Goal: Task Accomplishment & Management: Manage account settings

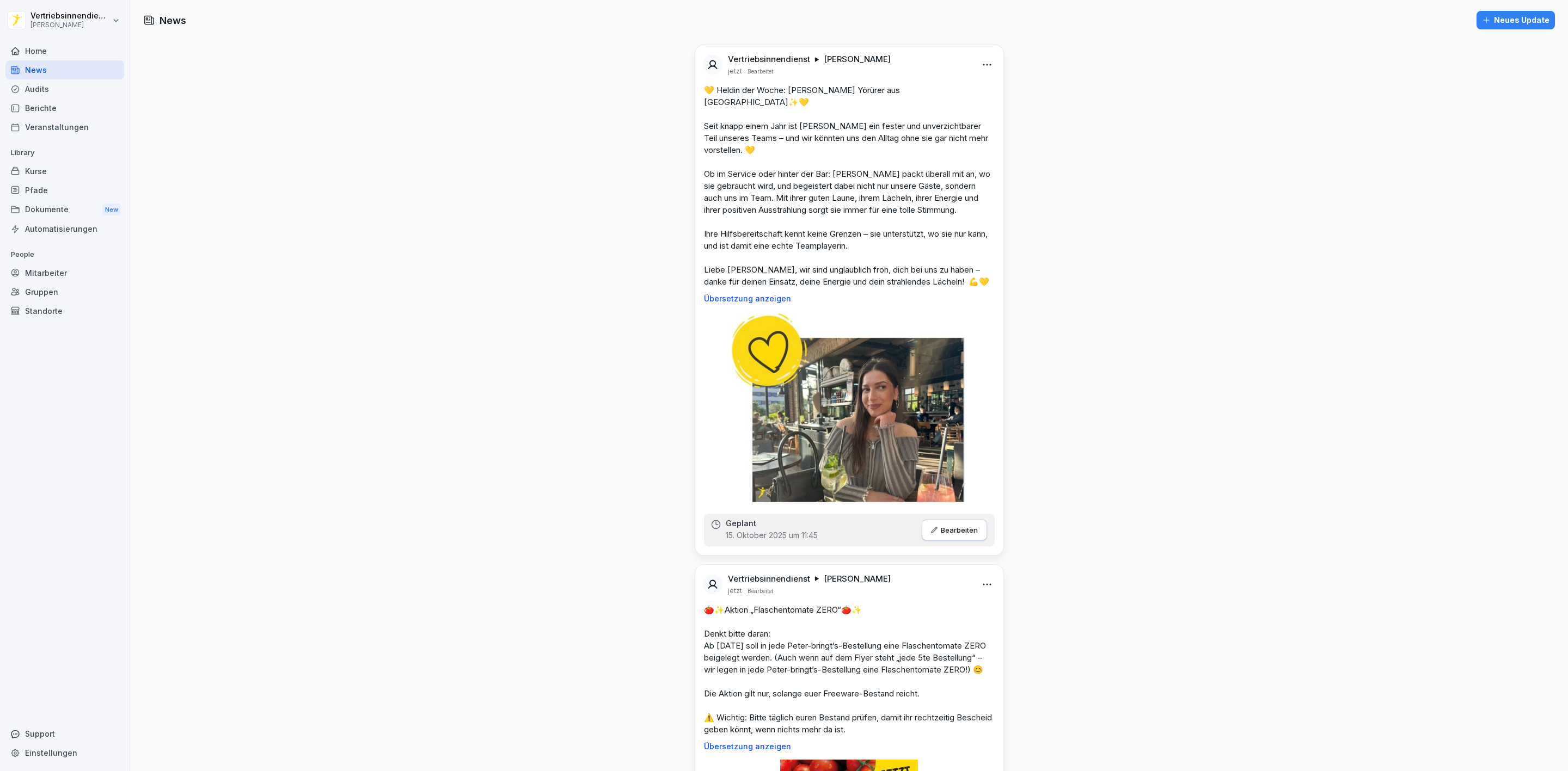
scroll to position [1551, 0]
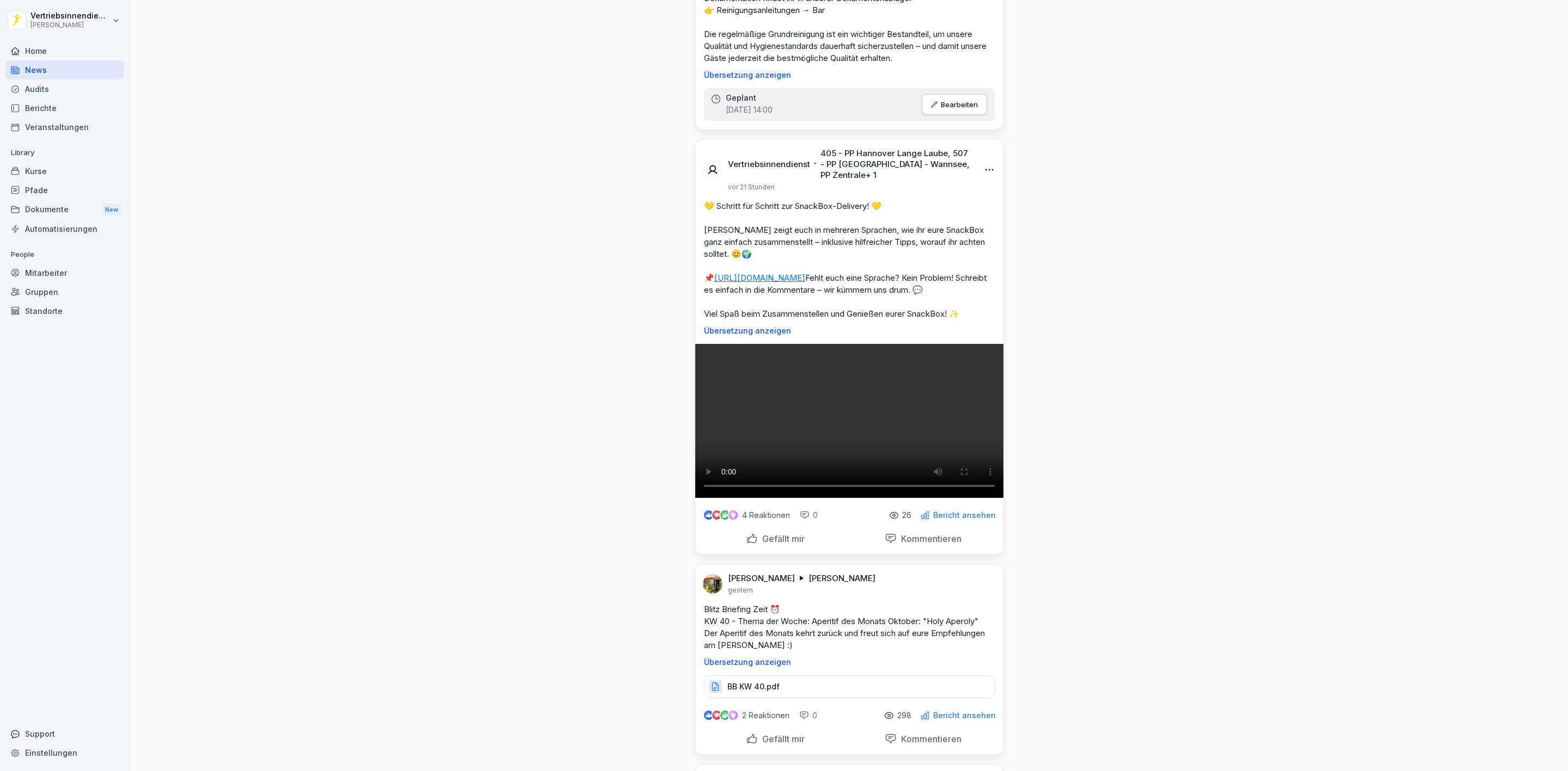
click at [38, 54] on div "Home" at bounding box center [65, 51] width 118 height 19
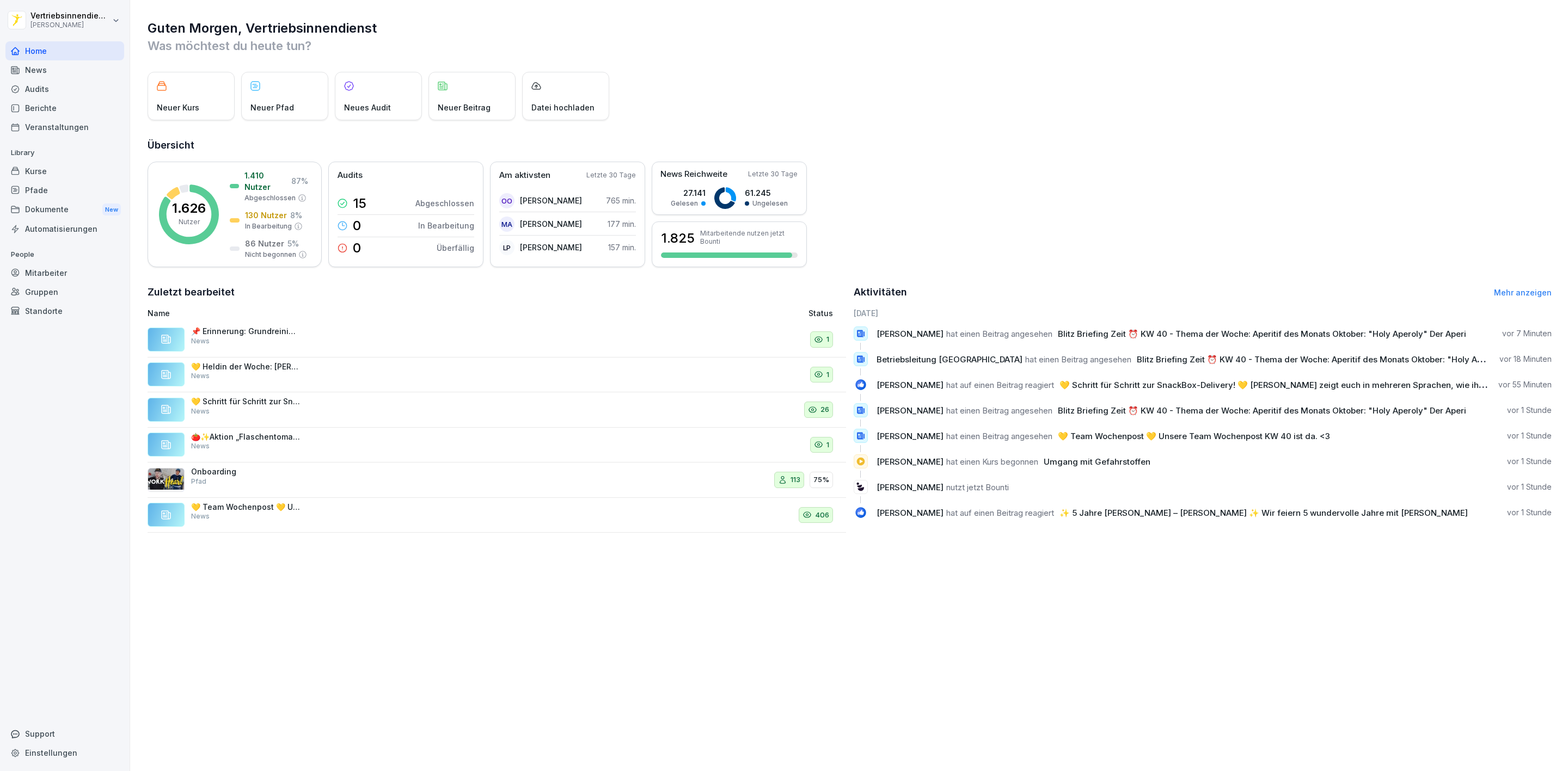
click at [57, 66] on div "News" at bounding box center [65, 69] width 118 height 19
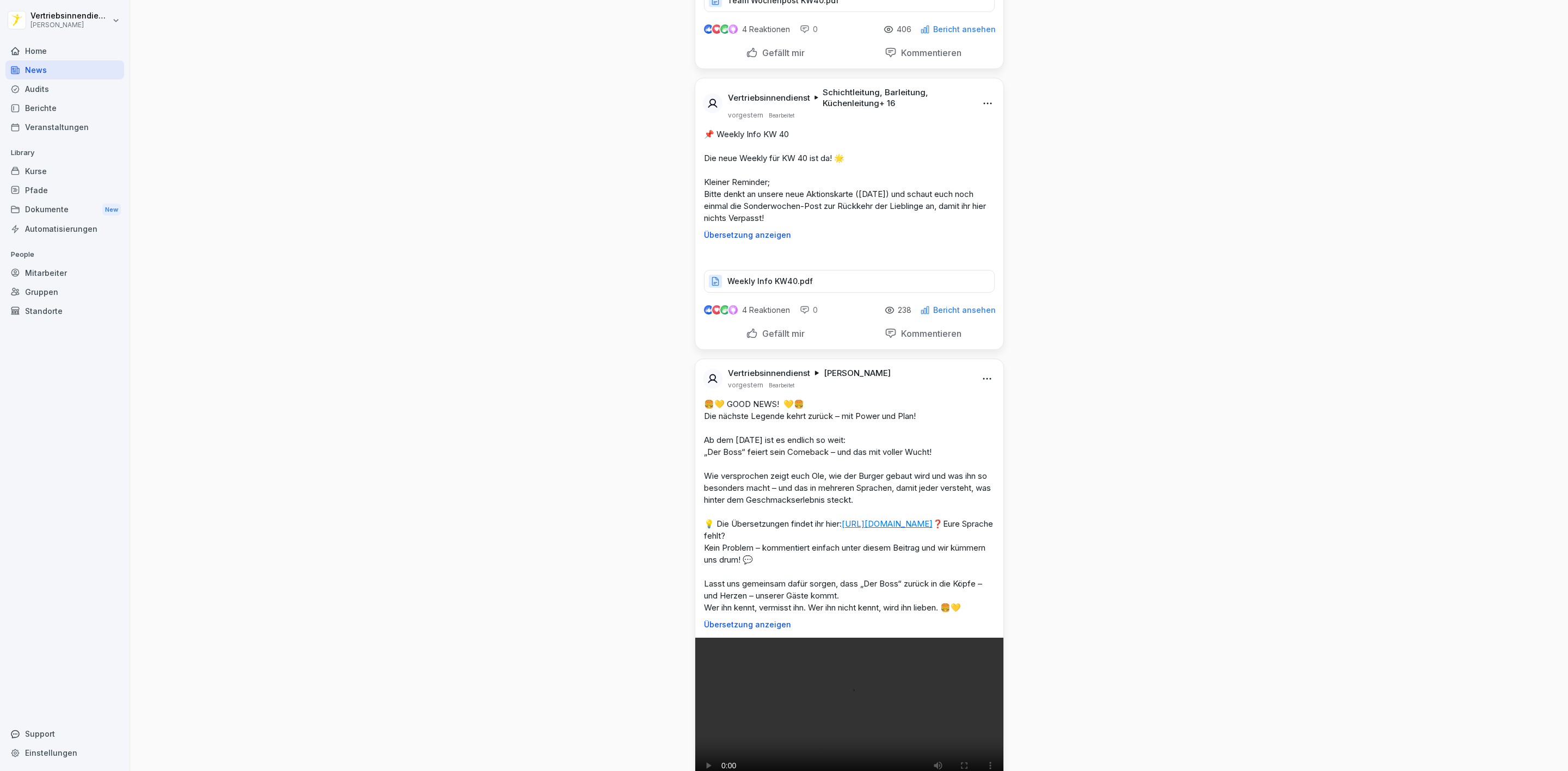
scroll to position [2450, 0]
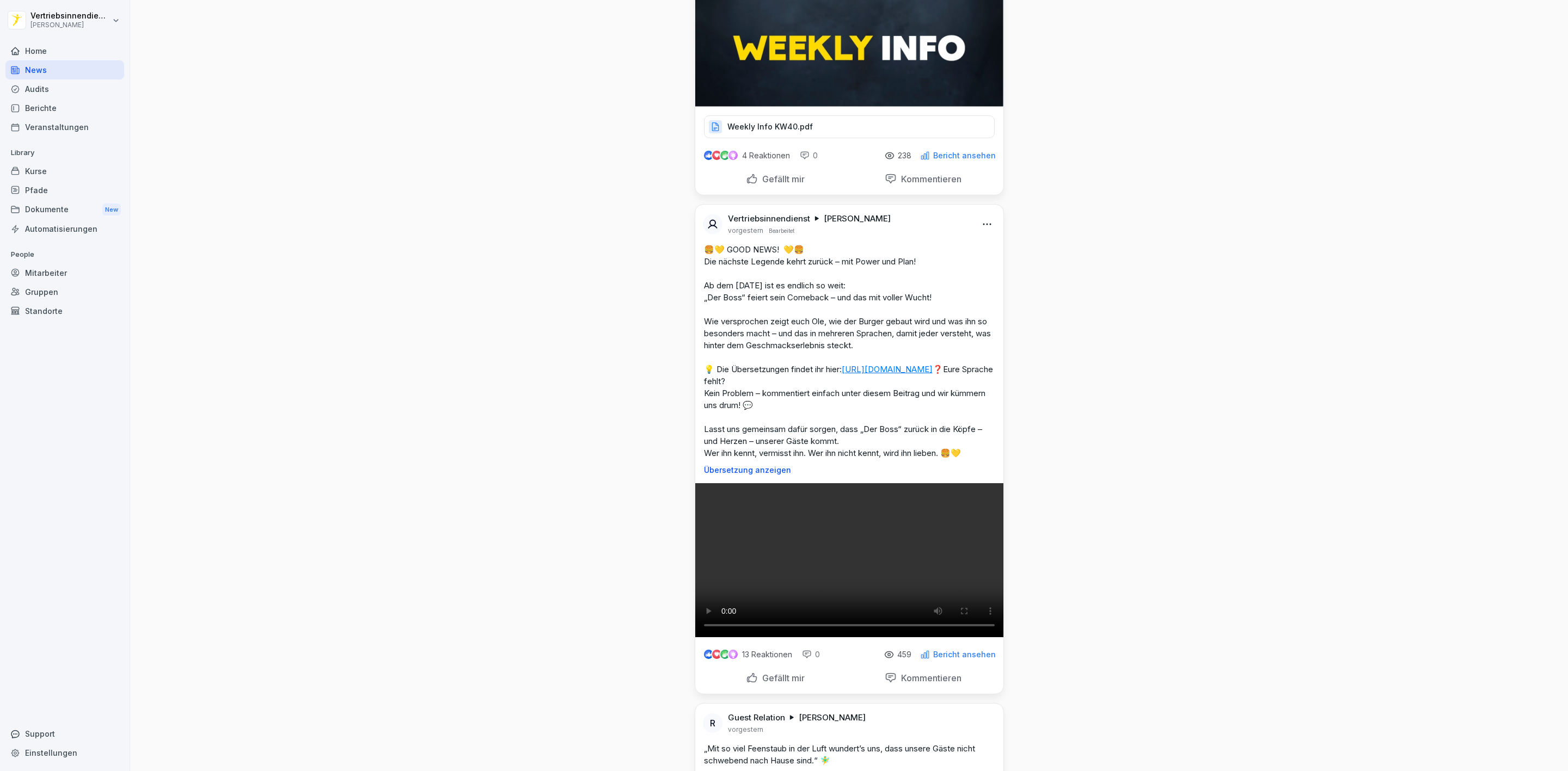
scroll to position [2858, 0]
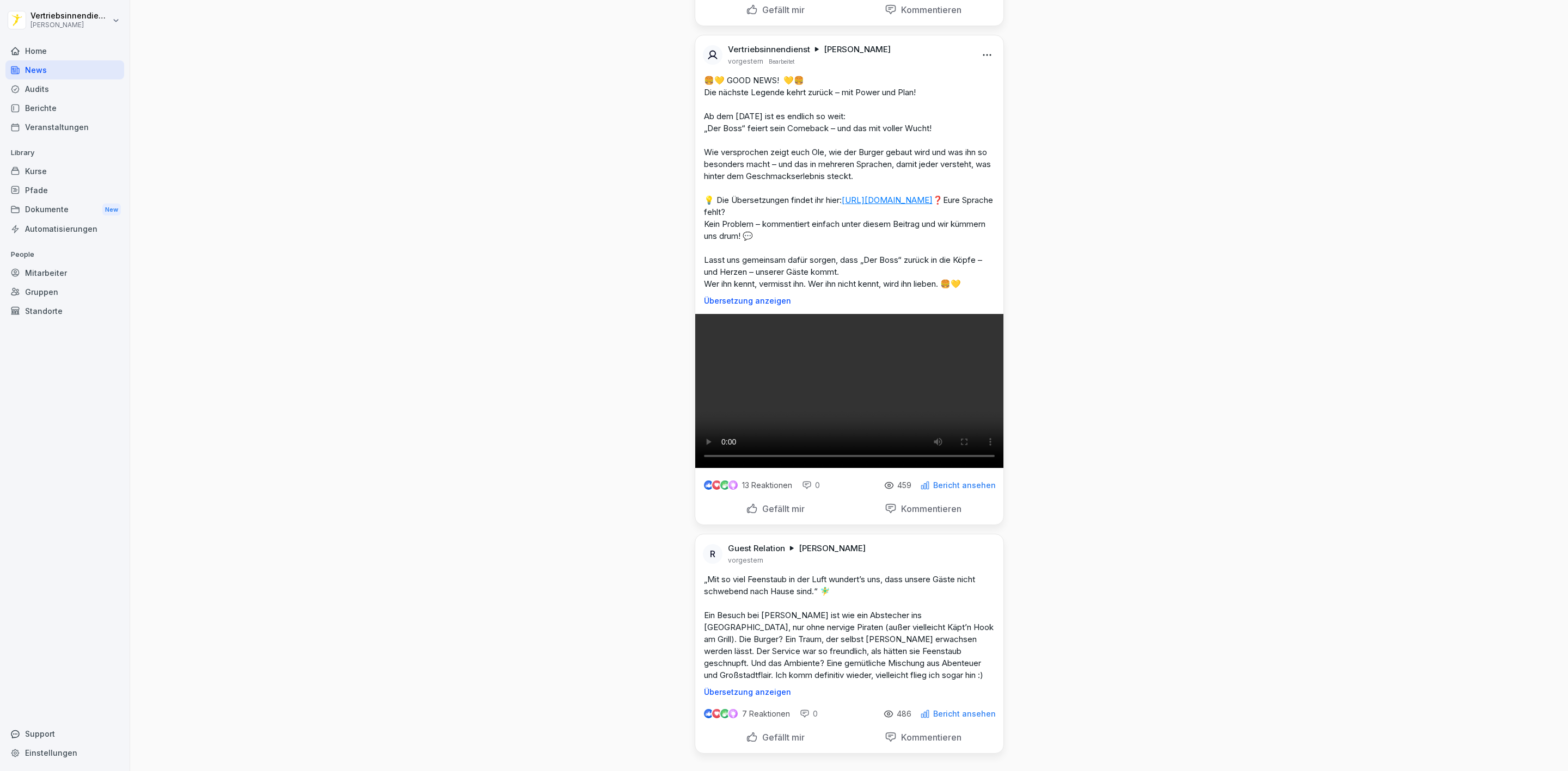
scroll to position [3429, 0]
click at [768, 15] on p "Gefällt mir" at bounding box center [781, 10] width 47 height 11
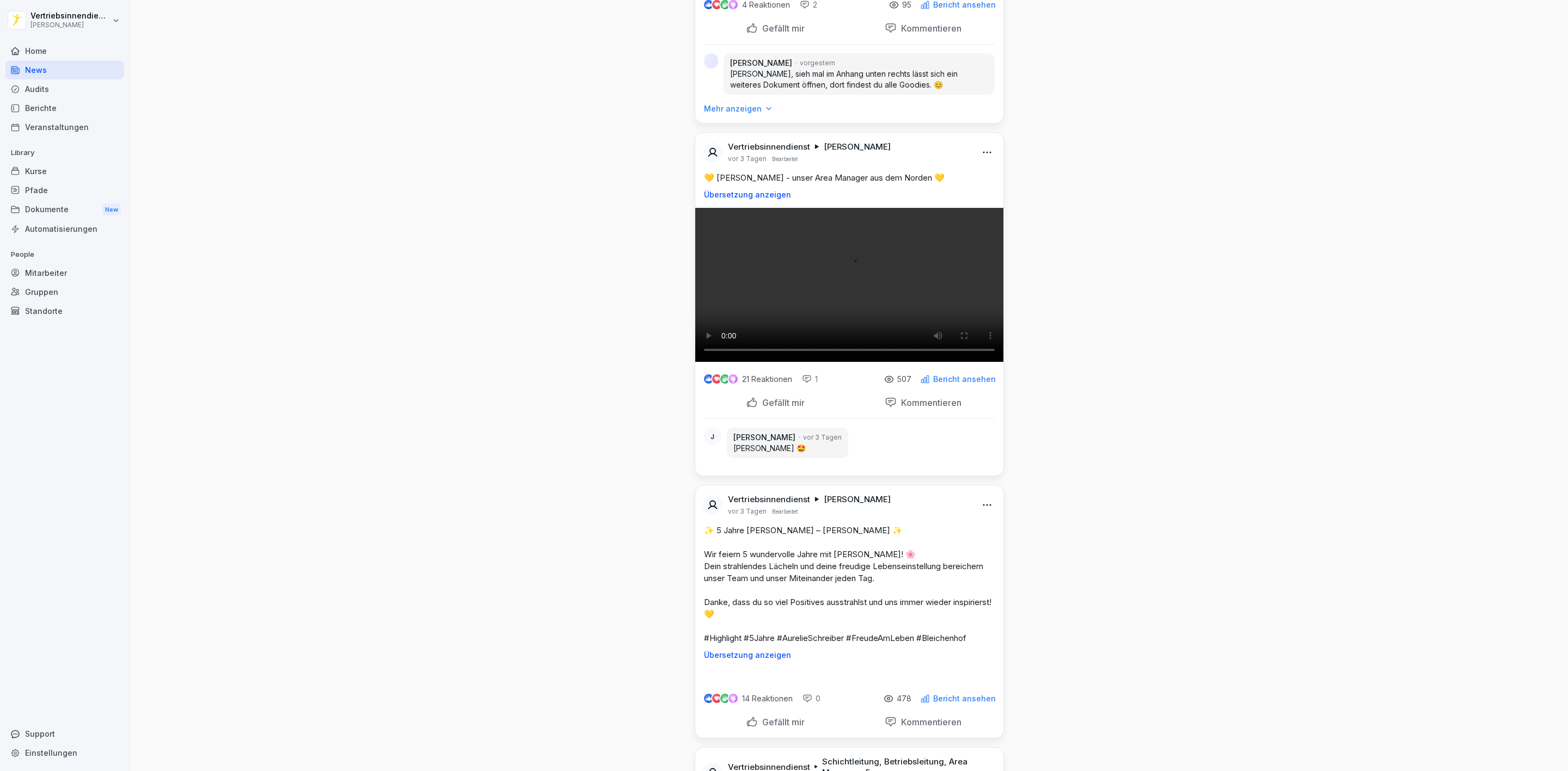
scroll to position [4409, 0]
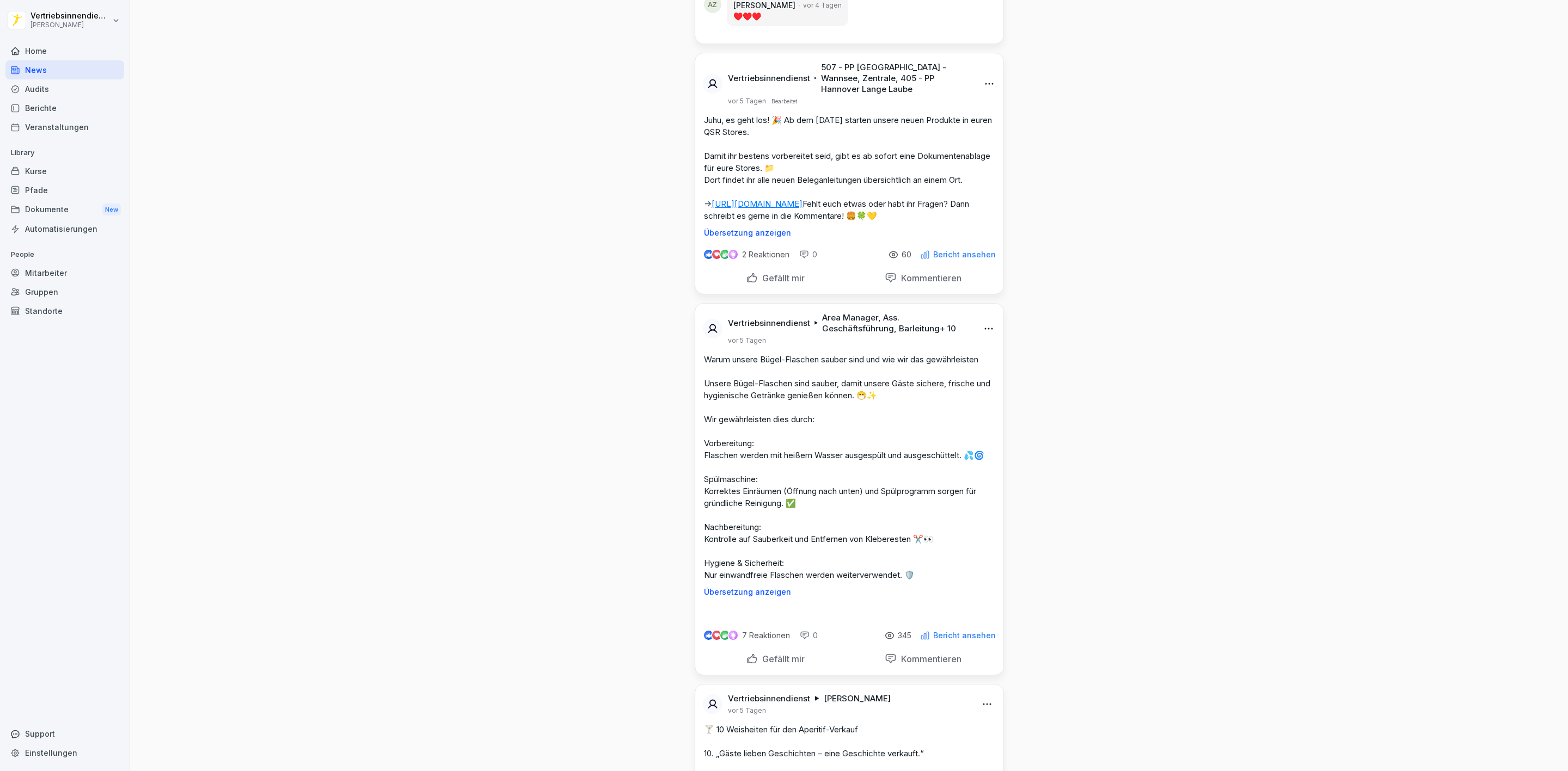
scroll to position [5552, 0]
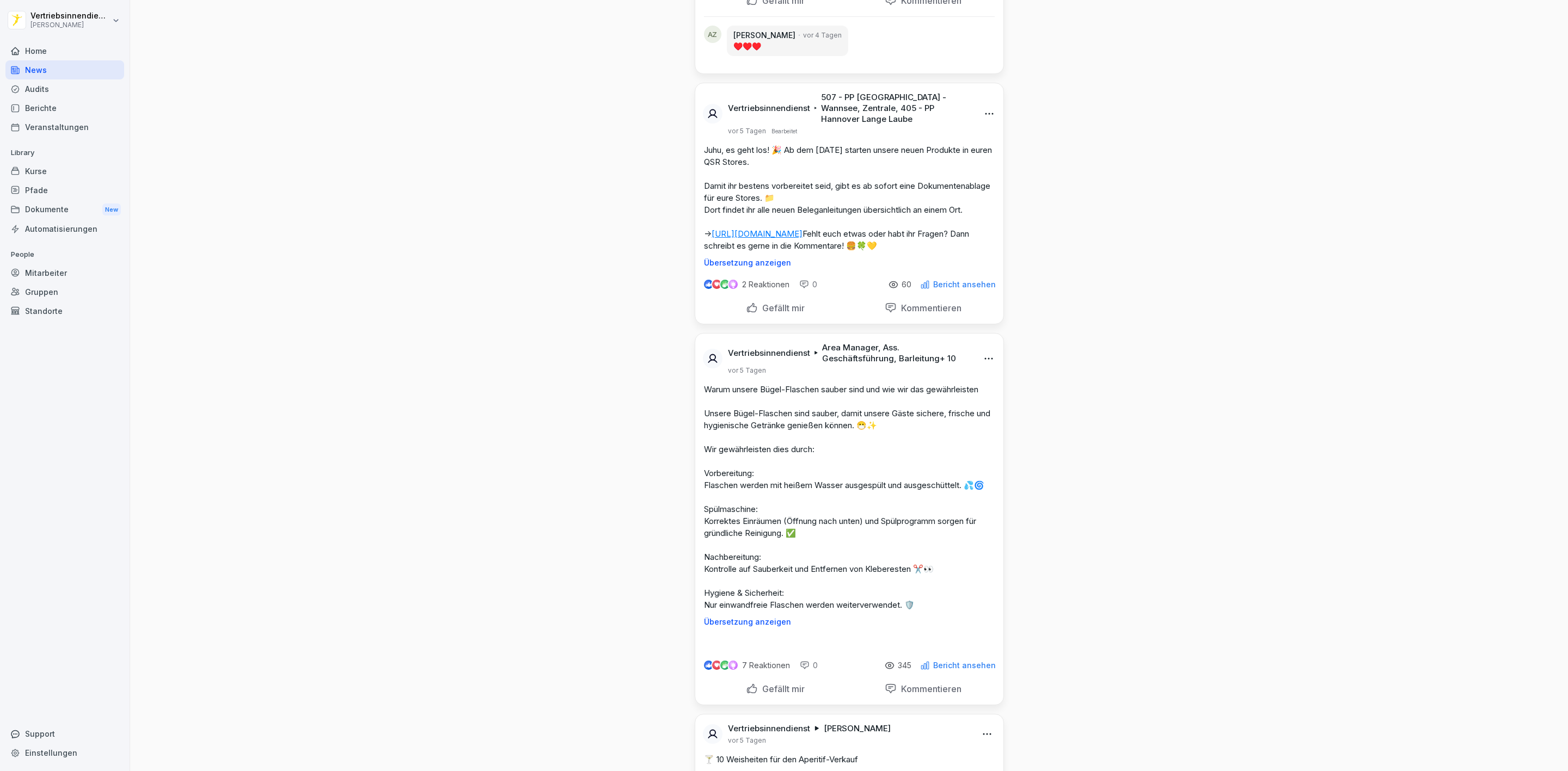
click at [68, 55] on div "Home" at bounding box center [65, 51] width 118 height 19
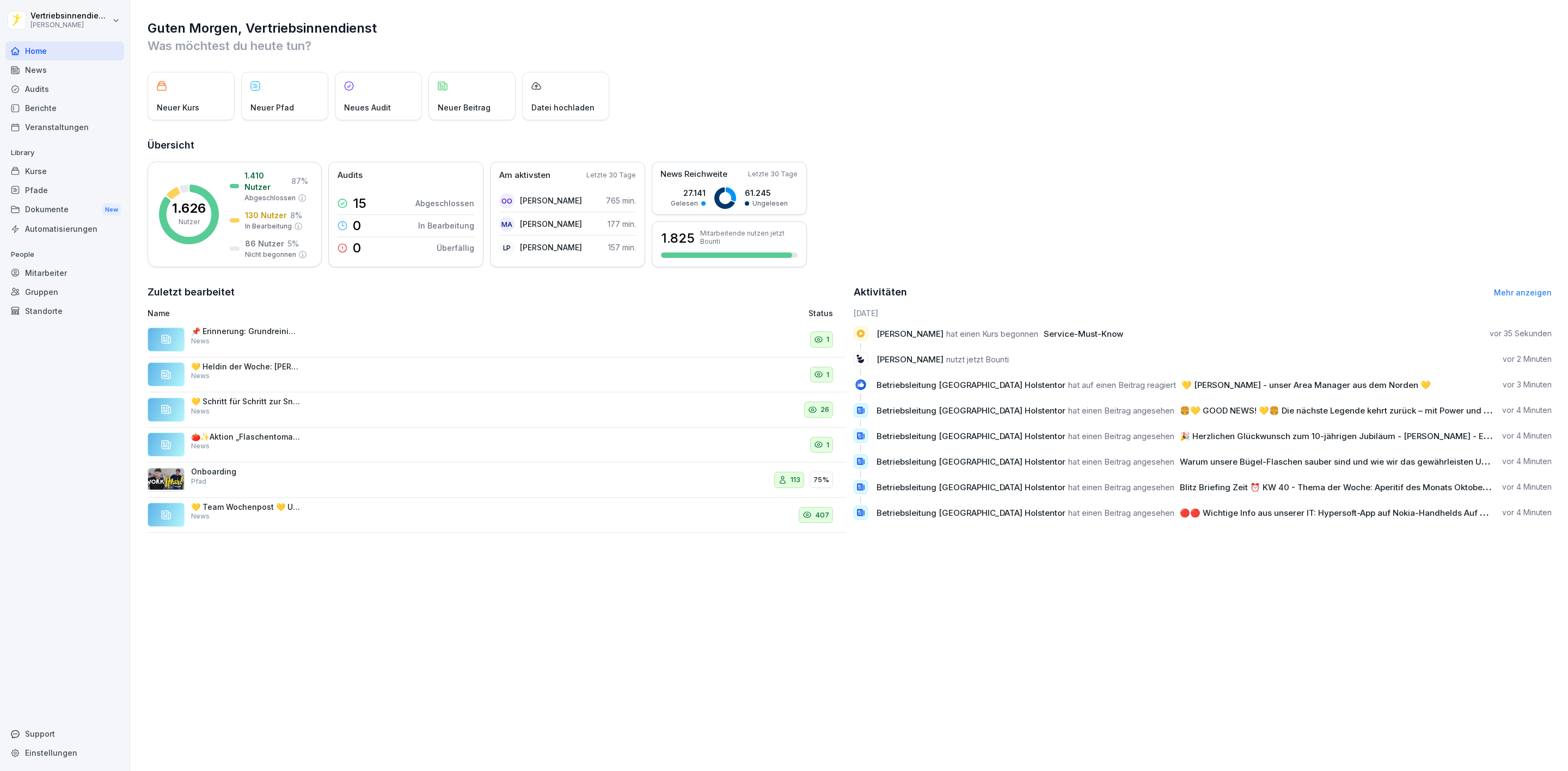
click at [46, 75] on div "News" at bounding box center [65, 69] width 118 height 19
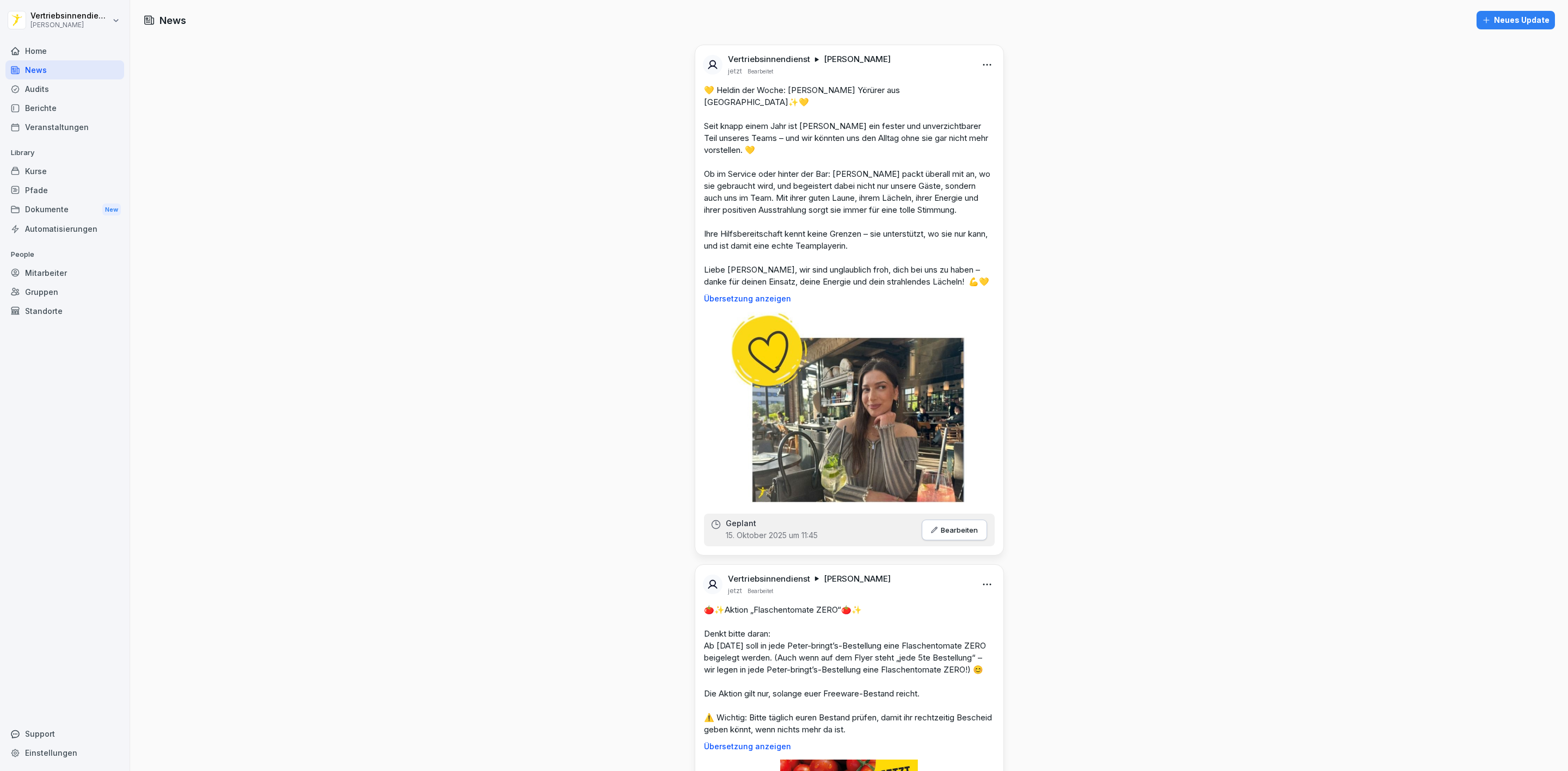
click at [38, 201] on div "Dokumente New" at bounding box center [65, 210] width 118 height 20
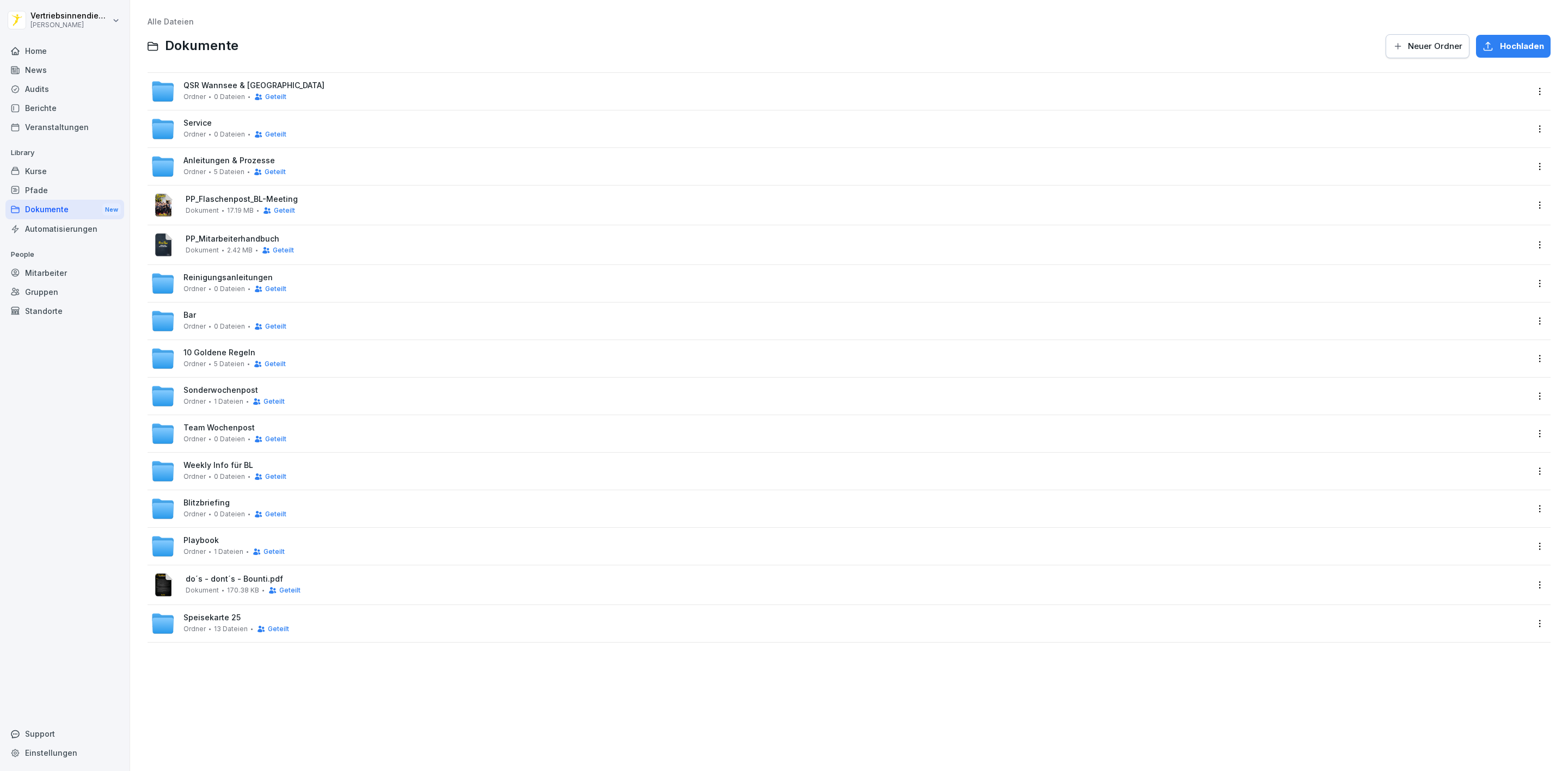
click at [203, 91] on div "QSR Wannsee & Hannover Ordner 0 Dateien Geteilt" at bounding box center [253, 92] width 141 height 20
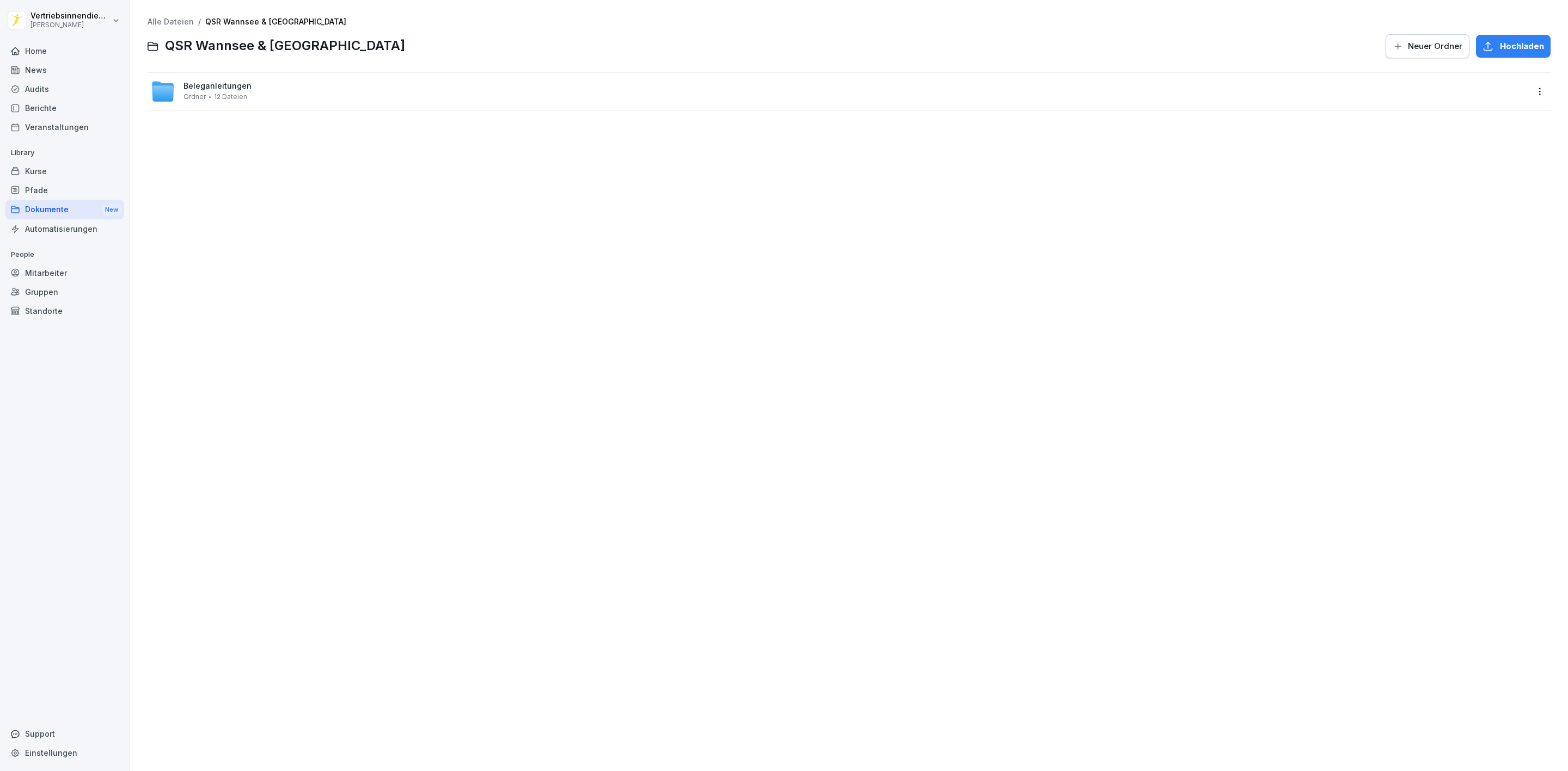
click at [225, 80] on div "Beleganleitungen Ordner 12 Dateien" at bounding box center [839, 92] width 1377 height 24
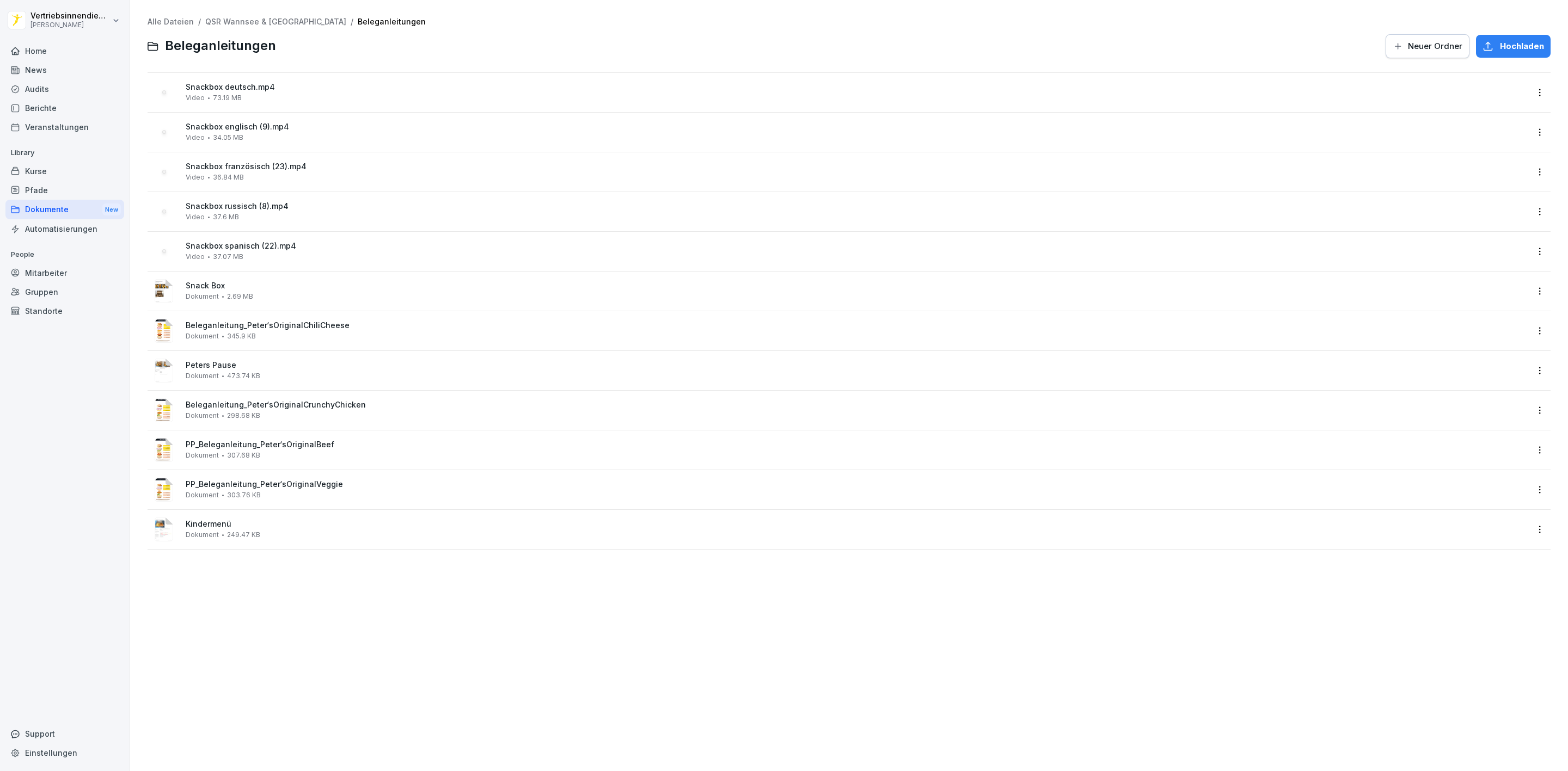
click at [1507, 50] on span "Hochladen" at bounding box center [1522, 46] width 44 height 12
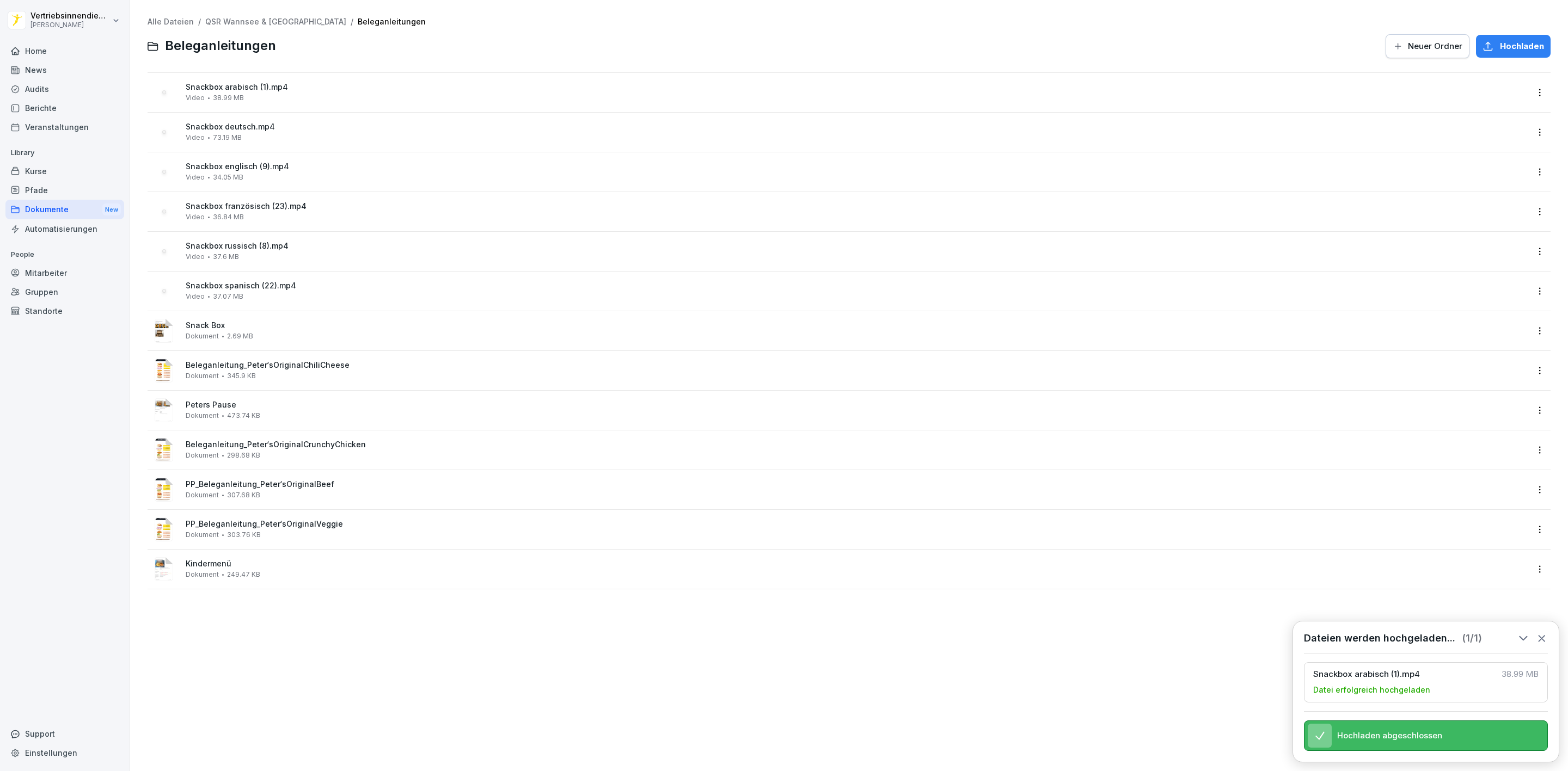
click at [44, 46] on div "Home" at bounding box center [65, 51] width 118 height 19
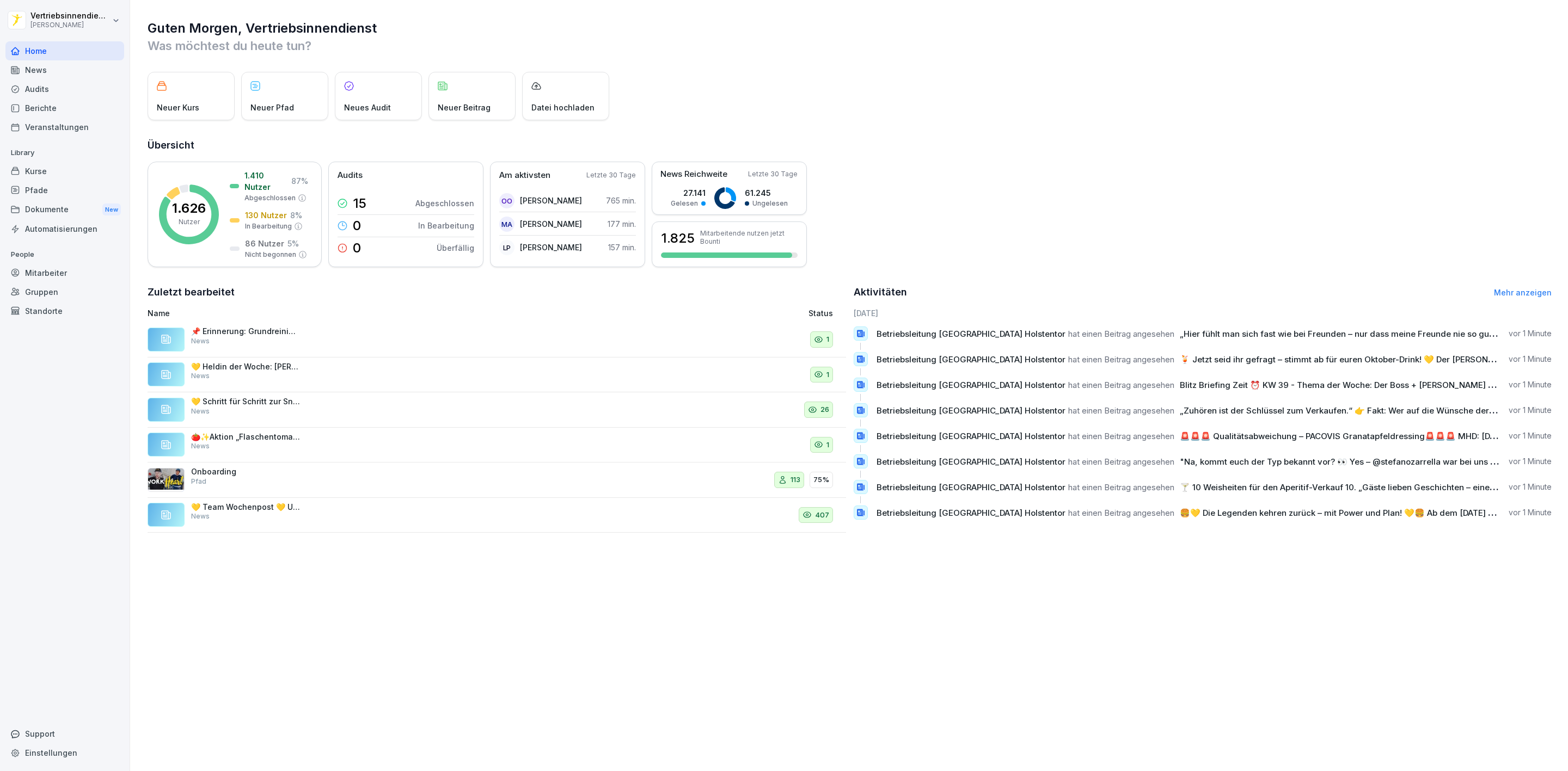
click at [35, 67] on div "News" at bounding box center [65, 69] width 118 height 19
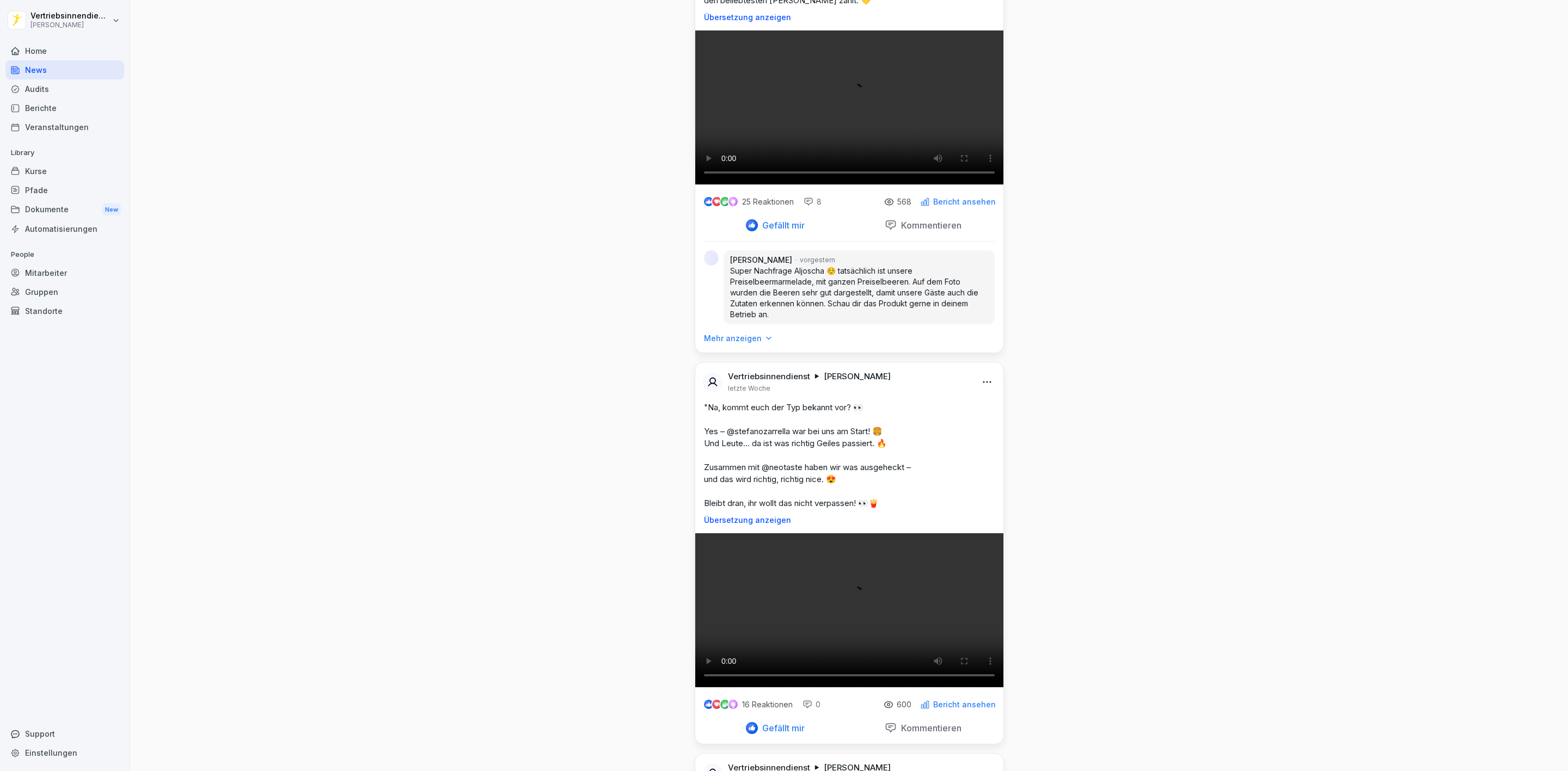
scroll to position [7430, 0]
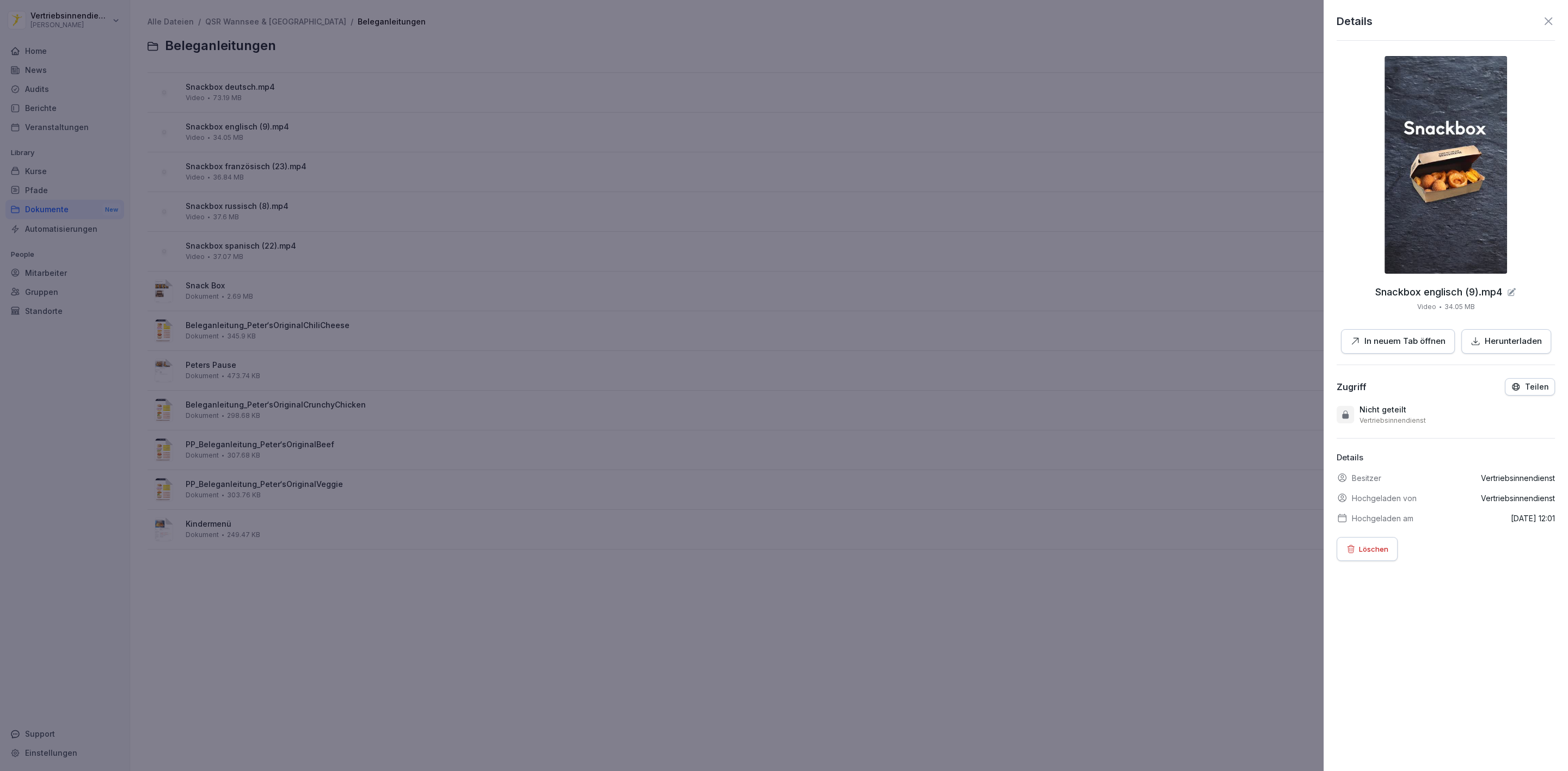
click at [73, 94] on div at bounding box center [784, 386] width 1568 height 771
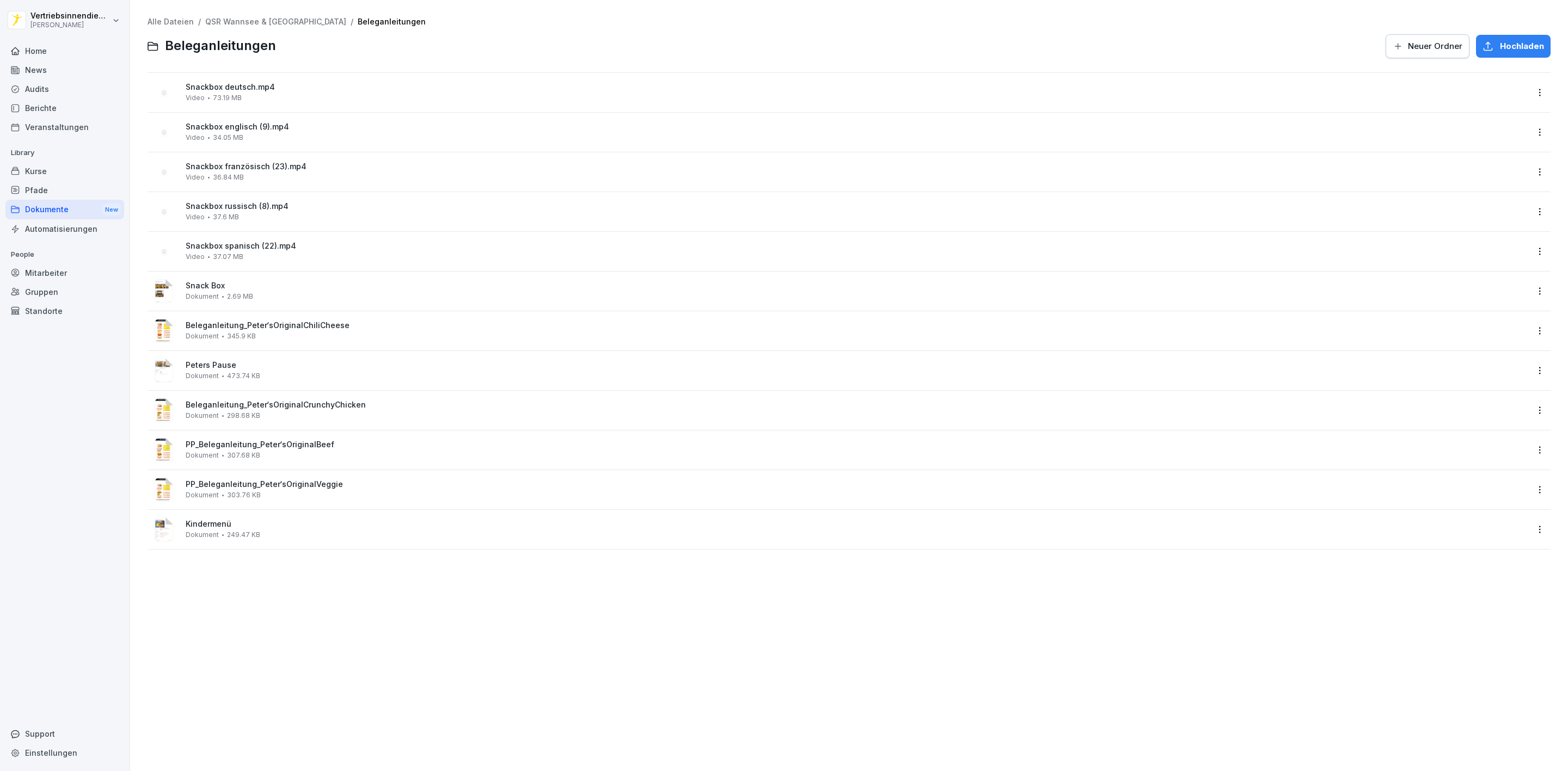
click at [13, 56] on div "Home" at bounding box center [65, 51] width 118 height 19
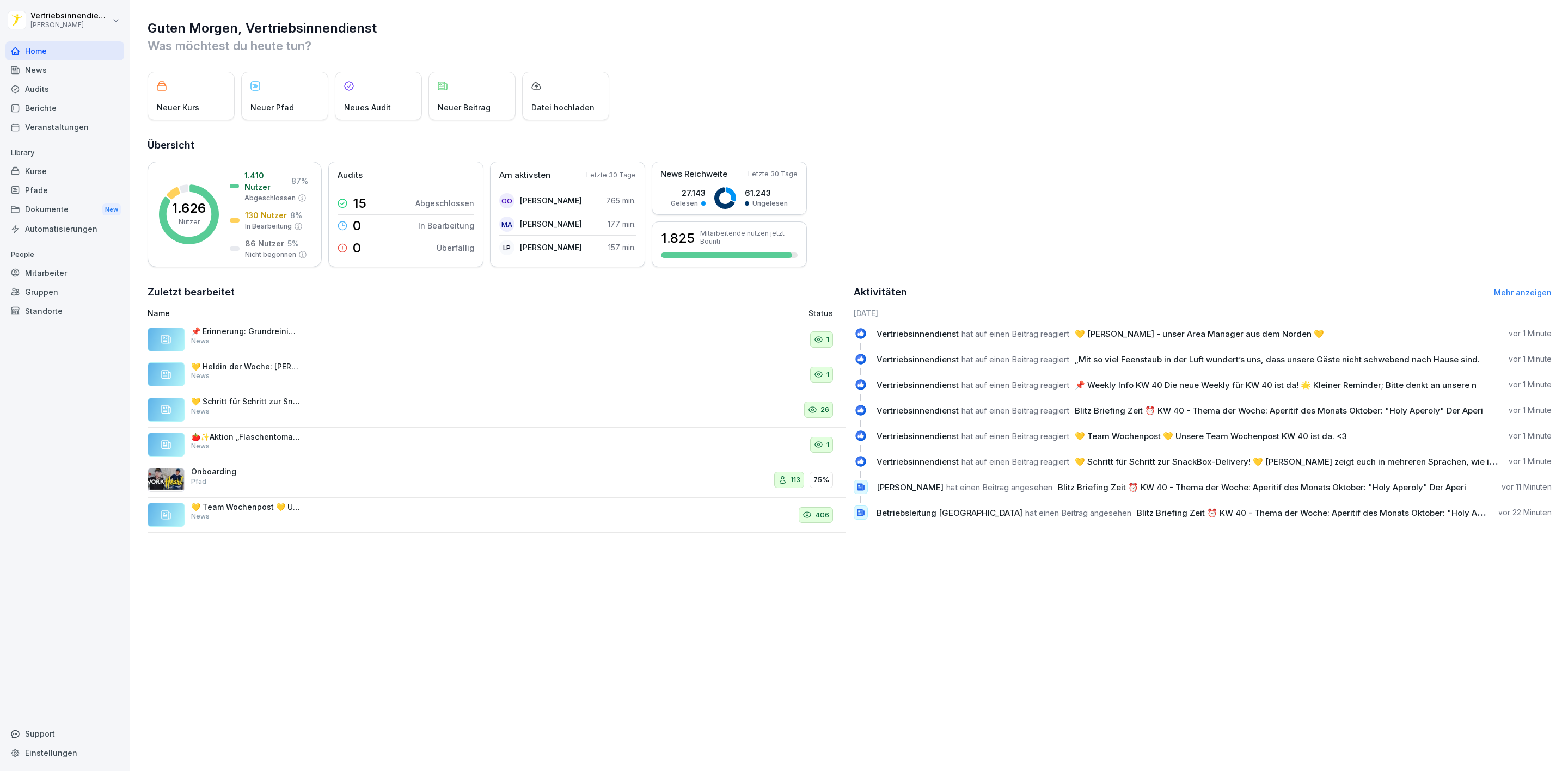
click at [918, 201] on div "1.626 Nutzer 1.410 Nutzer 87 % Abgeschlossen 130 Nutzer 8 % In Bearbeitung 86 N…" at bounding box center [850, 214] width 1403 height 105
click at [925, 192] on div "1.626 Nutzer 1.410 Nutzer 87 % Abgeschlossen 130 Nutzer 8 % In Bearbeitung 86 N…" at bounding box center [850, 214] width 1403 height 105
click at [38, 64] on div "News" at bounding box center [65, 69] width 118 height 19
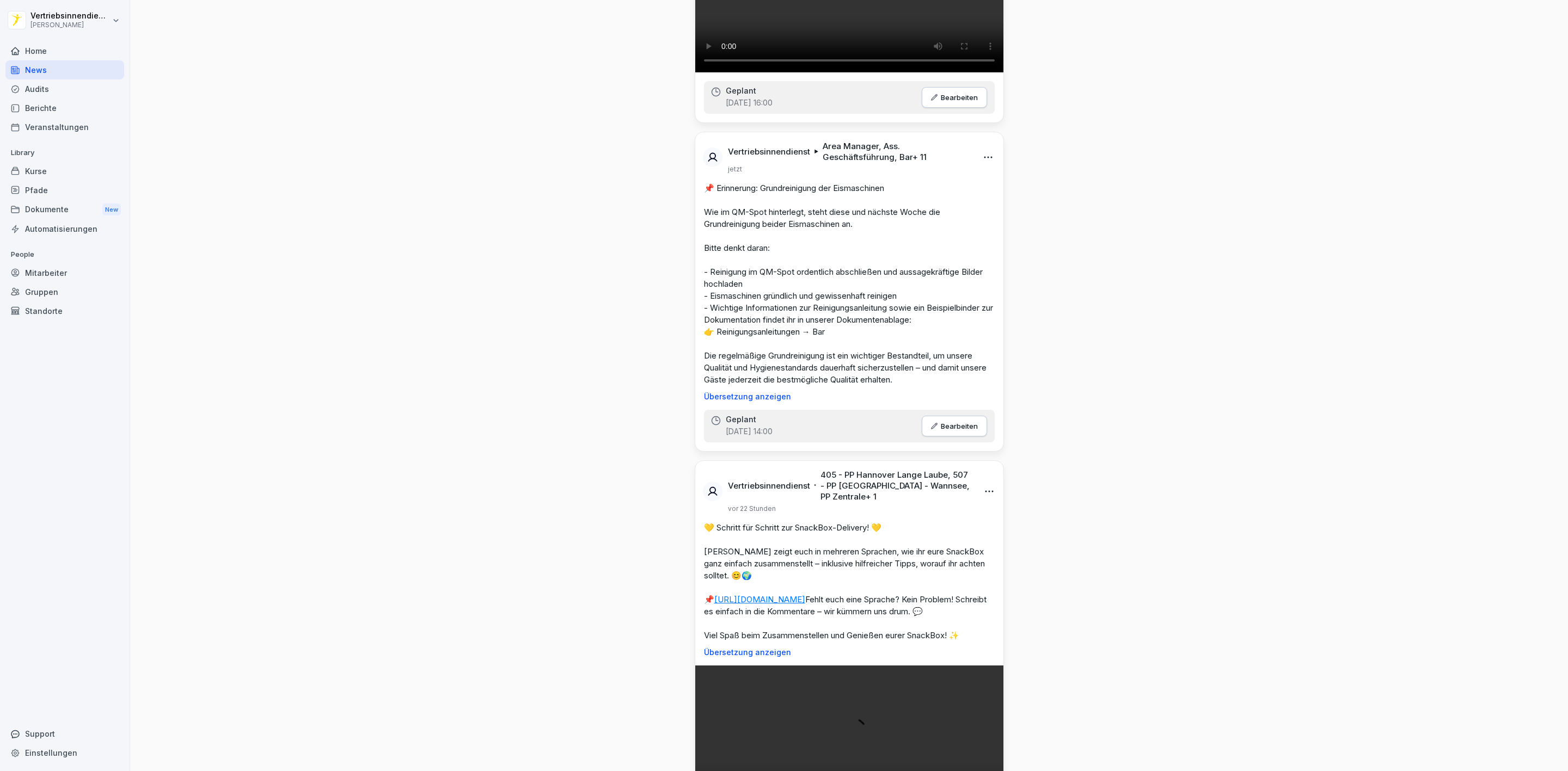
scroll to position [1225, 0]
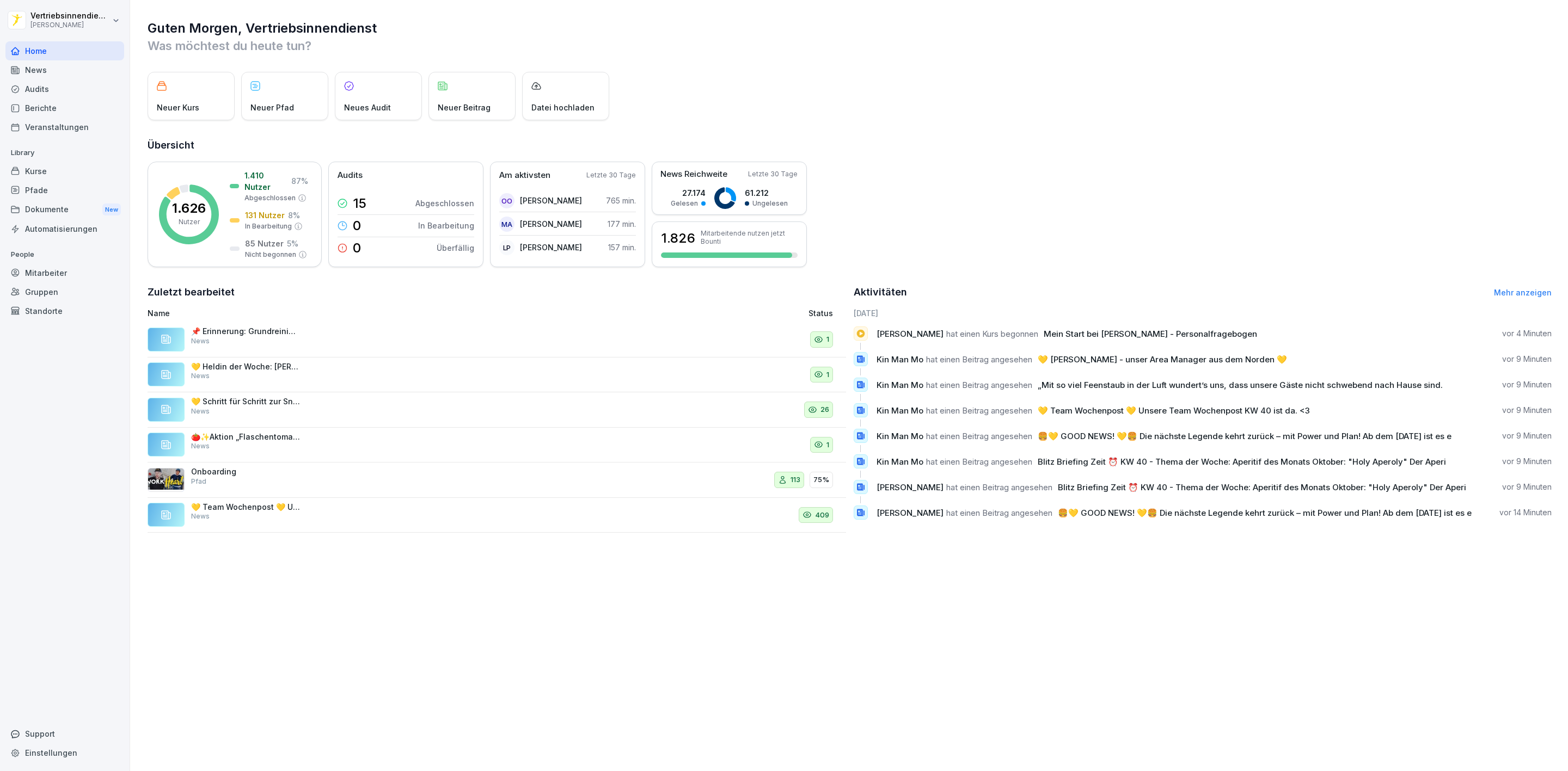
click at [44, 274] on div "Mitarbeiter" at bounding box center [65, 273] width 118 height 19
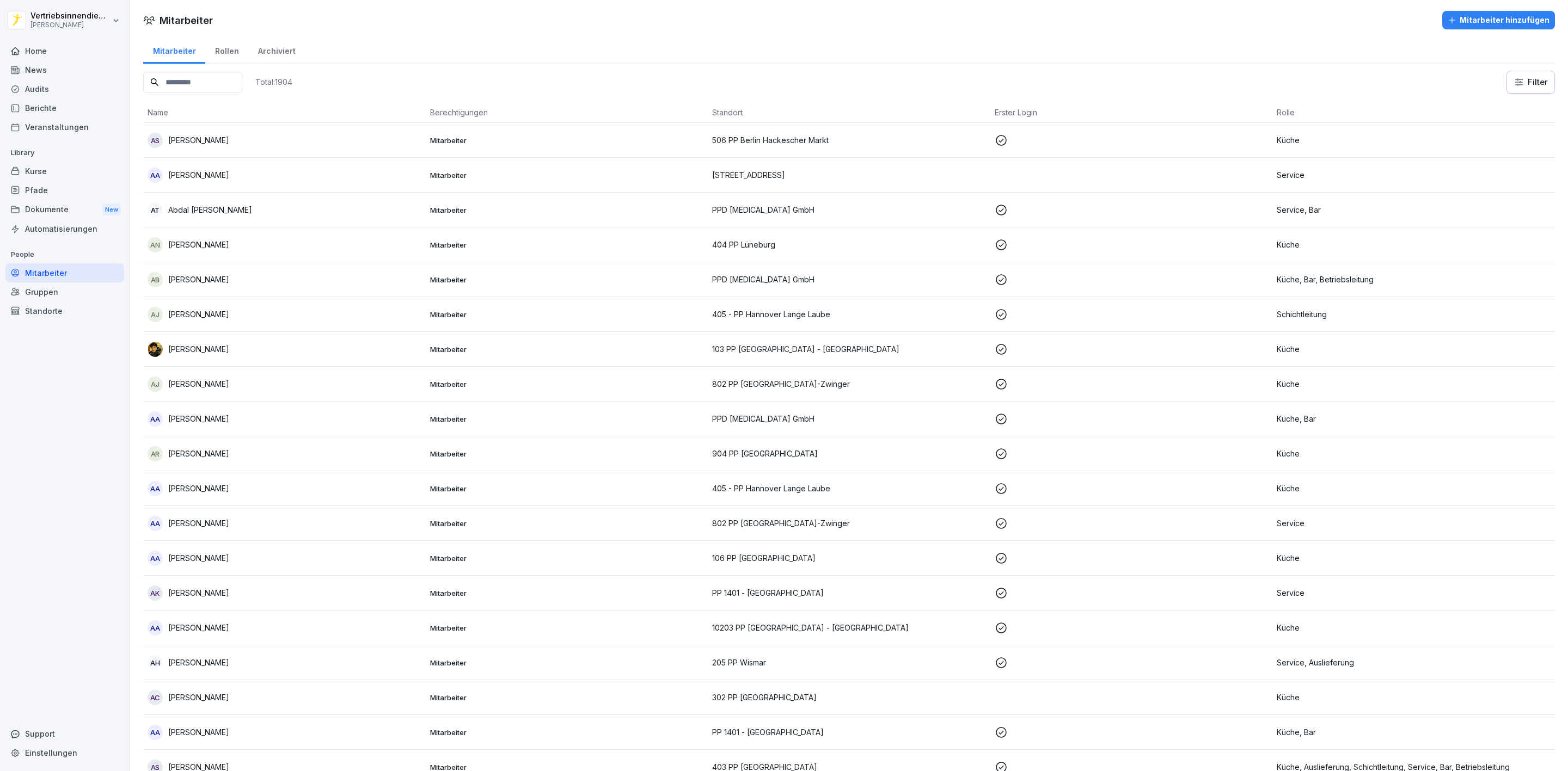
click at [38, 173] on div "Kurse" at bounding box center [65, 171] width 118 height 19
click at [45, 176] on div "Kurse" at bounding box center [65, 171] width 118 height 19
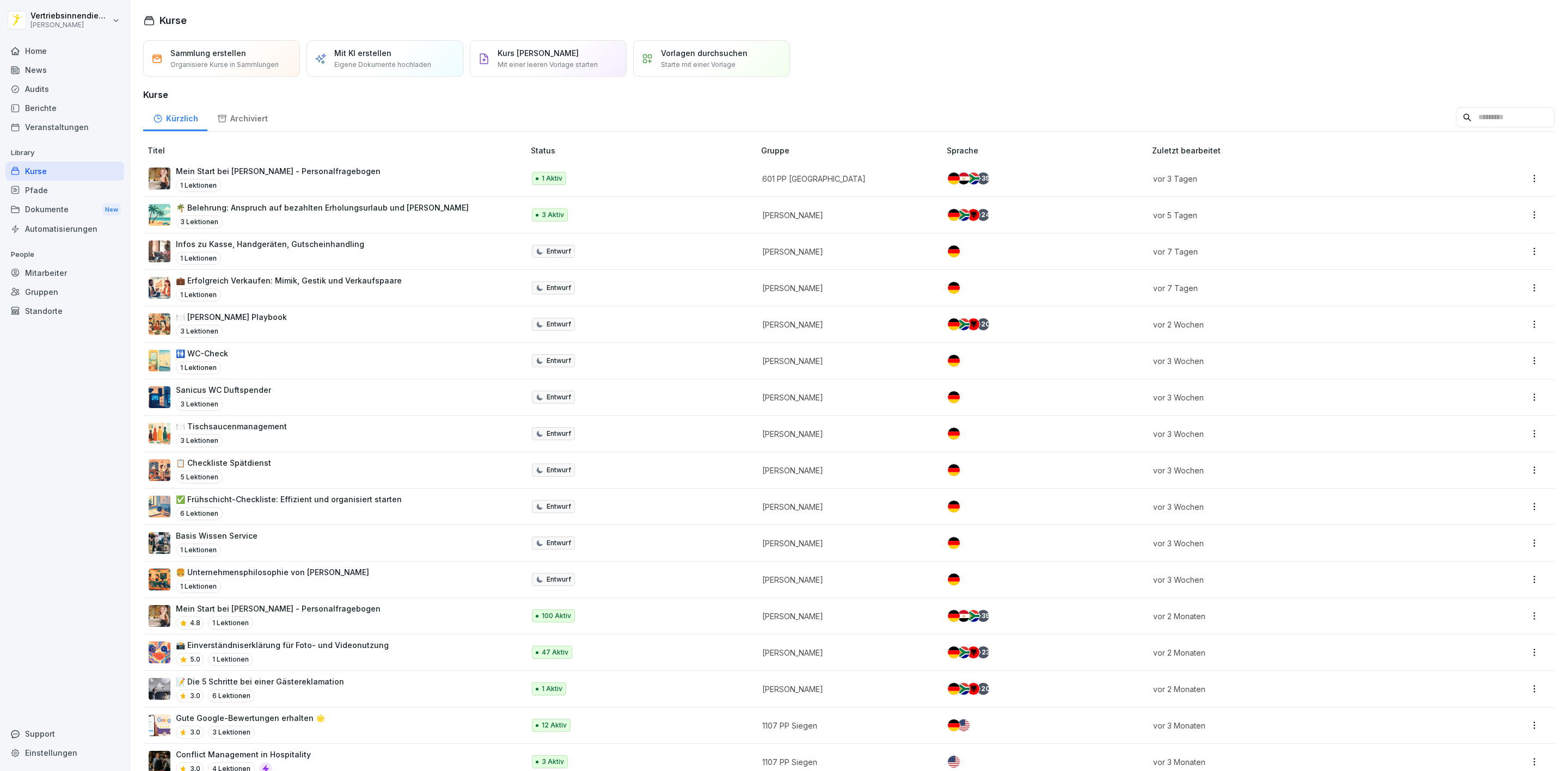
click at [366, 214] on div "🌴 Belehrung: Anspruch auf bezahlten Erholungsurlaub und Fristen 3 Lektionen" at bounding box center [322, 214] width 293 height 27
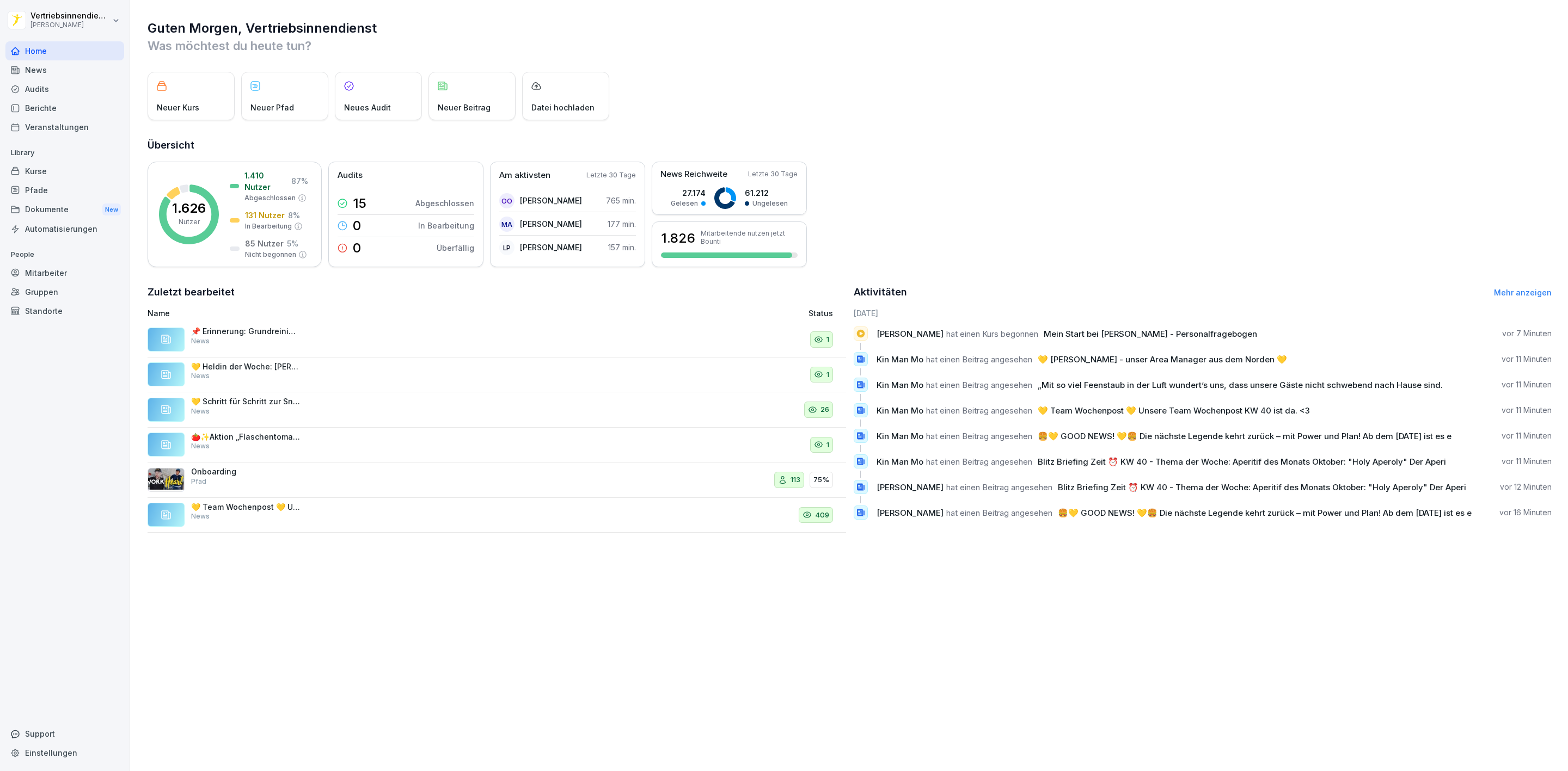
click at [64, 67] on div "News" at bounding box center [65, 69] width 118 height 19
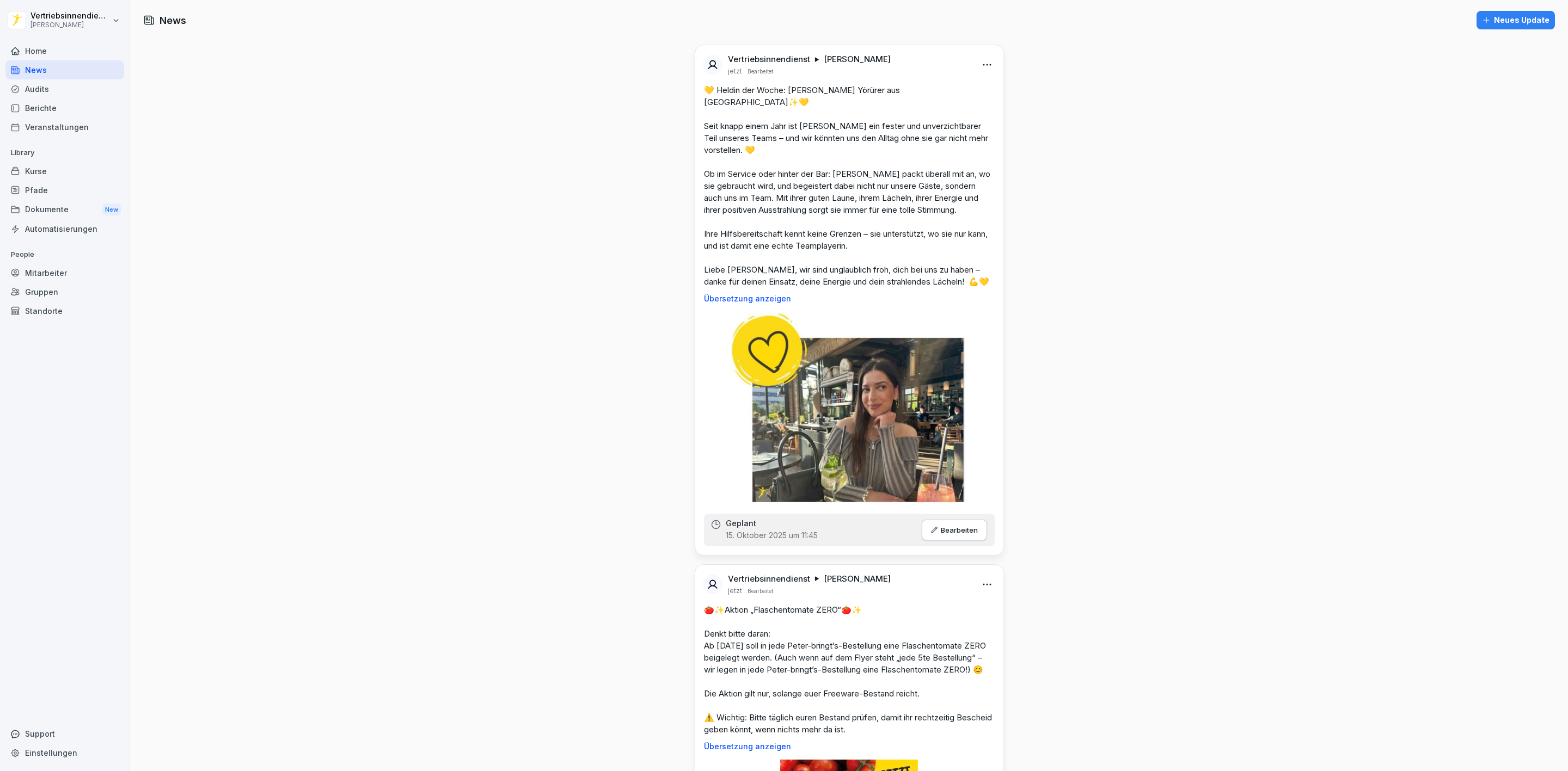
click at [1494, 14] on div "Neues Update" at bounding box center [1515, 19] width 67 height 12
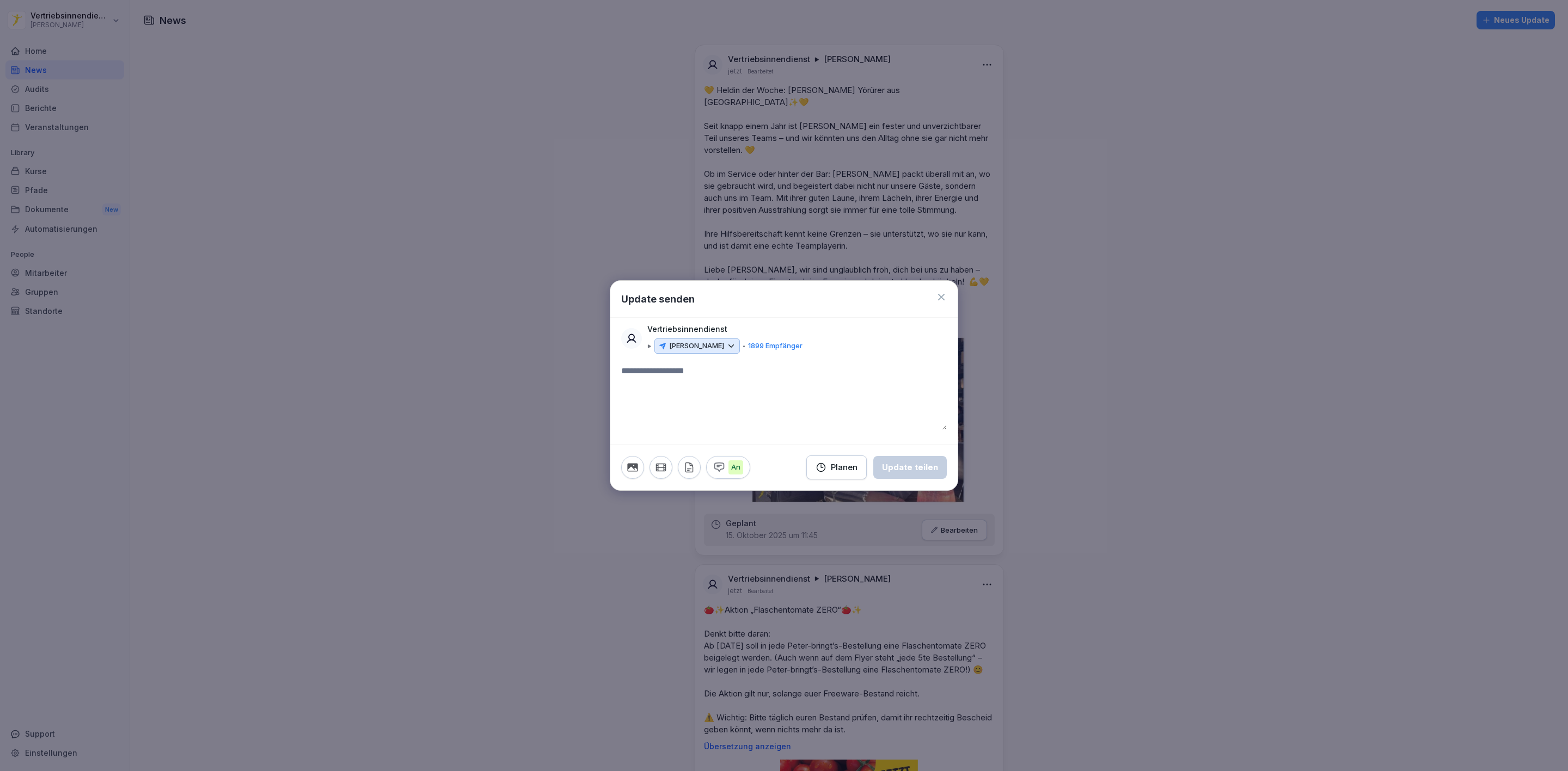
click at [656, 370] on textarea at bounding box center [784, 397] width 325 height 66
click at [939, 294] on icon at bounding box center [940, 297] width 6 height 6
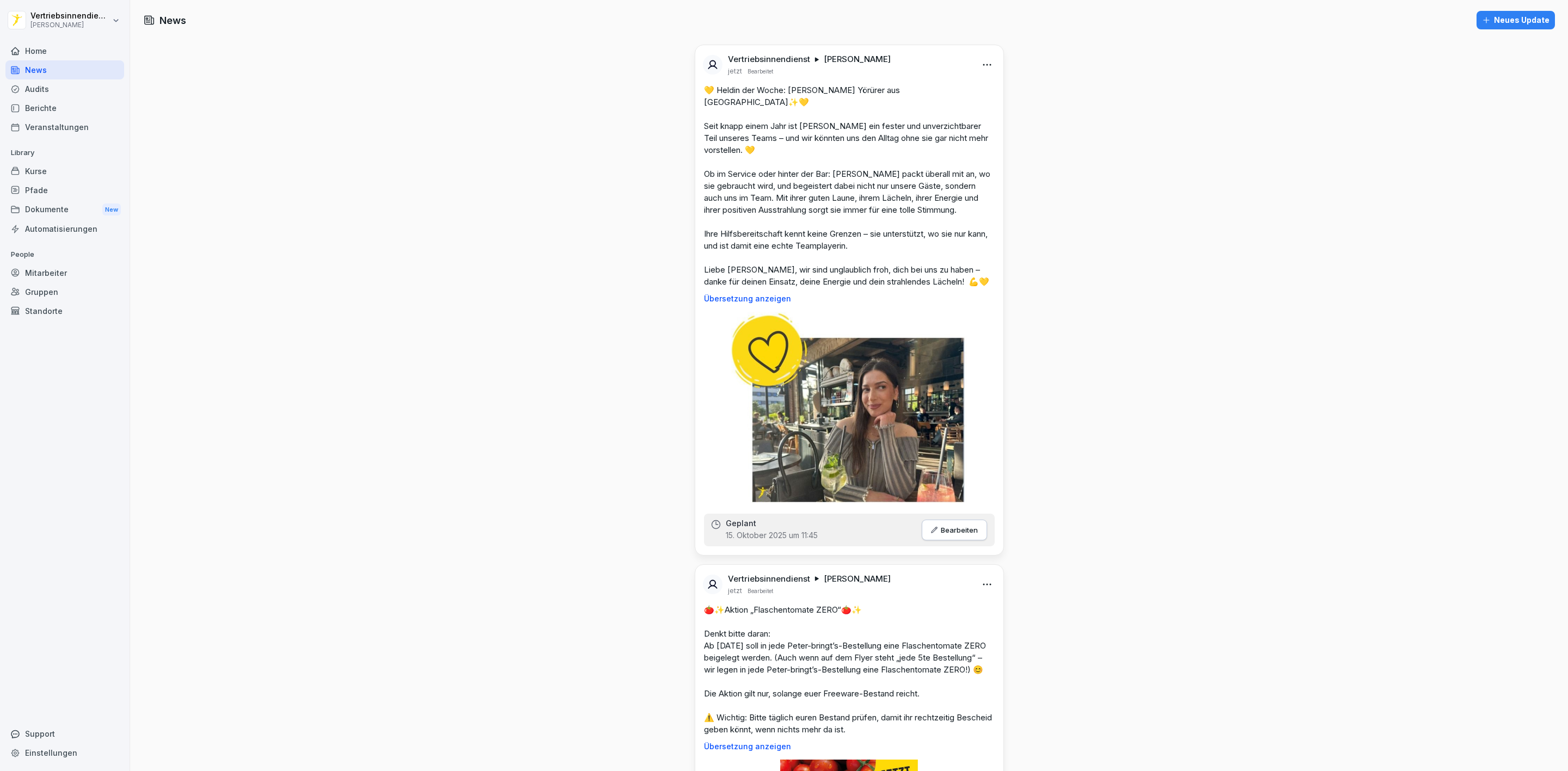
click at [1489, 21] on div "Neues Update" at bounding box center [1515, 19] width 67 height 12
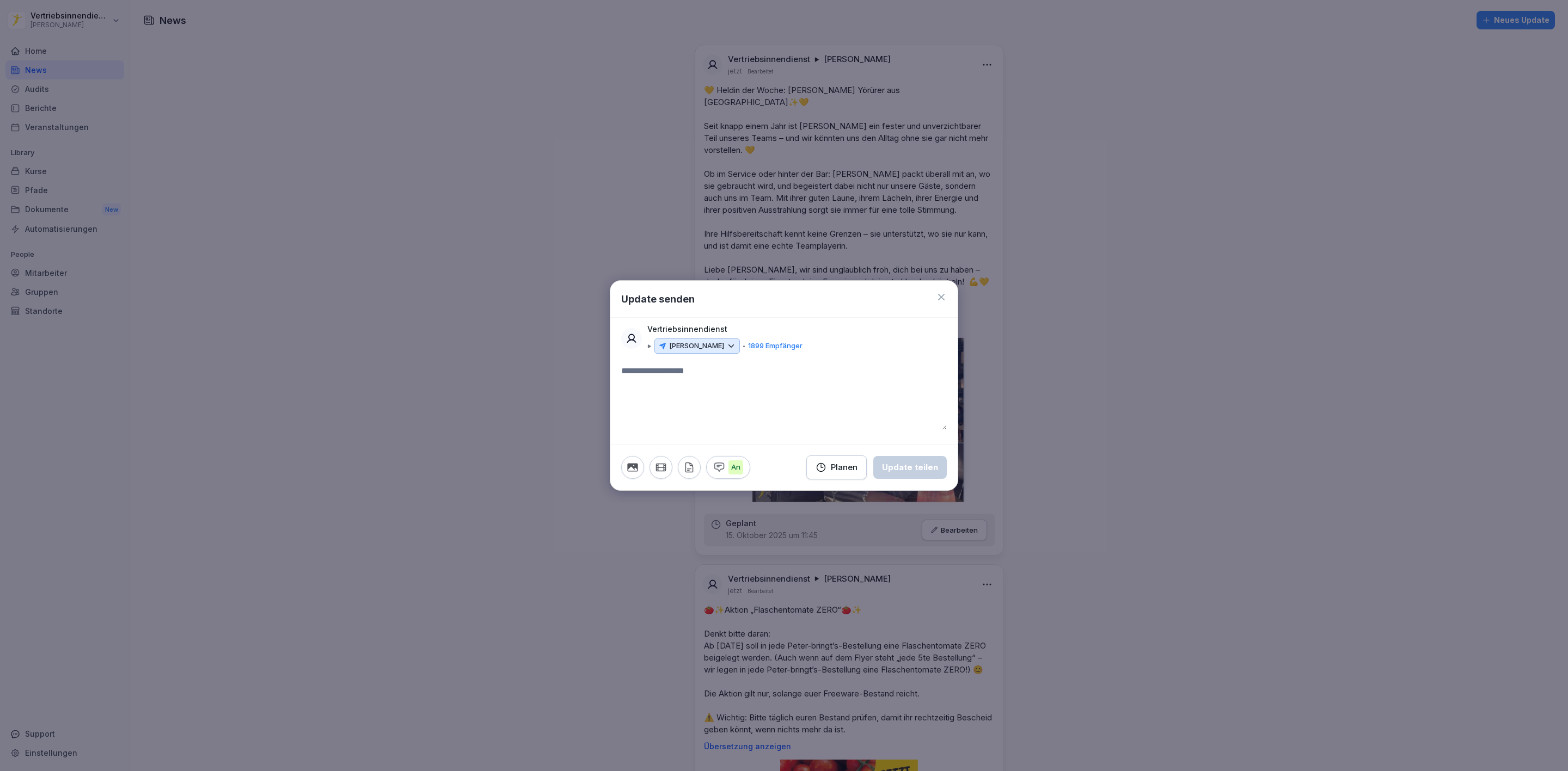
click at [839, 466] on div "Planen" at bounding box center [836, 467] width 42 height 12
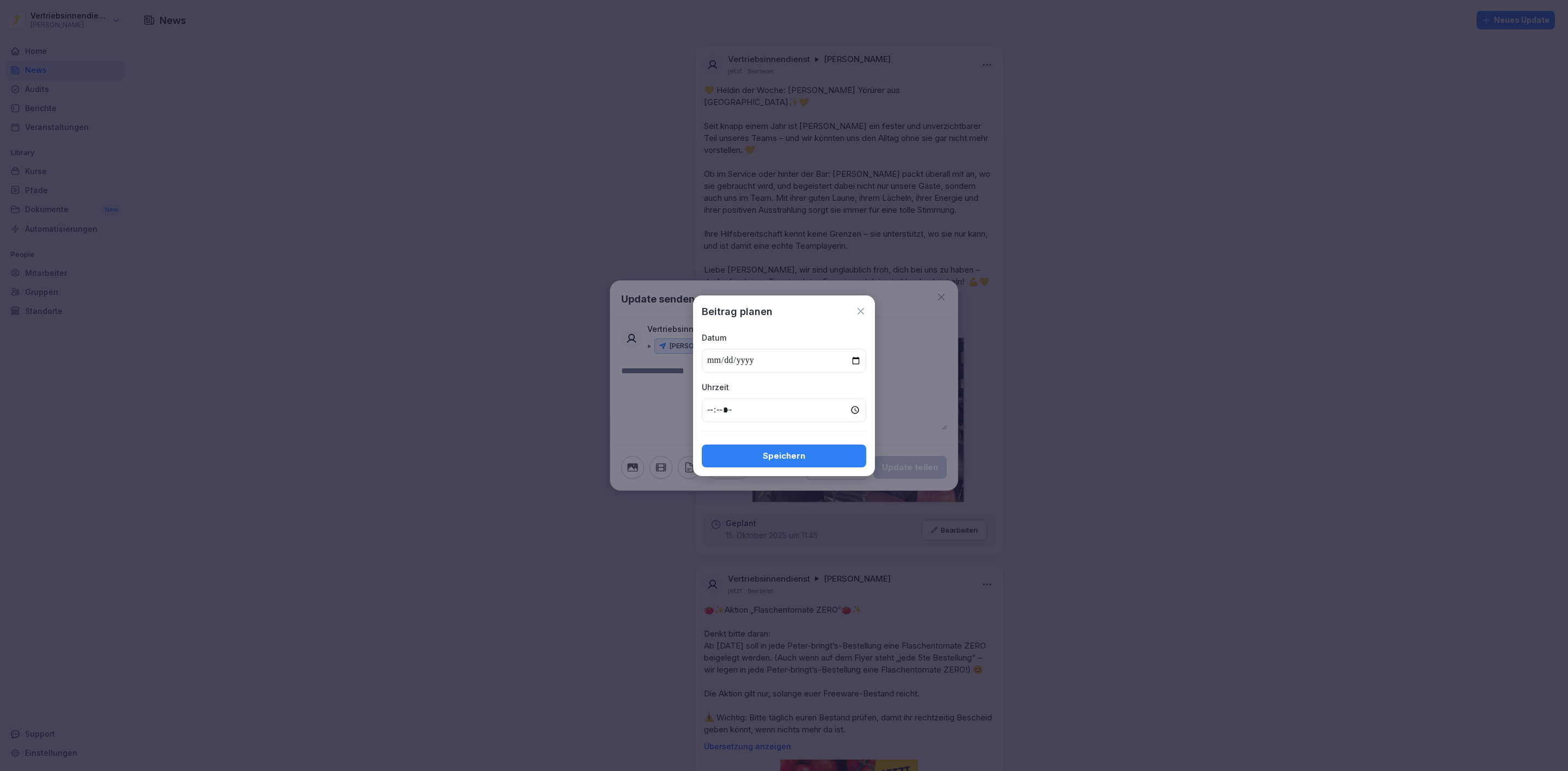
click at [853, 358] on input "date" at bounding box center [784, 361] width 165 height 24
type input "**********"
click at [710, 409] on input "time" at bounding box center [784, 410] width 165 height 24
type input "*****"
drag, startPoint x: 783, startPoint y: 451, endPoint x: 774, endPoint y: 456, distance: 10.3
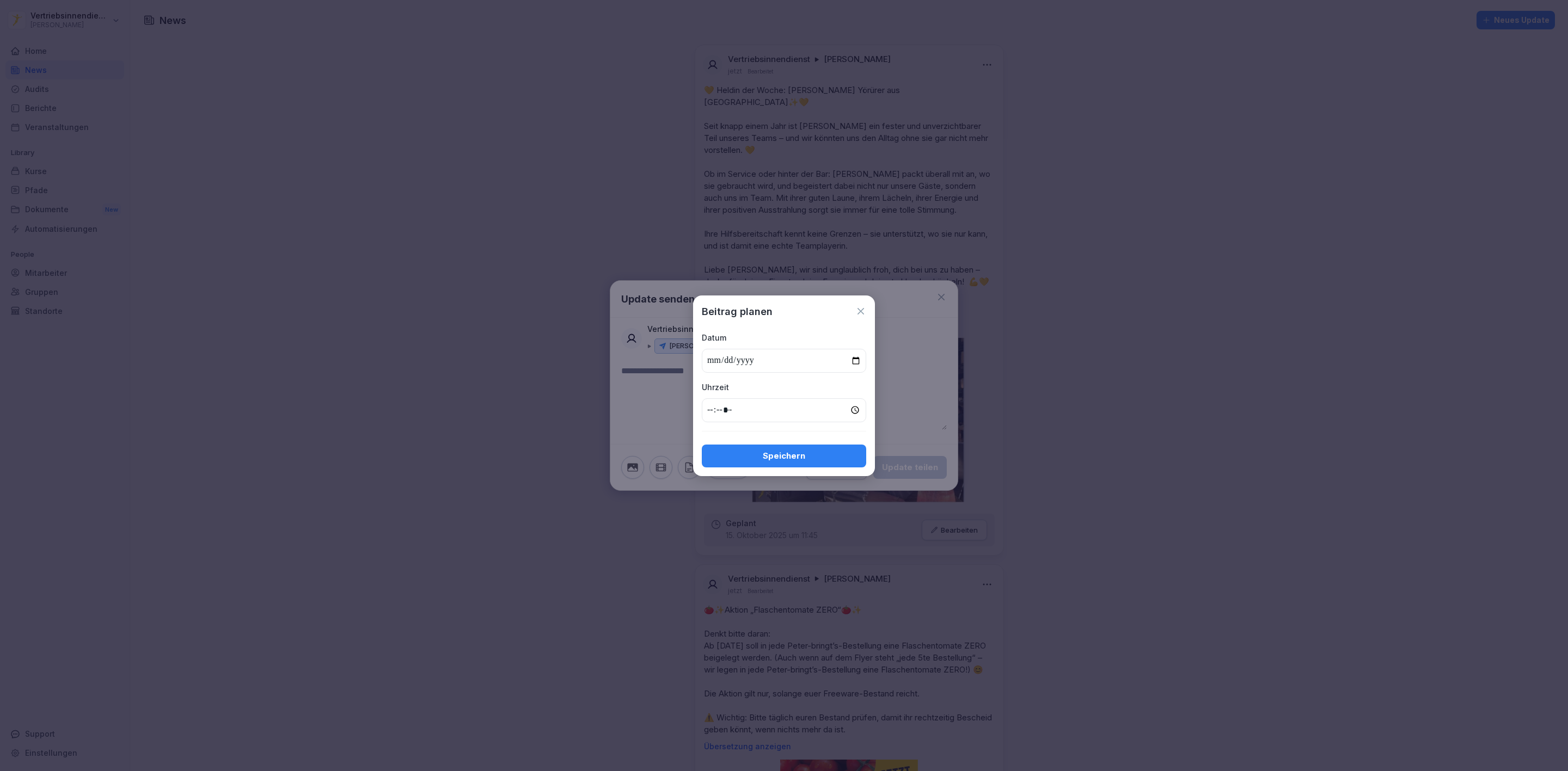
click at [779, 452] on div "Speichern" at bounding box center [783, 456] width 147 height 12
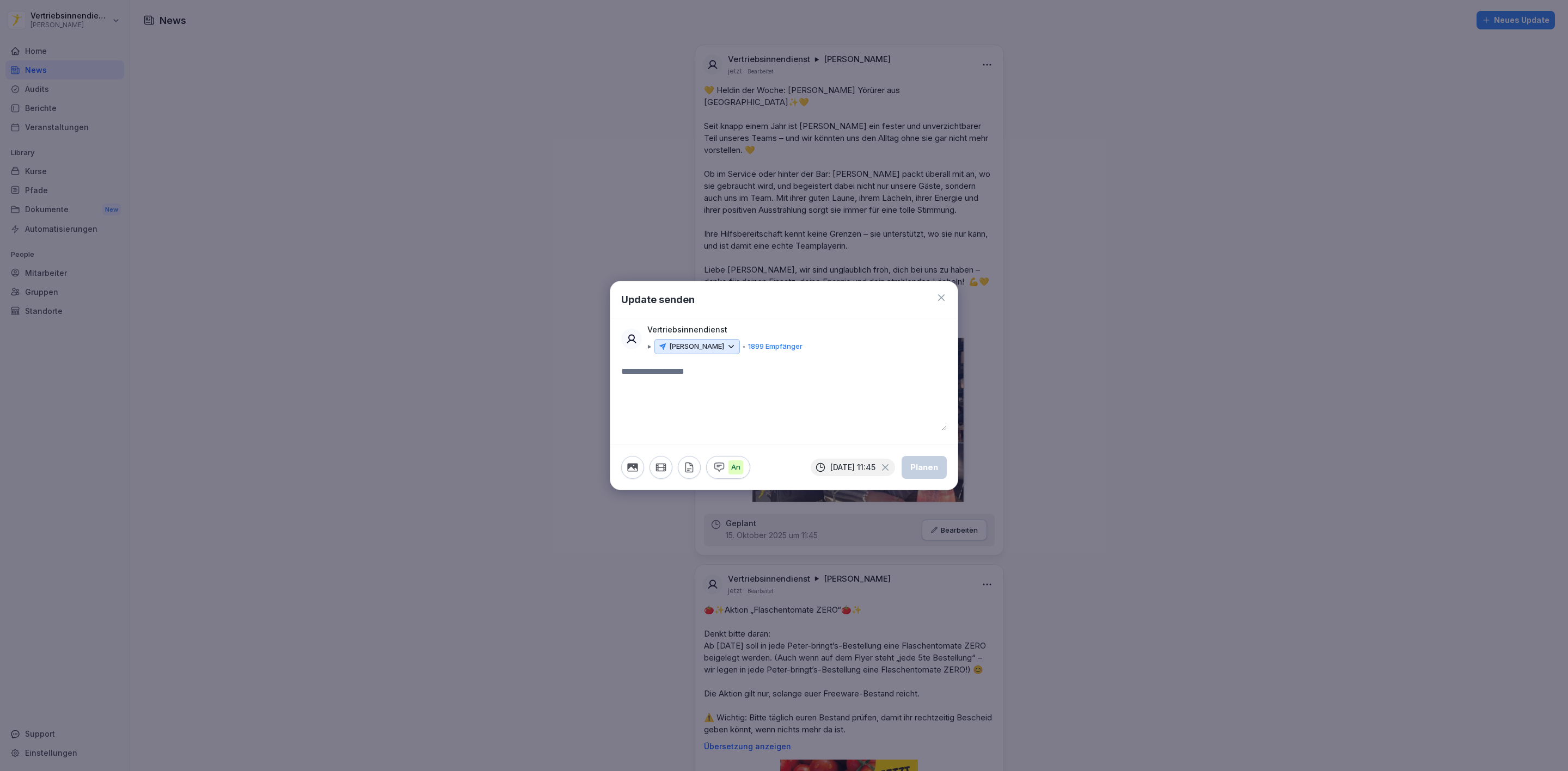
click at [674, 381] on textarea at bounding box center [784, 398] width 325 height 66
type textarea "**********"
click at [711, 375] on textarea "**********" at bounding box center [784, 398] width 325 height 66
click at [671, 379] on textarea "**********" at bounding box center [784, 398] width 325 height 66
drag, startPoint x: 694, startPoint y: 370, endPoint x: 619, endPoint y: 368, distance: 75.0
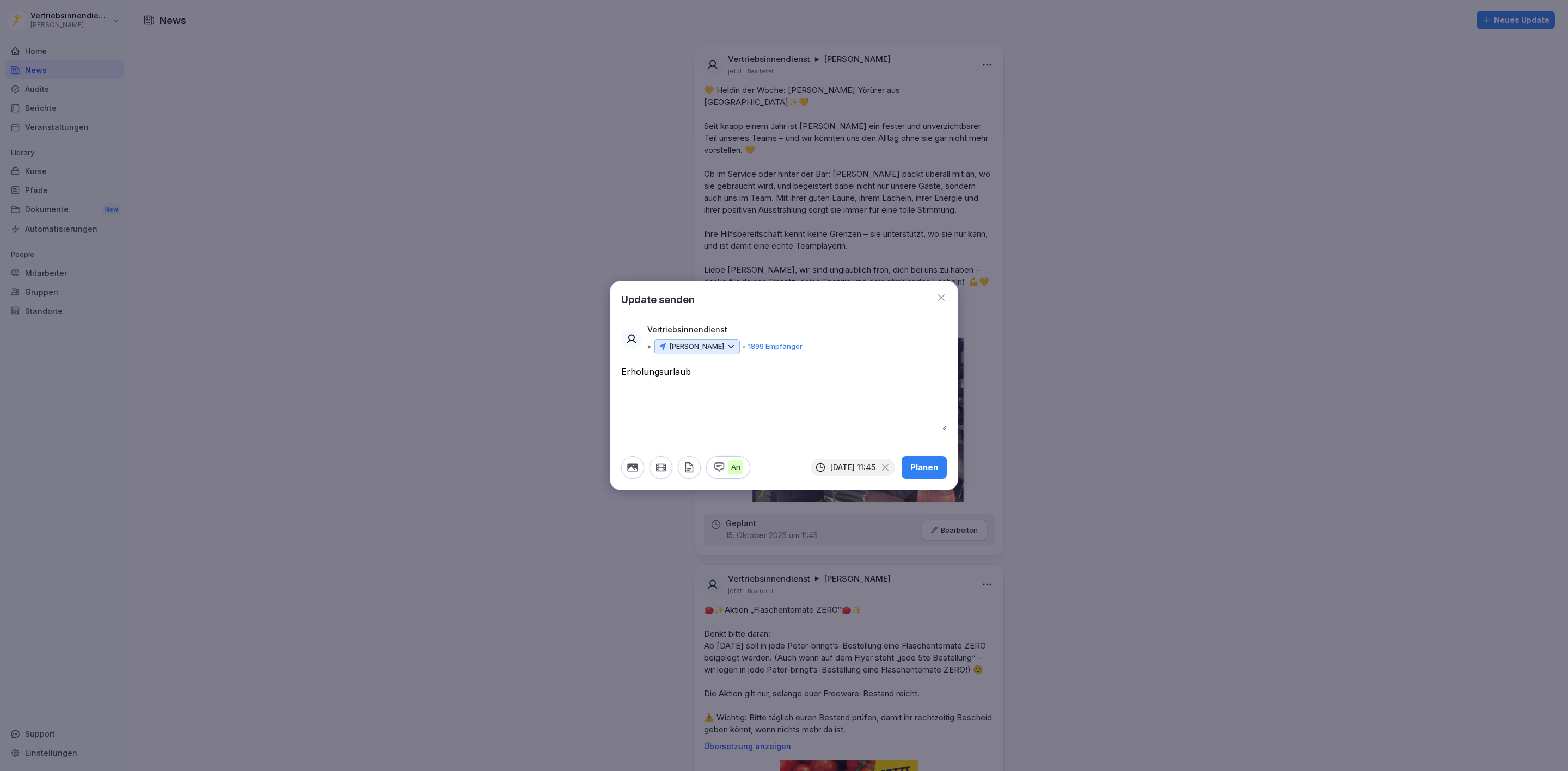
click at [619, 368] on div "**********" at bounding box center [784, 405] width 348 height 80
click at [707, 375] on textarea "**********" at bounding box center [784, 398] width 325 height 66
click at [622, 370] on textarea "**********" at bounding box center [784, 398] width 325 height 66
click at [712, 373] on textarea "**********" at bounding box center [784, 398] width 325 height 66
drag, startPoint x: 778, startPoint y: 411, endPoint x: 752, endPoint y: 416, distance: 26.5
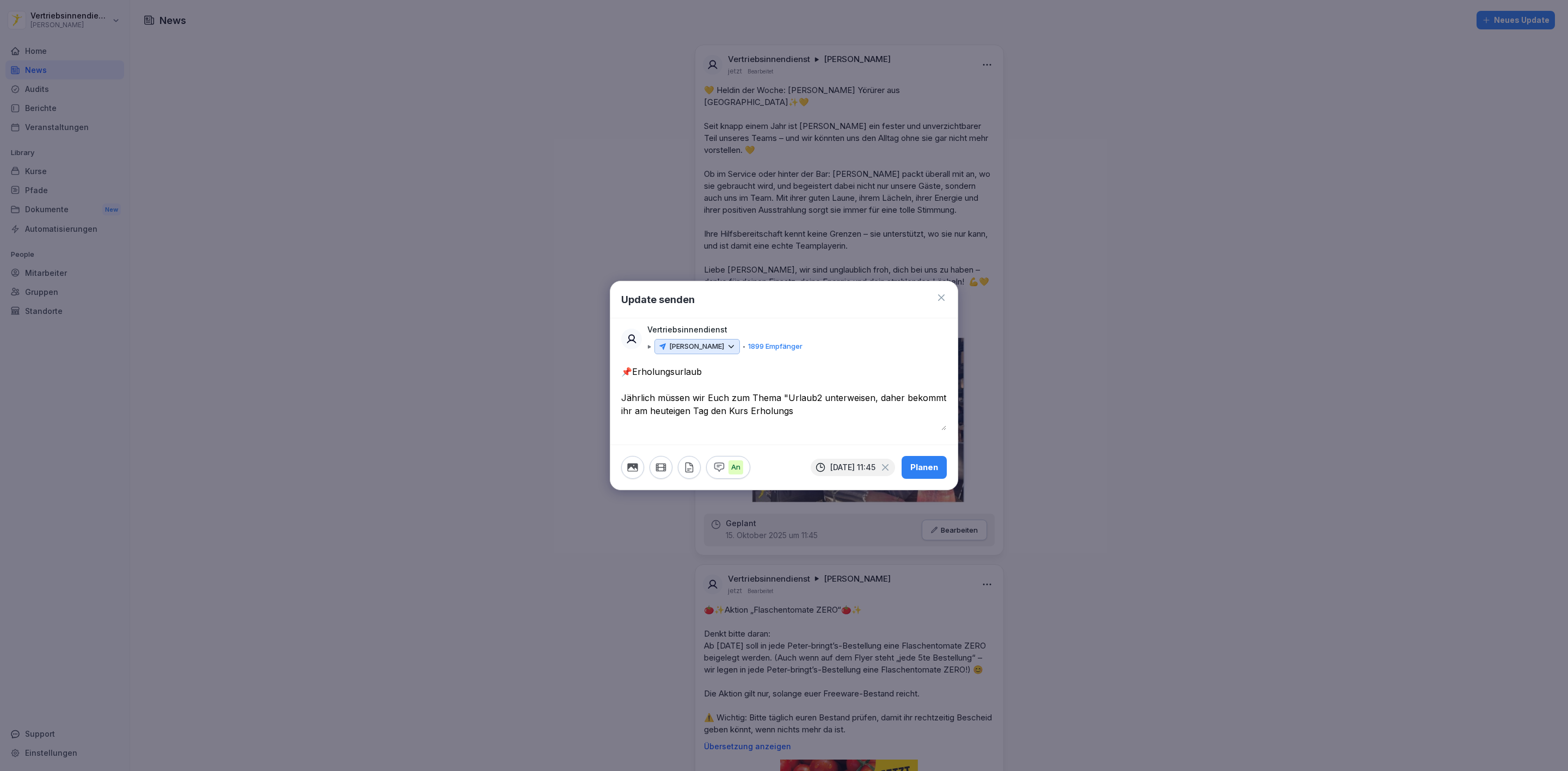
click at [752, 416] on textarea "**********" at bounding box center [784, 398] width 325 height 66
paste textarea "**********"
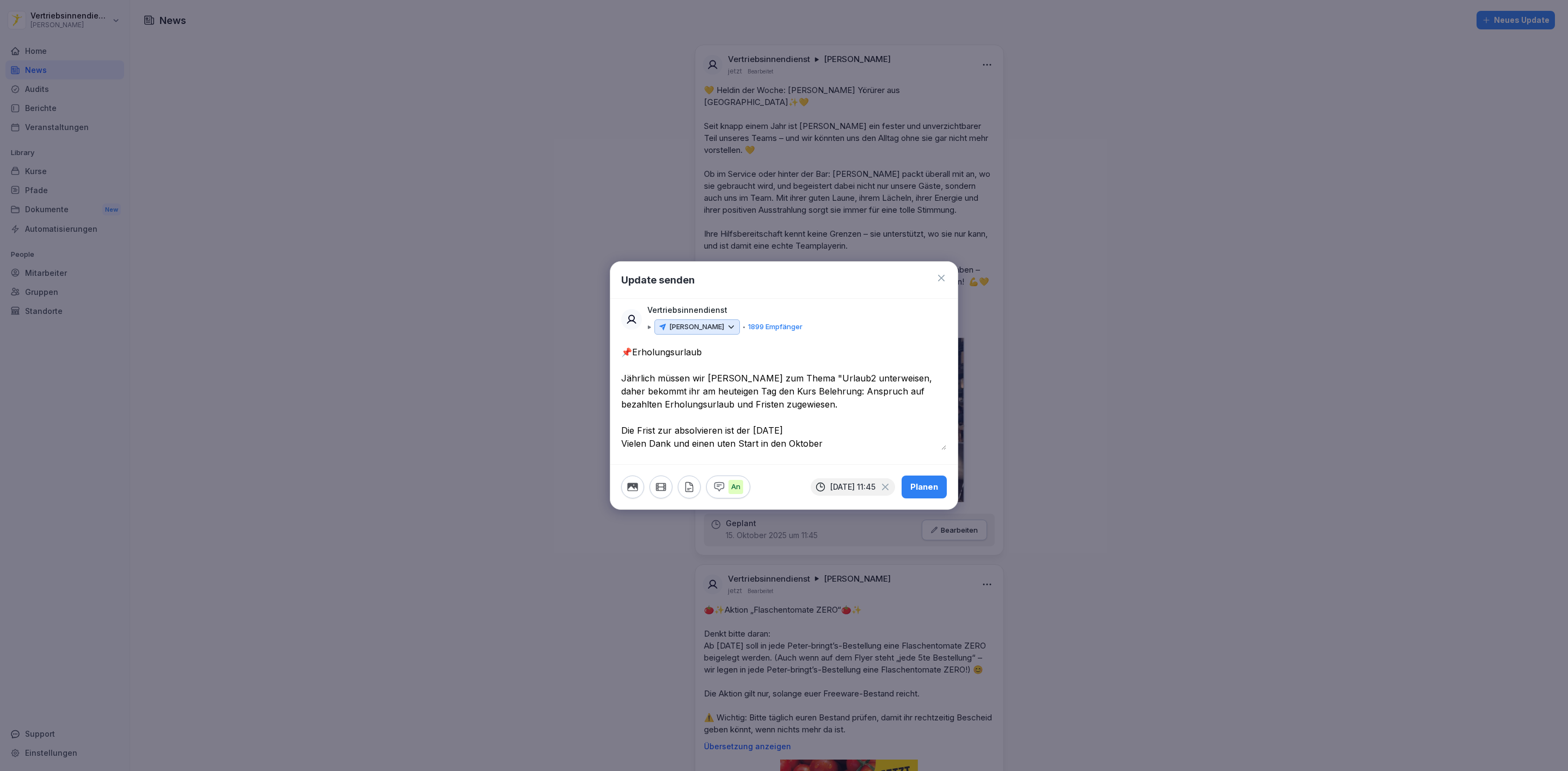
type textarea "**********"
drag, startPoint x: 843, startPoint y: 446, endPoint x: 621, endPoint y: 354, distance: 240.3
click at [621, 354] on textarea "**********" at bounding box center [784, 398] width 325 height 104
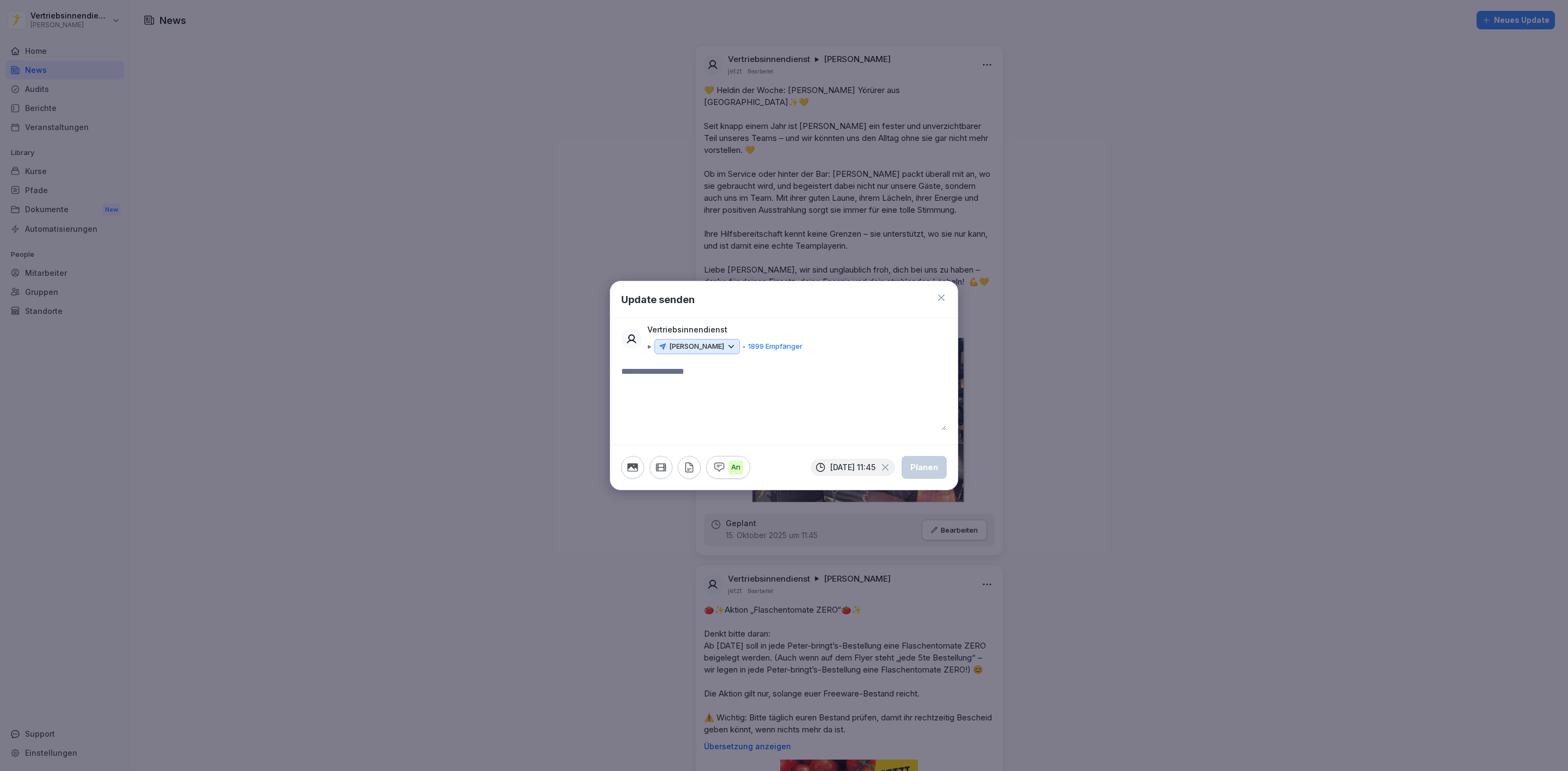
click at [639, 386] on textarea at bounding box center [784, 398] width 325 height 66
paste textarea "**********"
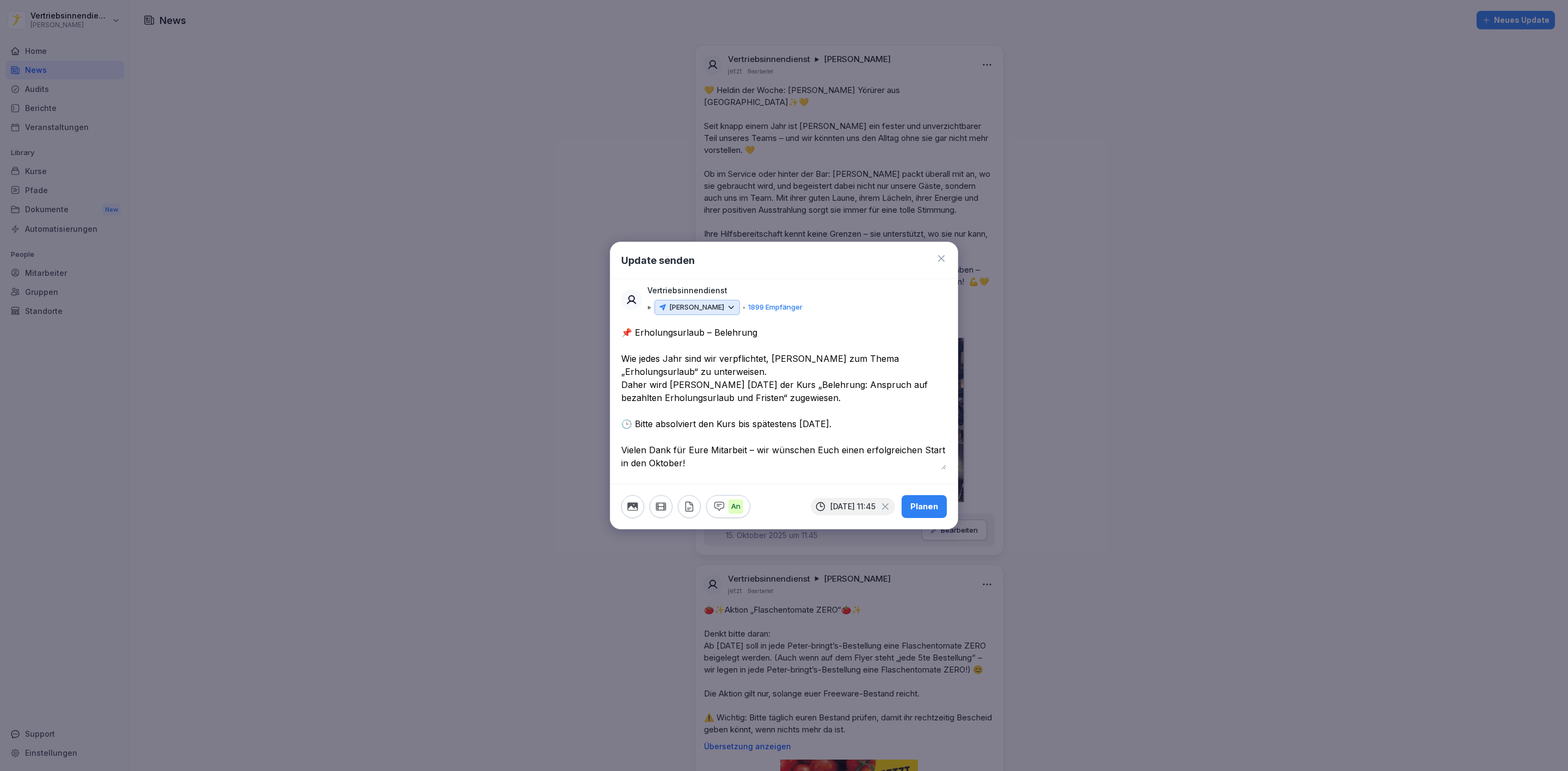
type textarea "**********"
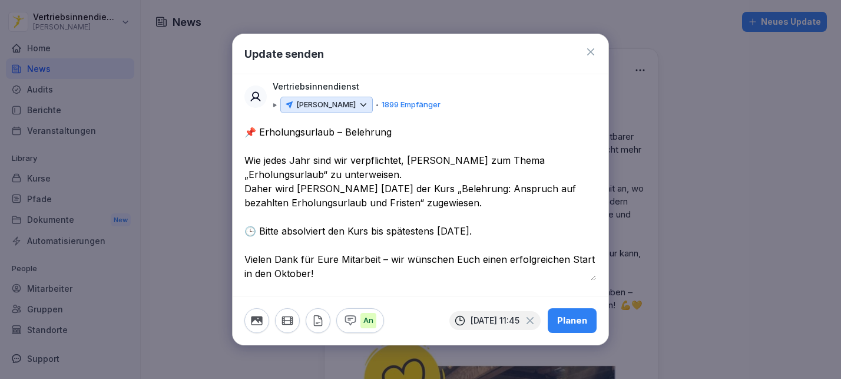
click at [64, 39] on div at bounding box center [420, 189] width 841 height 379
click at [242, 317] on div "An 1. Oktober 2025 um 11:45 Planen" at bounding box center [421, 320] width 376 height 49
click at [251, 320] on icon "button" at bounding box center [256, 320] width 11 height 9
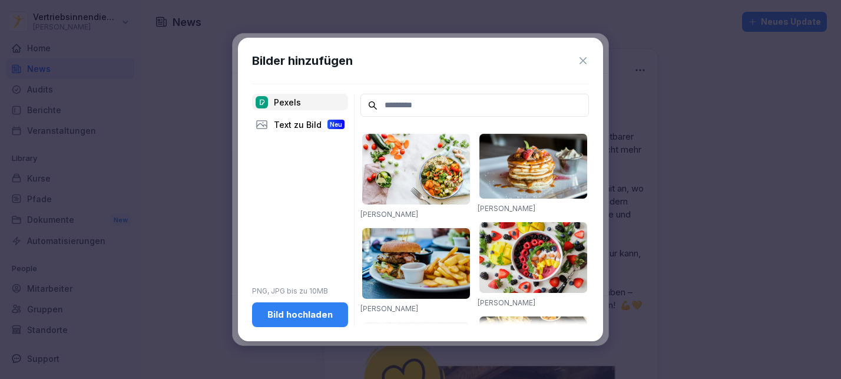
click at [308, 314] on div "Bild hochladen" at bounding box center [299, 314] width 77 height 13
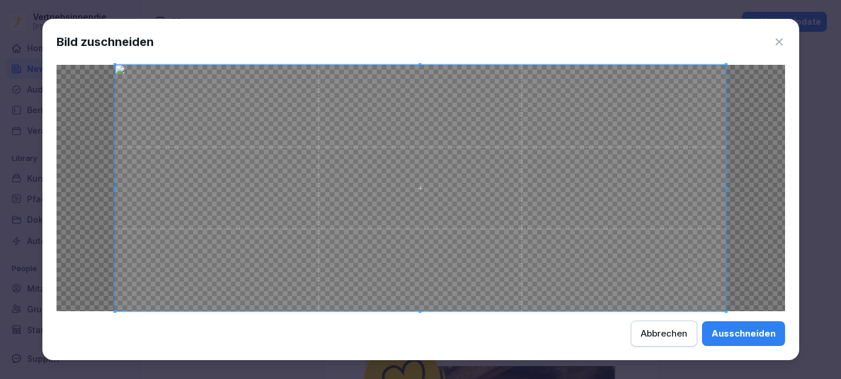
click at [744, 340] on div "Ausschneiden" at bounding box center [743, 333] width 64 height 13
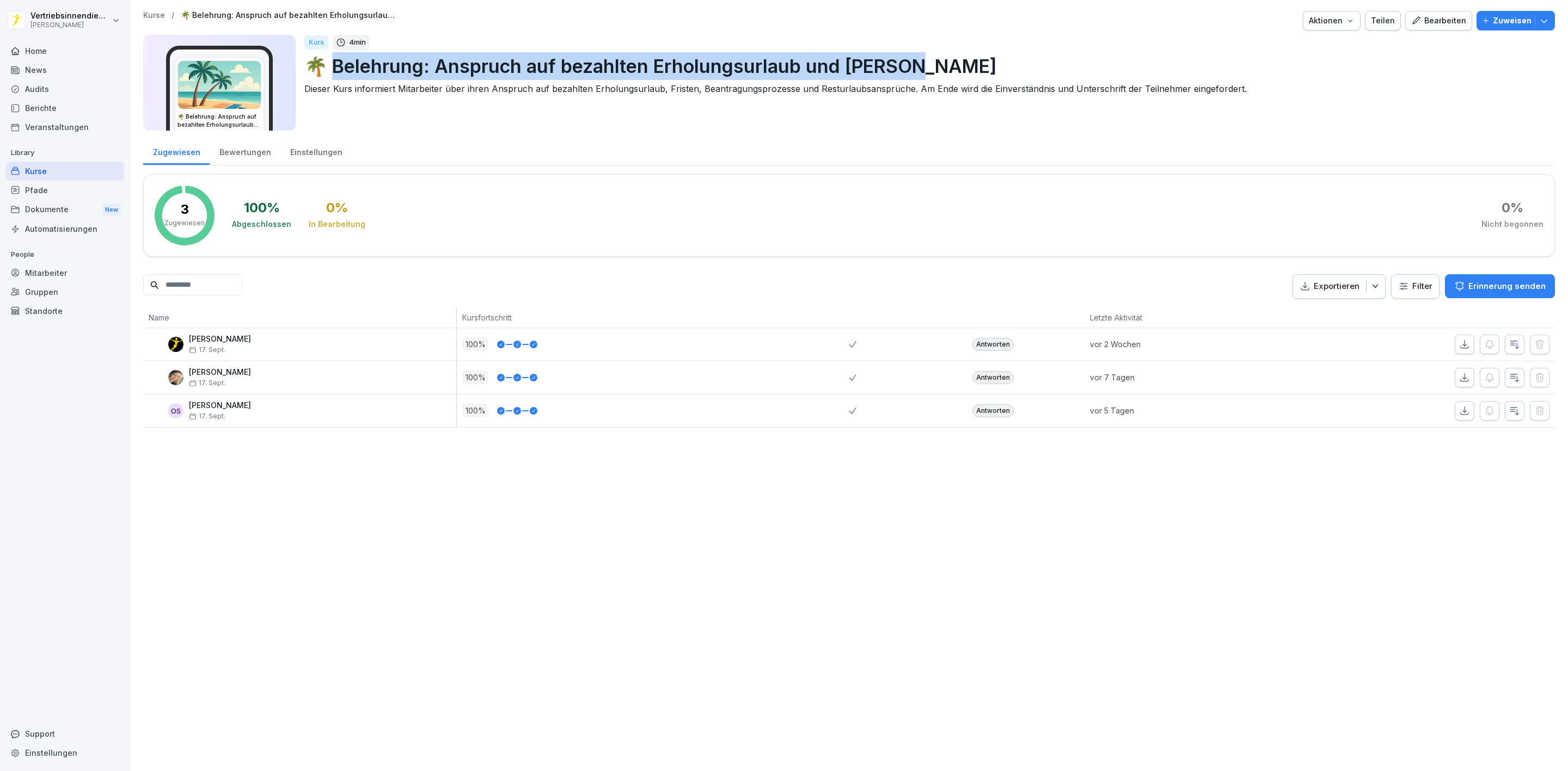
drag, startPoint x: 918, startPoint y: 63, endPoint x: 337, endPoint y: 66, distance: 581.0
click at [337, 66] on p "🌴 Belehrung: Anspruch auf bezahlten Erholungsurlaub und [PERSON_NAME]" at bounding box center [925, 67] width 1242 height 28
copy p "elehrung: Anspruch auf bezahlten Erholungsurlaub und Fristen"
click at [240, 66] on img at bounding box center [219, 85] width 82 height 48
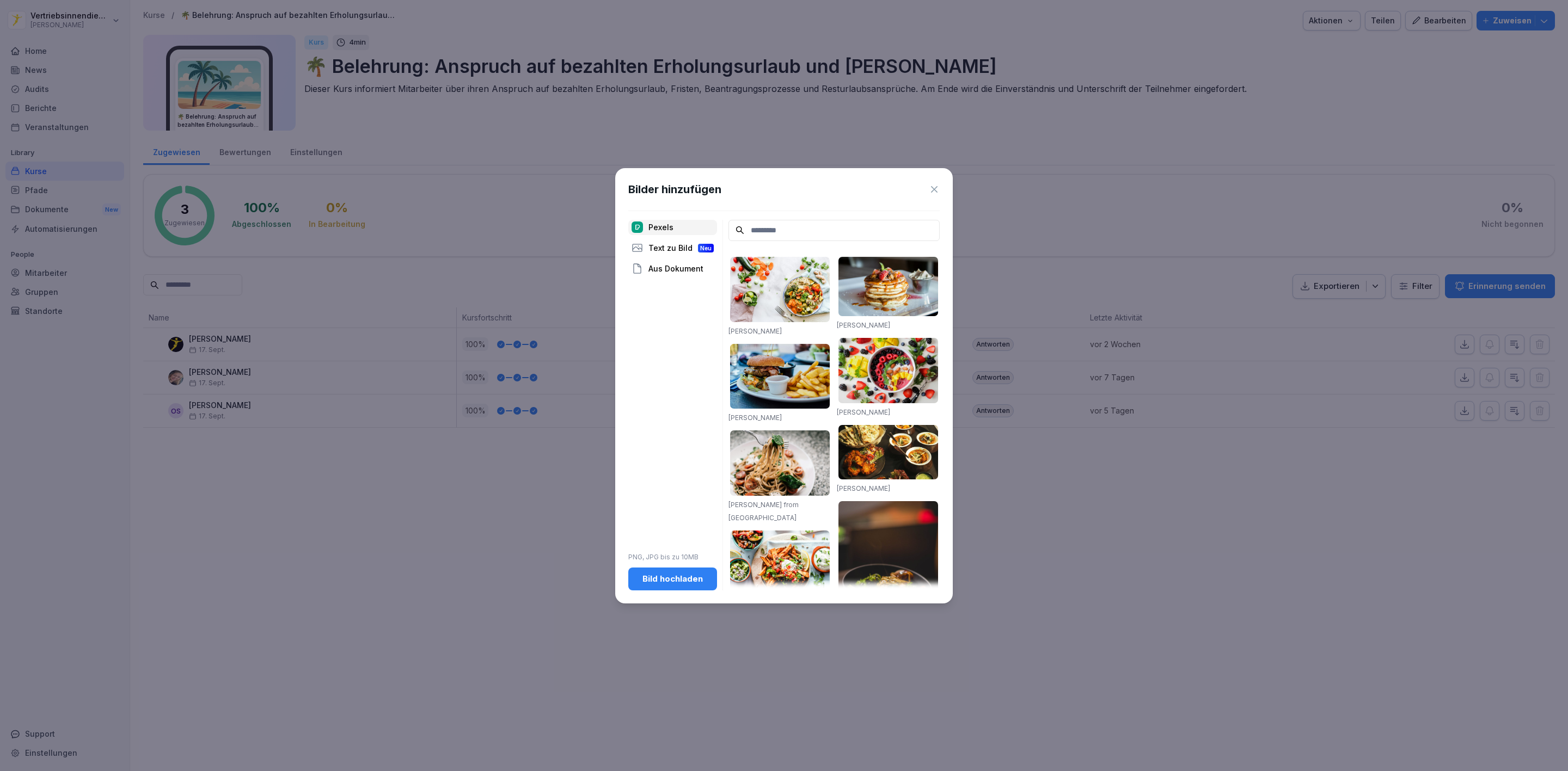
click at [771, 237] on input at bounding box center [834, 230] width 211 height 21
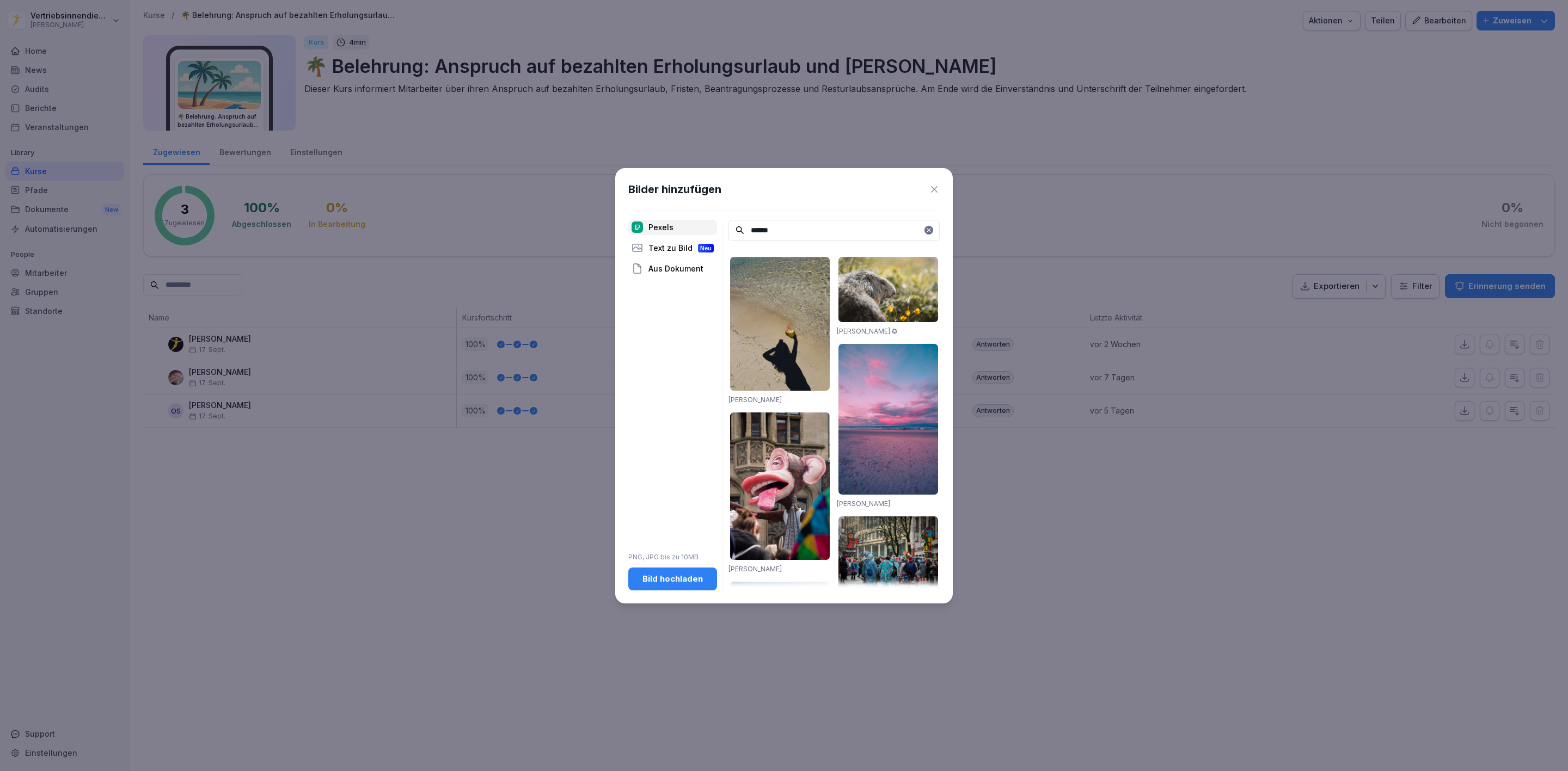
type input "******"
click at [931, 190] on icon at bounding box center [934, 190] width 11 height 11
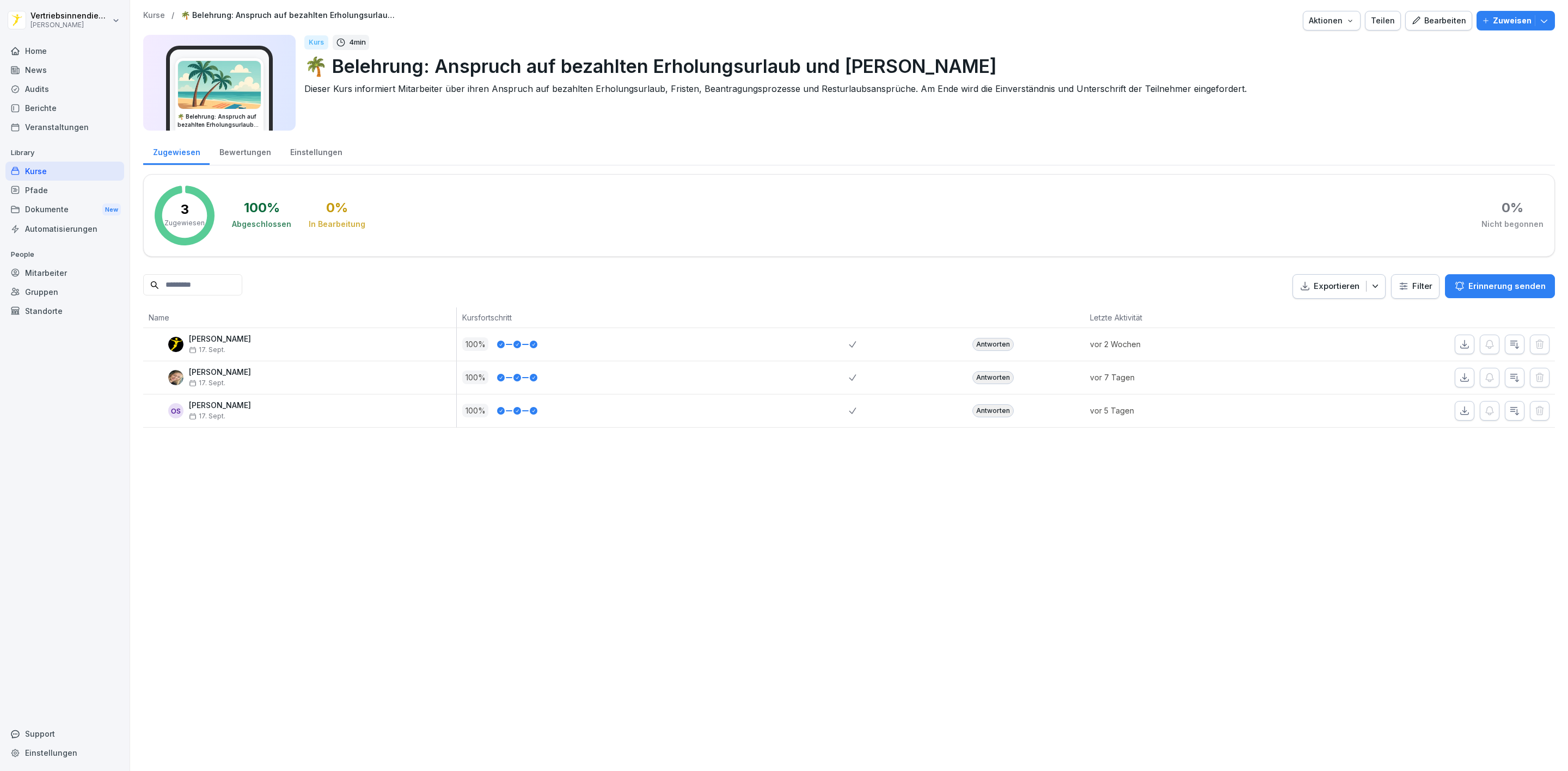
click at [1538, 20] on icon "button" at bounding box center [1544, 20] width 11 height 11
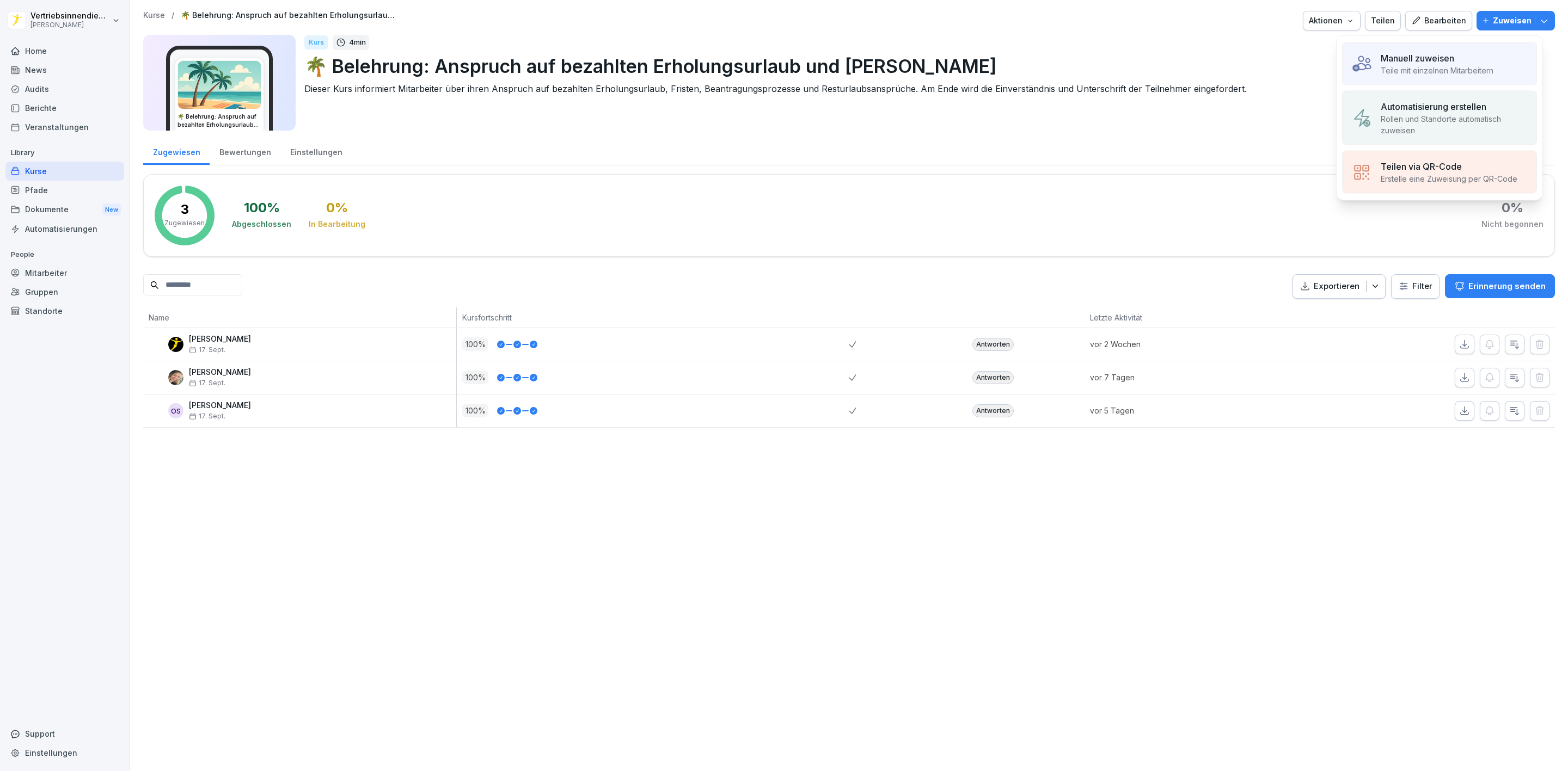
click at [1424, 68] on p "Teile mit einzelnen Mitarbeitern" at bounding box center [1437, 70] width 113 height 11
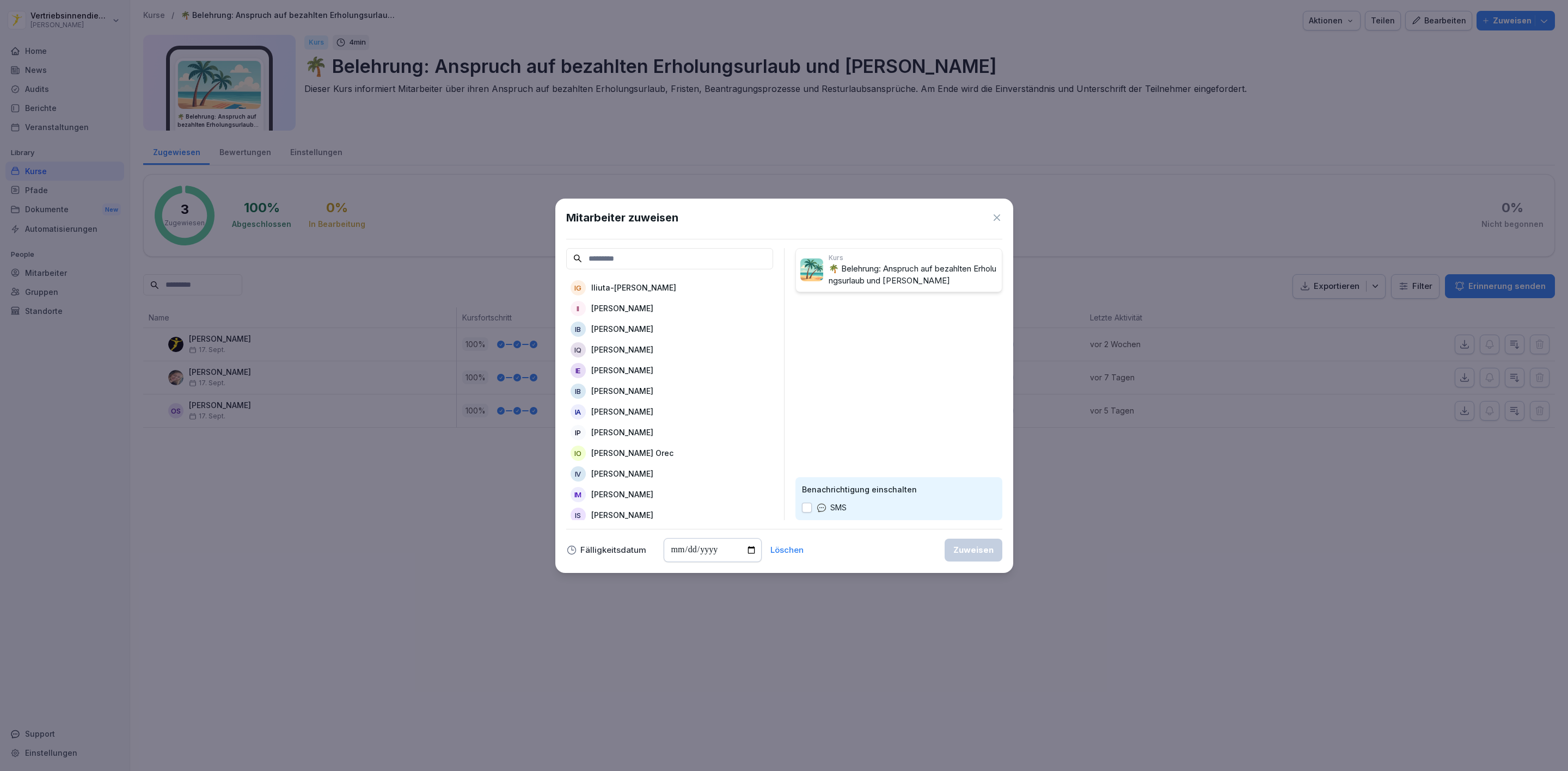
scroll to position [39098, 0]
click at [993, 219] on icon at bounding box center [997, 218] width 11 height 11
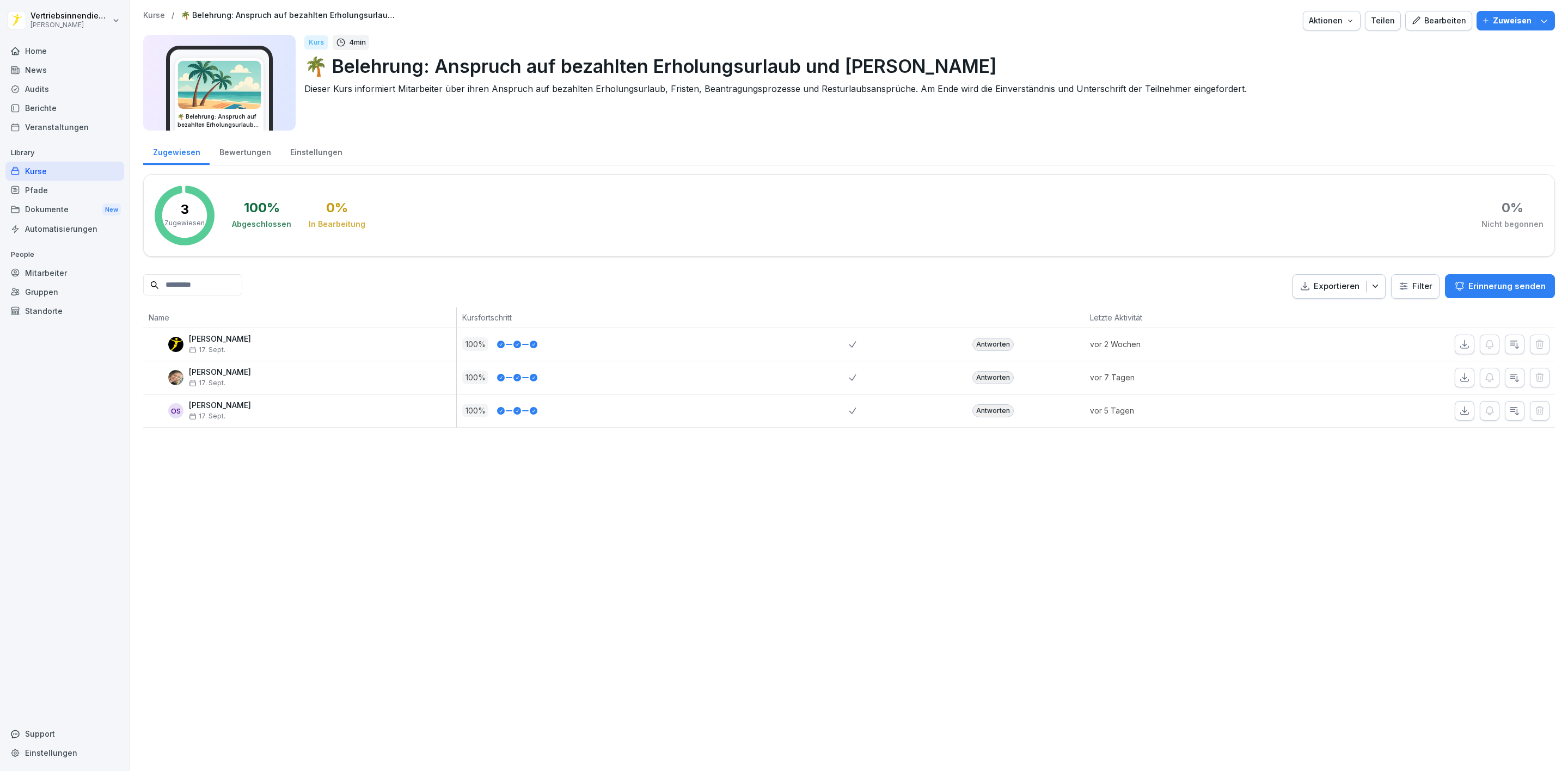
click at [1538, 17] on icon "button" at bounding box center [1544, 20] width 11 height 11
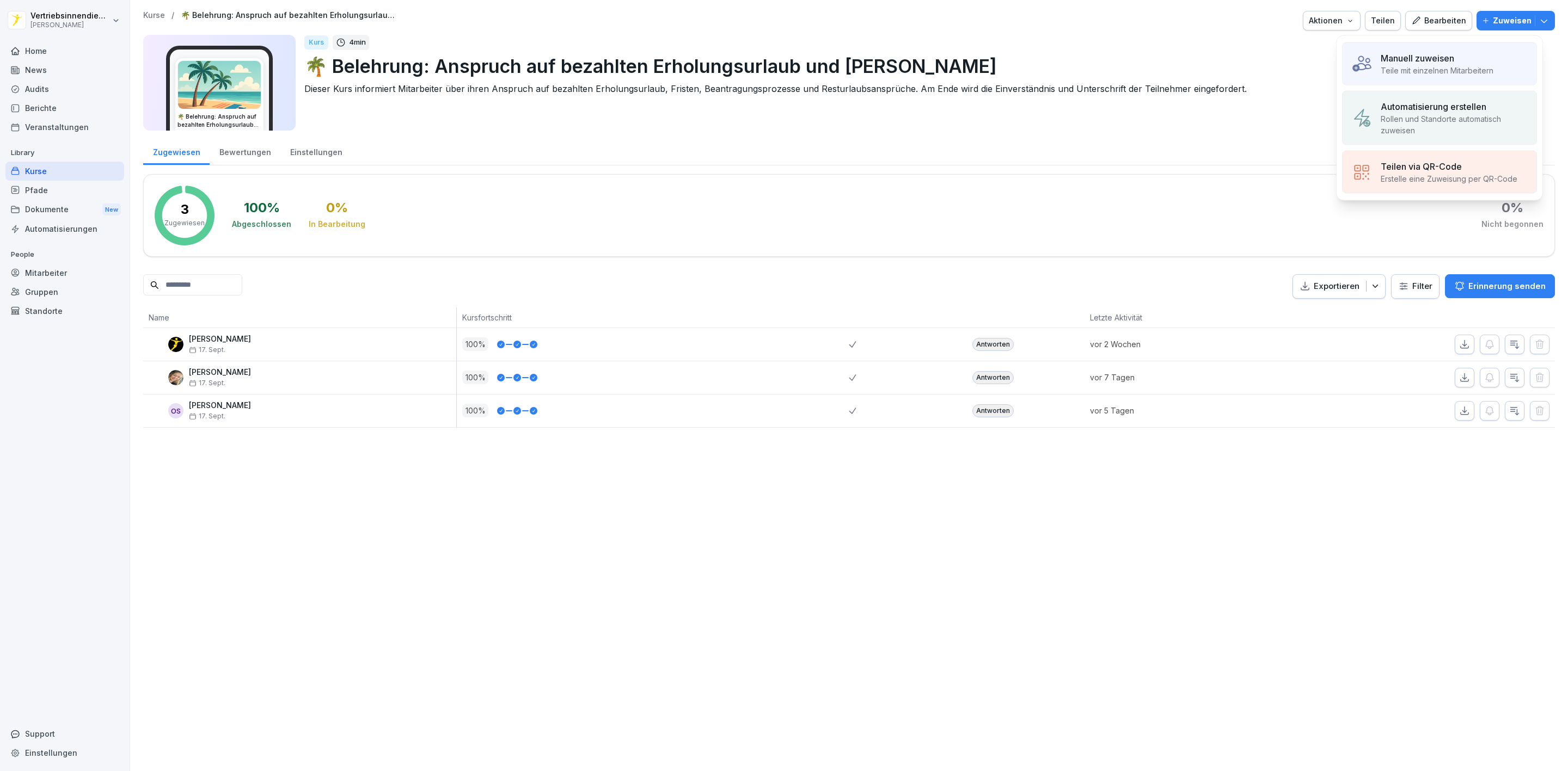
click at [1487, 62] on div "Manuell zuweisen" at bounding box center [1437, 58] width 113 height 13
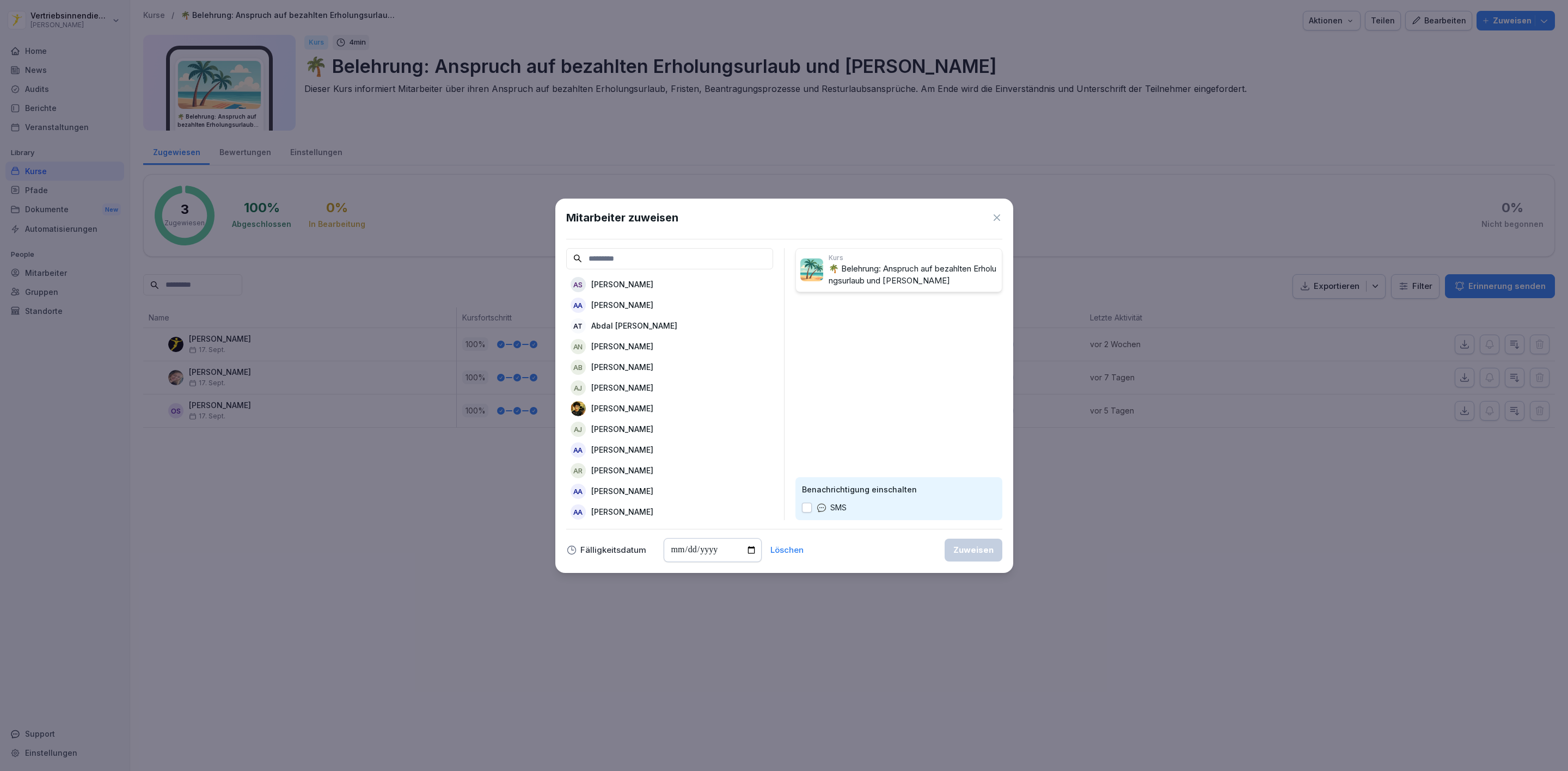
click at [1001, 216] on icon at bounding box center [997, 218] width 11 height 11
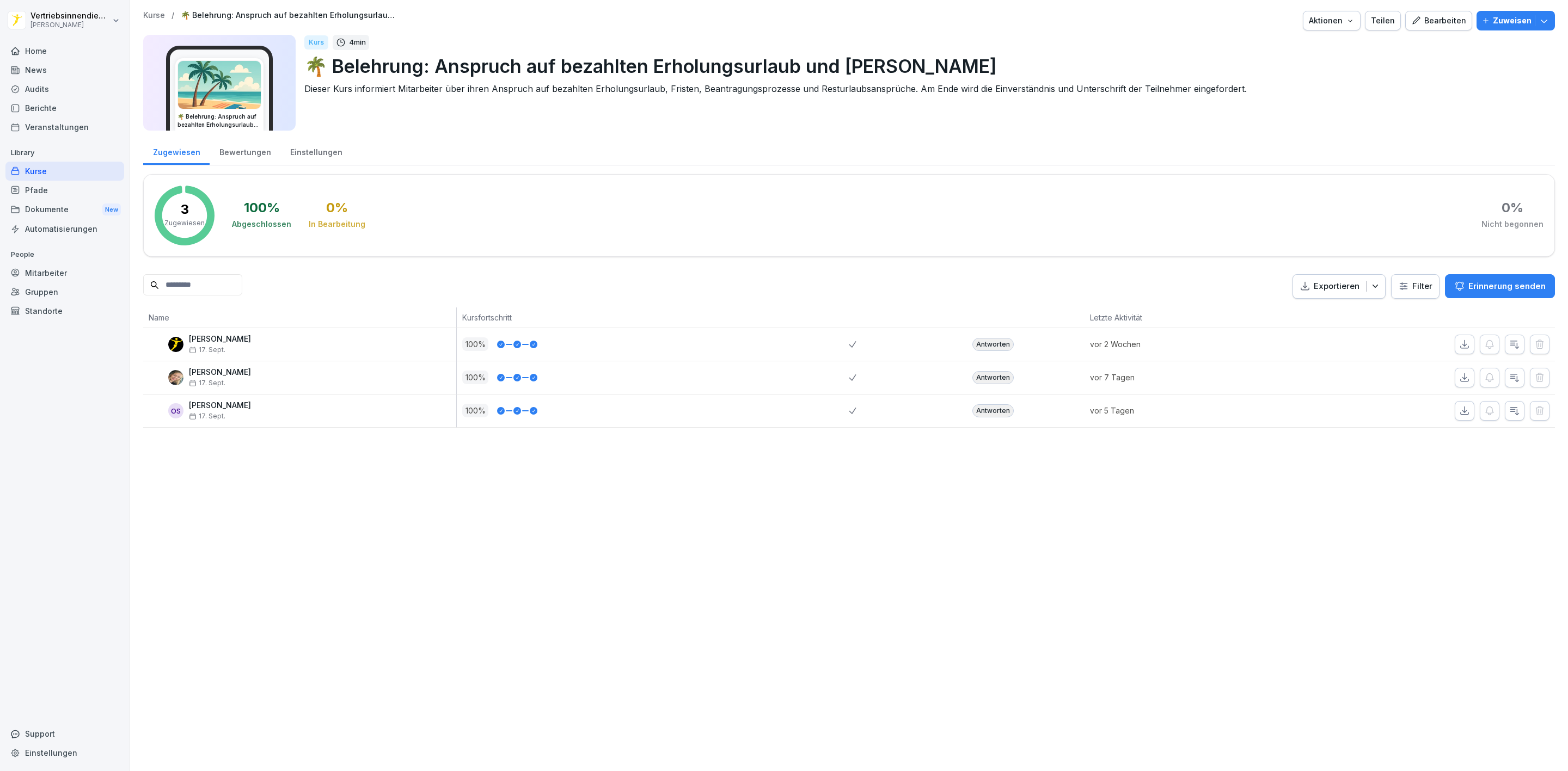
click at [1522, 14] on button "Zuweisen" at bounding box center [1515, 20] width 79 height 19
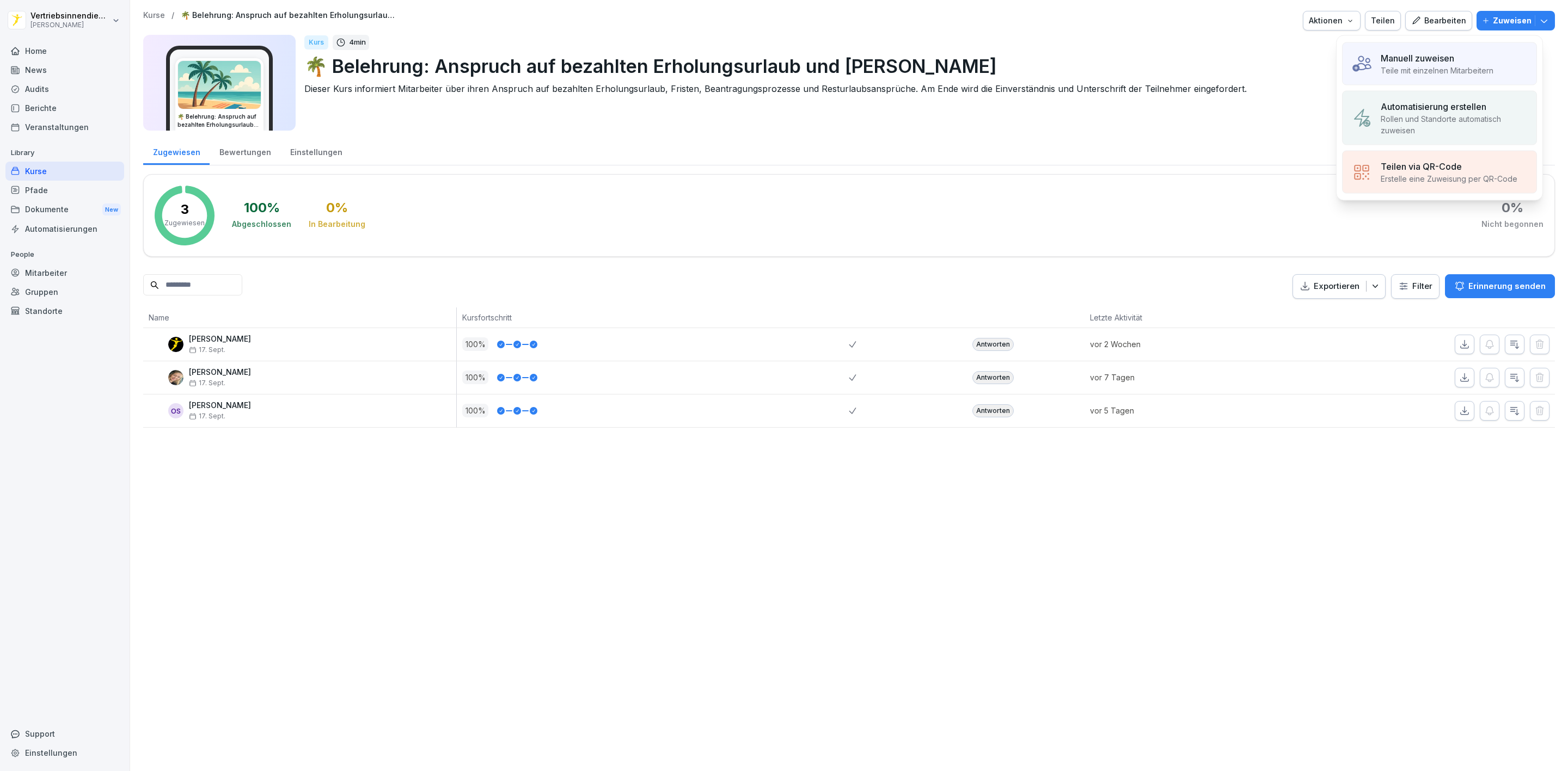
click at [1443, 100] on p "Automatisierung erstellen" at bounding box center [1433, 106] width 105 height 13
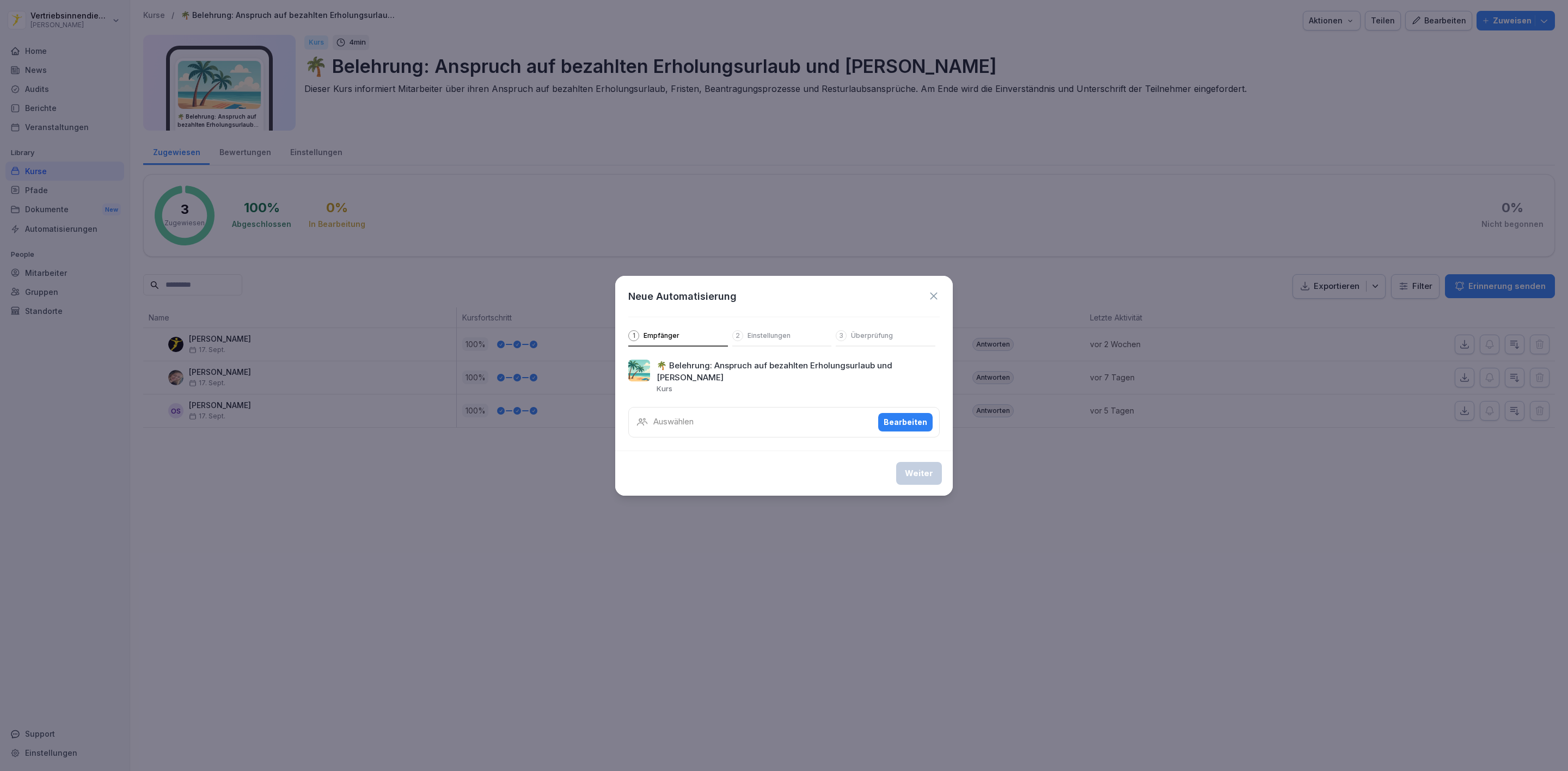
click at [897, 416] on div "Bearbeiten" at bounding box center [905, 422] width 43 height 12
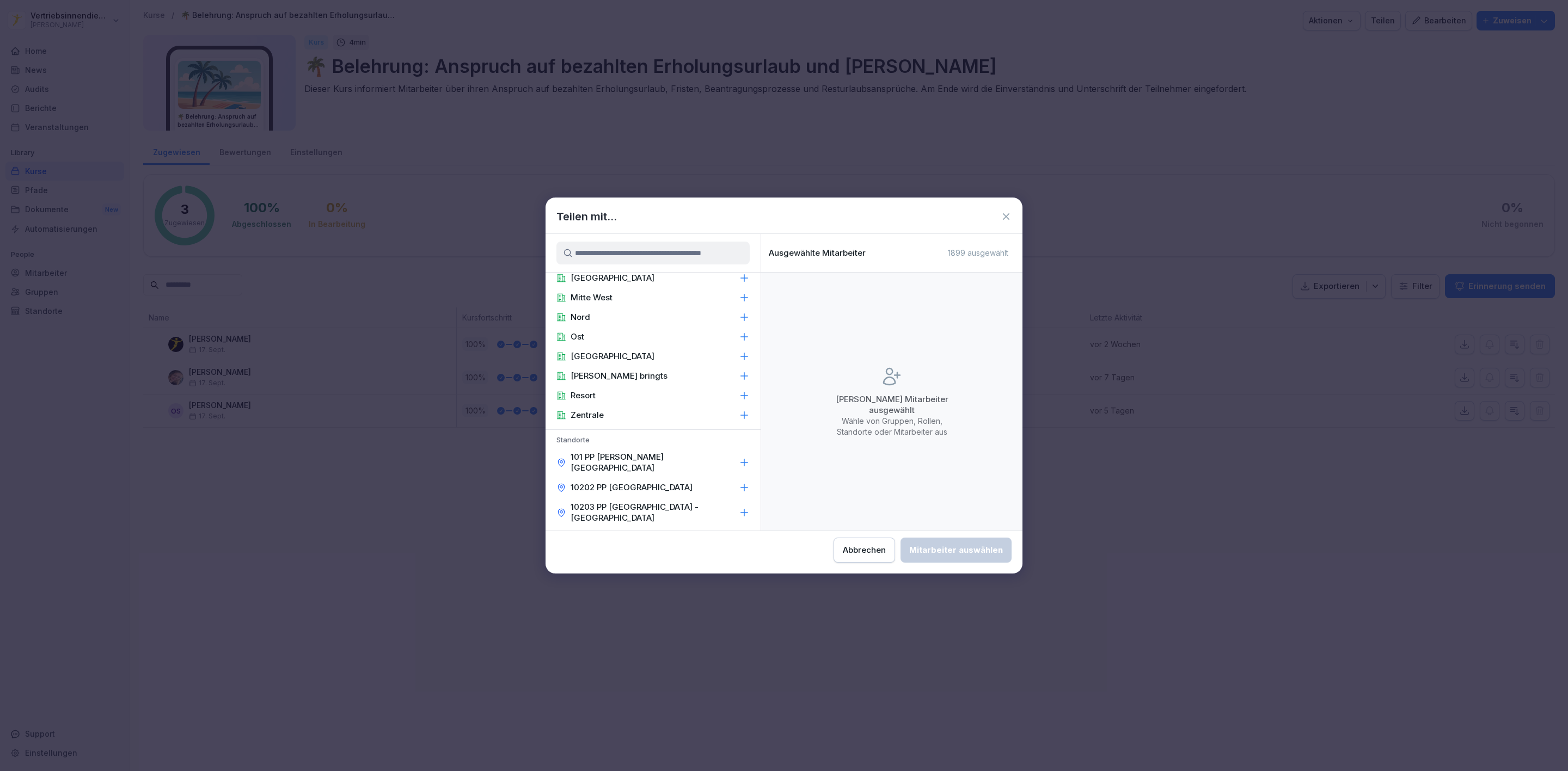
scroll to position [0, 0]
click at [618, 315] on p "Baden Württemberg" at bounding box center [612, 320] width 84 height 11
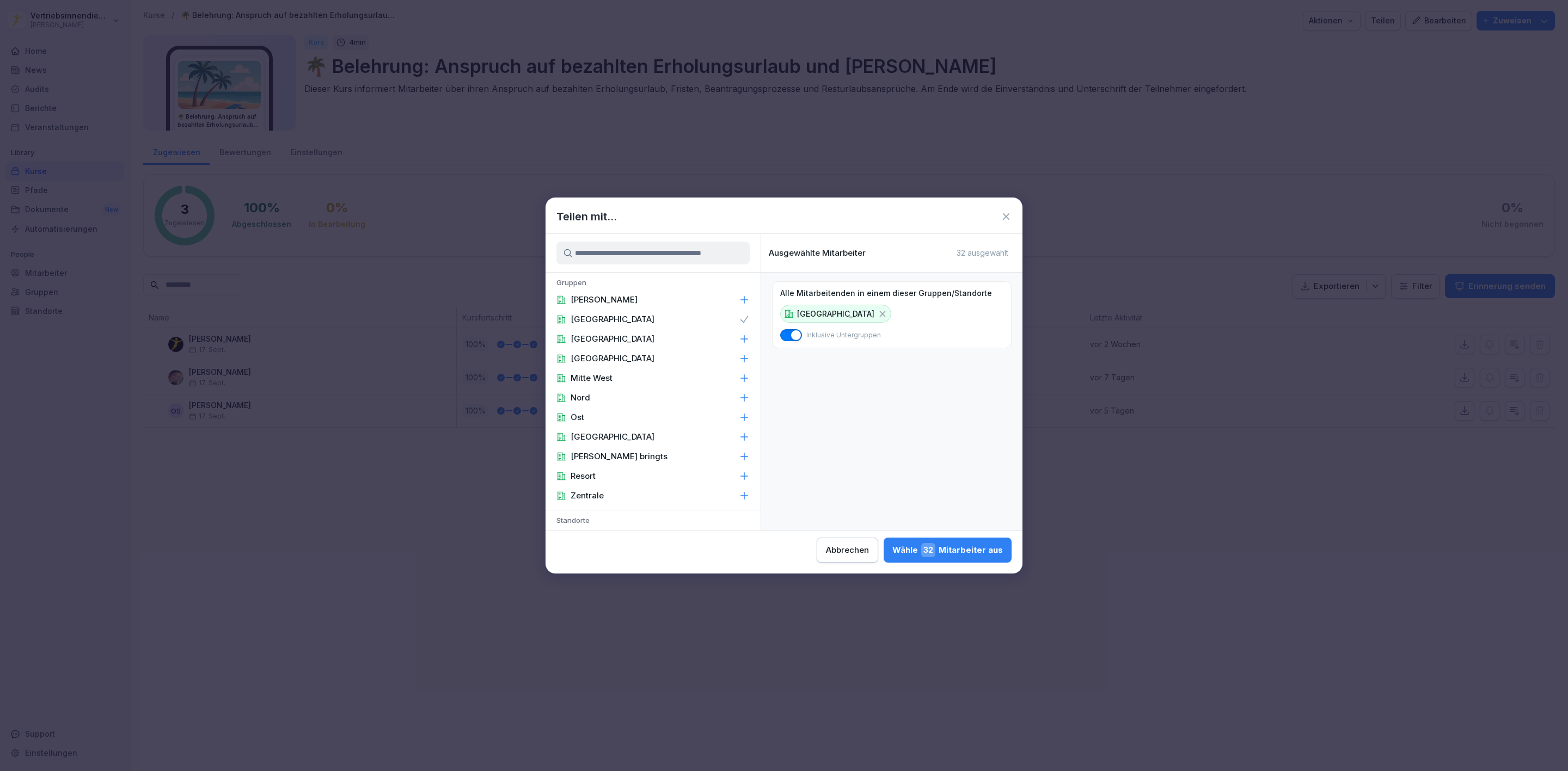
click at [613, 321] on p "Baden Württemberg" at bounding box center [612, 320] width 84 height 11
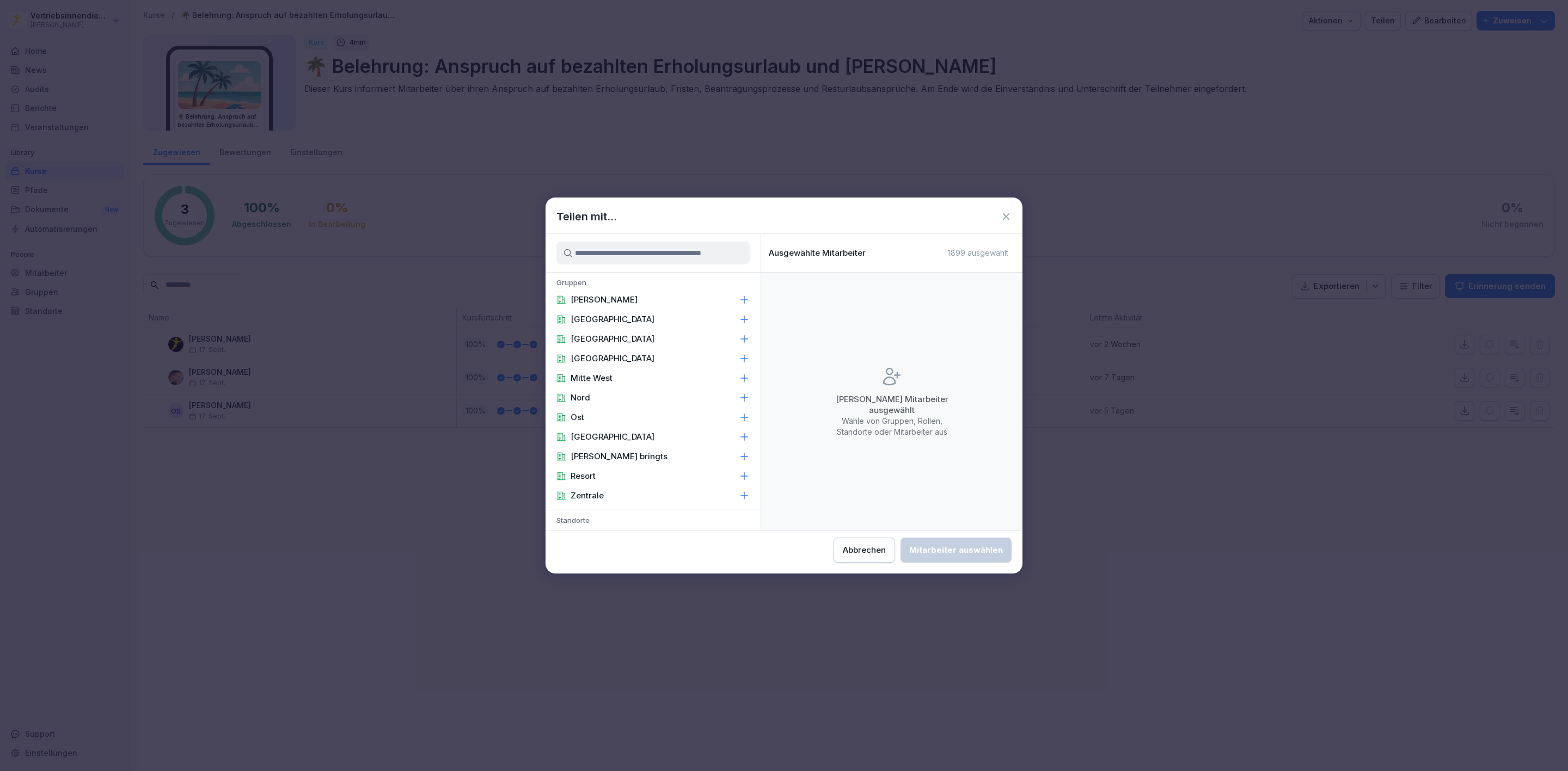
click at [598, 300] on p "[PERSON_NAME]" at bounding box center [604, 300] width 67 height 11
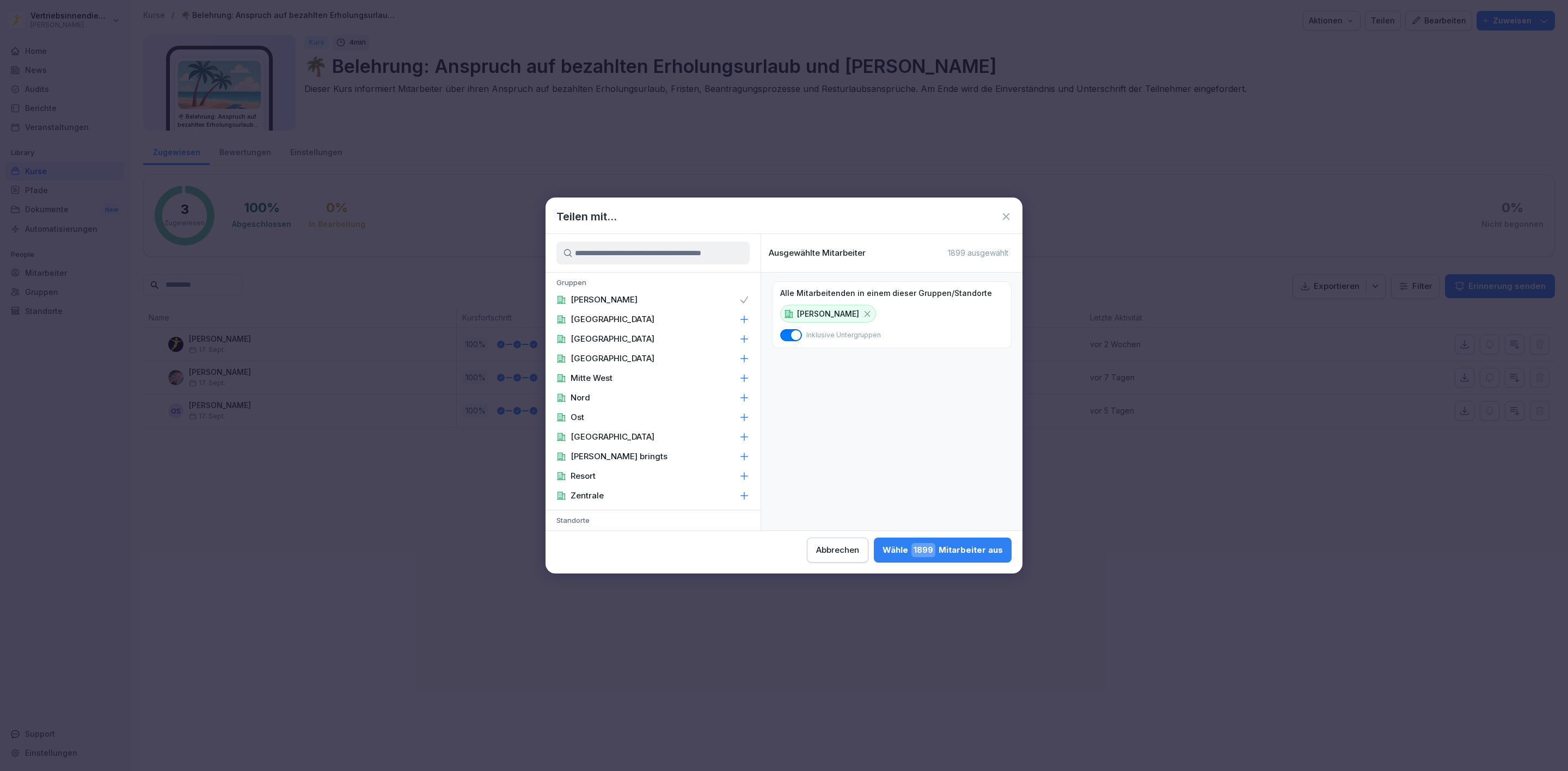
click at [642, 296] on div "[PERSON_NAME]" at bounding box center [653, 300] width 215 height 19
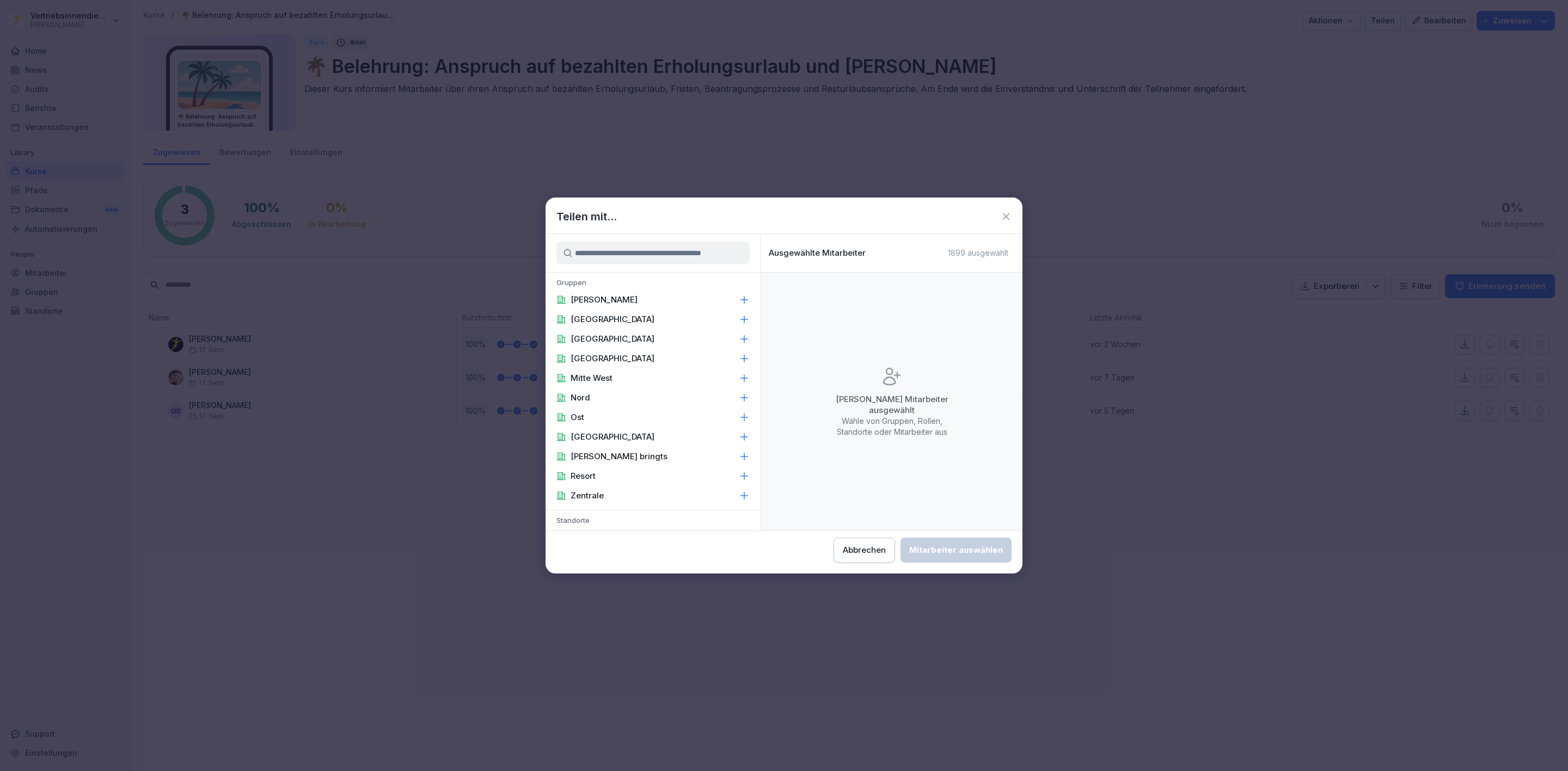
click at [590, 361] on p "Hamburg" at bounding box center [612, 359] width 84 height 11
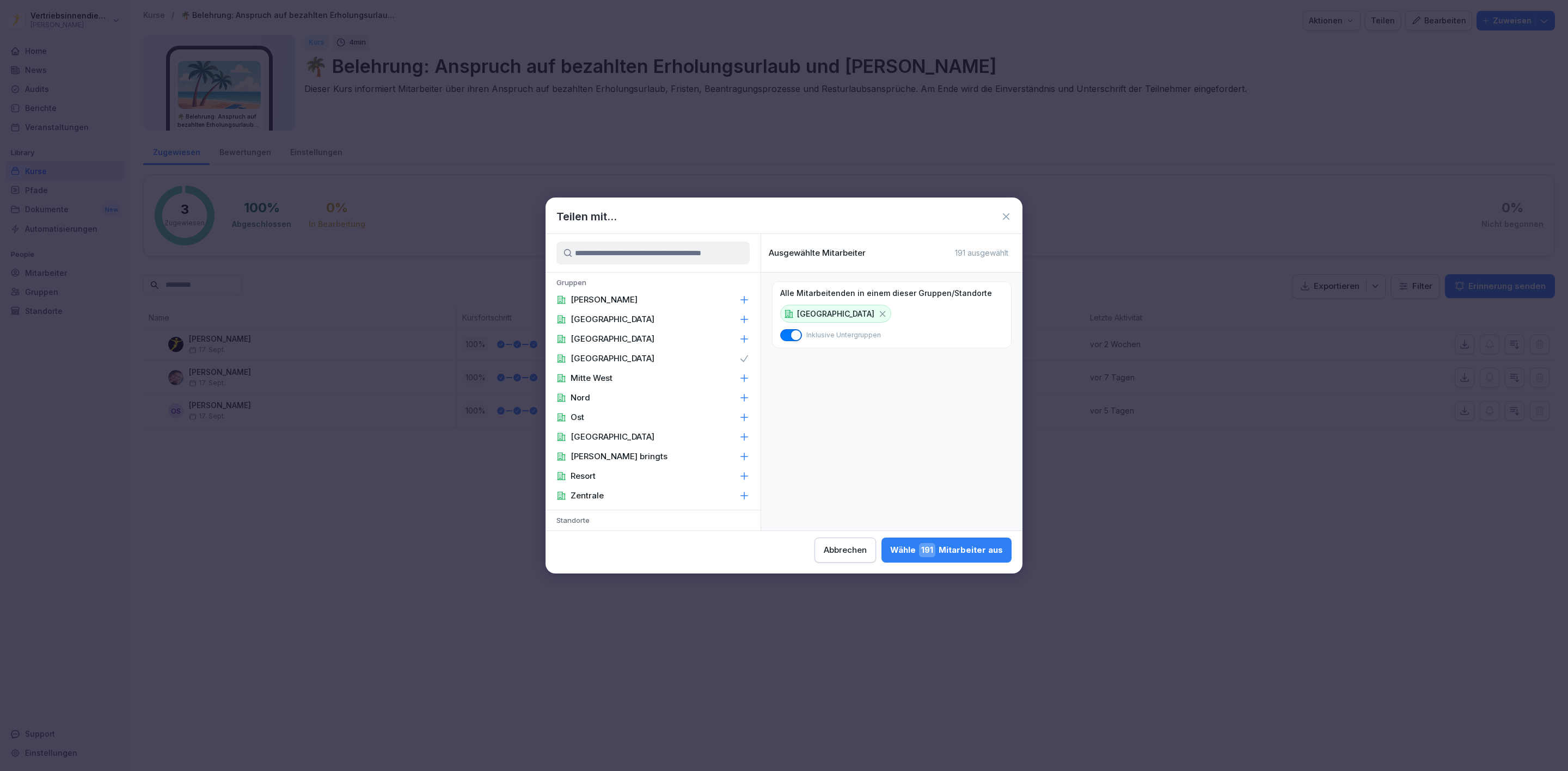
click at [595, 373] on div "Mitte West" at bounding box center [653, 378] width 215 height 19
click at [580, 404] on div "Nord" at bounding box center [653, 398] width 215 height 19
click at [584, 415] on div "Ost" at bounding box center [653, 417] width 215 height 19
click at [598, 431] on div "Österreich" at bounding box center [653, 436] width 215 height 19
click at [605, 456] on p "Peter bringts" at bounding box center [619, 457] width 97 height 11
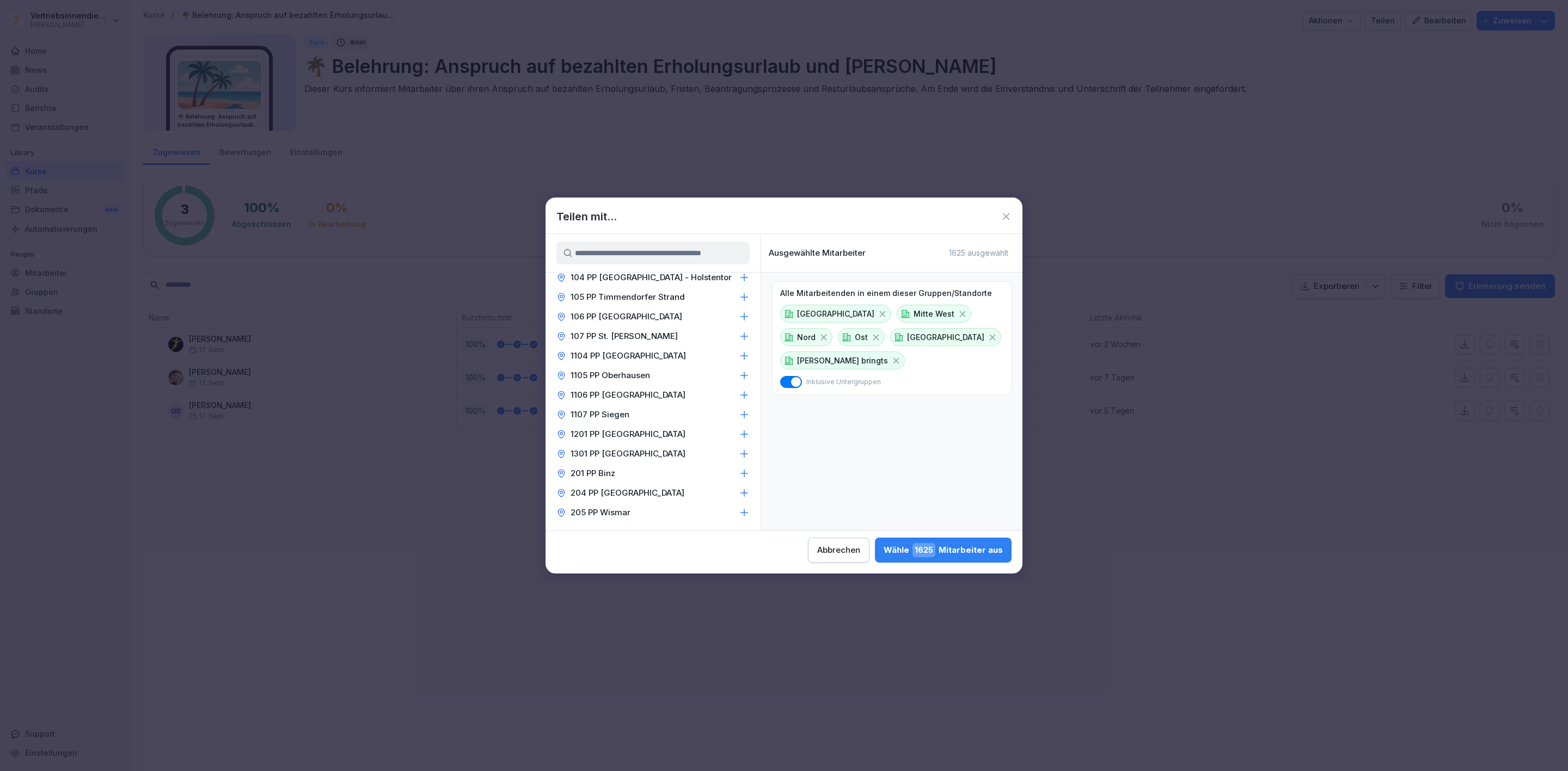
scroll to position [164, 0]
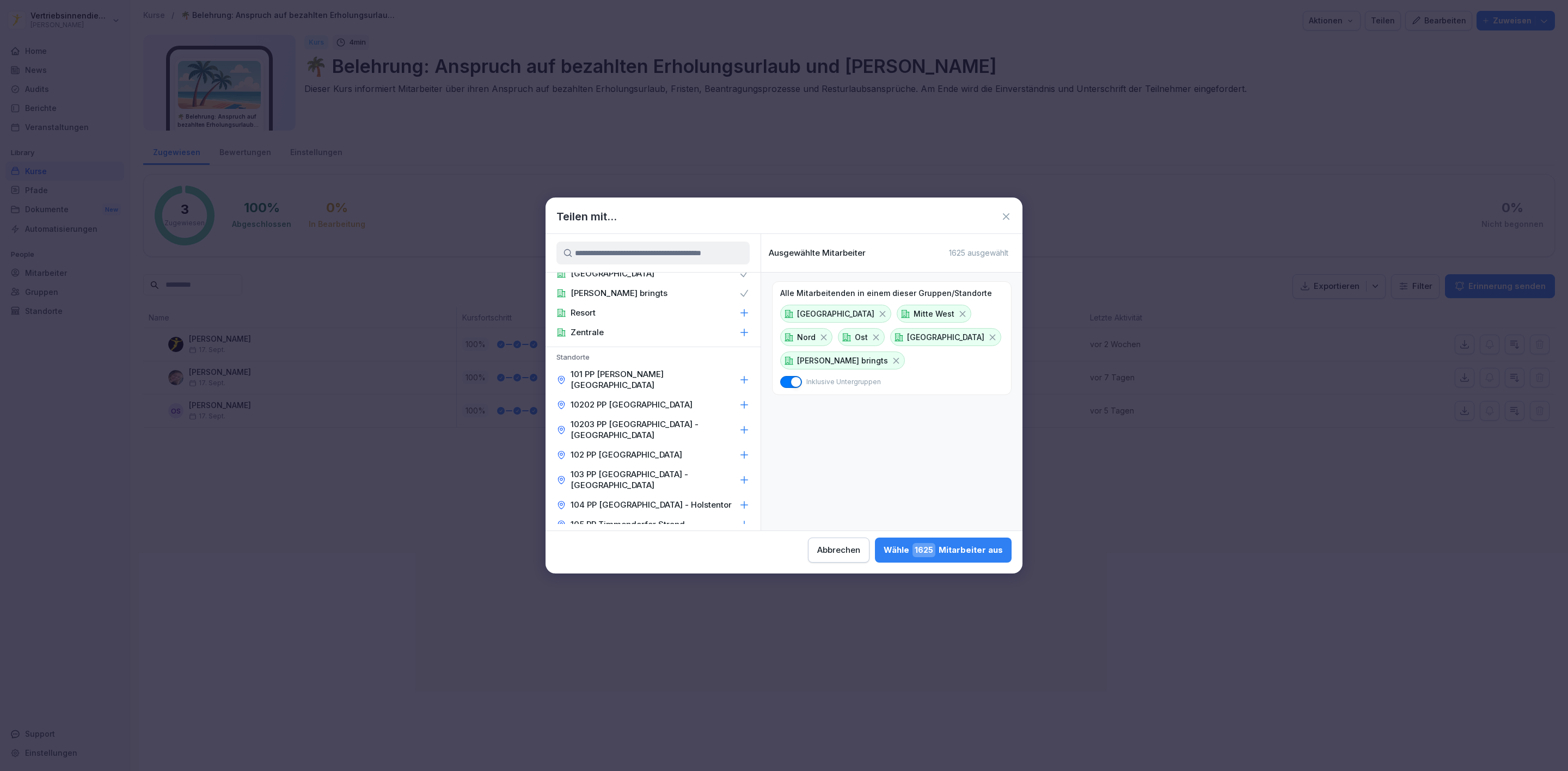
click at [587, 330] on p "Zentrale" at bounding box center [587, 333] width 33 height 11
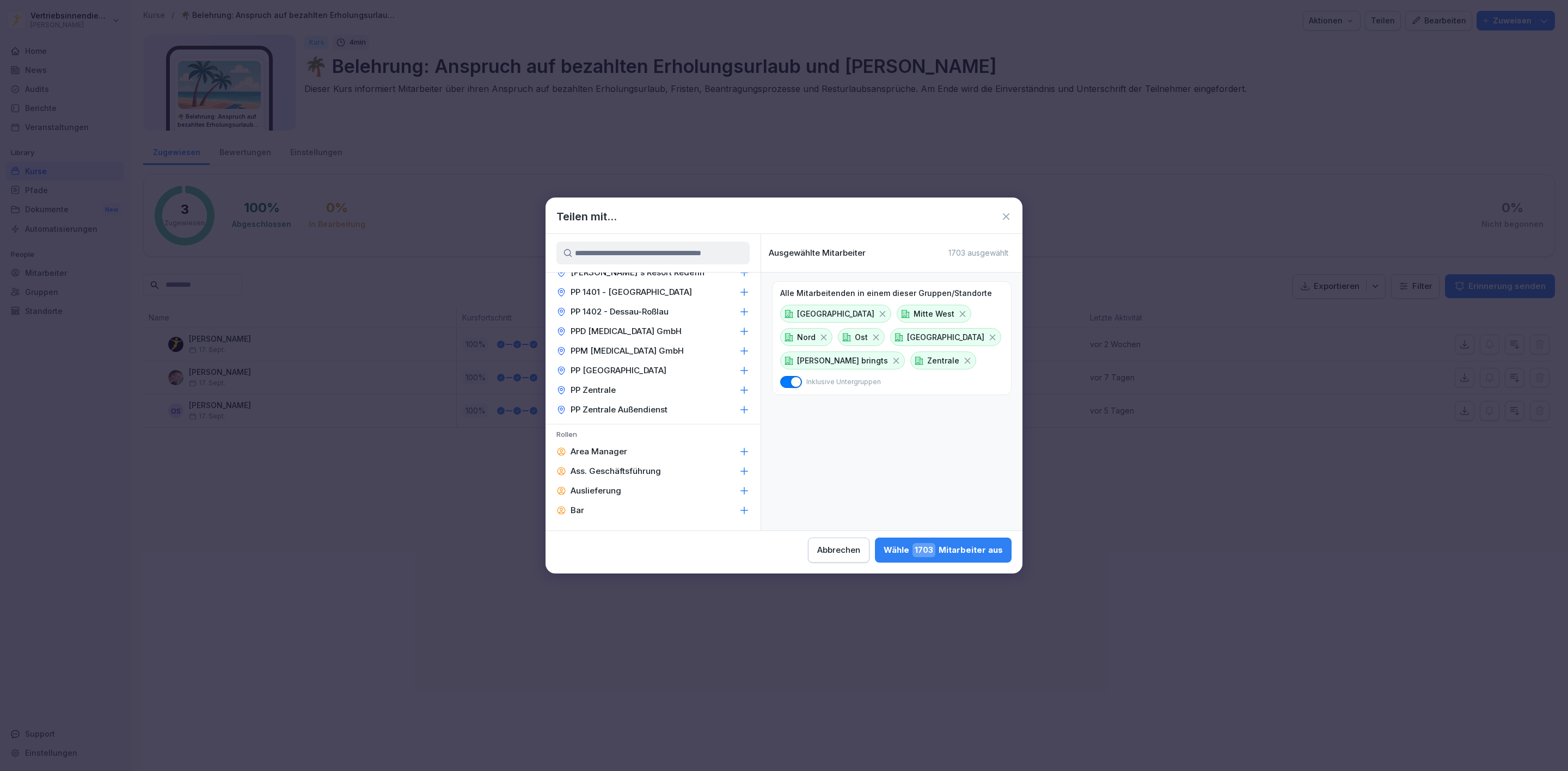
scroll to position [1388, 0]
click at [618, 350] on p "Rollen" at bounding box center [653, 356] width 215 height 12
click at [615, 366] on p "Area Manager" at bounding box center [598, 372] width 56 height 11
click at [590, 406] on p "Auslieferung" at bounding box center [595, 411] width 51 height 11
click at [570, 425] on p "Bar" at bounding box center [577, 431] width 14 height 11
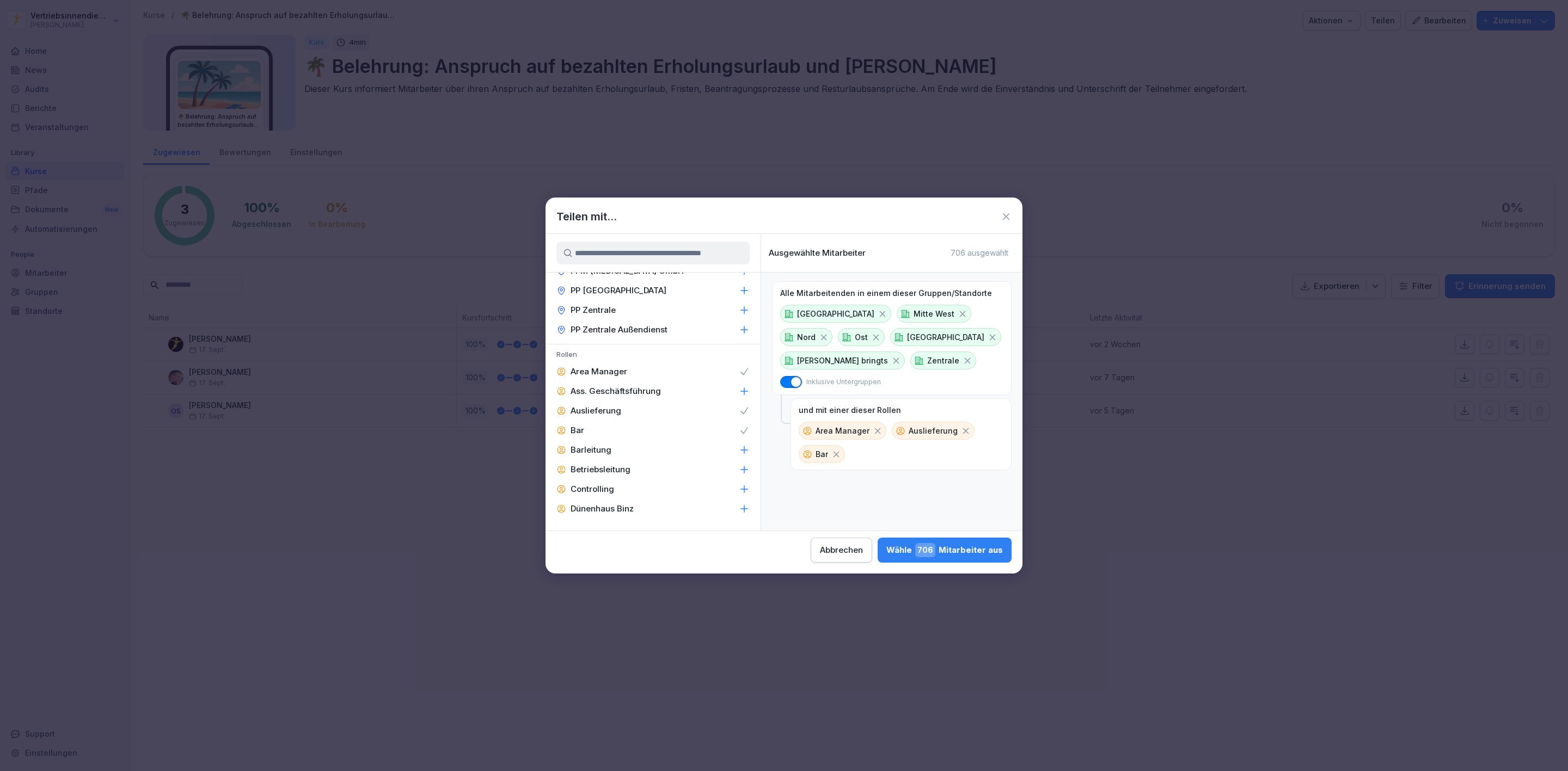
click at [587, 445] on p "Barleitung" at bounding box center [591, 450] width 41 height 11
click at [594, 464] on p "Betriebsleitung" at bounding box center [600, 470] width 60 height 11
click at [590, 432] on p "Küche" at bounding box center [582, 437] width 24 height 11
click at [590, 451] on p "Küchenleitung" at bounding box center [598, 457] width 56 height 11
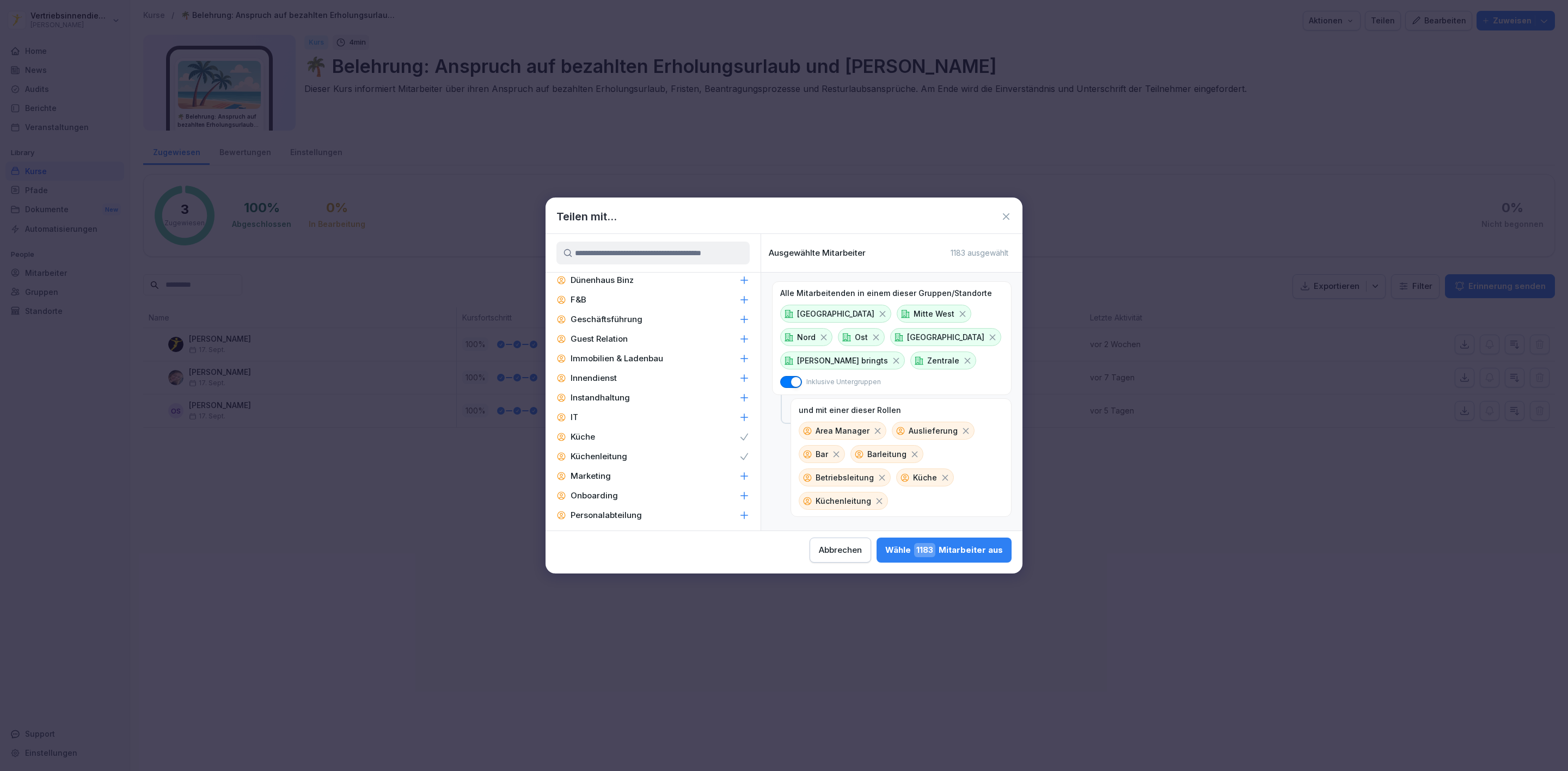
click at [607, 530] on p "Schichtleitung" at bounding box center [599, 535] width 57 height 11
click at [612, 530] on p "Zentral-Admin" at bounding box center [599, 535] width 57 height 11
click at [611, 549] on p "Zentral-Admins" at bounding box center [601, 555] width 62 height 11
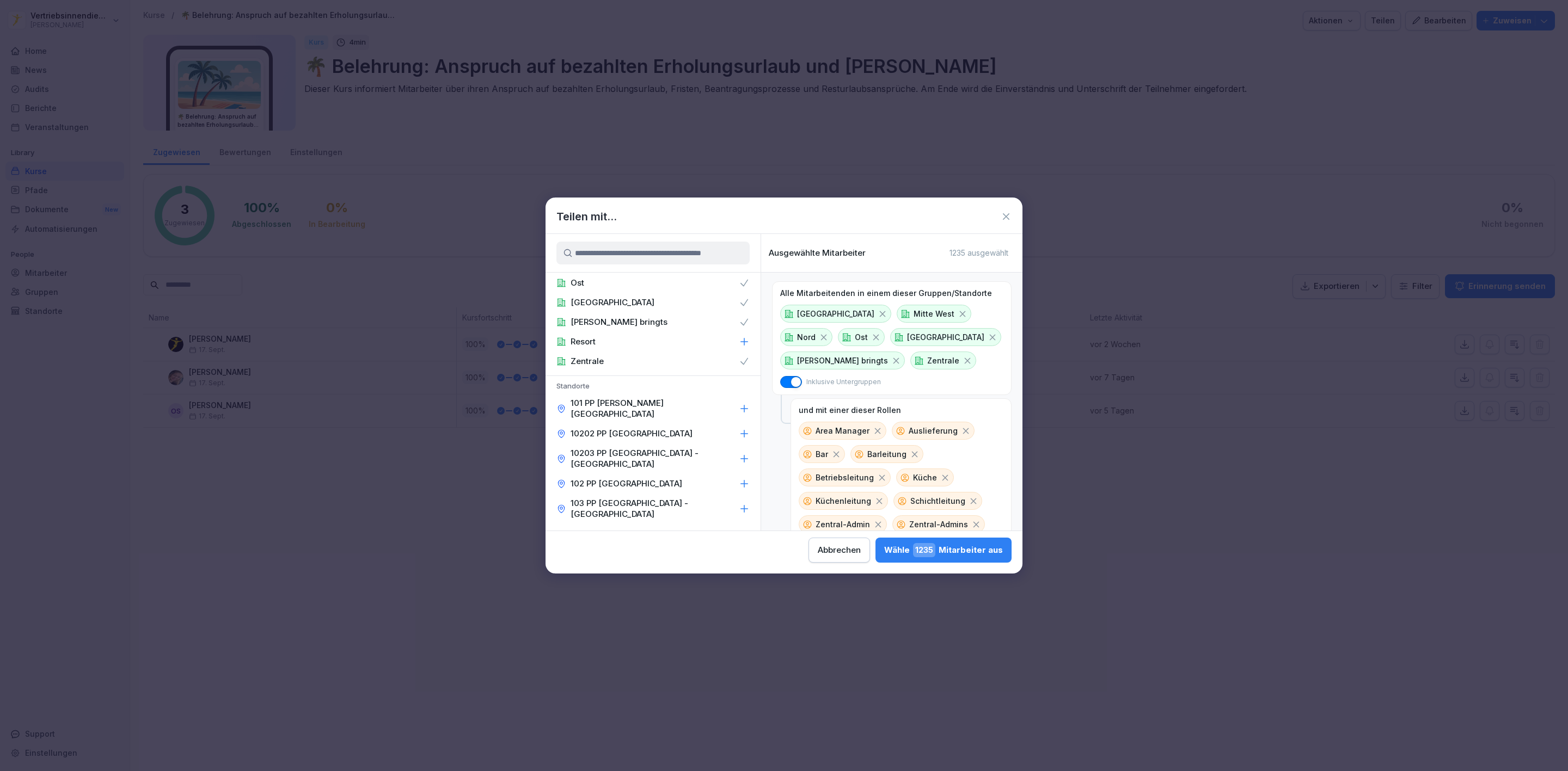
scroll to position [164, 0]
click at [913, 548] on div "Wähle 1235 Mitarbeiter aus" at bounding box center [943, 550] width 118 height 14
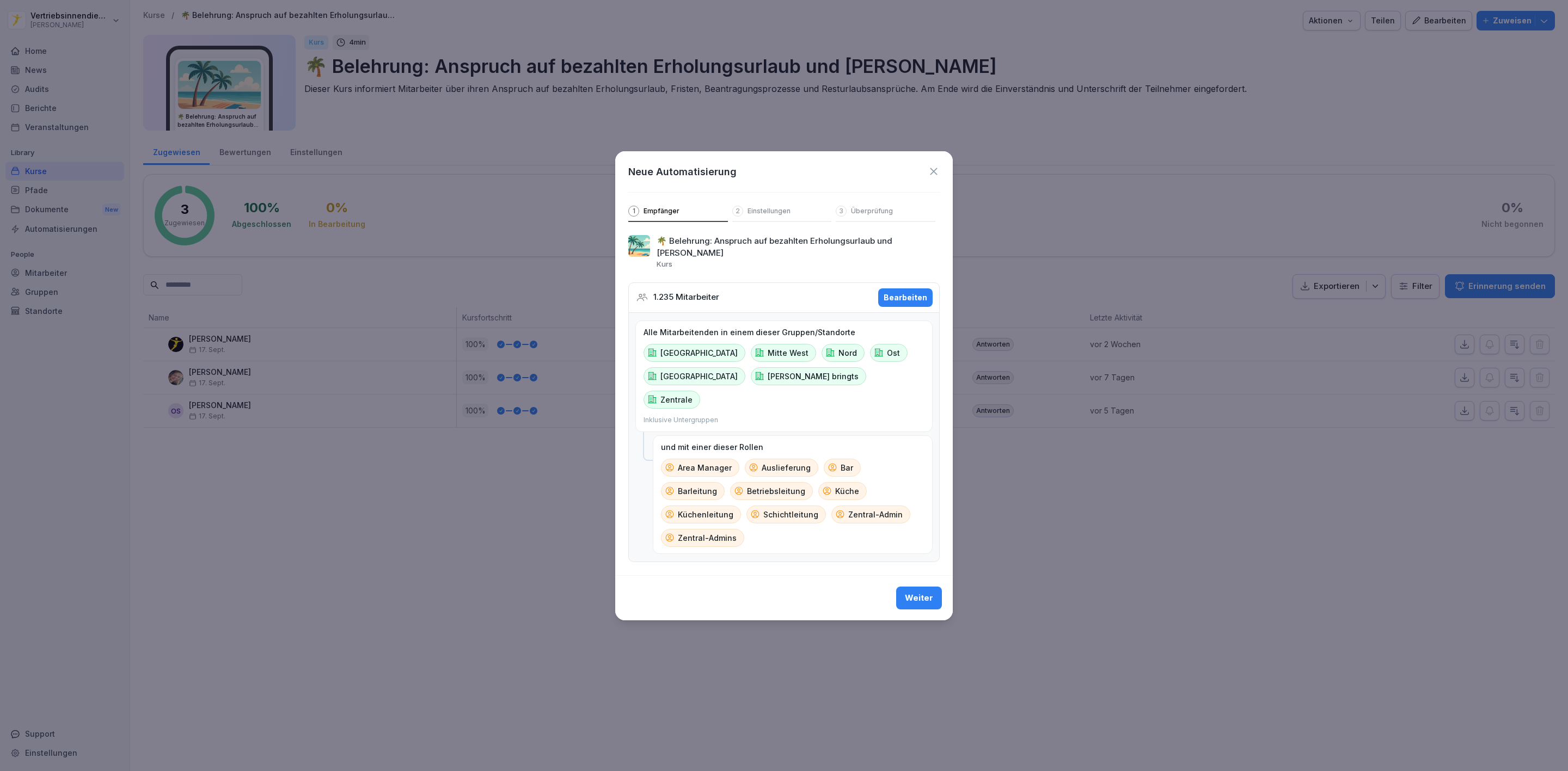
click at [897, 297] on div "Bearbeiten" at bounding box center [905, 298] width 43 height 12
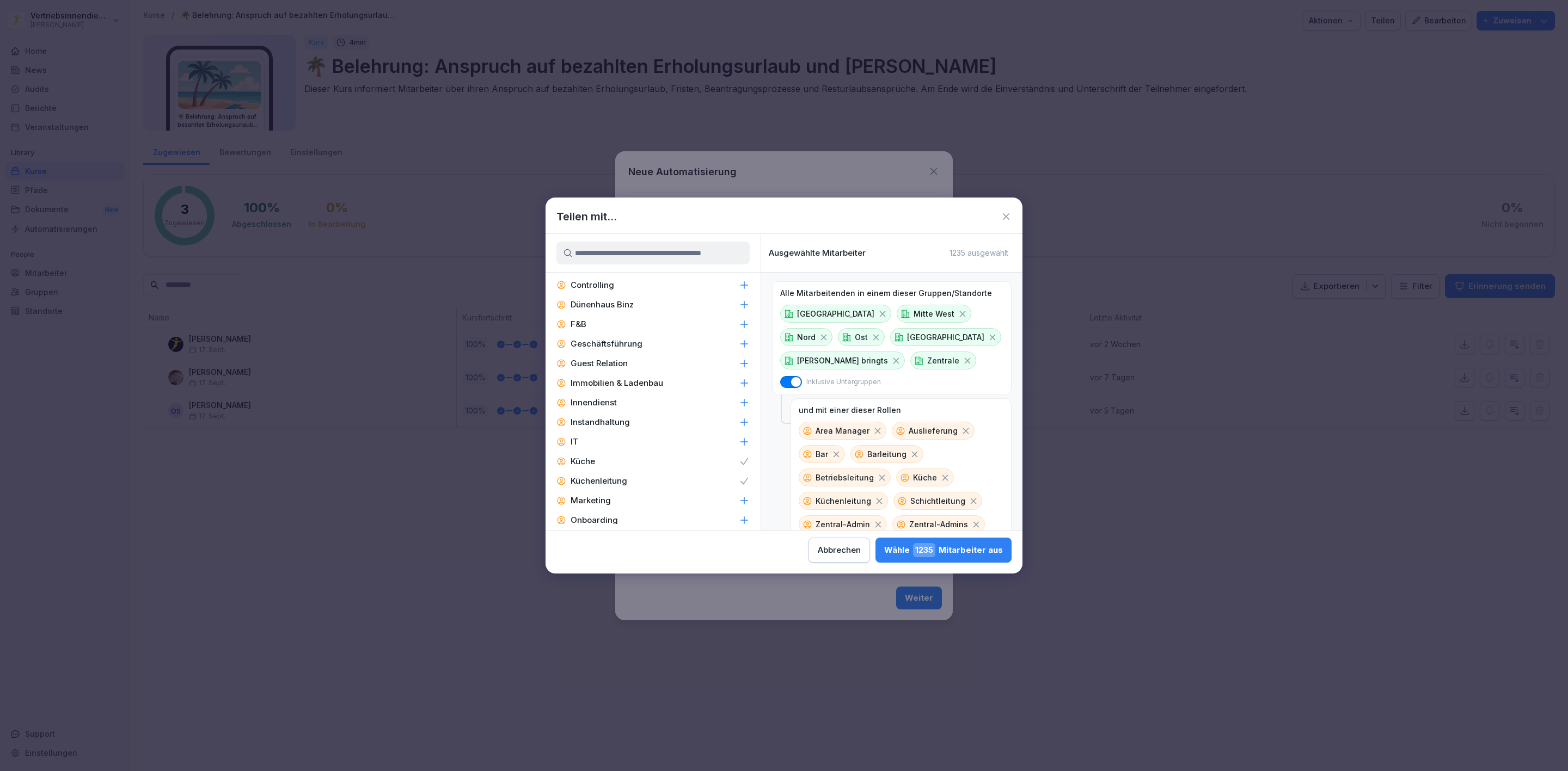
scroll to position [1675, 0]
click at [618, 486] on div "Service" at bounding box center [653, 496] width 215 height 19
click at [900, 554] on div "Wähle 1602 Mitarbeiter aus" at bounding box center [943, 550] width 120 height 14
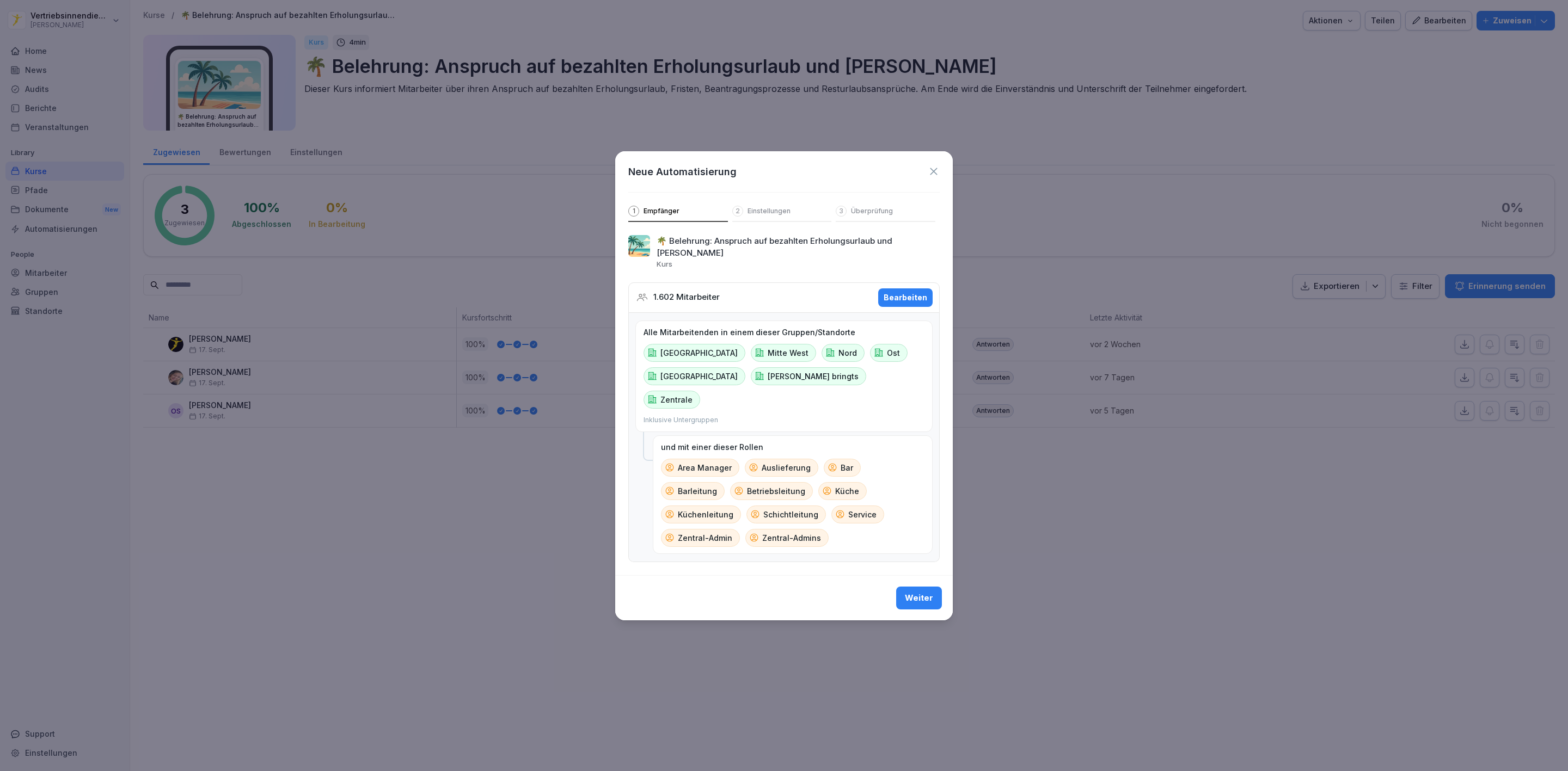
click at [920, 298] on div "Bearbeiten" at bounding box center [905, 298] width 43 height 12
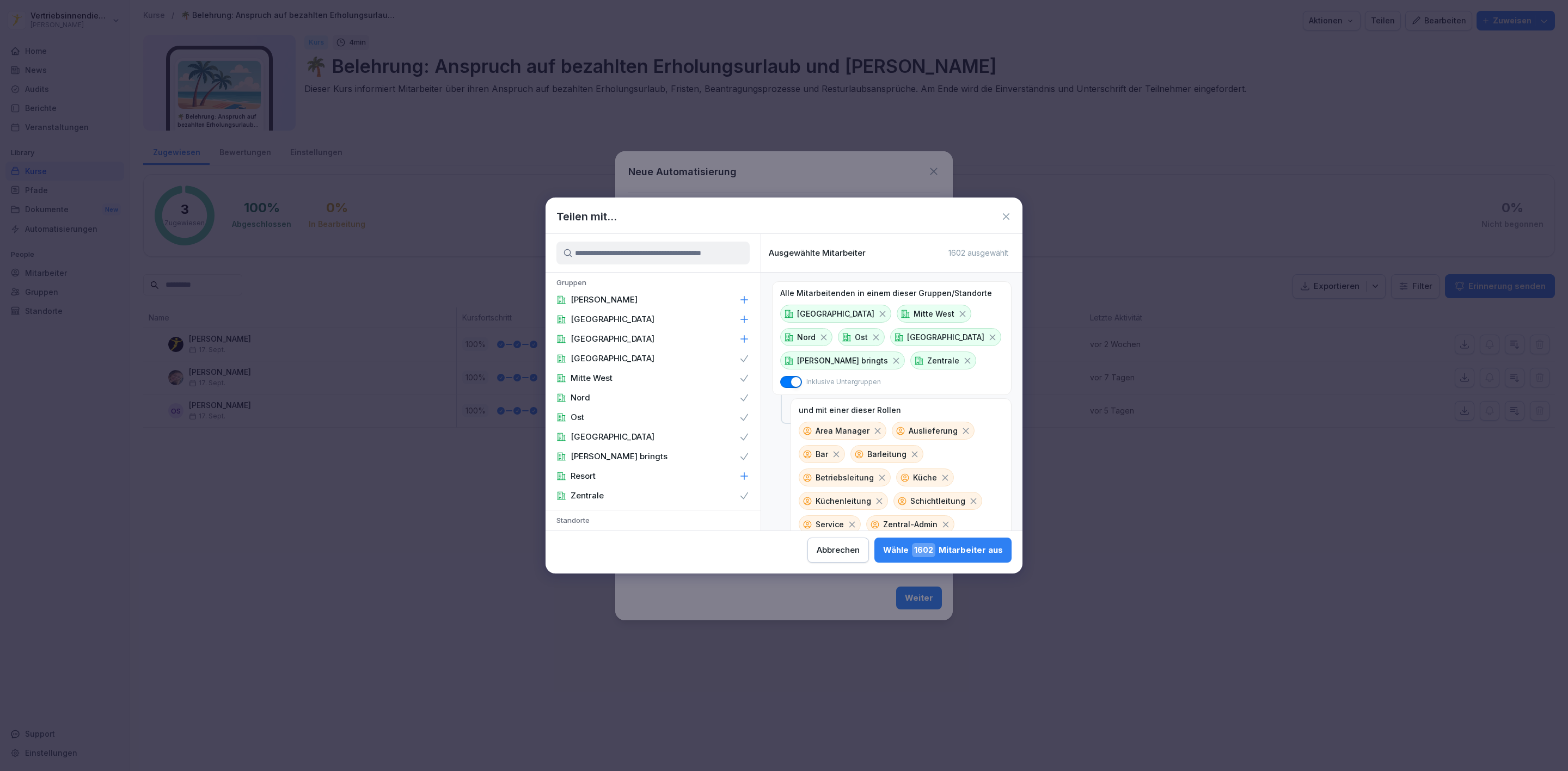
click at [598, 342] on div "Bayern" at bounding box center [653, 338] width 215 height 19
click at [608, 317] on p "Baden Württemberg" at bounding box center [612, 320] width 84 height 11
drag, startPoint x: 968, startPoint y: 554, endPoint x: 660, endPoint y: 528, distance: 309.1
click at [967, 553] on div "Wähle 1762 Mitarbeiter aus" at bounding box center [943, 550] width 119 height 14
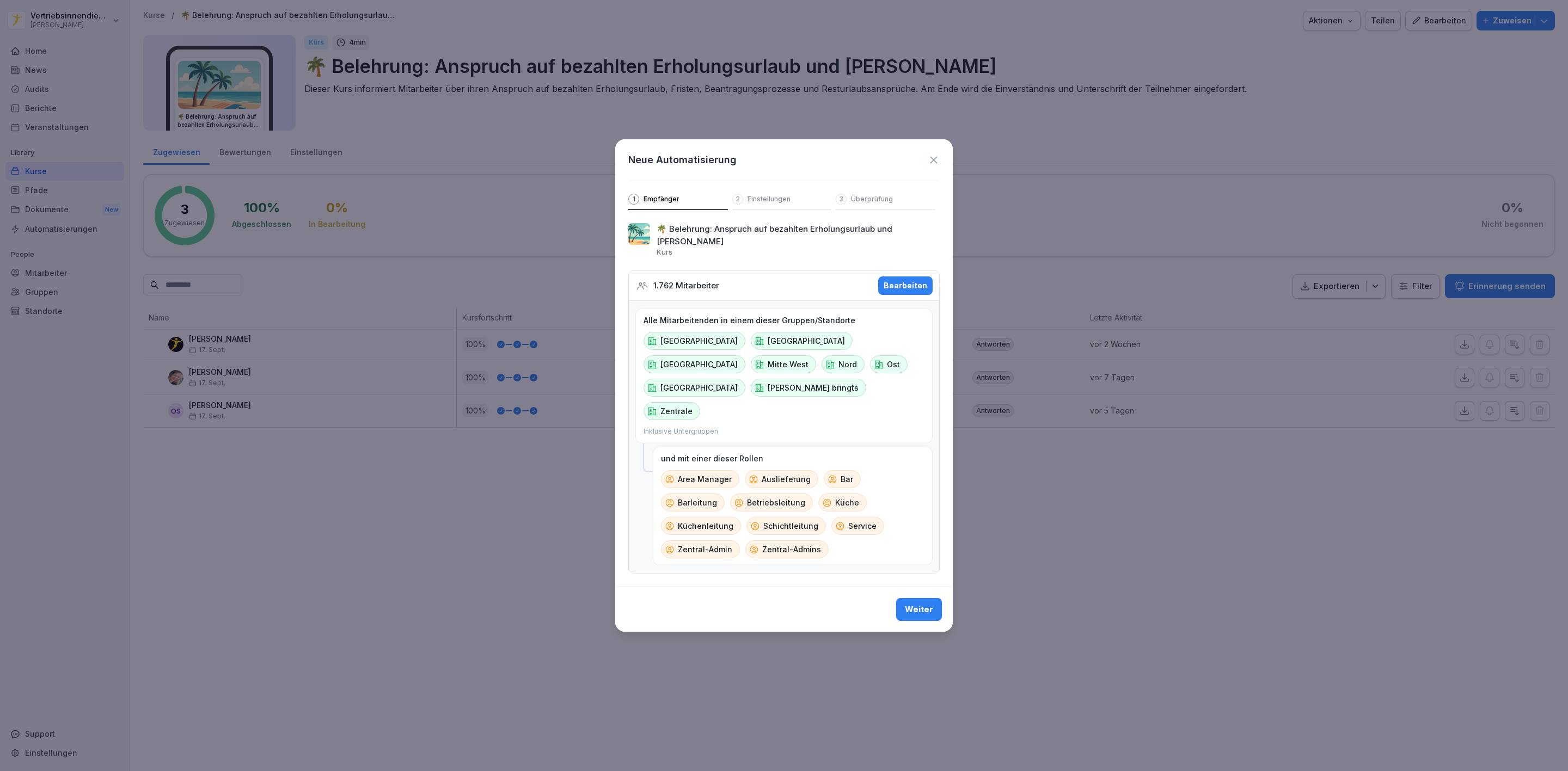
click at [910, 598] on button "Weiter" at bounding box center [918, 609] width 45 height 23
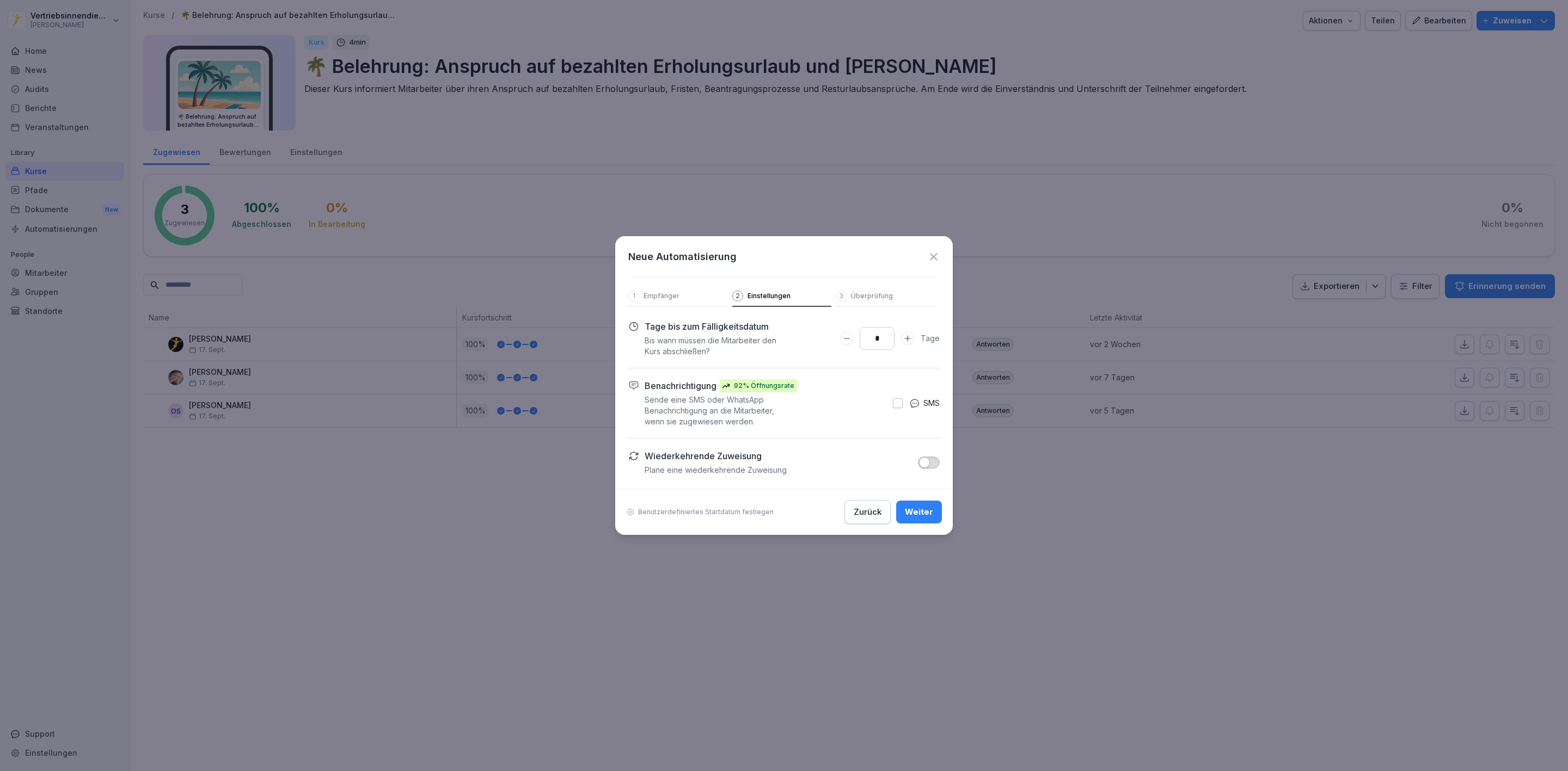
click at [927, 508] on div "Weiter" at bounding box center [919, 512] width 29 height 12
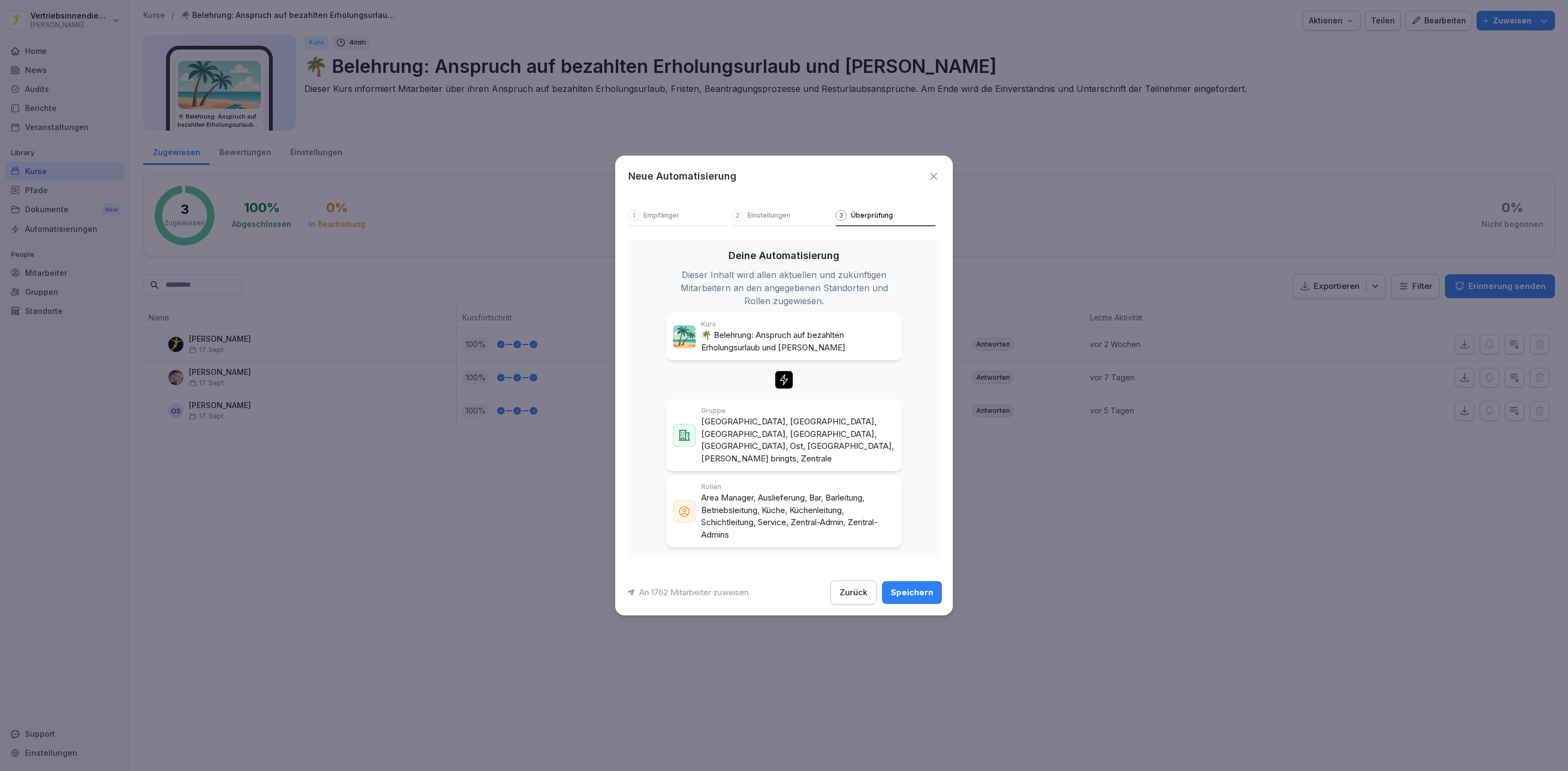
click at [905, 587] on div "Speichern" at bounding box center [912, 593] width 43 height 12
click at [848, 594] on button "Zurück" at bounding box center [853, 593] width 46 height 24
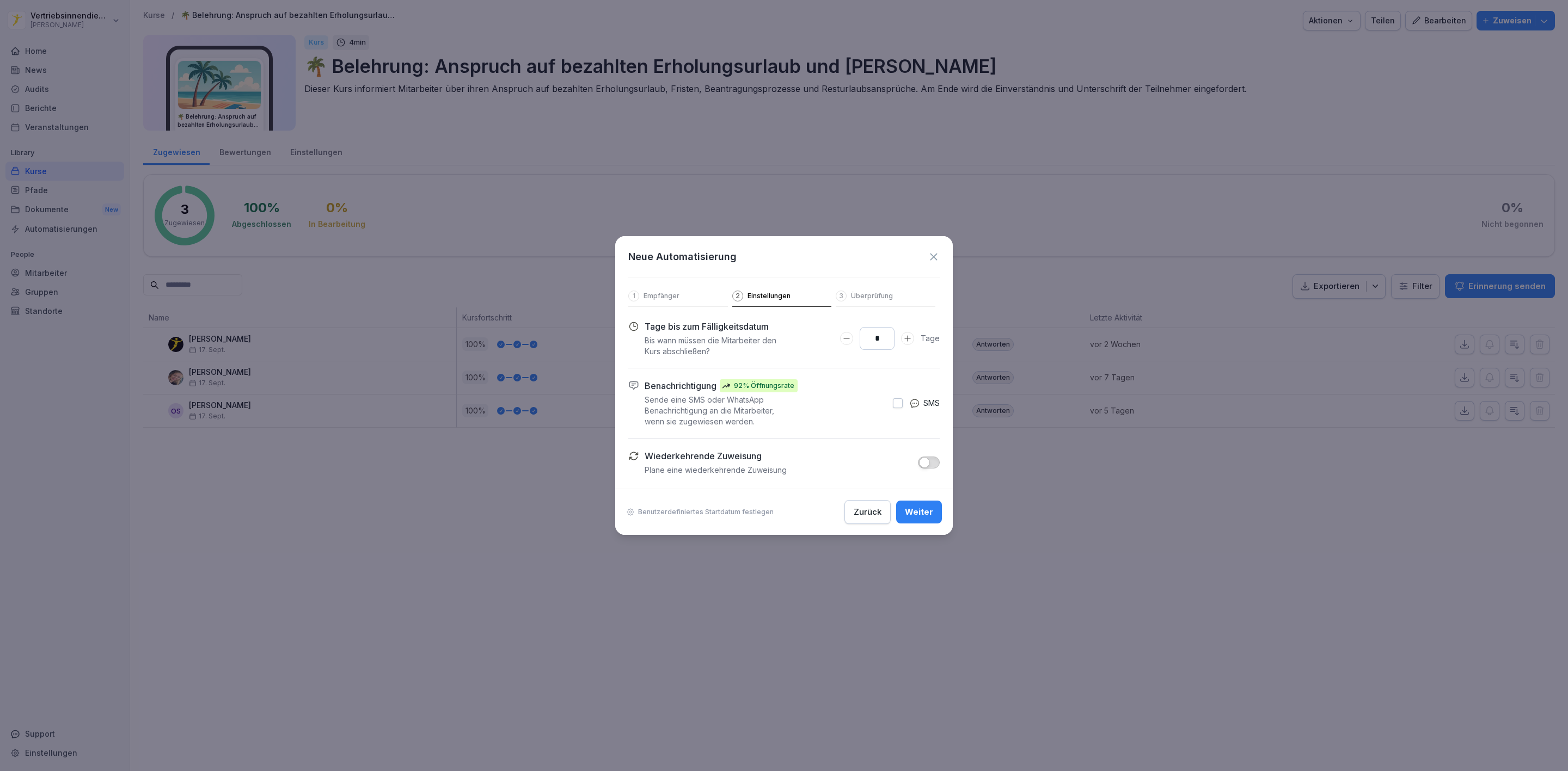
click at [919, 508] on div "Weiter" at bounding box center [919, 512] width 29 height 12
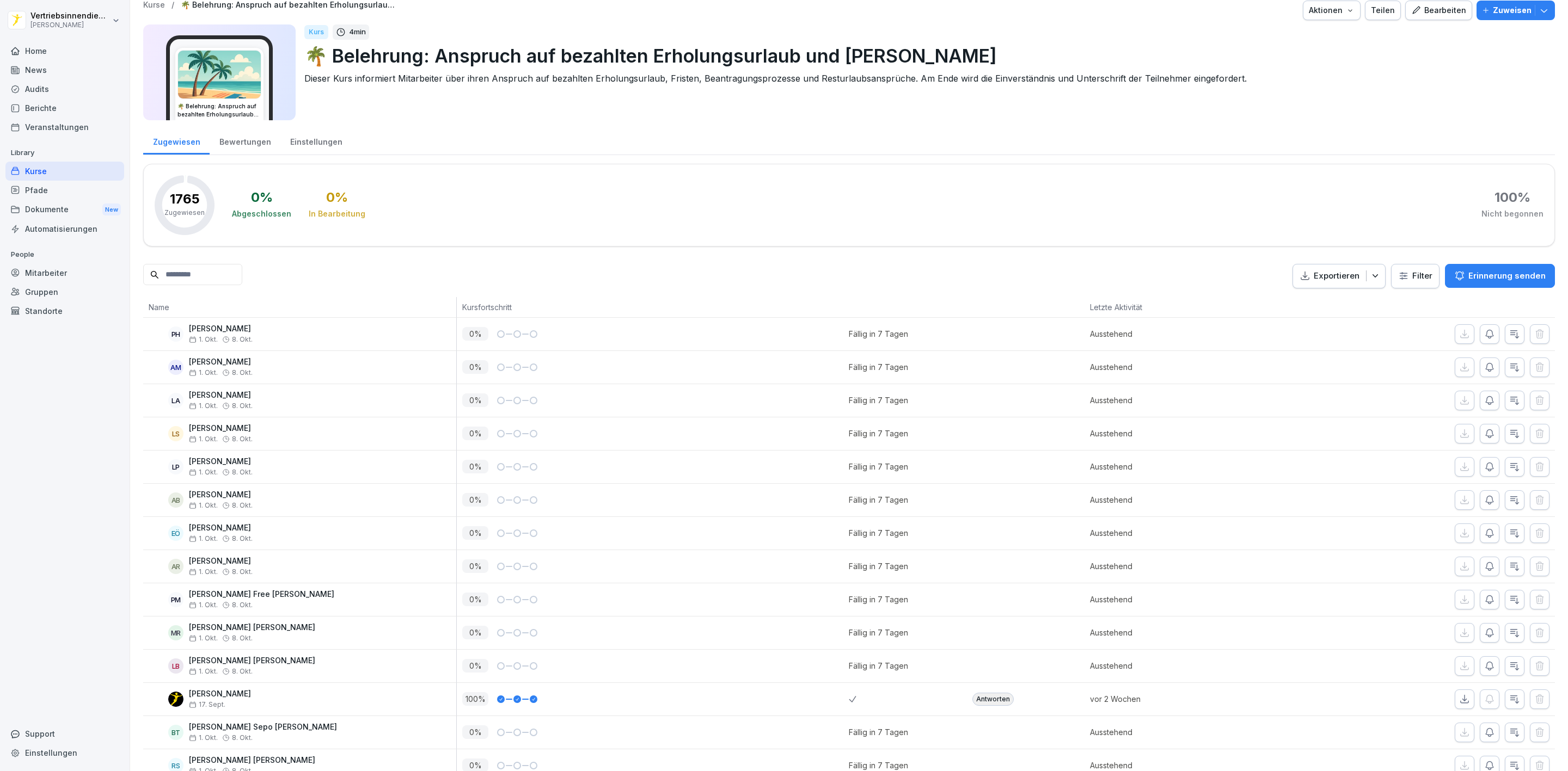
scroll to position [0, 0]
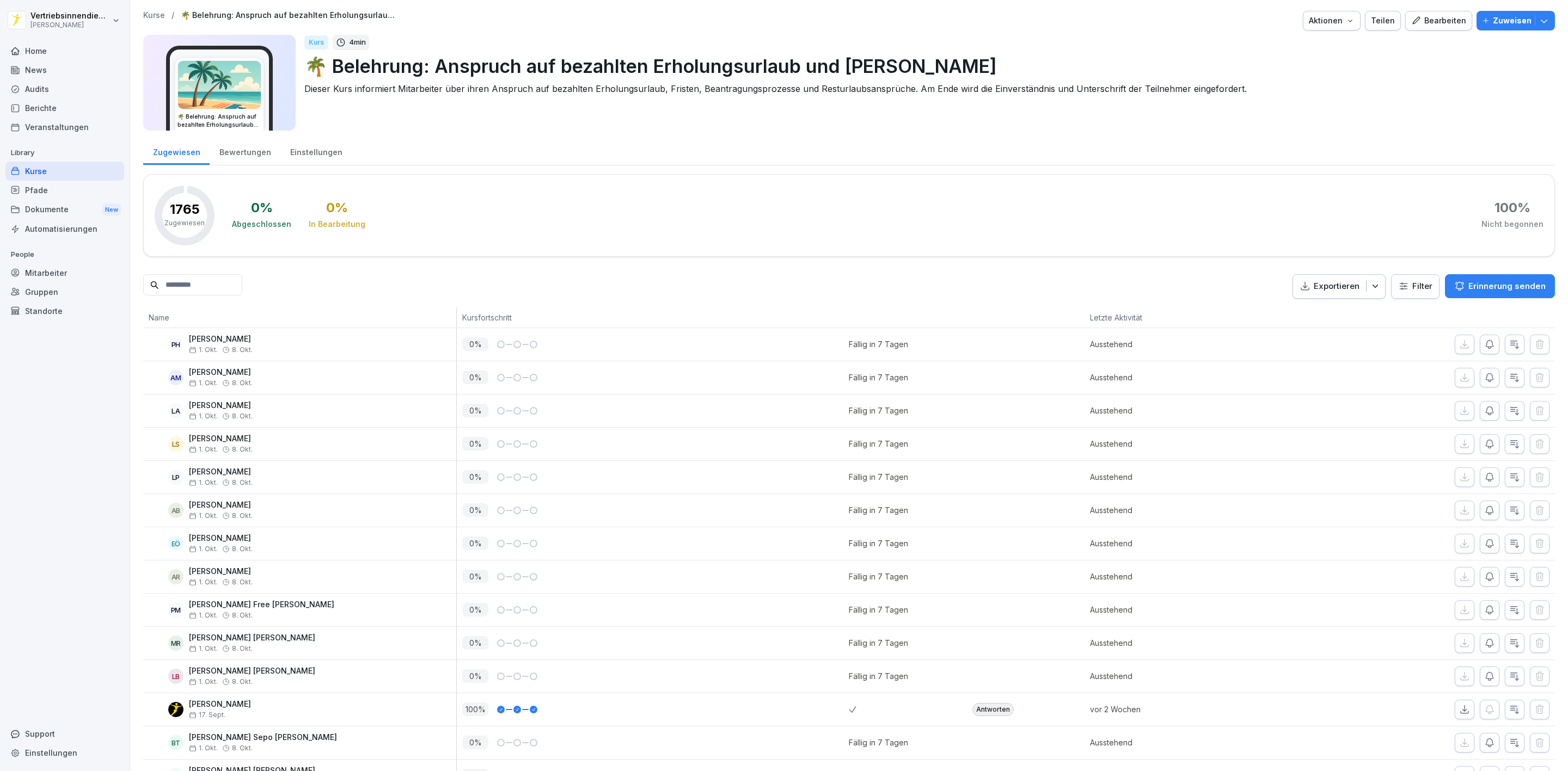
click at [61, 67] on div "News" at bounding box center [65, 69] width 118 height 19
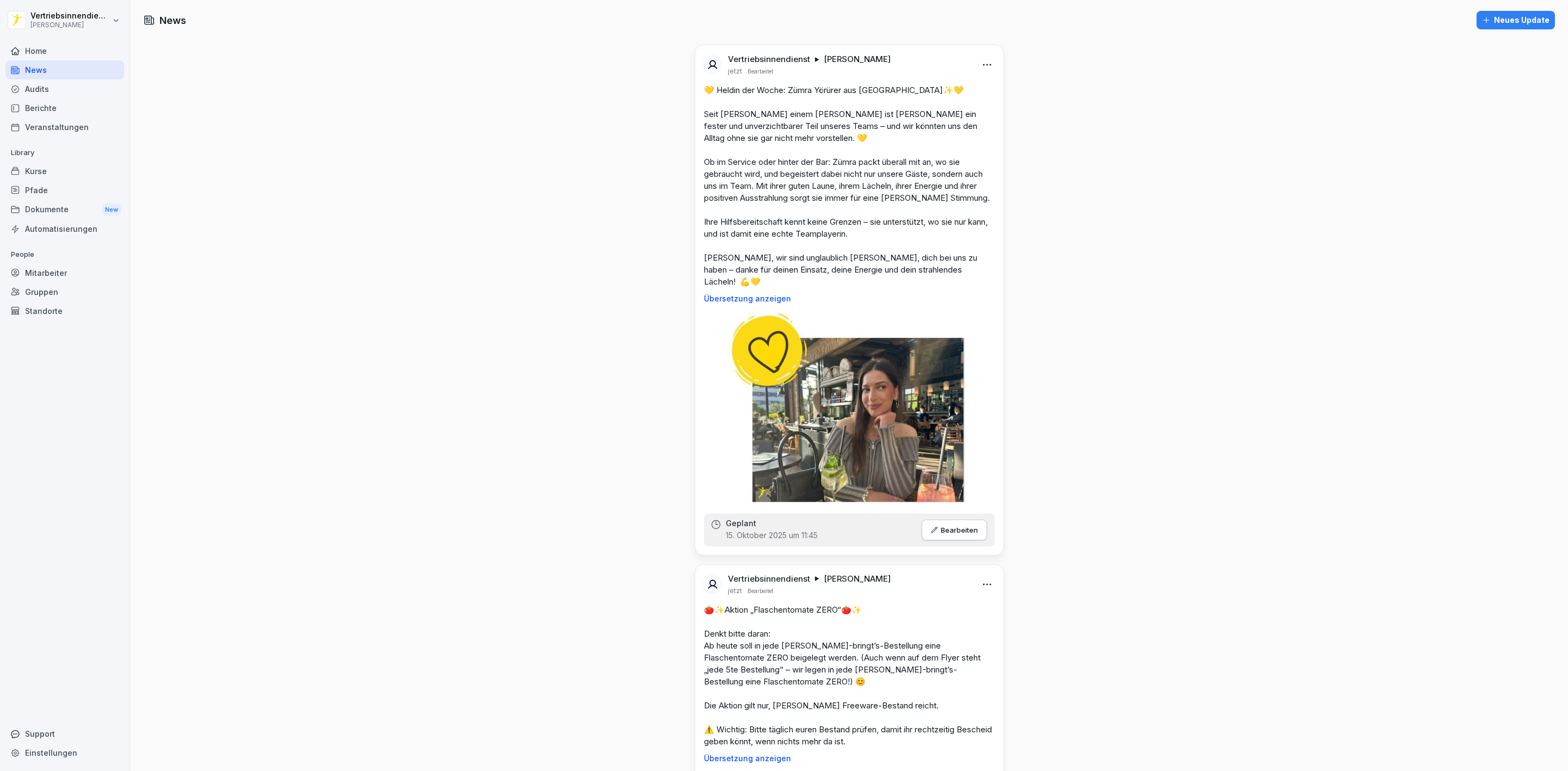
click at [54, 268] on div "Mitarbeiter" at bounding box center [65, 273] width 118 height 19
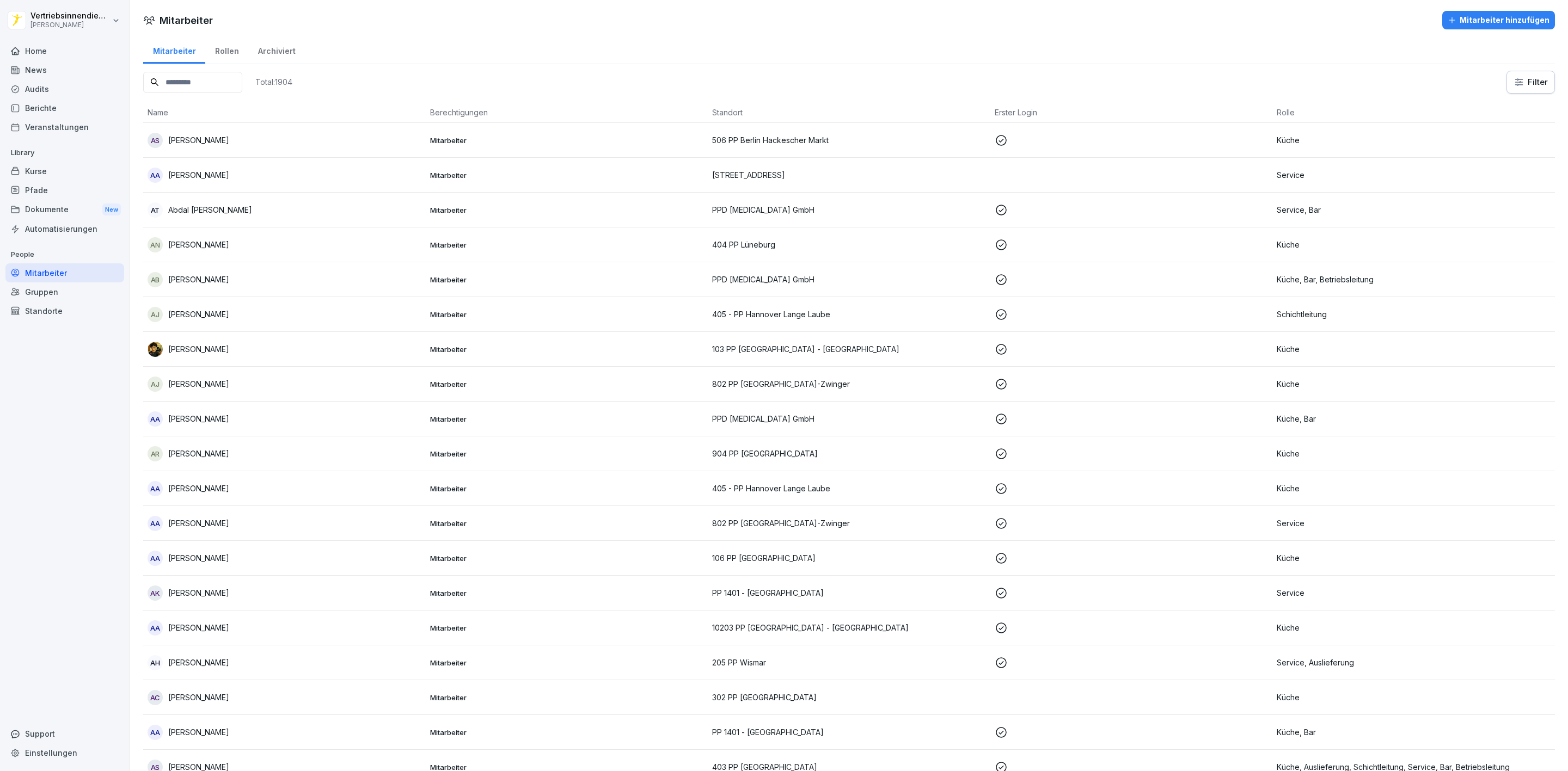
click at [56, 223] on div "Automatisierungen" at bounding box center [65, 228] width 118 height 19
click at [90, 232] on div "Automatisierungen" at bounding box center [65, 228] width 118 height 19
click at [39, 185] on div "Pfade" at bounding box center [65, 190] width 118 height 19
click at [42, 168] on div "Kurse" at bounding box center [65, 171] width 118 height 19
click at [47, 172] on div "Kurse" at bounding box center [65, 171] width 118 height 19
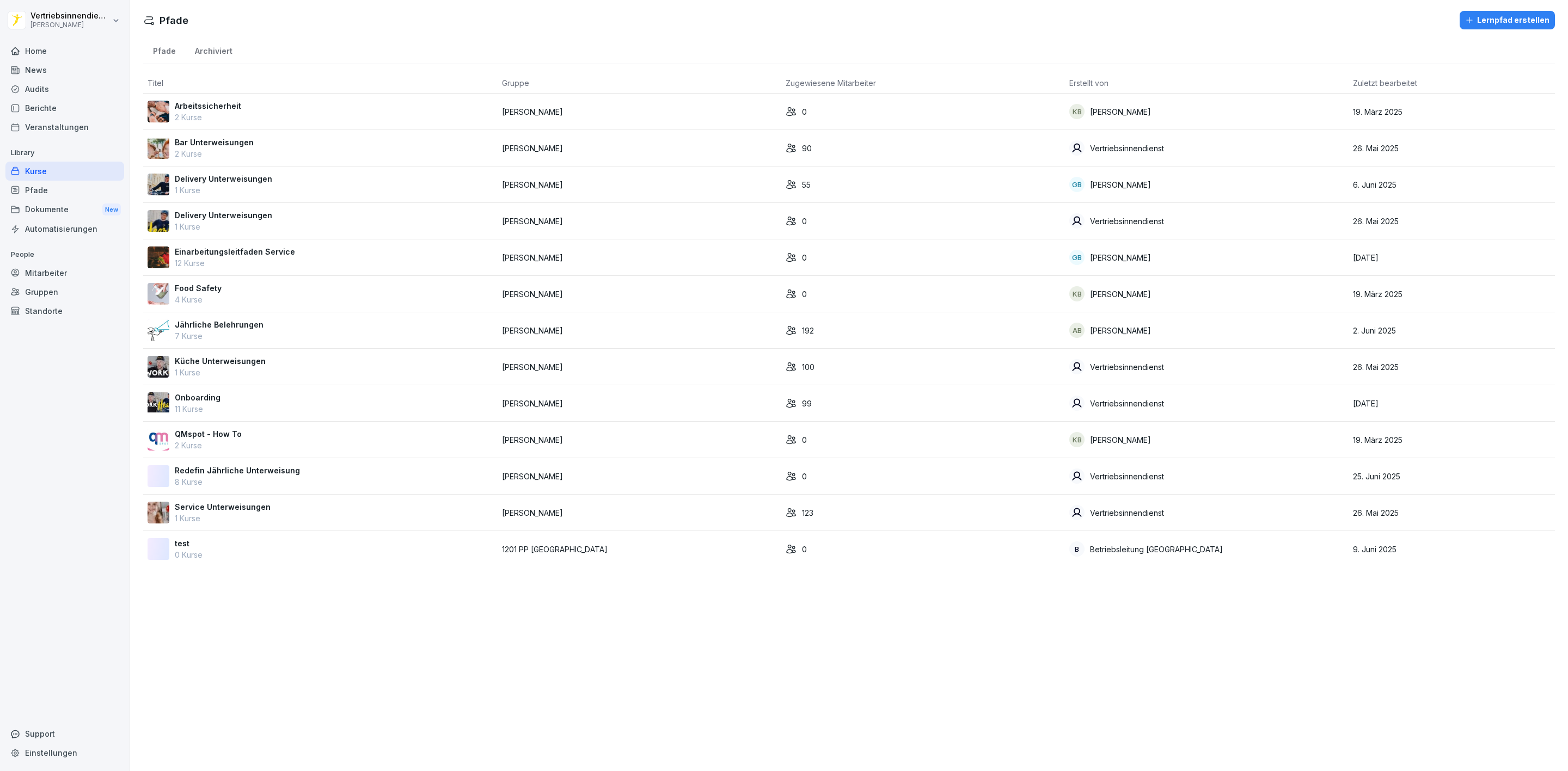
click at [55, 173] on div "Kurse" at bounding box center [65, 171] width 118 height 19
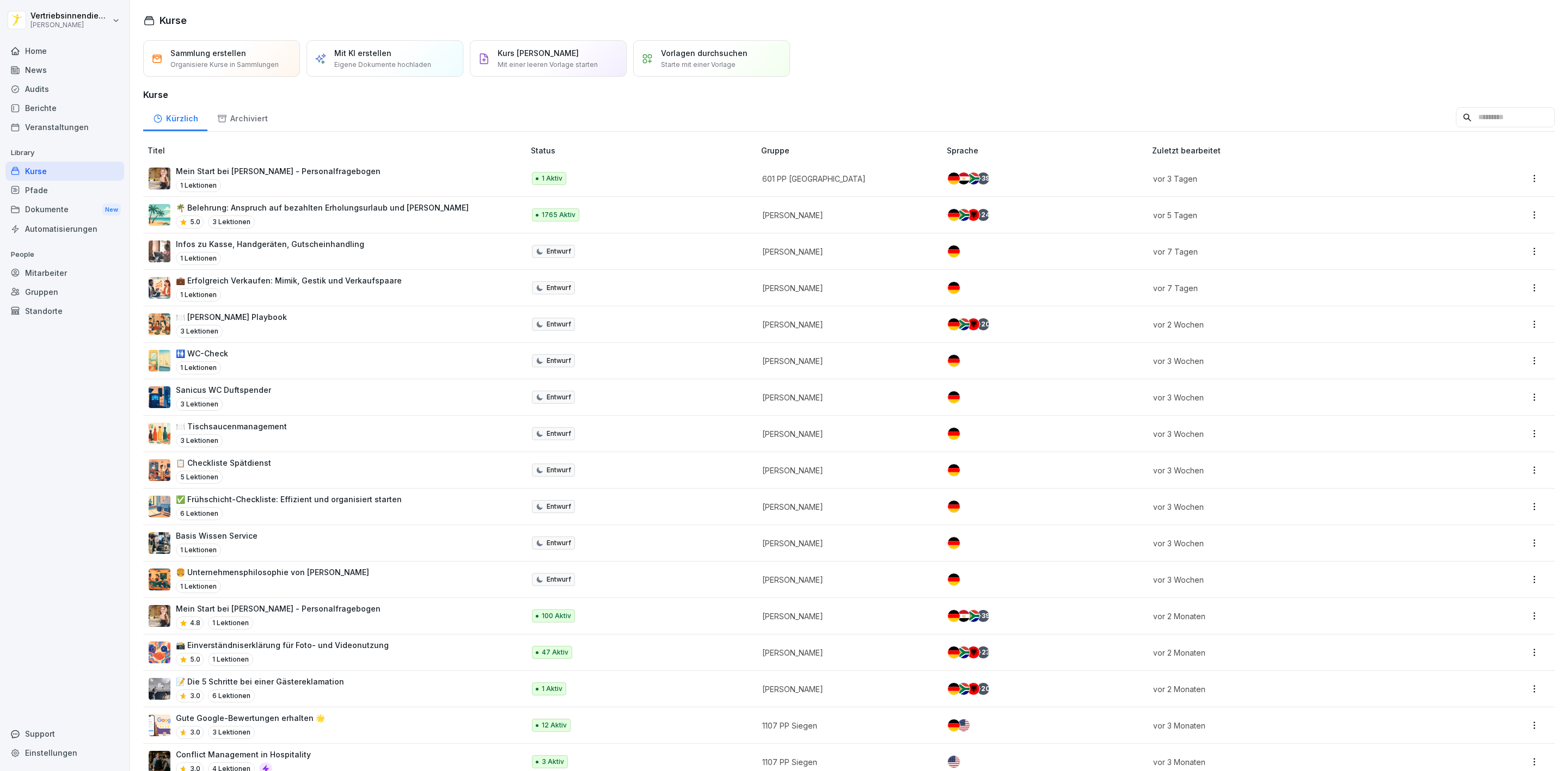
click at [314, 219] on div "5.0 3 Lektionen" at bounding box center [322, 222] width 293 height 13
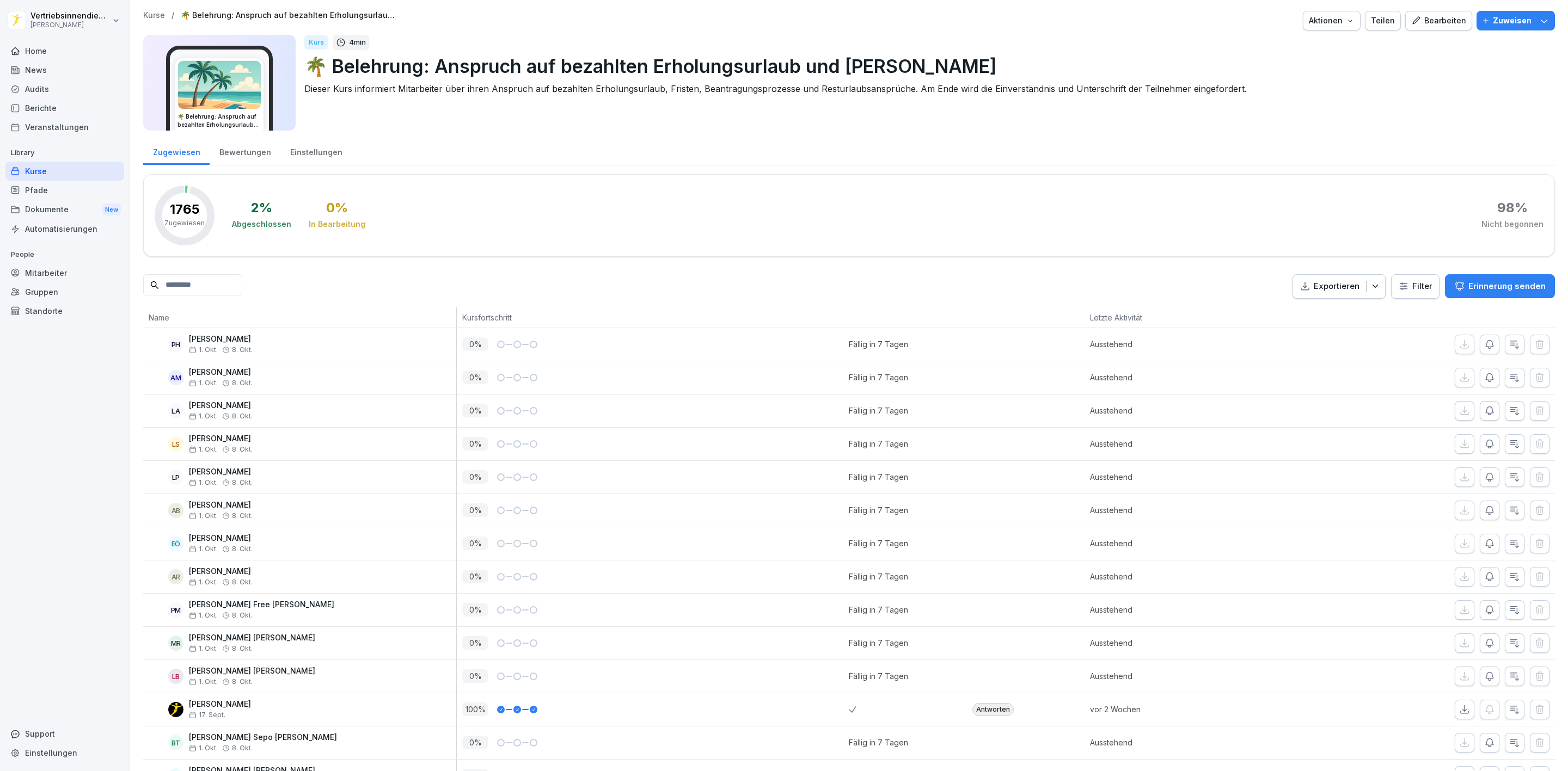
click at [1515, 20] on p "Zuweisen" at bounding box center [1512, 20] width 39 height 12
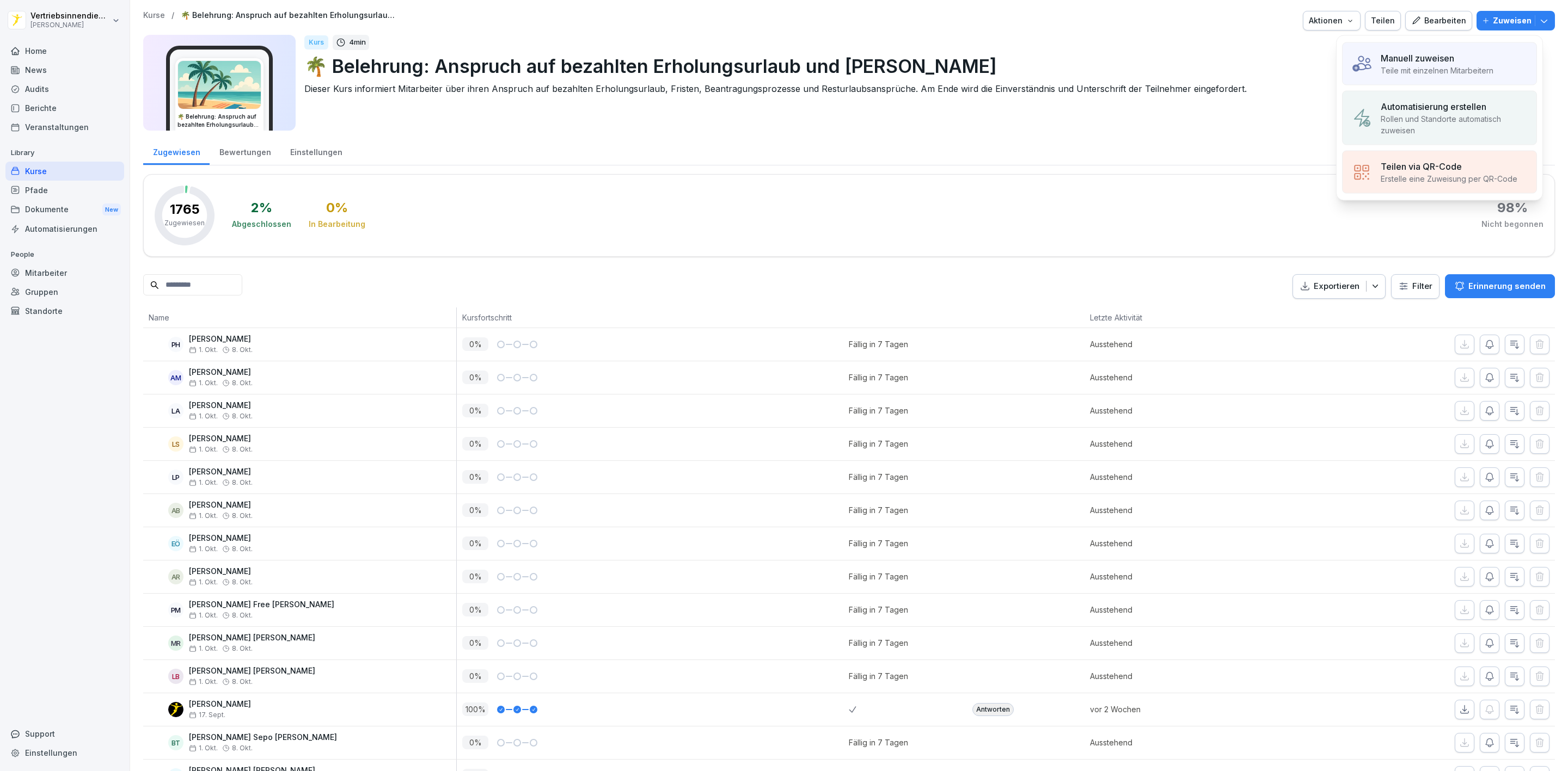
click at [1439, 76] on p "Teile mit einzelnen Mitarbeitern" at bounding box center [1437, 70] width 113 height 11
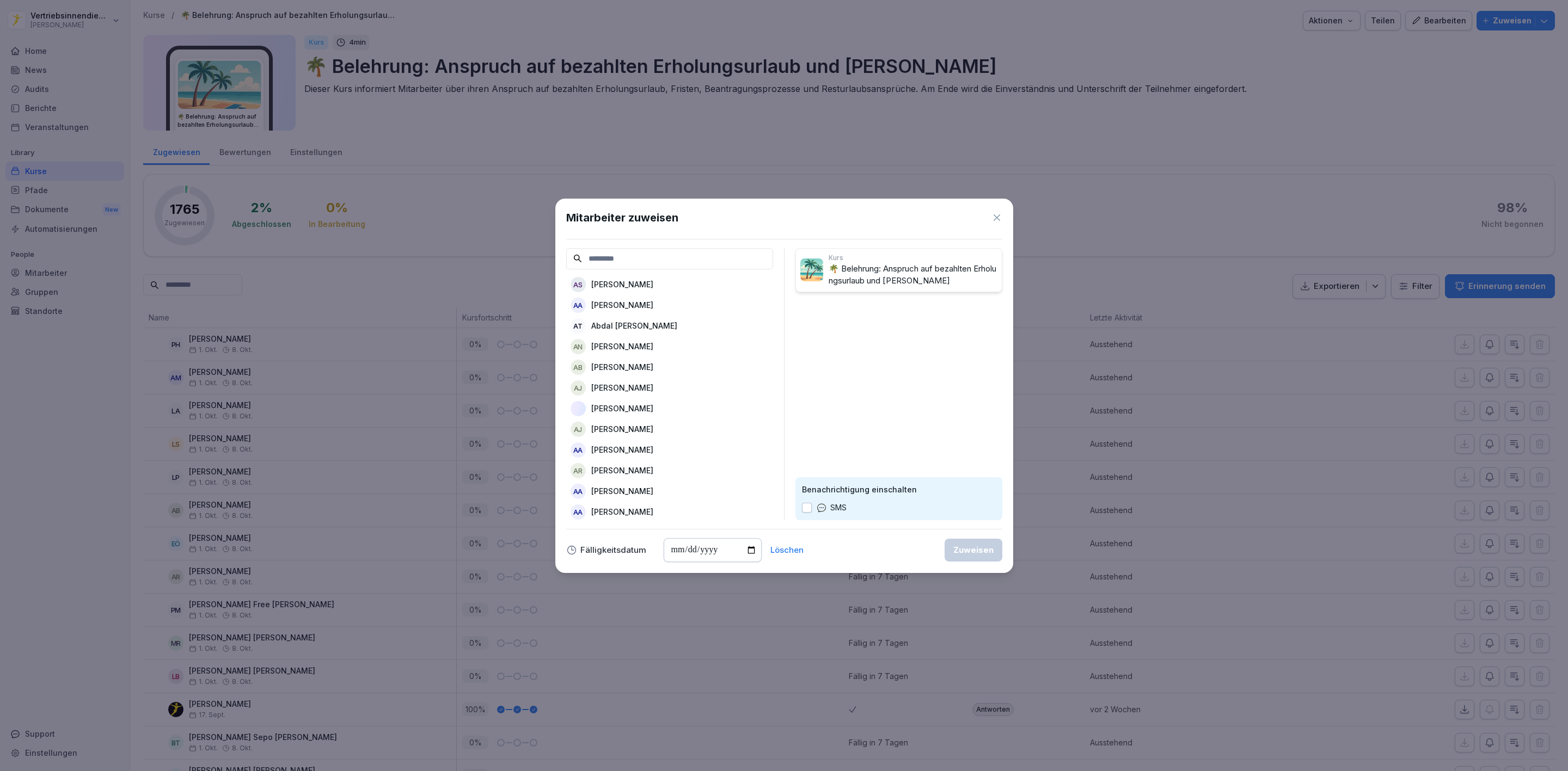
click at [995, 219] on icon at bounding box center [997, 217] width 6 height 6
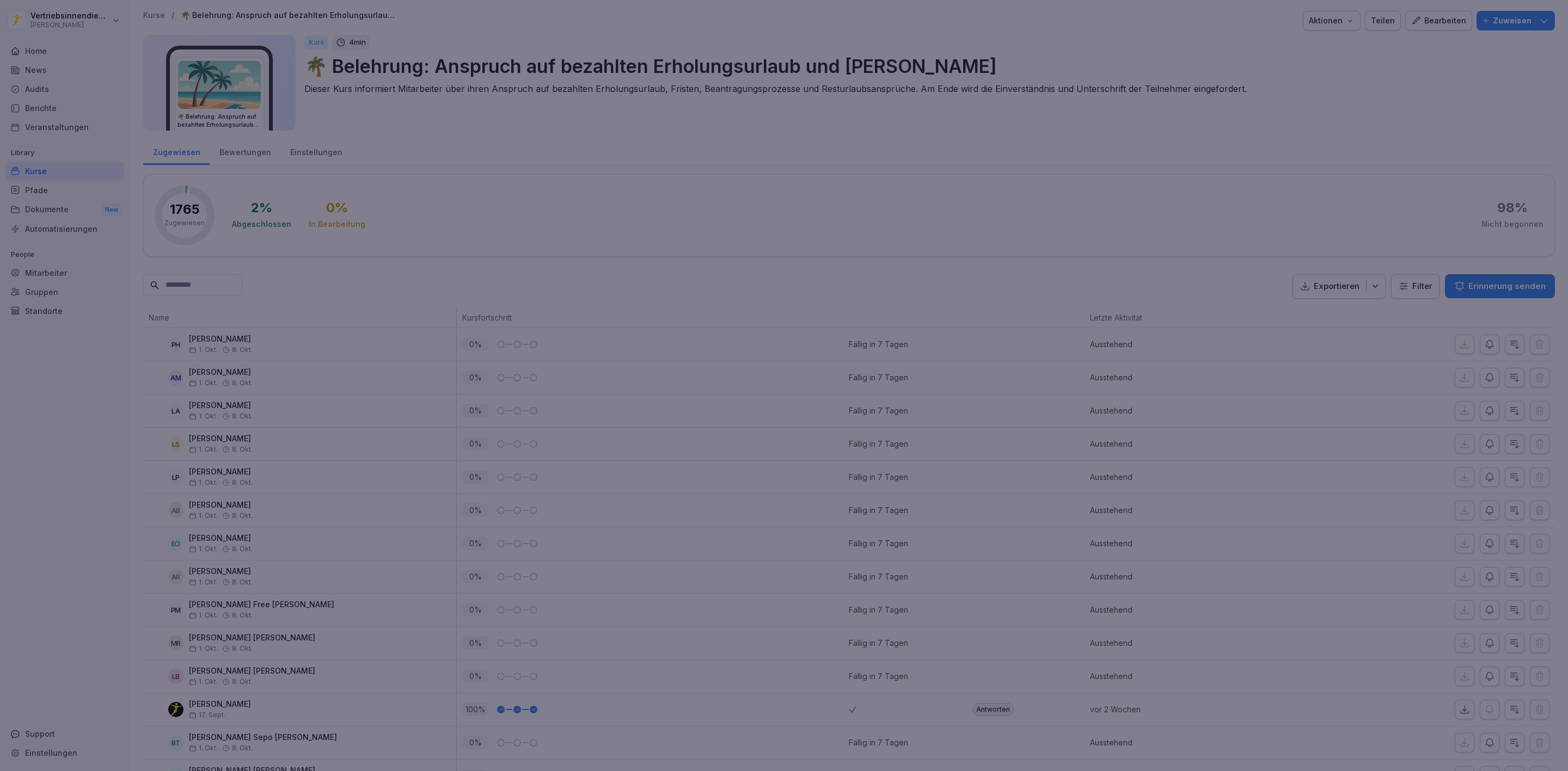
click at [230, 143] on div at bounding box center [784, 386] width 1568 height 771
click at [235, 148] on div at bounding box center [784, 386] width 1568 height 771
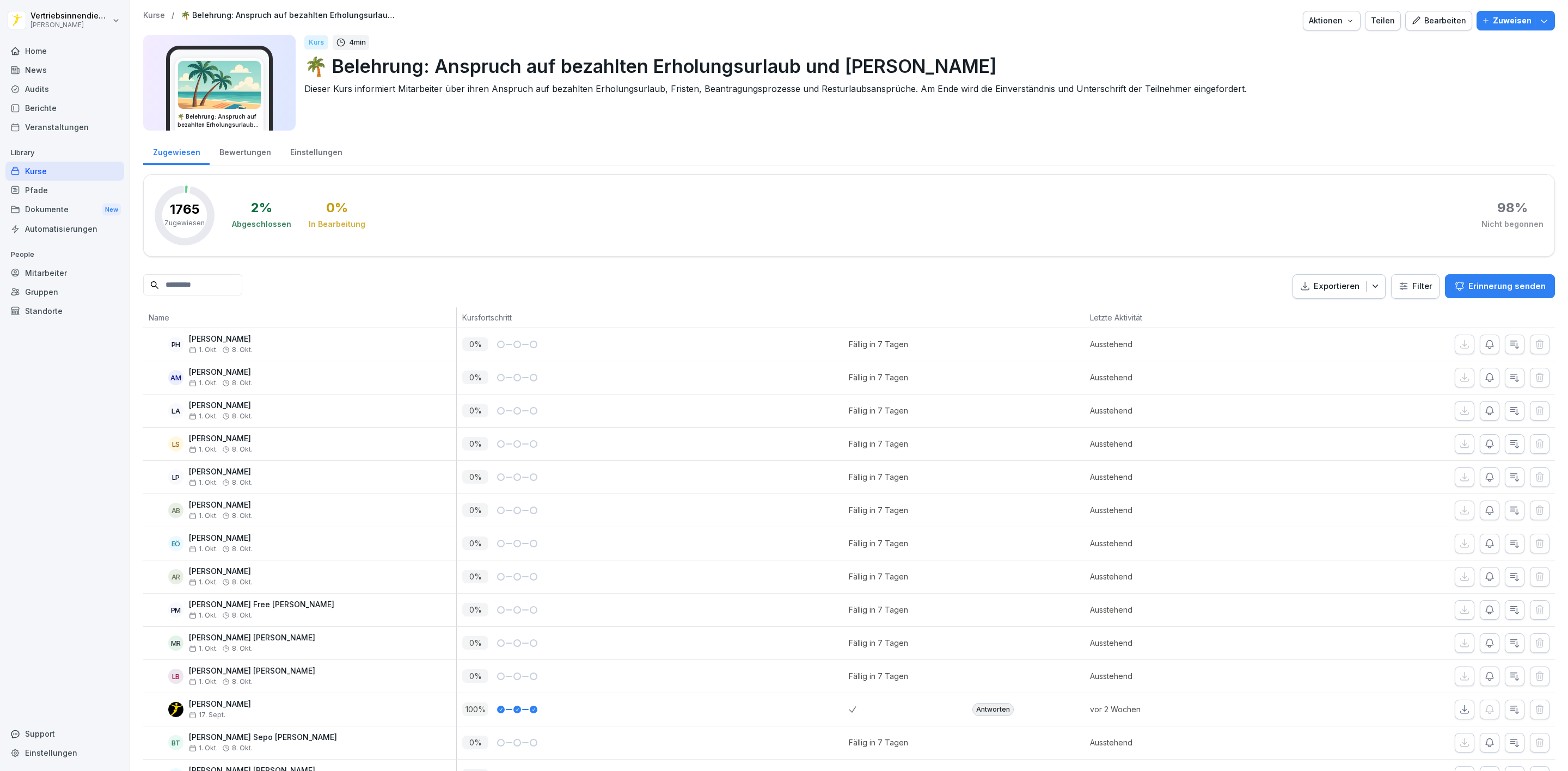
click at [242, 154] on div at bounding box center [784, 386] width 1568 height 771
click at [296, 160] on div "Einstellungen" at bounding box center [315, 151] width 71 height 28
click at [294, 145] on div "Einstellungen" at bounding box center [315, 151] width 71 height 28
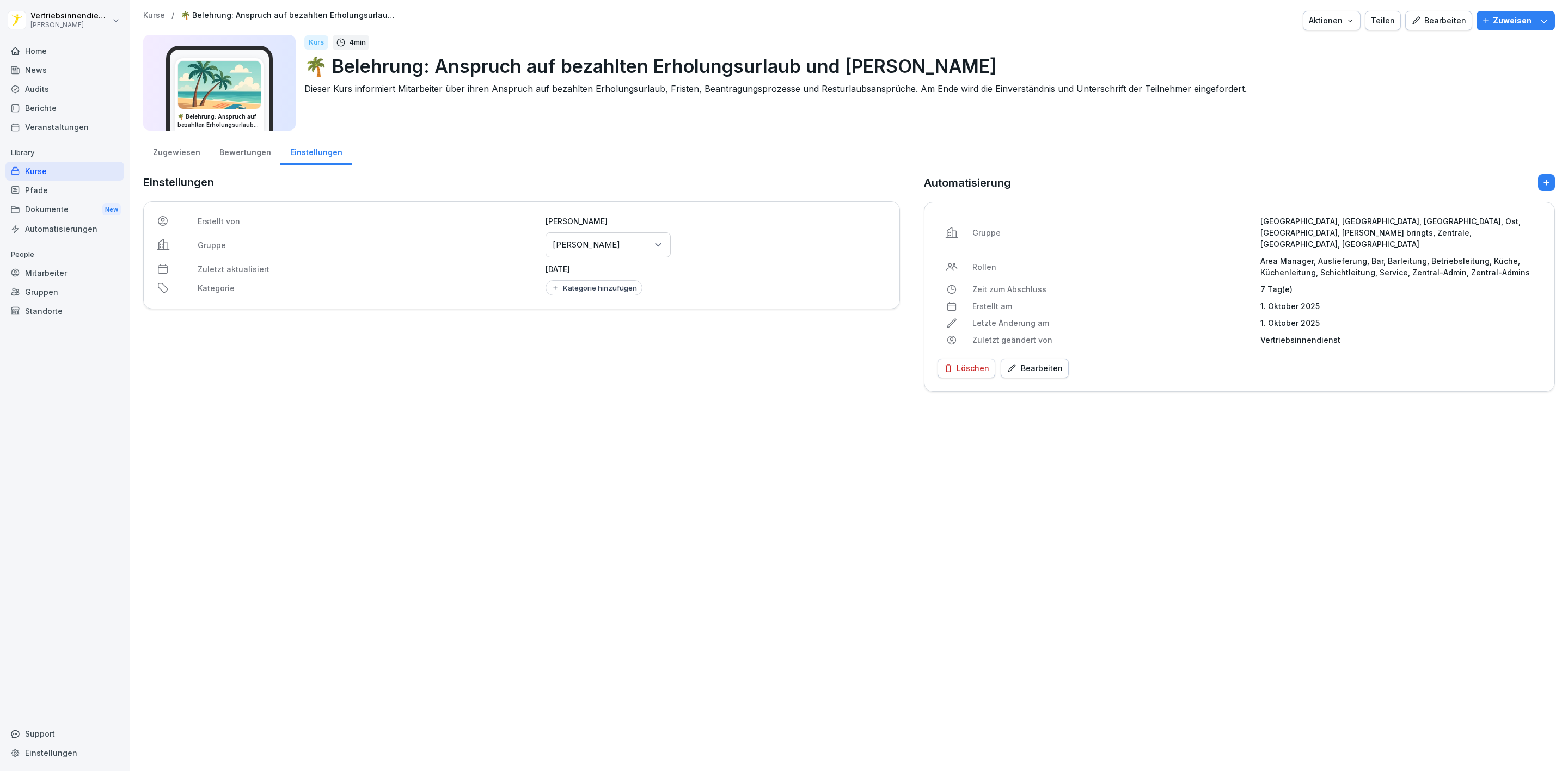
click at [298, 149] on div "Einstellungen" at bounding box center [315, 151] width 71 height 28
click at [955, 362] on div "Löschen" at bounding box center [965, 368] width 45 height 12
click at [1121, 472] on div "Löschen" at bounding box center [1114, 468] width 33 height 12
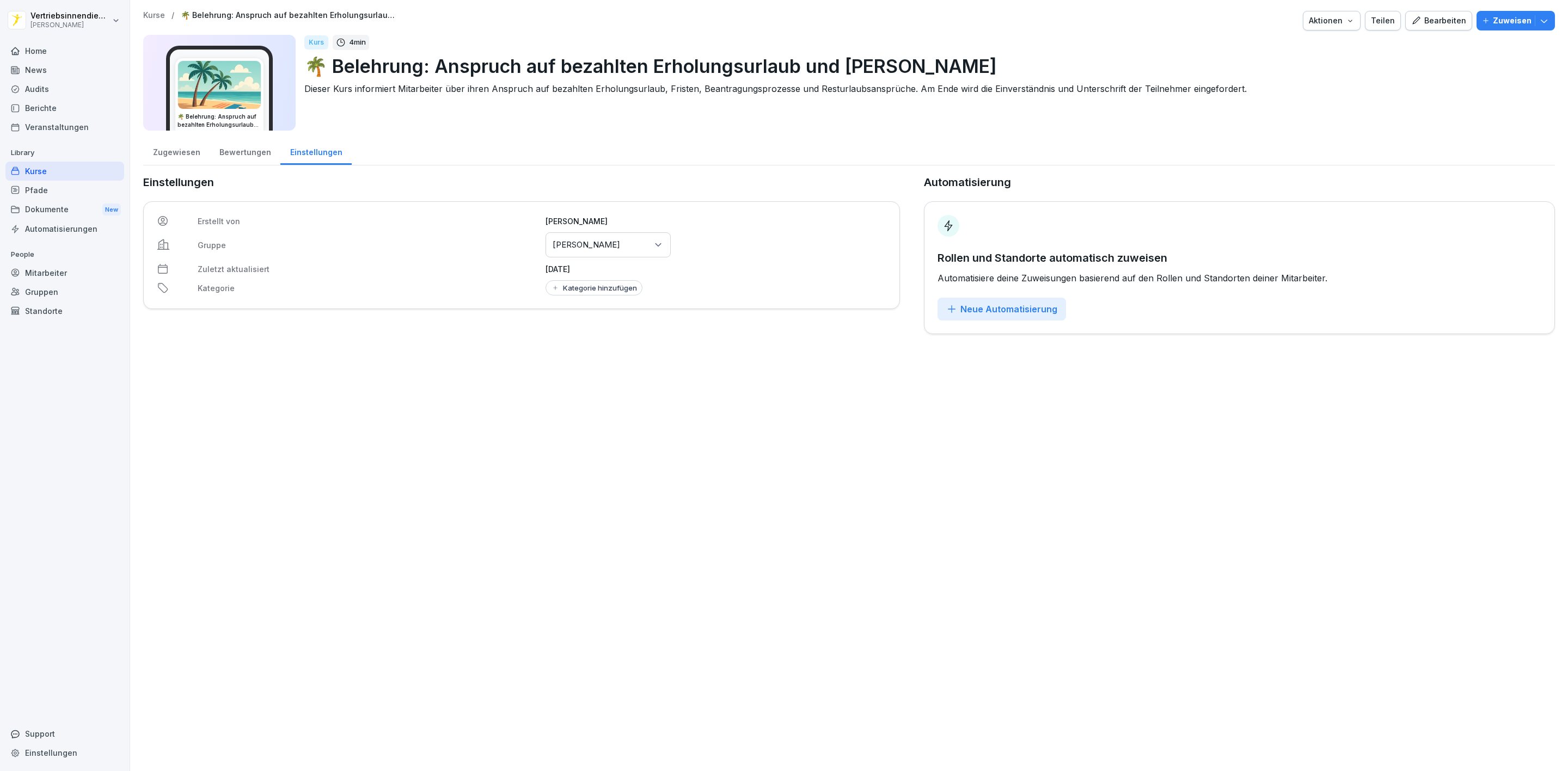
click at [190, 155] on div "Zugewiesen" at bounding box center [177, 151] width 67 height 28
click at [165, 152] on div "Zugewiesen" at bounding box center [177, 151] width 67 height 28
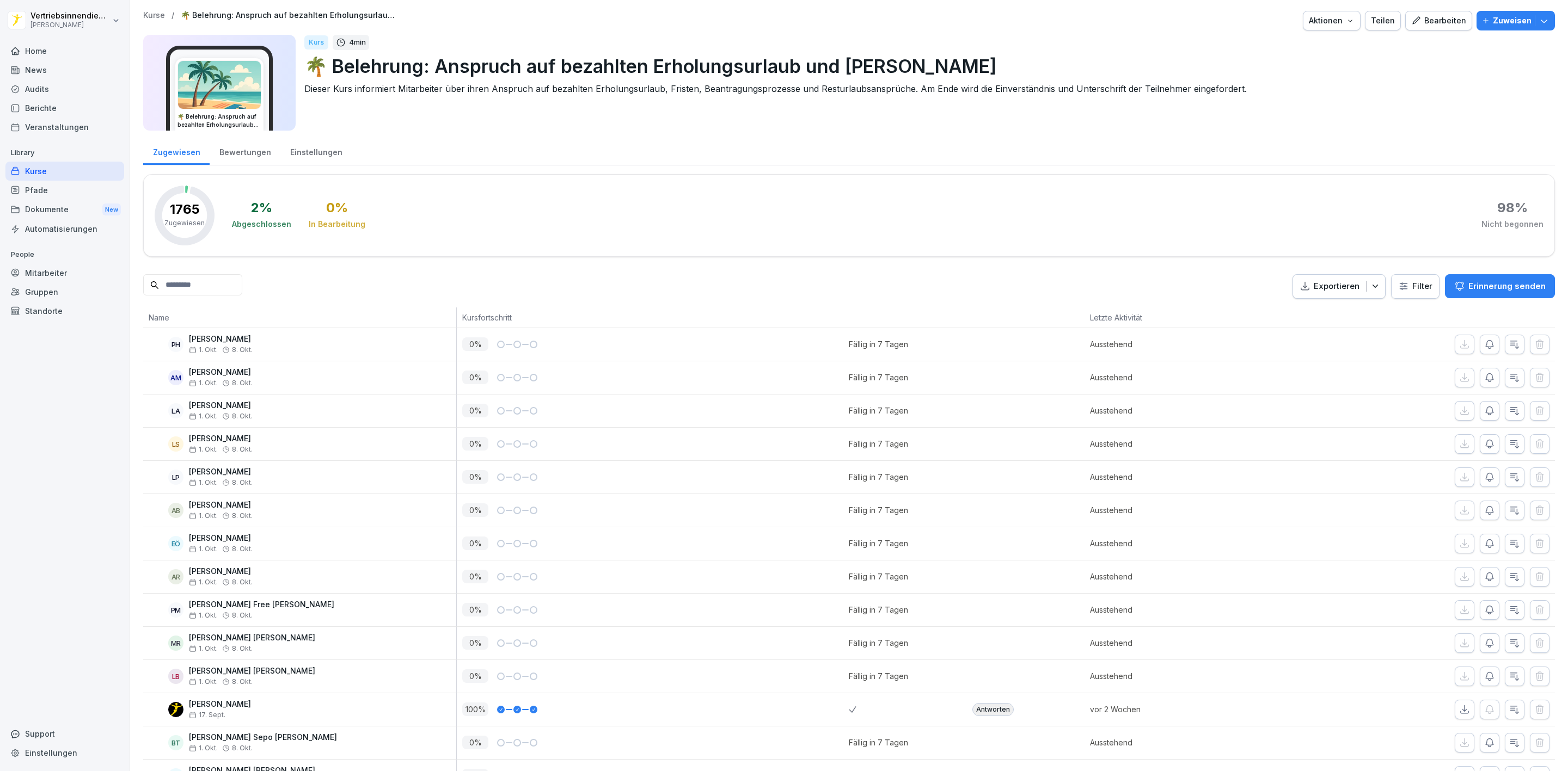
click at [214, 283] on input at bounding box center [192, 285] width 99 height 21
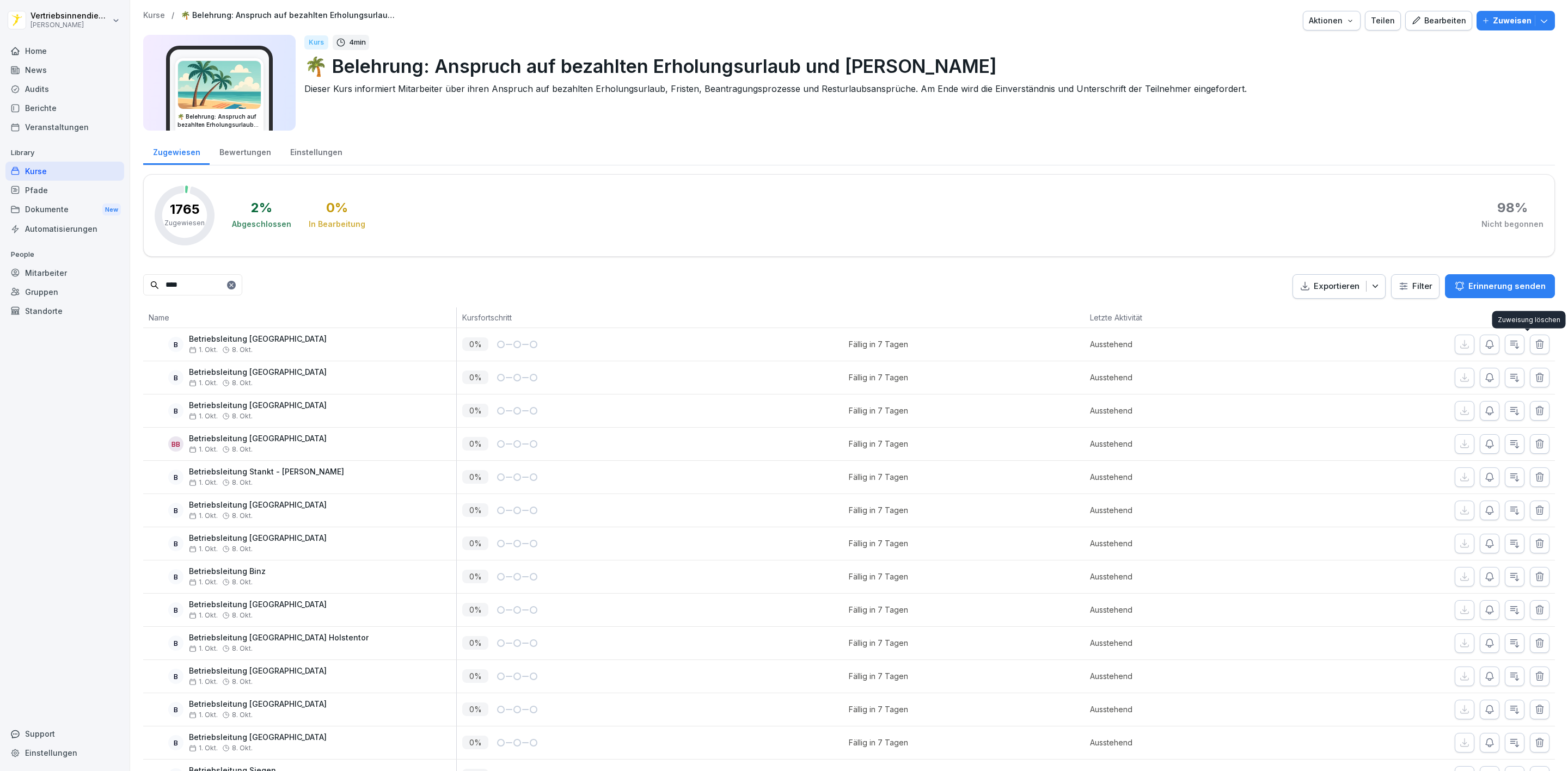
type input "****"
click at [1535, 345] on button "button" at bounding box center [1538, 344] width 19 height 19
click at [1532, 346] on button "button" at bounding box center [1538, 344] width 19 height 19
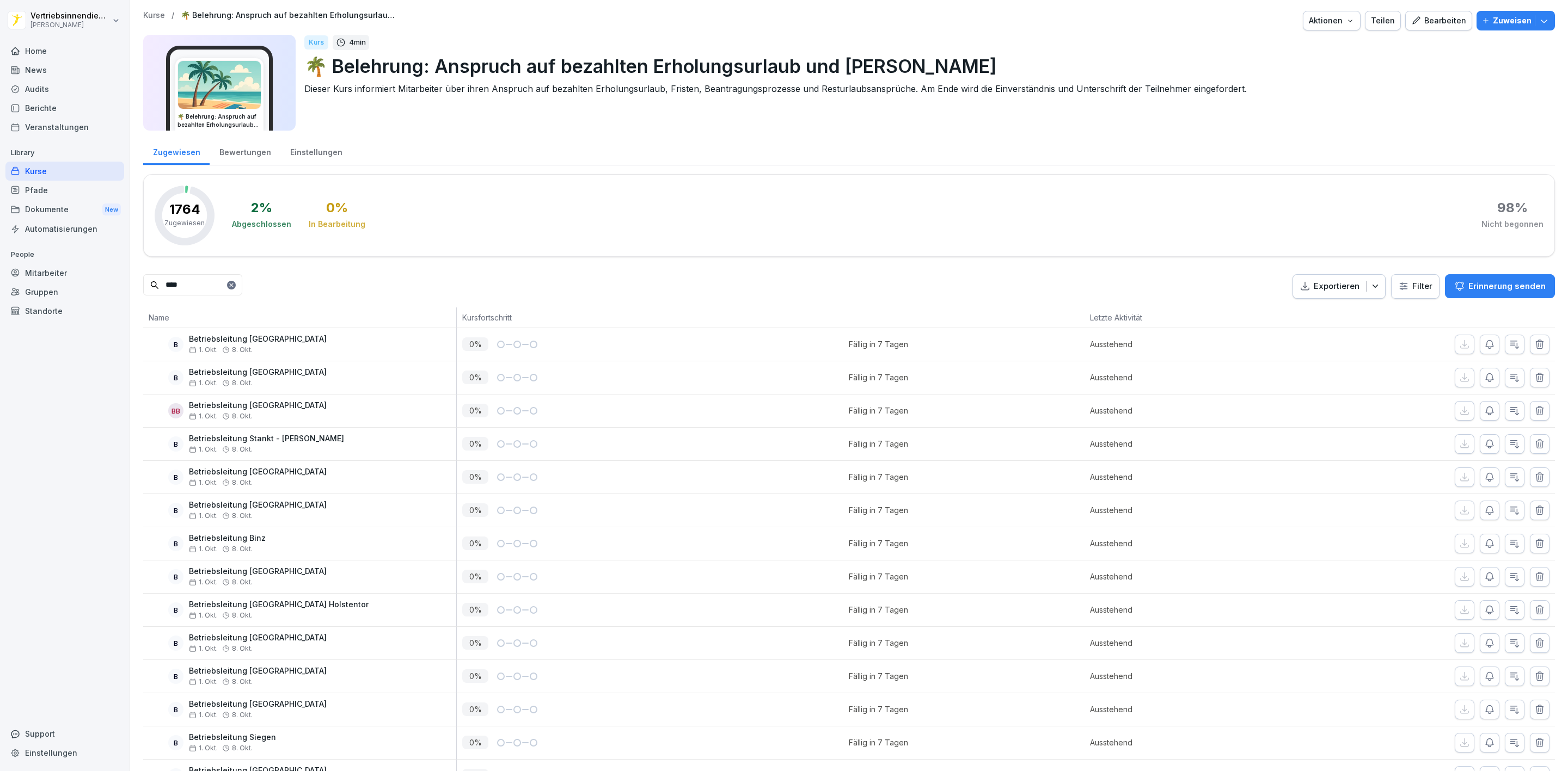
click at [1532, 368] on button "button" at bounding box center [1538, 377] width 19 height 19
click at [1532, 346] on button "button" at bounding box center [1538, 344] width 19 height 19
click at [1532, 368] on button "button" at bounding box center [1538, 377] width 19 height 19
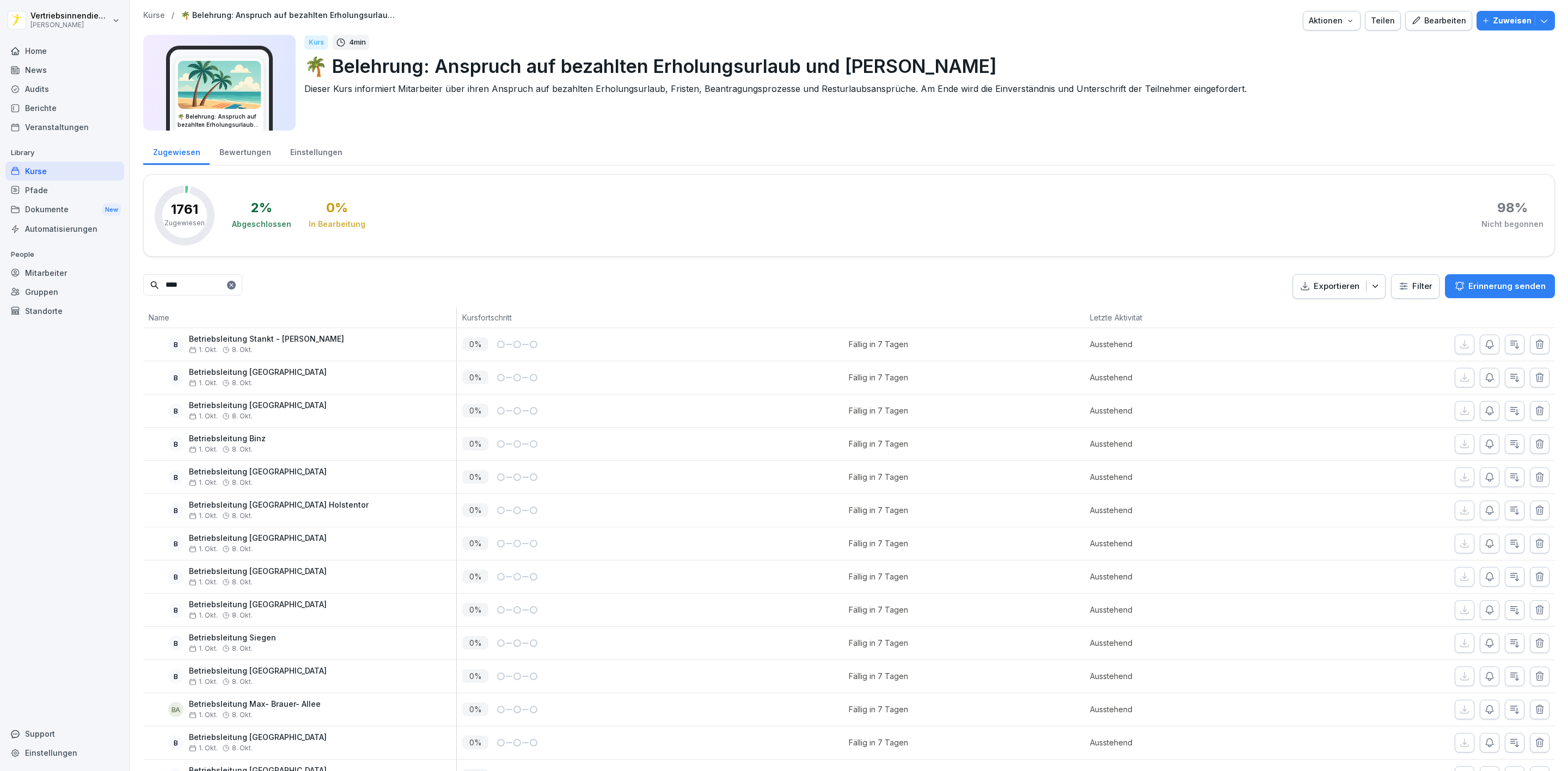
click at [1532, 346] on button "button" at bounding box center [1538, 344] width 19 height 19
click at [1532, 368] on button "button" at bounding box center [1538, 377] width 19 height 19
click at [1532, 346] on button "button" at bounding box center [1538, 344] width 19 height 19
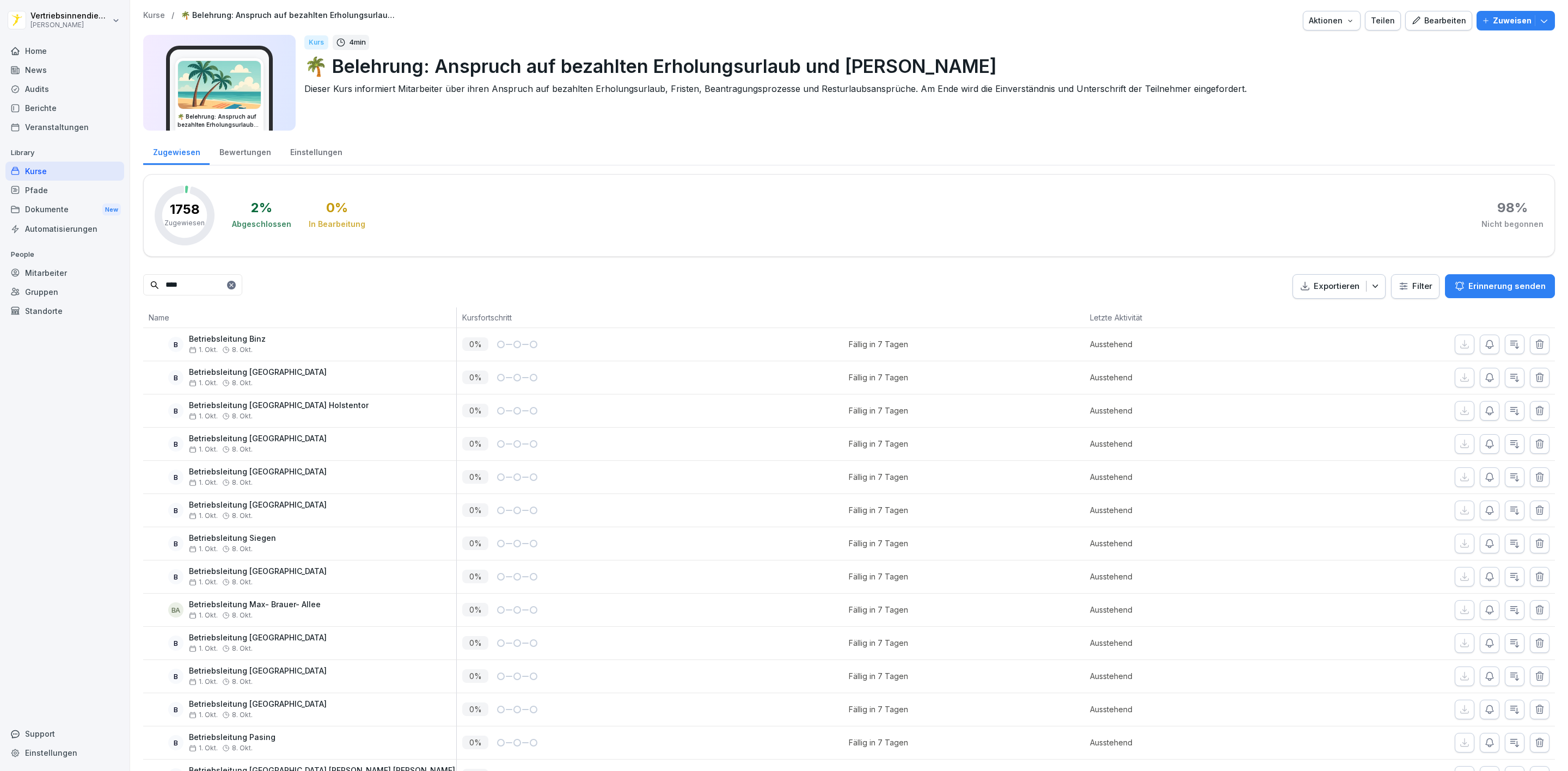
click at [1532, 346] on button "button" at bounding box center [1538, 344] width 19 height 19
click at [1534, 346] on icon "button" at bounding box center [1539, 345] width 11 height 11
click at [1534, 373] on icon "button" at bounding box center [1539, 378] width 11 height 11
click at [1534, 346] on icon "button" at bounding box center [1539, 345] width 11 height 11
click at [1534, 373] on icon "button" at bounding box center [1539, 378] width 11 height 11
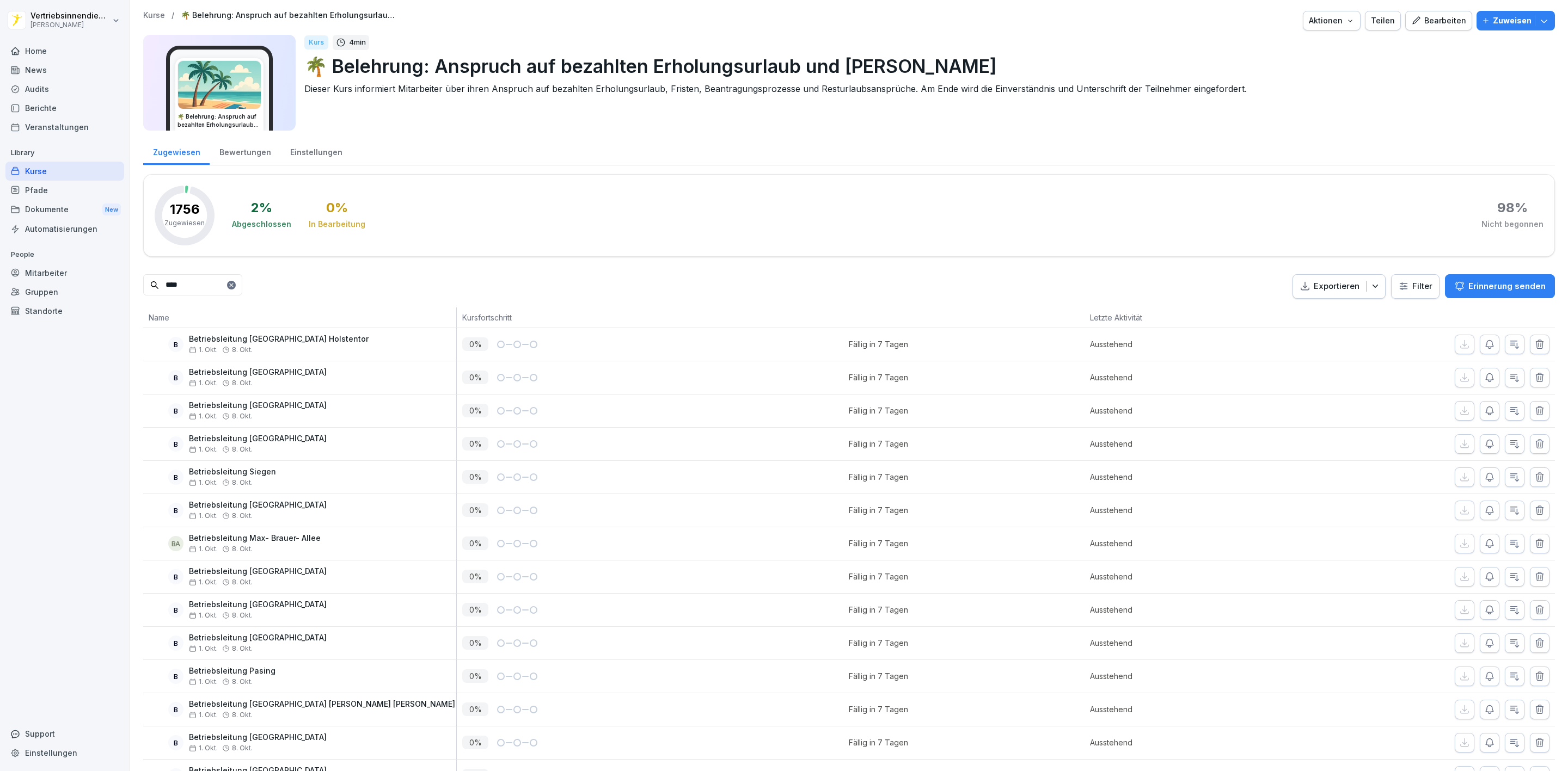
click at [1534, 346] on icon "button" at bounding box center [1539, 345] width 11 height 11
click at [1534, 373] on icon "button" at bounding box center [1539, 378] width 11 height 11
click at [1534, 346] on icon "button" at bounding box center [1539, 345] width 11 height 11
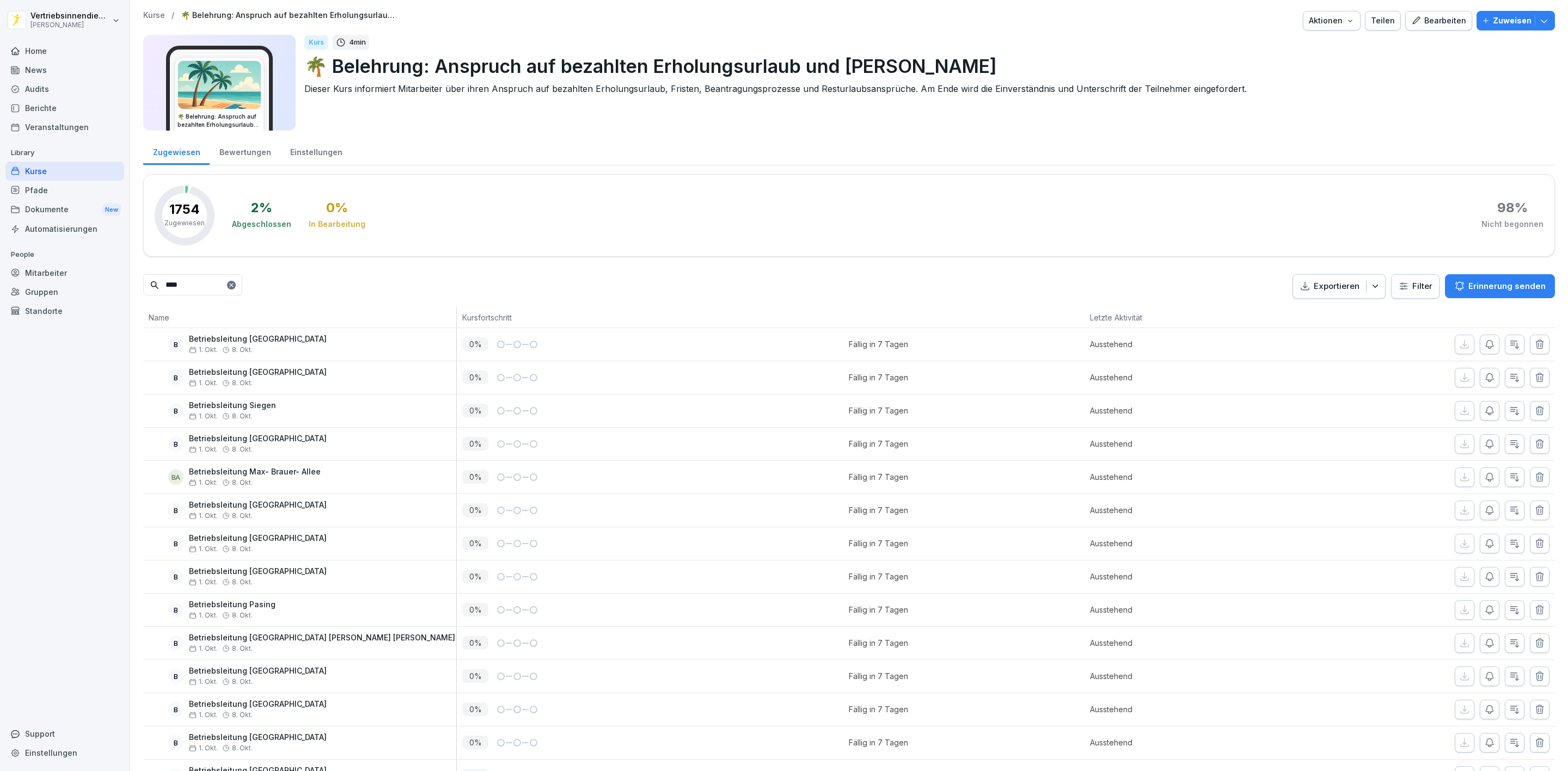
click at [1534, 346] on icon "button" at bounding box center [1539, 345] width 11 height 11
click at [1534, 373] on icon "button" at bounding box center [1539, 378] width 11 height 11
click at [1534, 346] on icon "button" at bounding box center [1539, 345] width 11 height 11
click at [1532, 361] on div at bounding box center [1417, 377] width 275 height 32
click at [1534, 346] on icon "button" at bounding box center [1539, 345] width 11 height 11
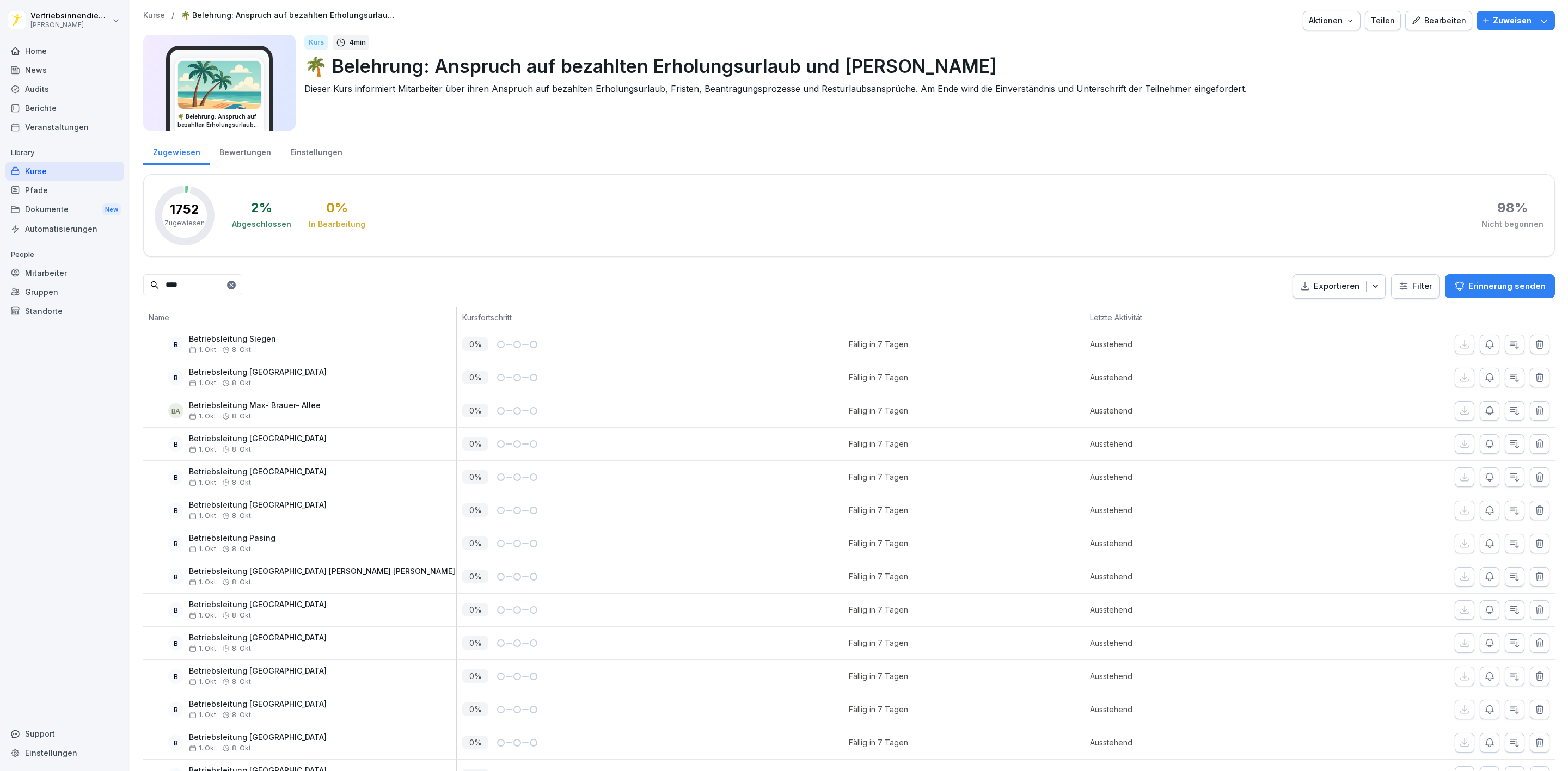
click at [1534, 346] on icon "button" at bounding box center [1539, 345] width 11 height 11
click at [1534, 373] on icon "button" at bounding box center [1539, 378] width 11 height 11
click at [1534, 346] on icon "button" at bounding box center [1539, 345] width 11 height 11
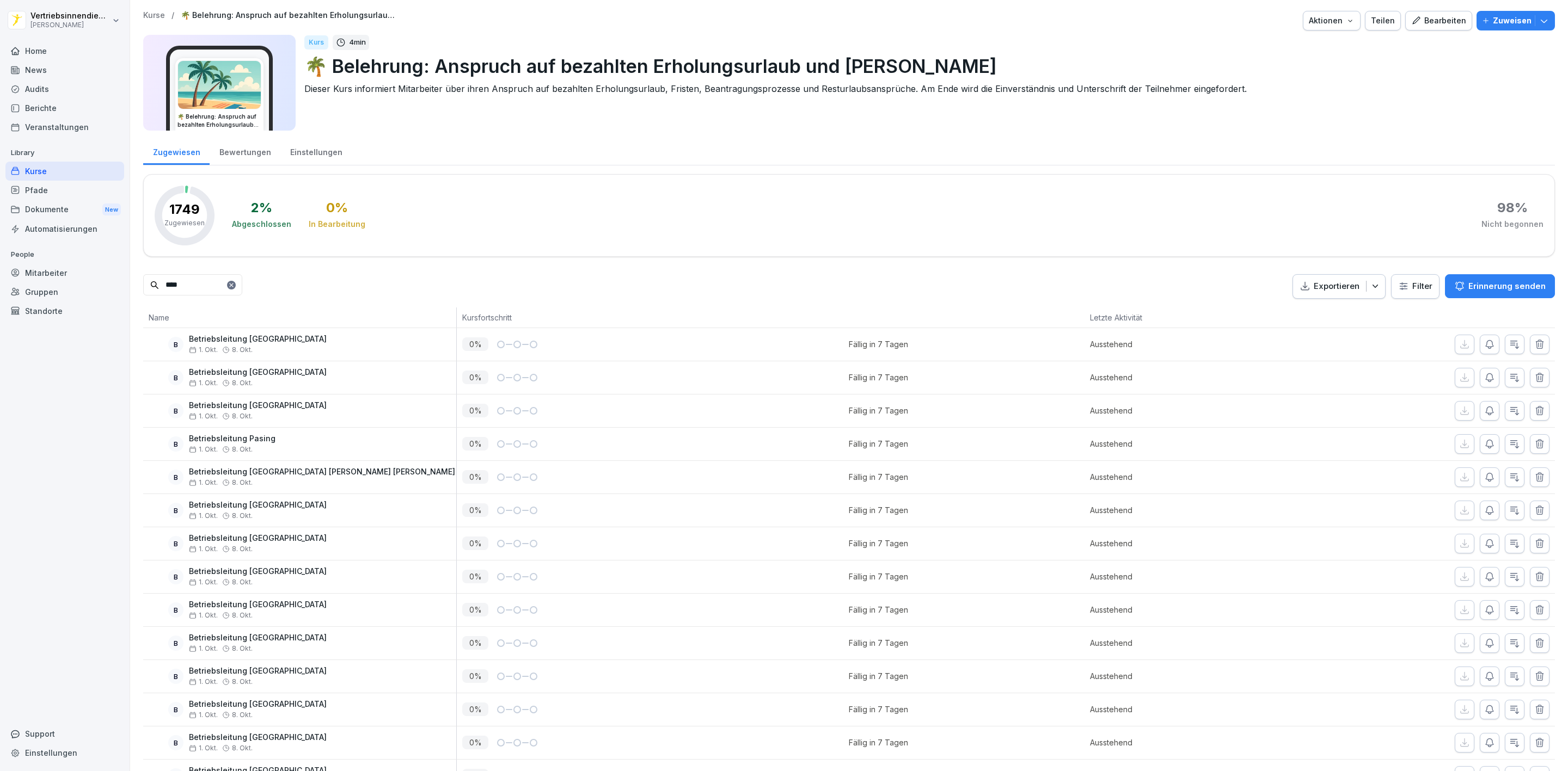
click at [1534, 346] on icon "button" at bounding box center [1539, 345] width 11 height 11
click at [1534, 373] on icon "button" at bounding box center [1539, 378] width 11 height 11
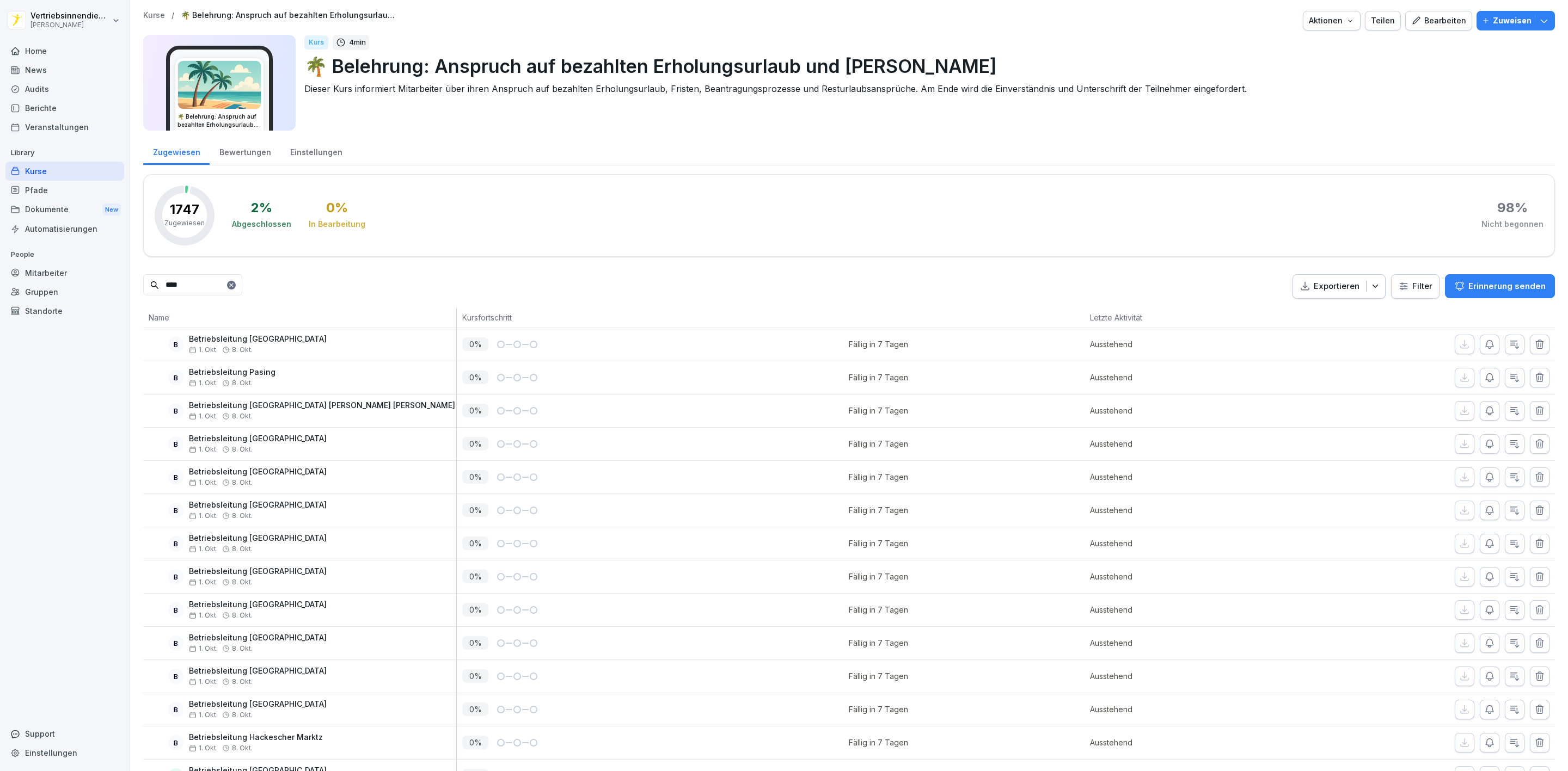
click at [1534, 346] on icon "button" at bounding box center [1539, 345] width 11 height 11
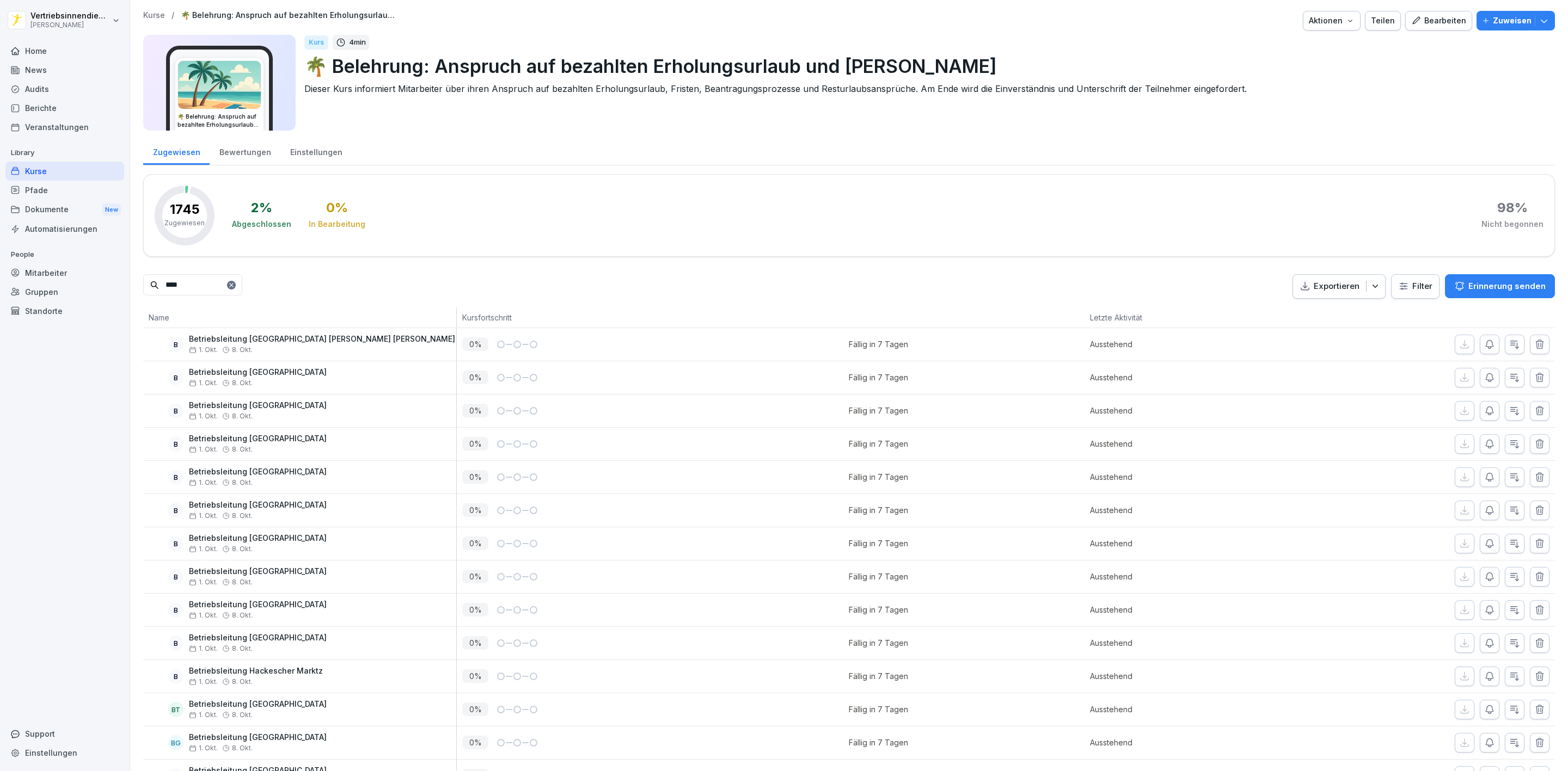
click at [1534, 373] on icon "button" at bounding box center [1539, 378] width 11 height 11
click at [1534, 346] on icon "button" at bounding box center [1539, 345] width 11 height 11
click at [1534, 373] on icon "button" at bounding box center [1539, 378] width 11 height 11
click at [1534, 346] on icon "button" at bounding box center [1539, 345] width 11 height 11
click at [1534, 373] on icon "button" at bounding box center [1539, 378] width 11 height 11
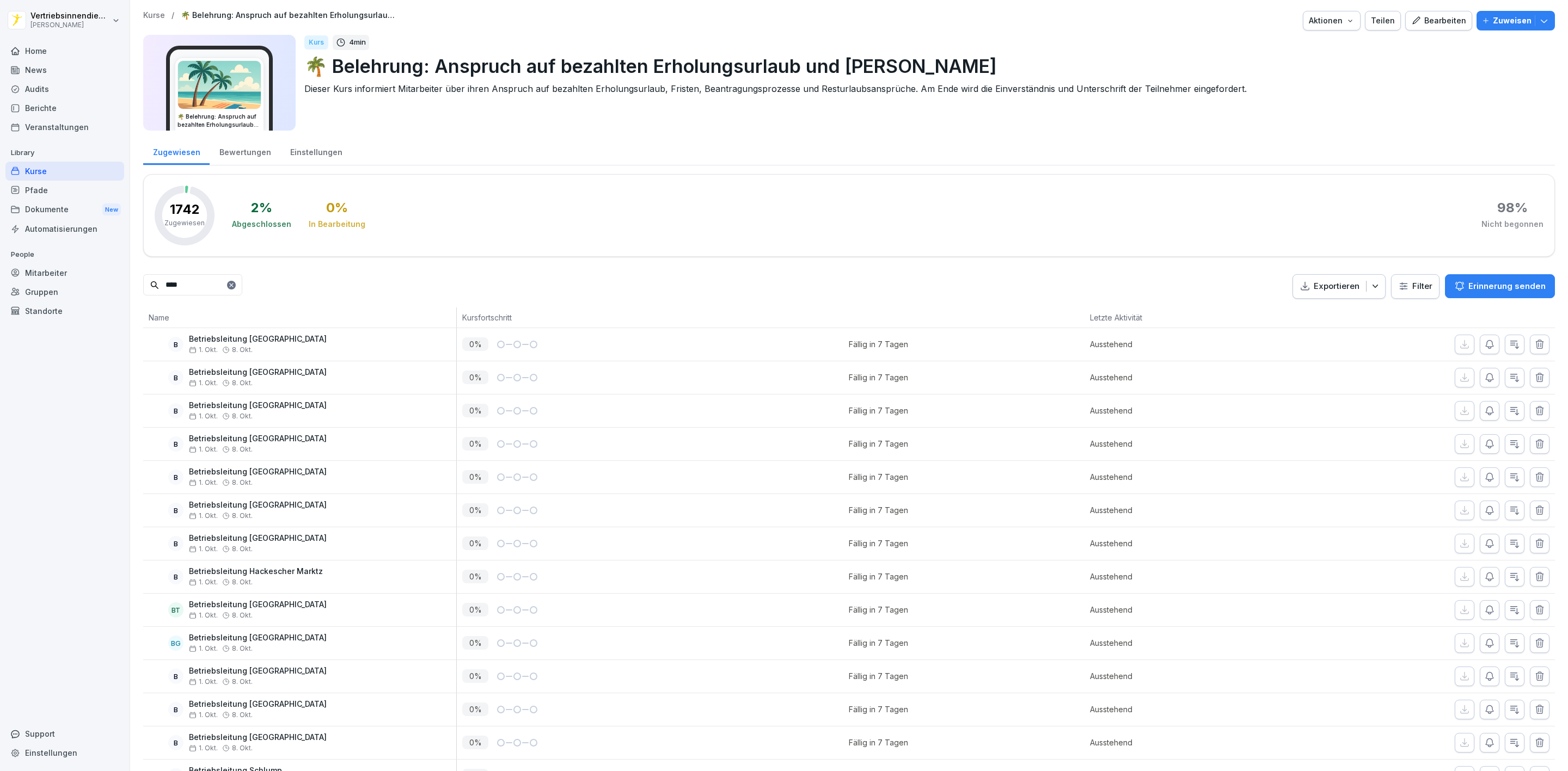
click at [1534, 346] on icon "button" at bounding box center [1539, 345] width 11 height 11
click at [1534, 373] on icon "button" at bounding box center [1539, 378] width 11 height 11
click at [1534, 346] on icon "button" at bounding box center [1539, 345] width 11 height 11
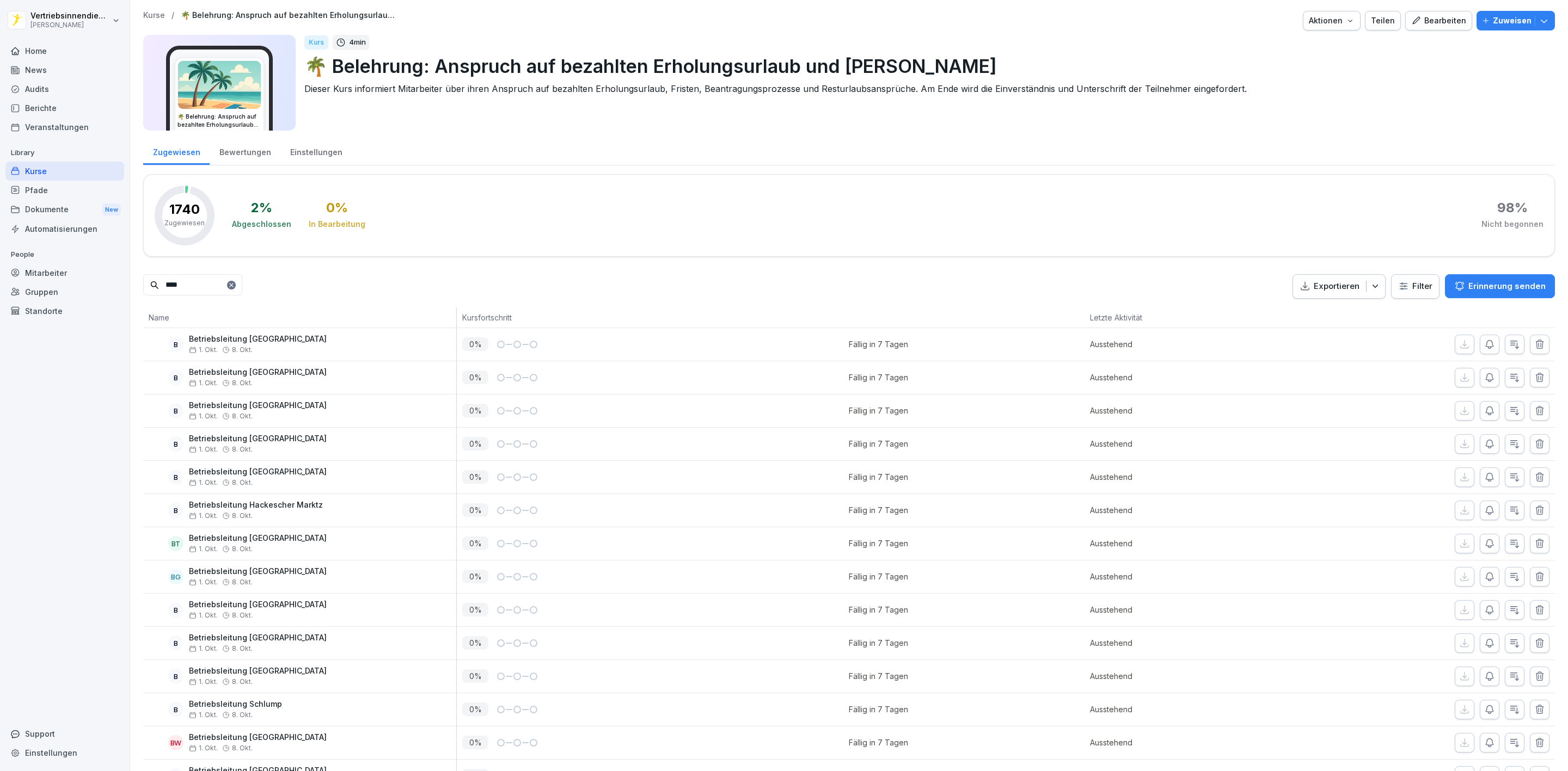
click at [1534, 373] on icon "button" at bounding box center [1539, 378] width 11 height 11
click at [1534, 346] on icon "button" at bounding box center [1539, 345] width 11 height 11
click at [1534, 373] on icon "button" at bounding box center [1539, 378] width 11 height 11
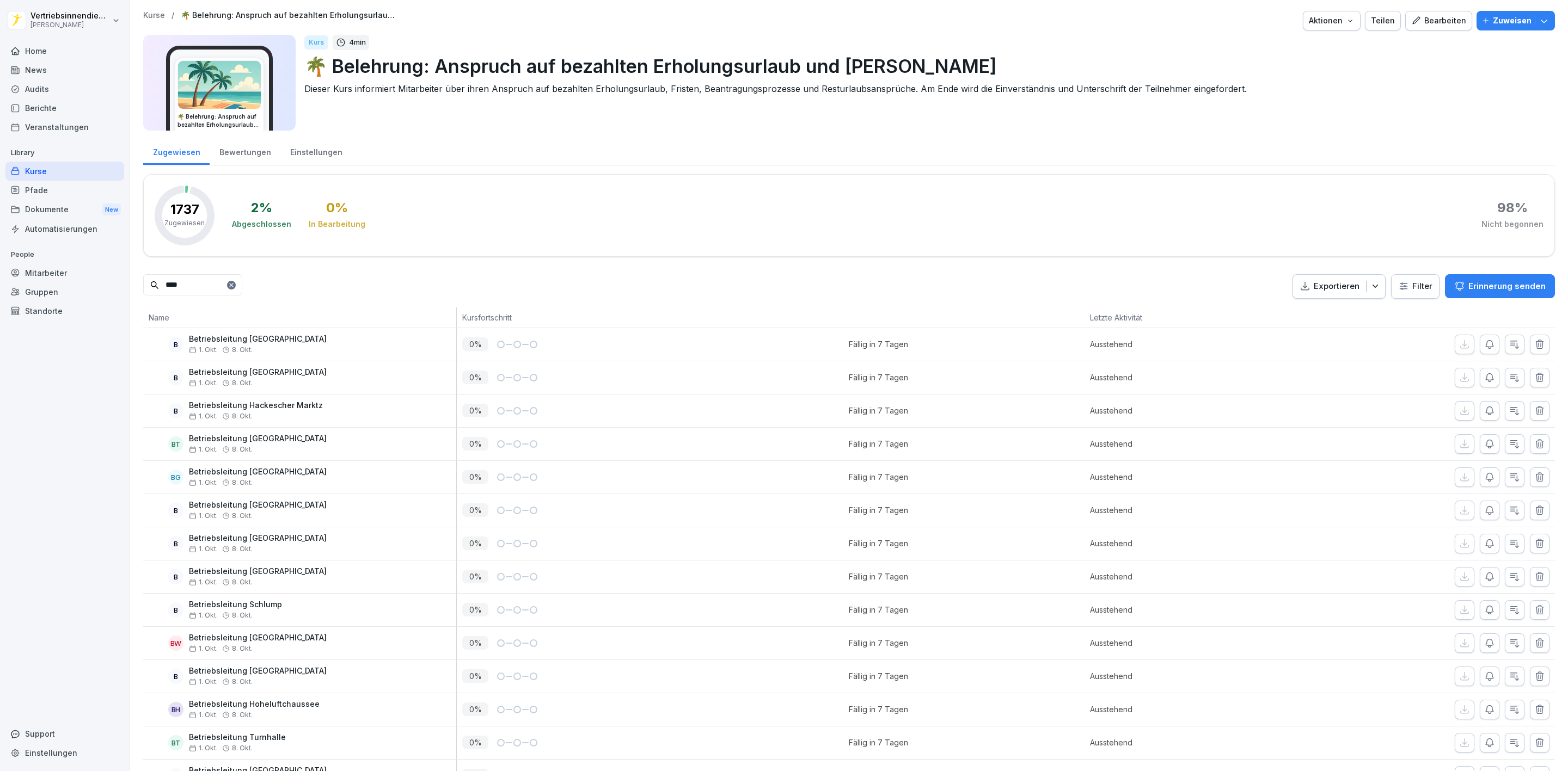
click at [1534, 346] on icon "button" at bounding box center [1539, 345] width 11 height 11
click at [1534, 373] on icon "button" at bounding box center [1539, 378] width 11 height 11
click at [1534, 346] on icon "button" at bounding box center [1539, 345] width 11 height 11
click at [1534, 373] on icon "button" at bounding box center [1539, 378] width 11 height 11
click at [1534, 346] on icon "button" at bounding box center [1539, 345] width 11 height 11
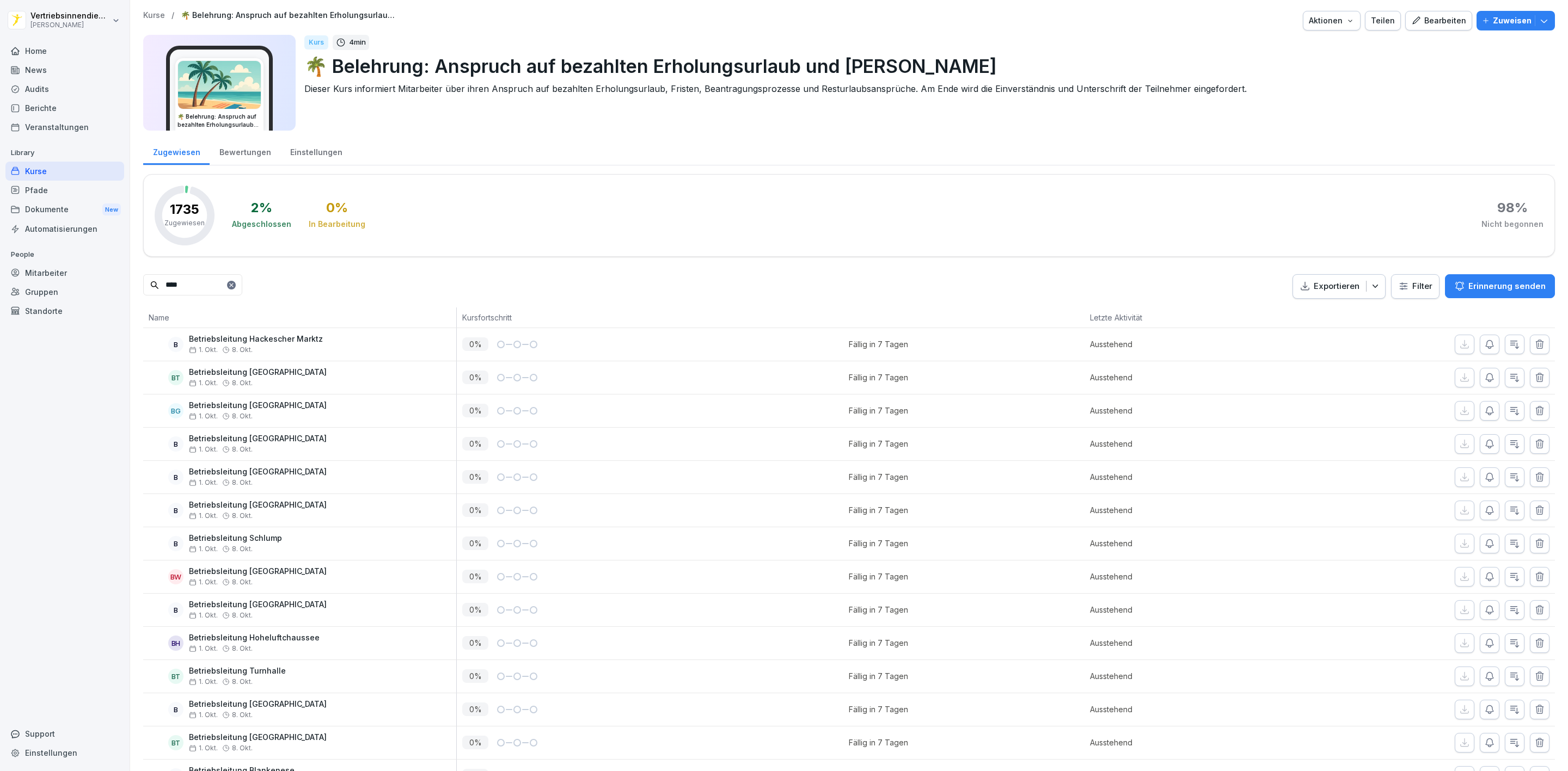
click at [1534, 373] on icon "button" at bounding box center [1539, 378] width 11 height 11
click at [1521, 345] on div "Verlauf ansehen Verlauf ansehen" at bounding box center [1502, 353] width 63 height 18
click at [1532, 349] on button "button" at bounding box center [1538, 344] width 19 height 19
click at [1532, 368] on button "button" at bounding box center [1538, 377] width 19 height 19
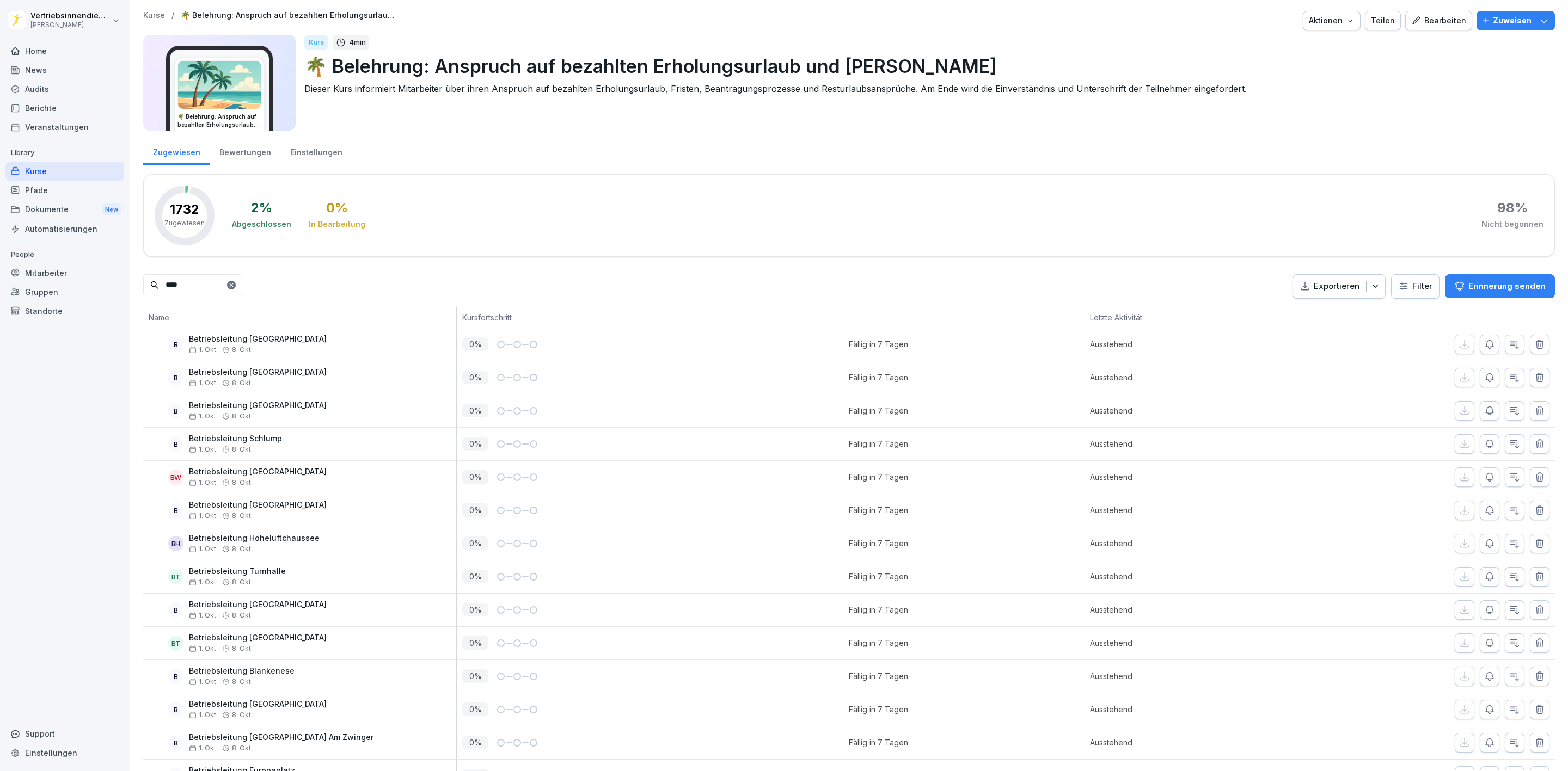
click at [1532, 349] on button "button" at bounding box center [1538, 344] width 19 height 19
click at [1532, 368] on button "button" at bounding box center [1538, 377] width 19 height 19
click at [1532, 349] on button "button" at bounding box center [1538, 344] width 19 height 19
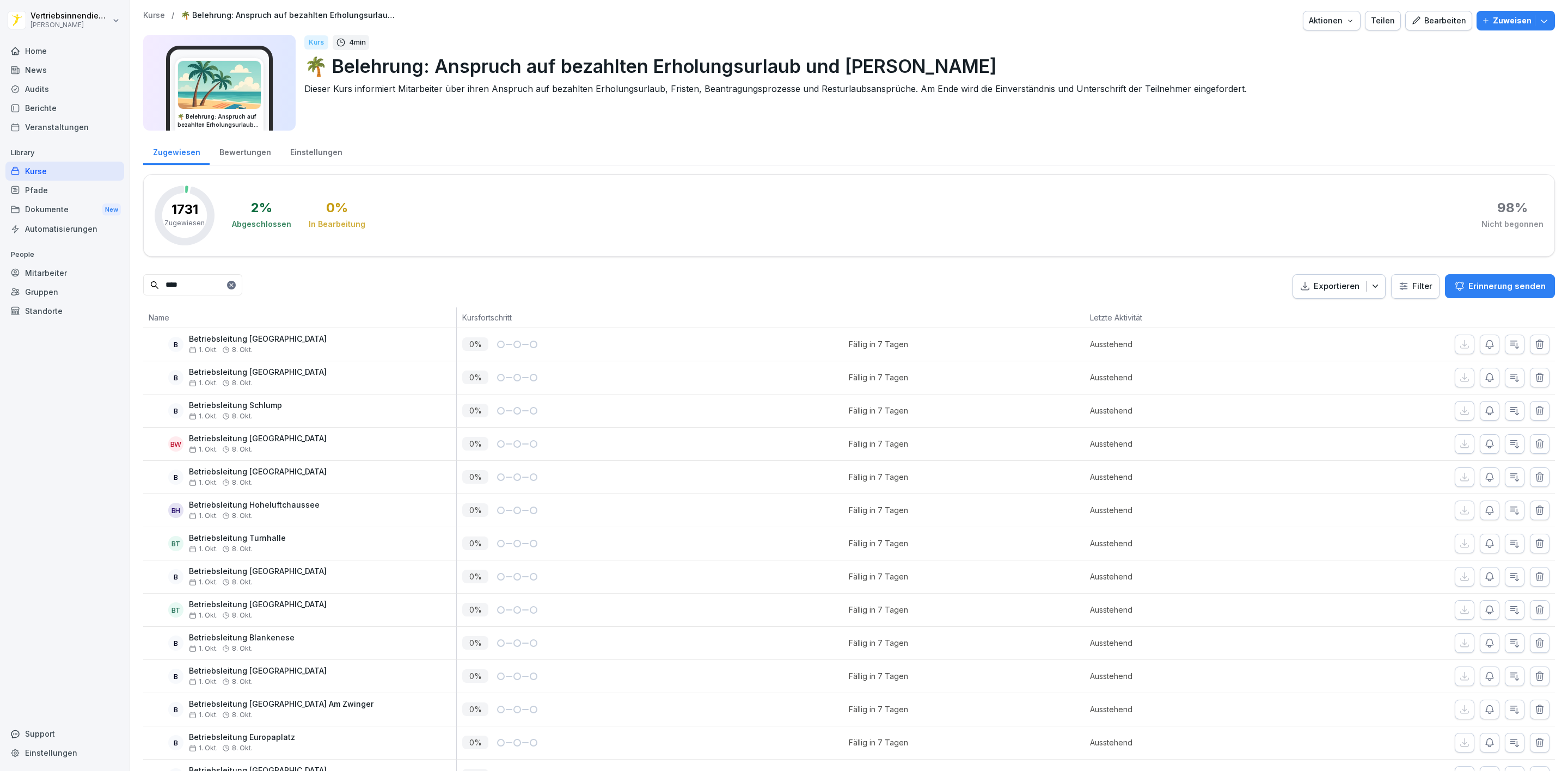
click at [1532, 368] on button "button" at bounding box center [1538, 377] width 19 height 19
click at [1532, 349] on button "button" at bounding box center [1538, 344] width 19 height 19
click at [1534, 348] on icon "button" at bounding box center [1539, 345] width 11 height 11
click at [1534, 373] on icon "button" at bounding box center [1539, 378] width 11 height 11
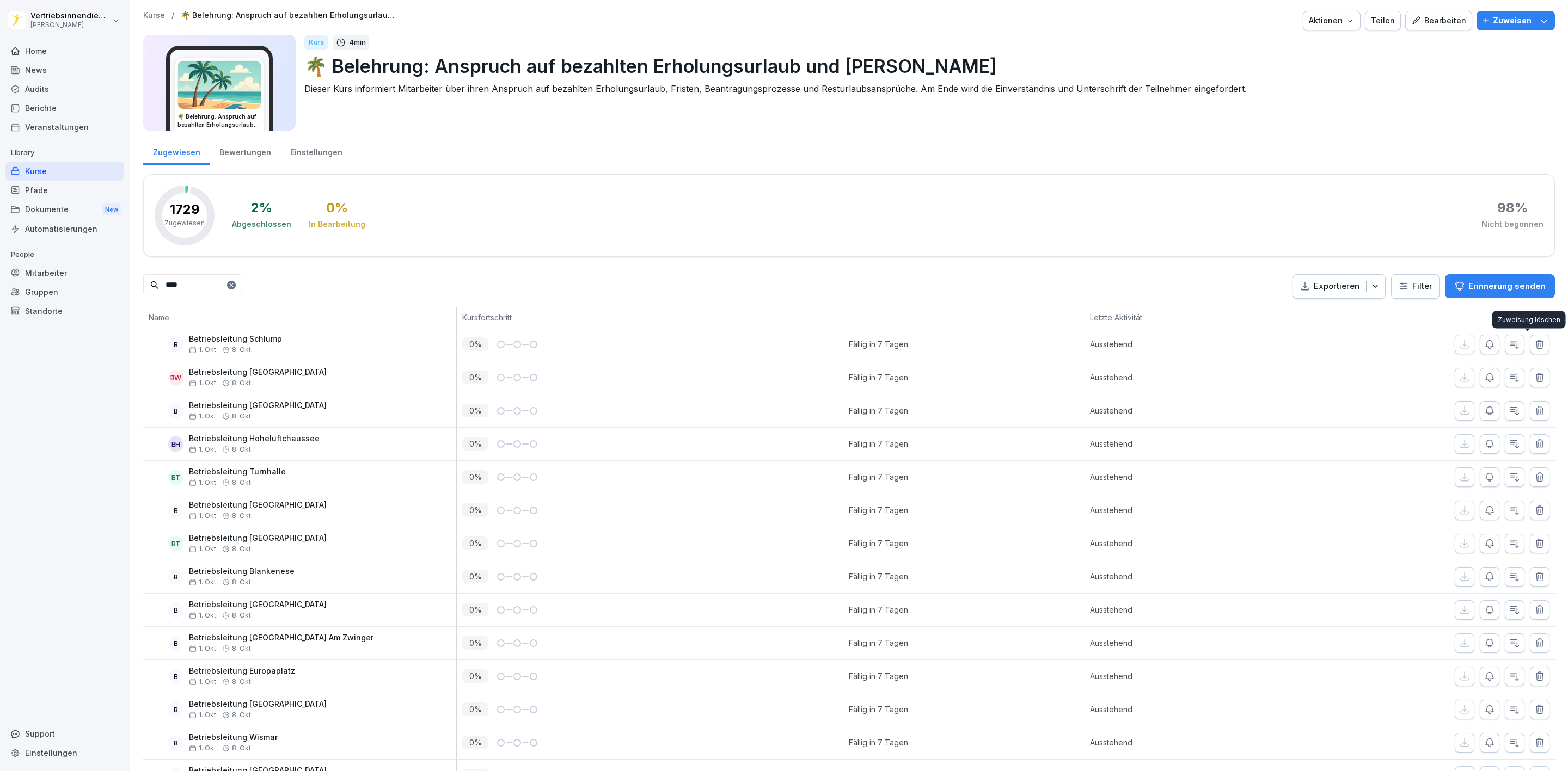
click at [1534, 343] on button "button" at bounding box center [1538, 344] width 19 height 19
click at [1534, 368] on button "button" at bounding box center [1538, 377] width 19 height 19
click at [1534, 343] on button "button" at bounding box center [1538, 344] width 19 height 19
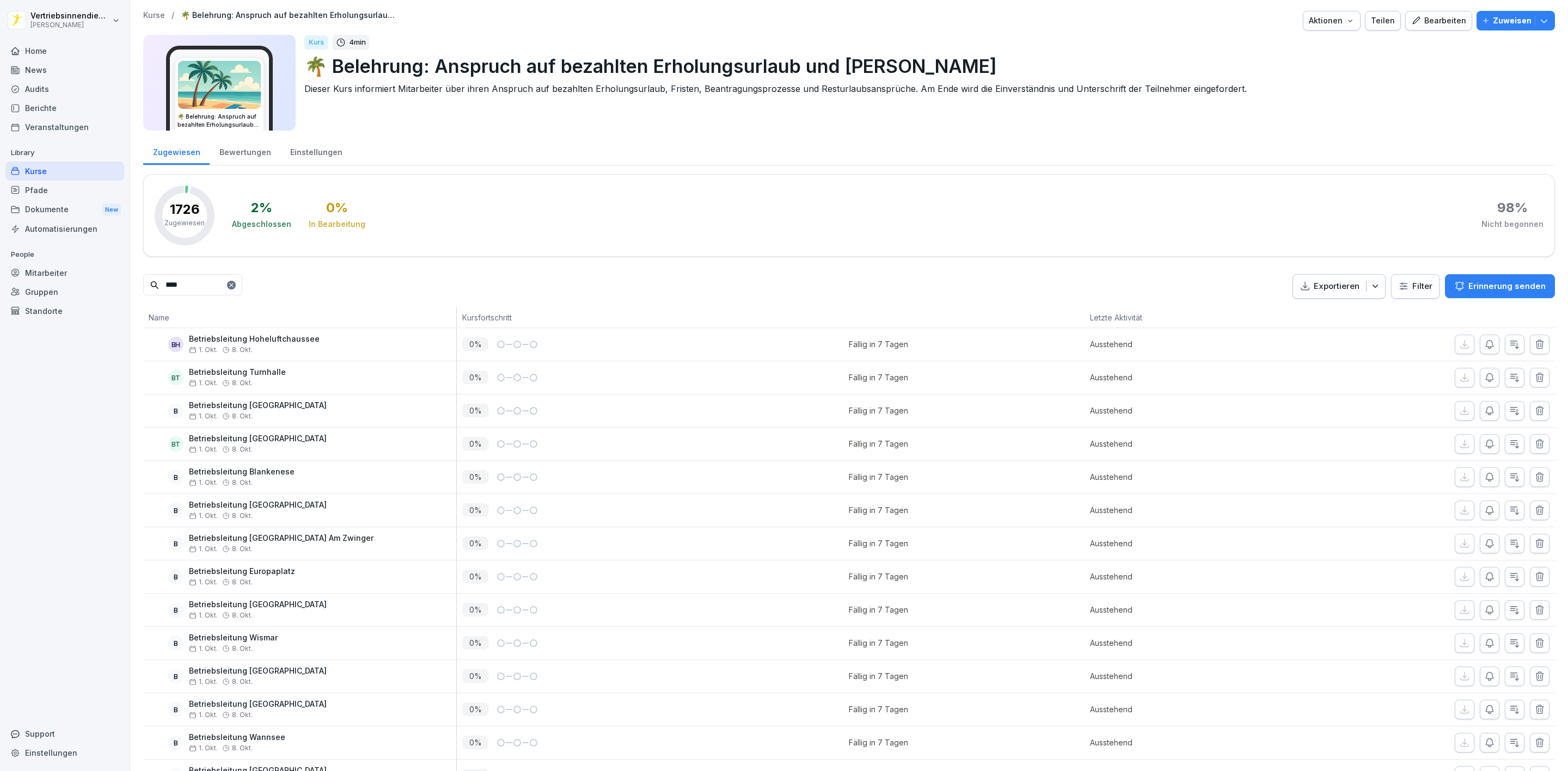
click at [1534, 343] on button "button" at bounding box center [1538, 344] width 19 height 19
click at [1534, 368] on button "button" at bounding box center [1538, 377] width 19 height 19
click at [1534, 343] on button "button" at bounding box center [1538, 344] width 19 height 19
click at [1534, 368] on button "button" at bounding box center [1538, 377] width 19 height 19
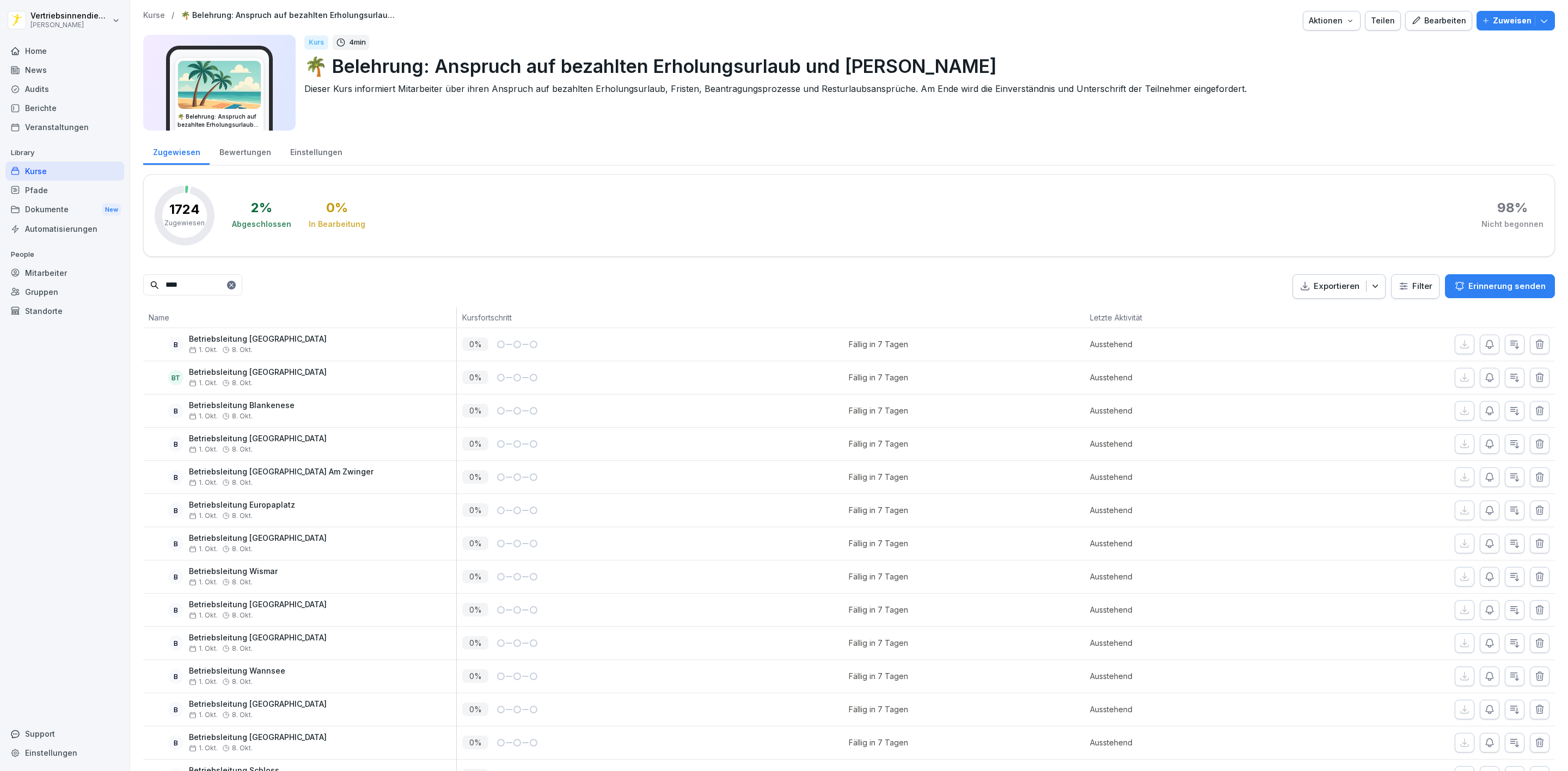
click at [1534, 343] on button "button" at bounding box center [1538, 344] width 19 height 19
click at [1534, 368] on button "button" at bounding box center [1538, 377] width 19 height 19
click at [1534, 343] on button "button" at bounding box center [1538, 344] width 19 height 19
click at [1534, 368] on button "button" at bounding box center [1538, 377] width 19 height 19
click at [1534, 343] on button "button" at bounding box center [1538, 344] width 19 height 19
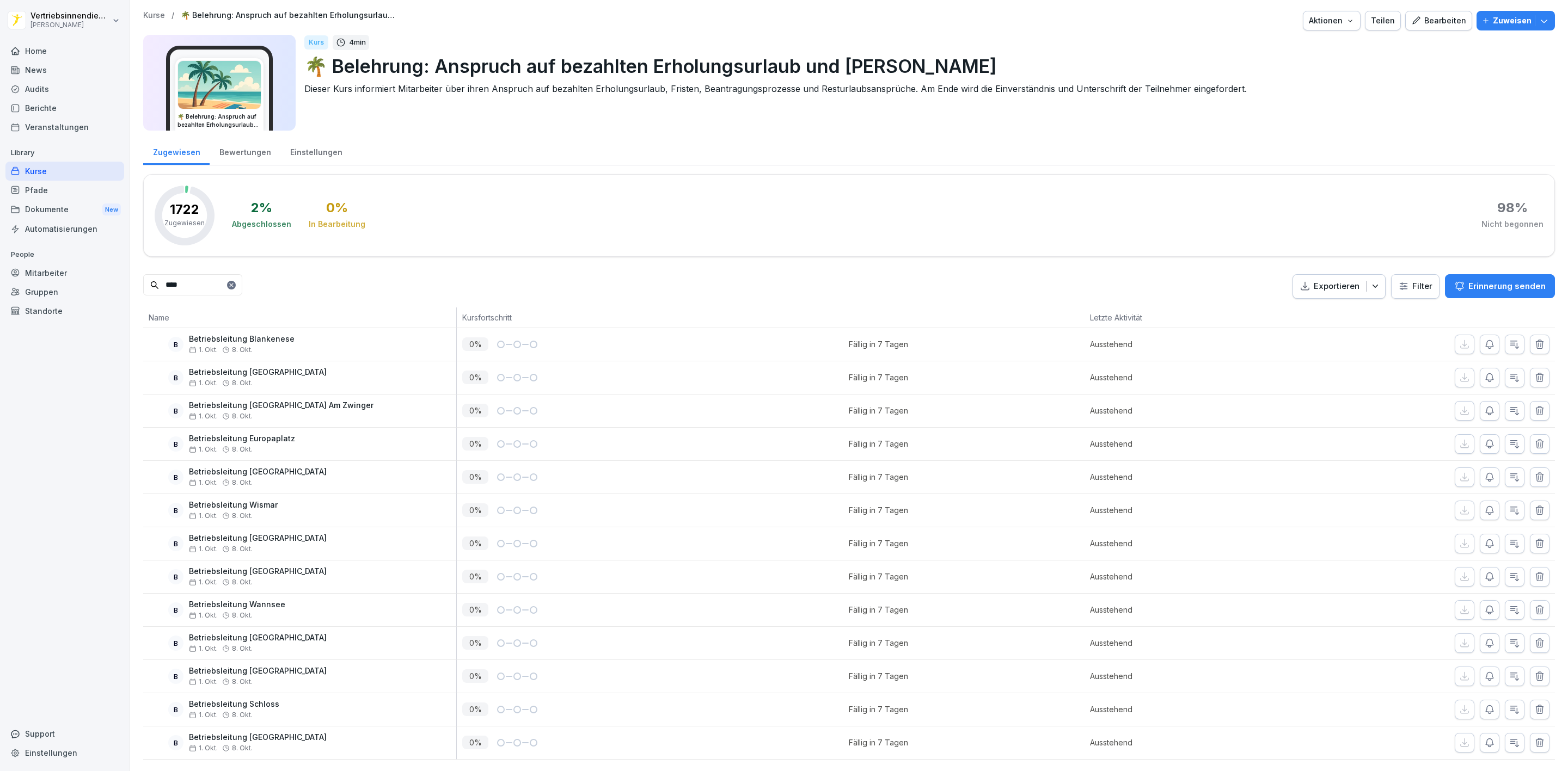
click at [1534, 368] on button "button" at bounding box center [1538, 377] width 19 height 19
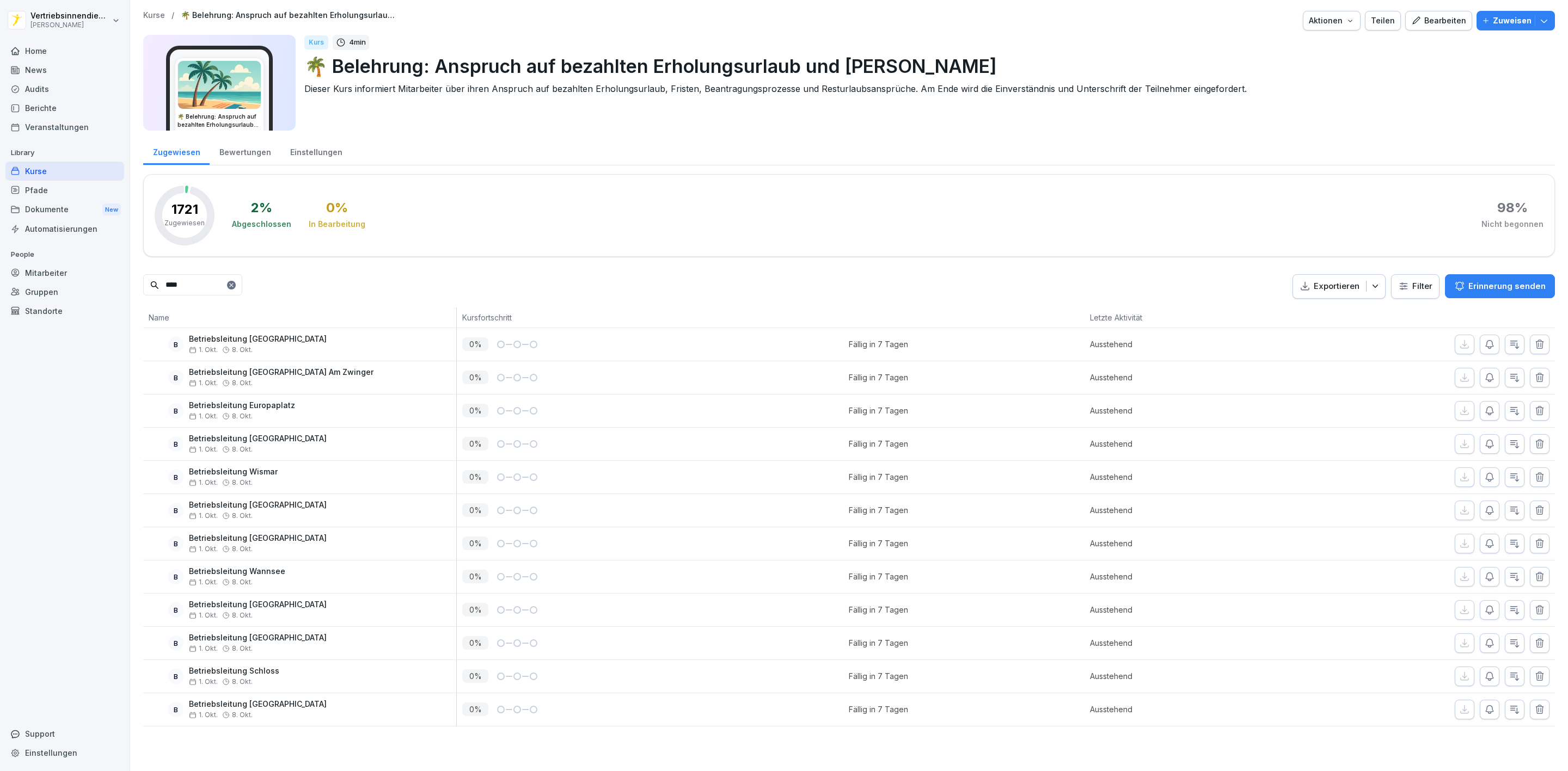
click at [1534, 343] on button "button" at bounding box center [1538, 344] width 19 height 19
click at [1534, 368] on button "button" at bounding box center [1538, 377] width 19 height 19
click at [1534, 343] on button "button" at bounding box center [1538, 344] width 19 height 19
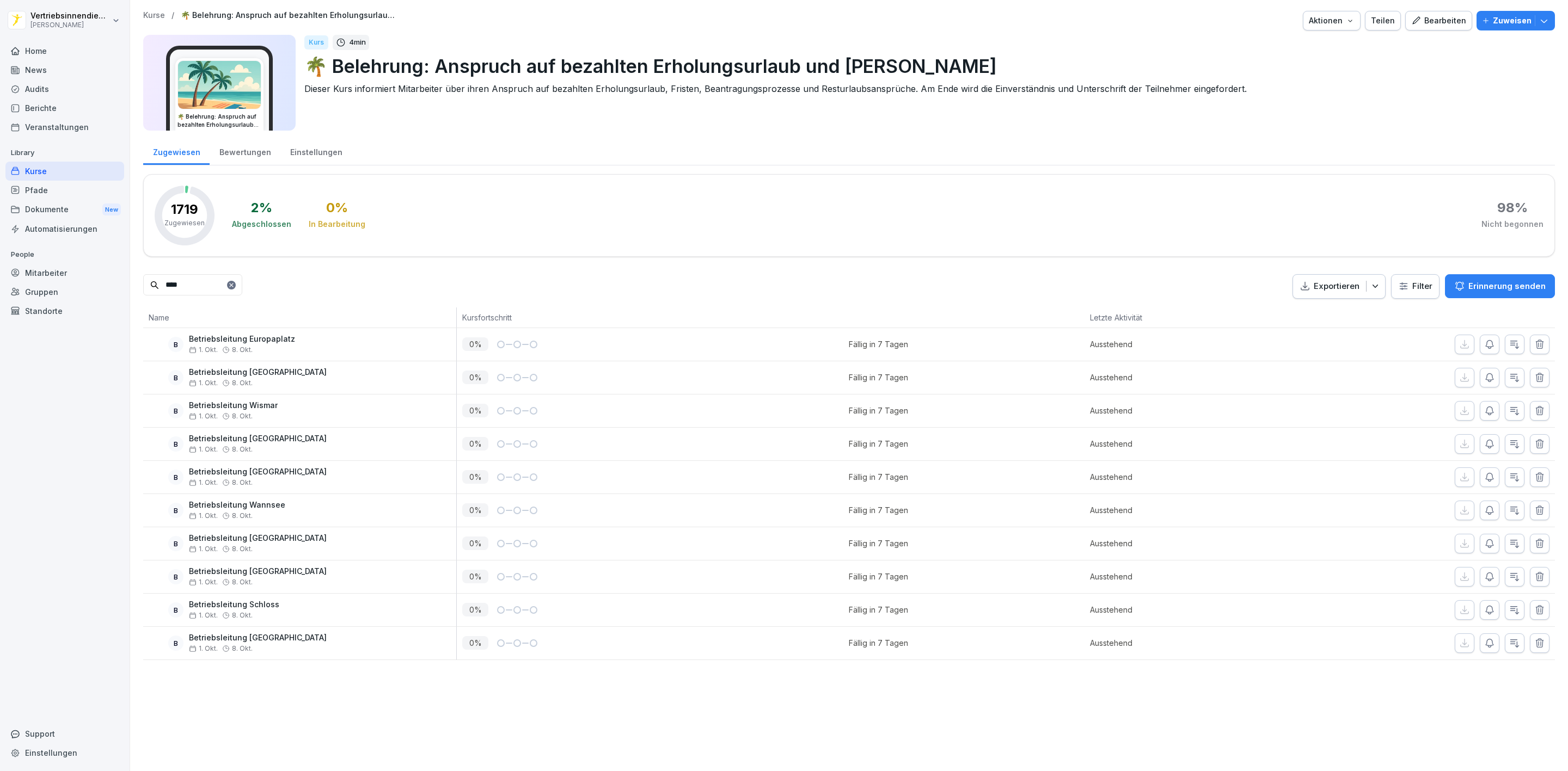
click at [1534, 343] on button "button" at bounding box center [1538, 344] width 19 height 19
click at [1534, 342] on button "button" at bounding box center [1538, 344] width 19 height 19
click at [1534, 368] on button "button" at bounding box center [1538, 377] width 19 height 19
click at [1534, 342] on button "button" at bounding box center [1538, 344] width 19 height 19
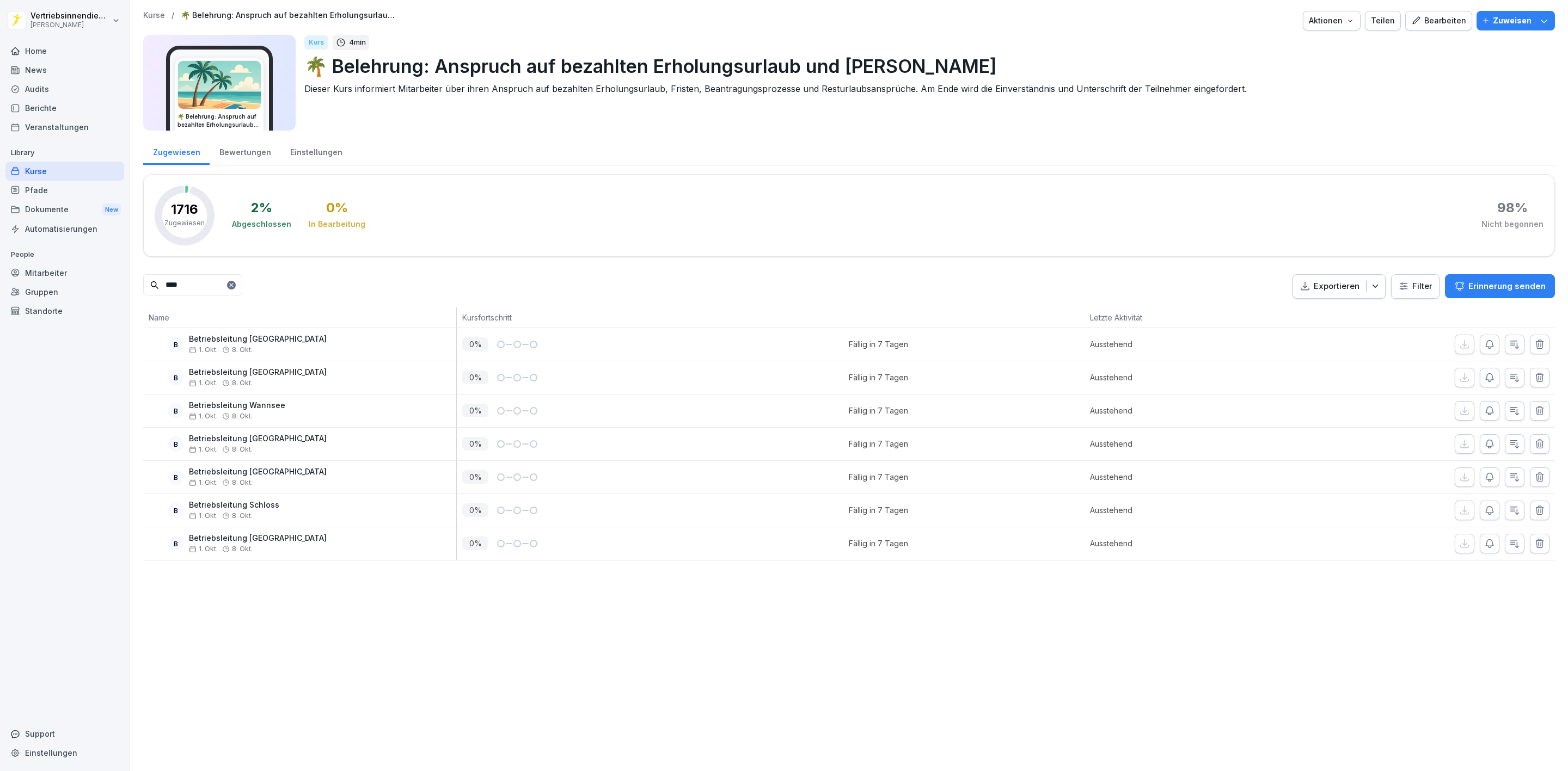
click at [1534, 342] on button "button" at bounding box center [1538, 344] width 19 height 19
click at [1534, 368] on button "button" at bounding box center [1538, 377] width 19 height 19
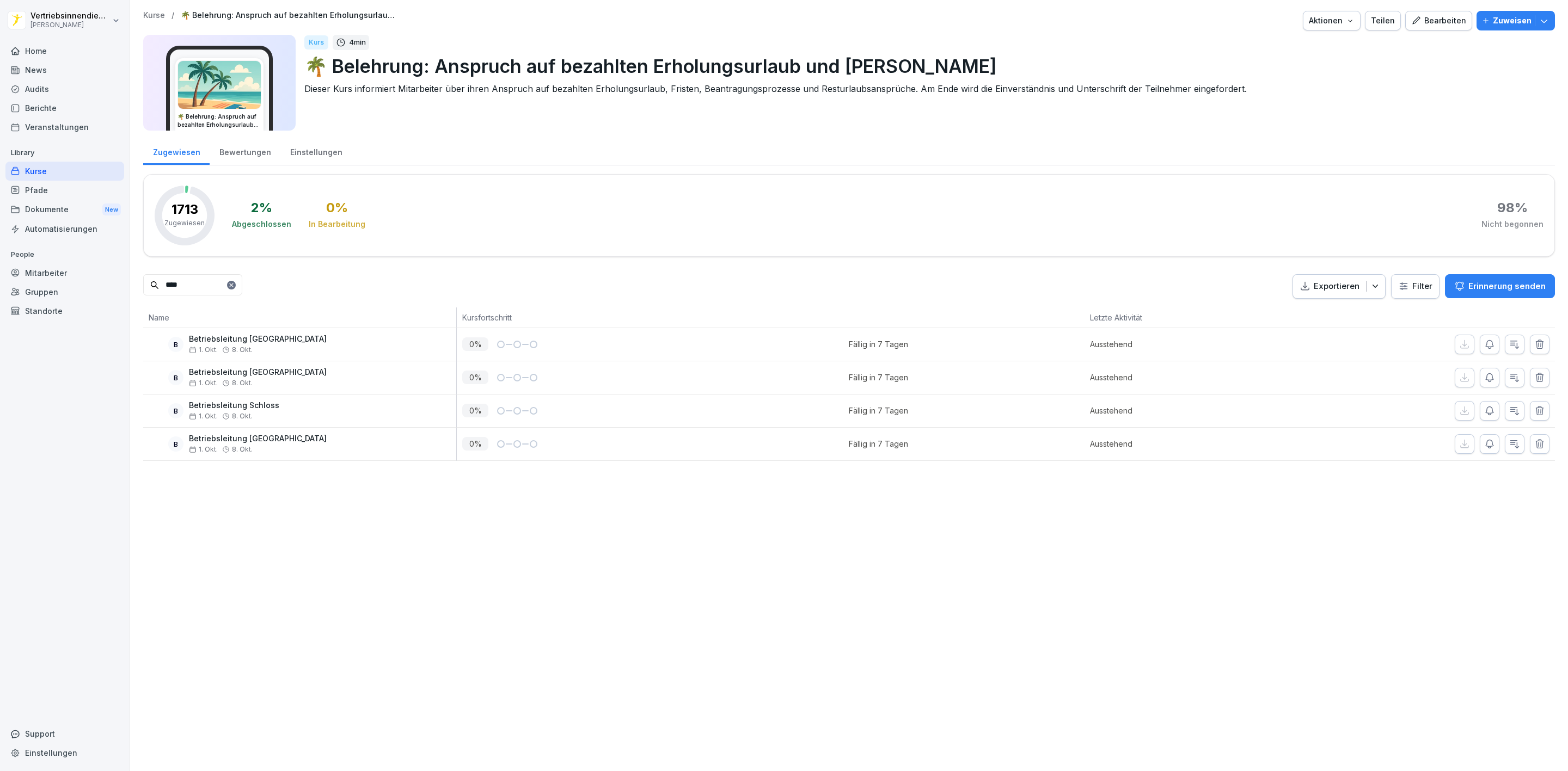
click at [1534, 342] on button "button" at bounding box center [1538, 344] width 19 height 19
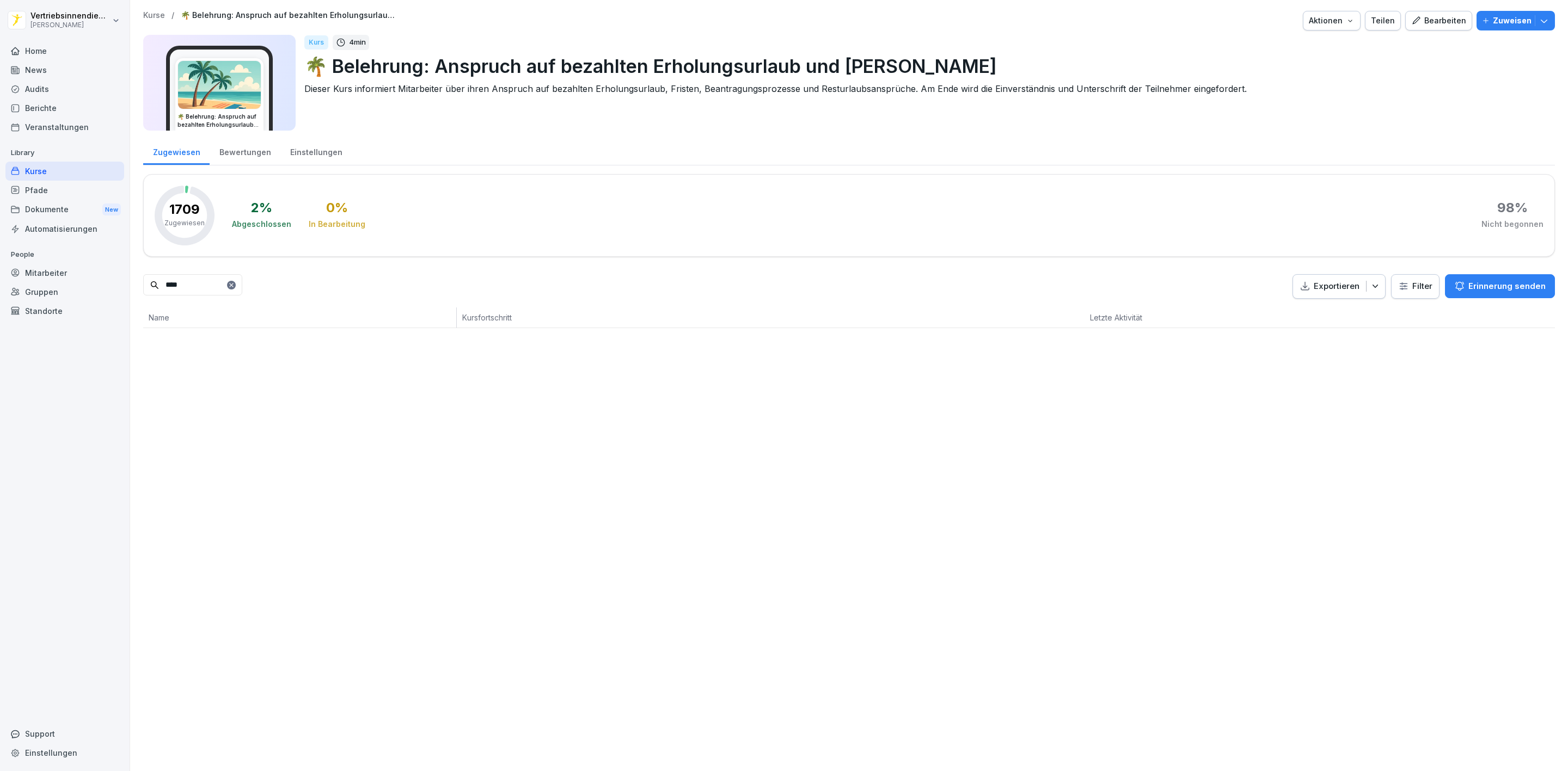
click at [62, 50] on div "Home" at bounding box center [65, 51] width 118 height 19
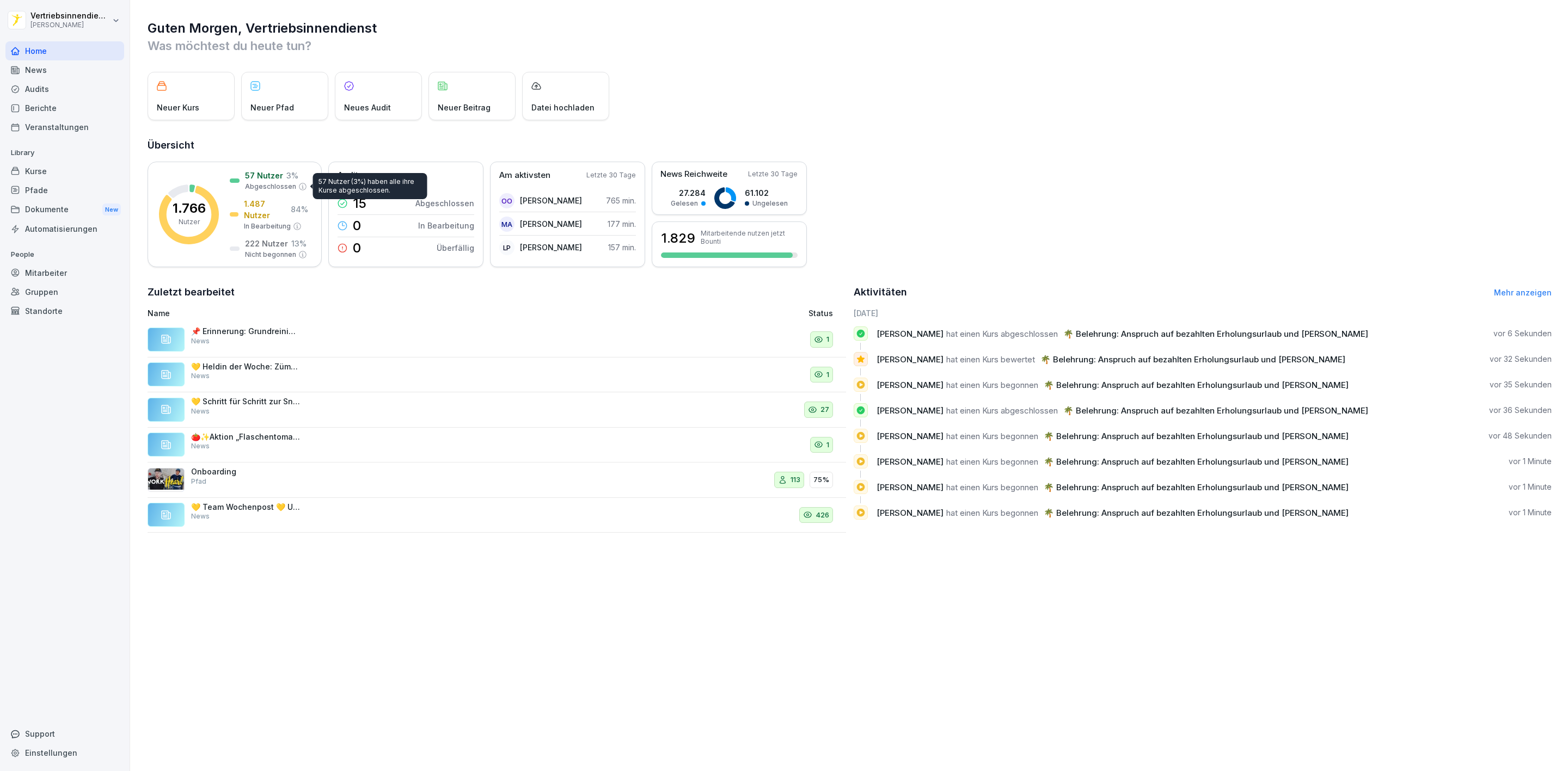
click at [51, 74] on div "News" at bounding box center [65, 69] width 118 height 19
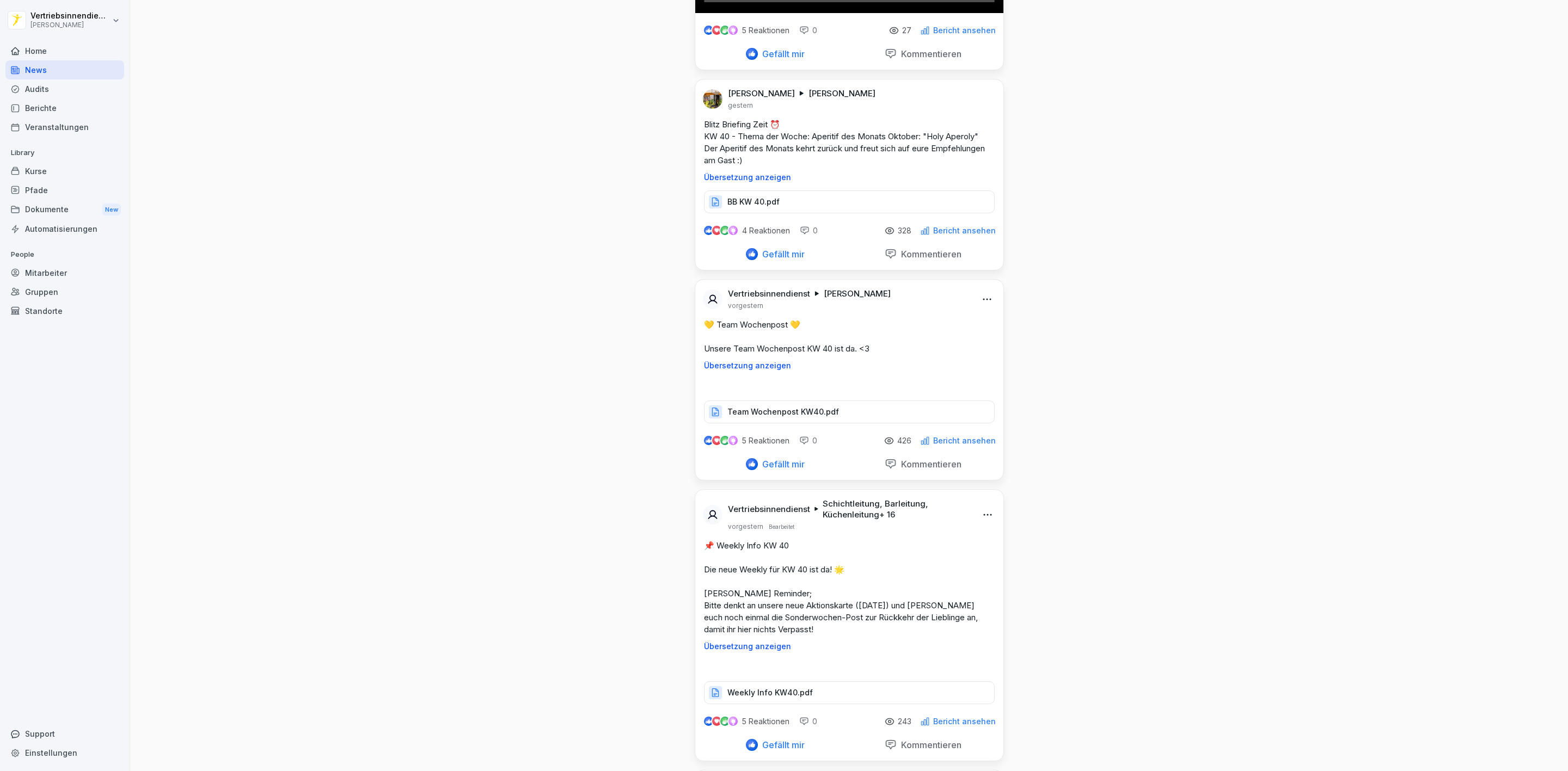
scroll to position [2205, 0]
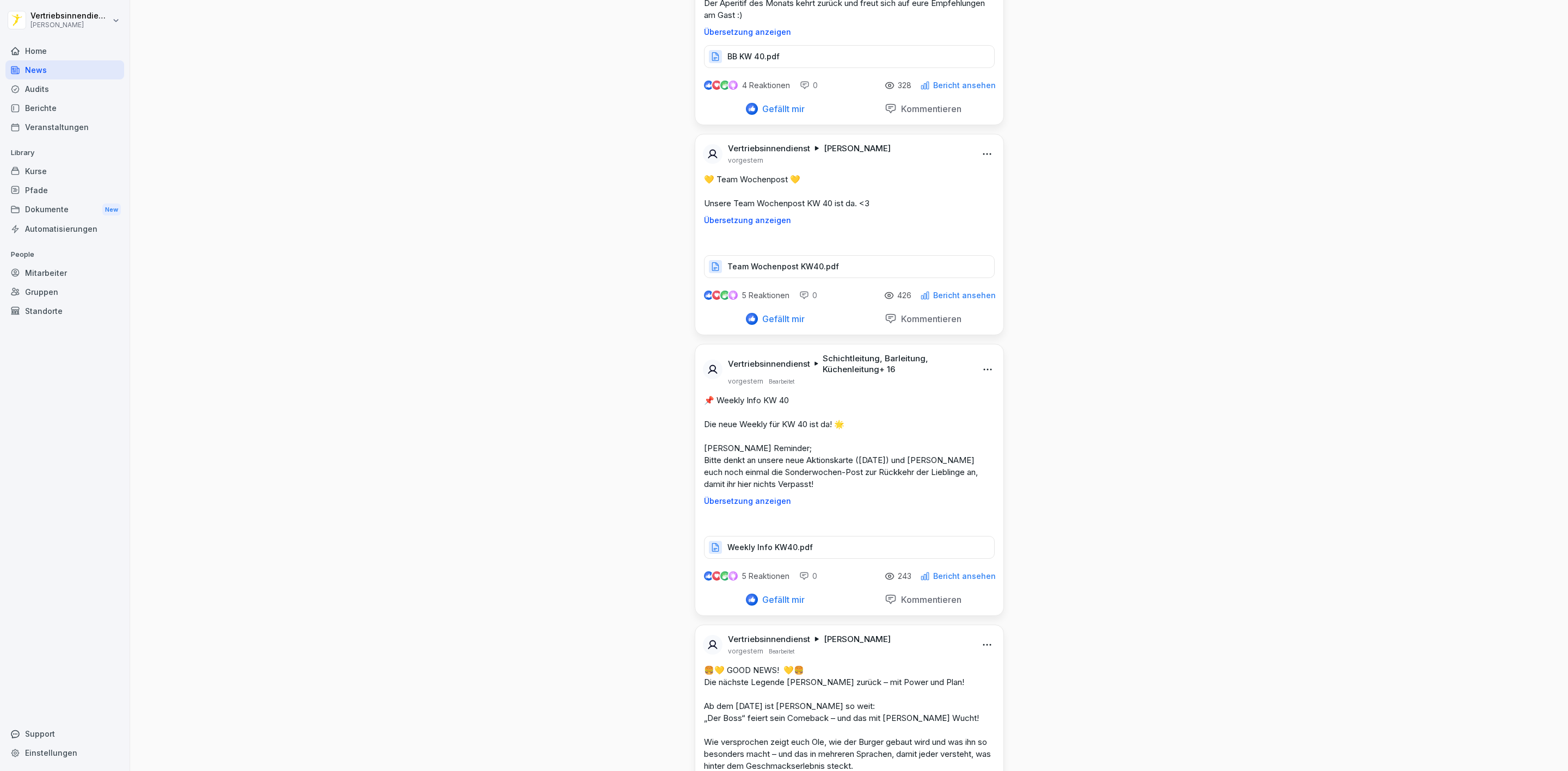
drag, startPoint x: 289, startPoint y: 55, endPoint x: 227, endPoint y: 93, distance: 72.7
click at [43, 209] on div "Dokumente New" at bounding box center [65, 210] width 118 height 20
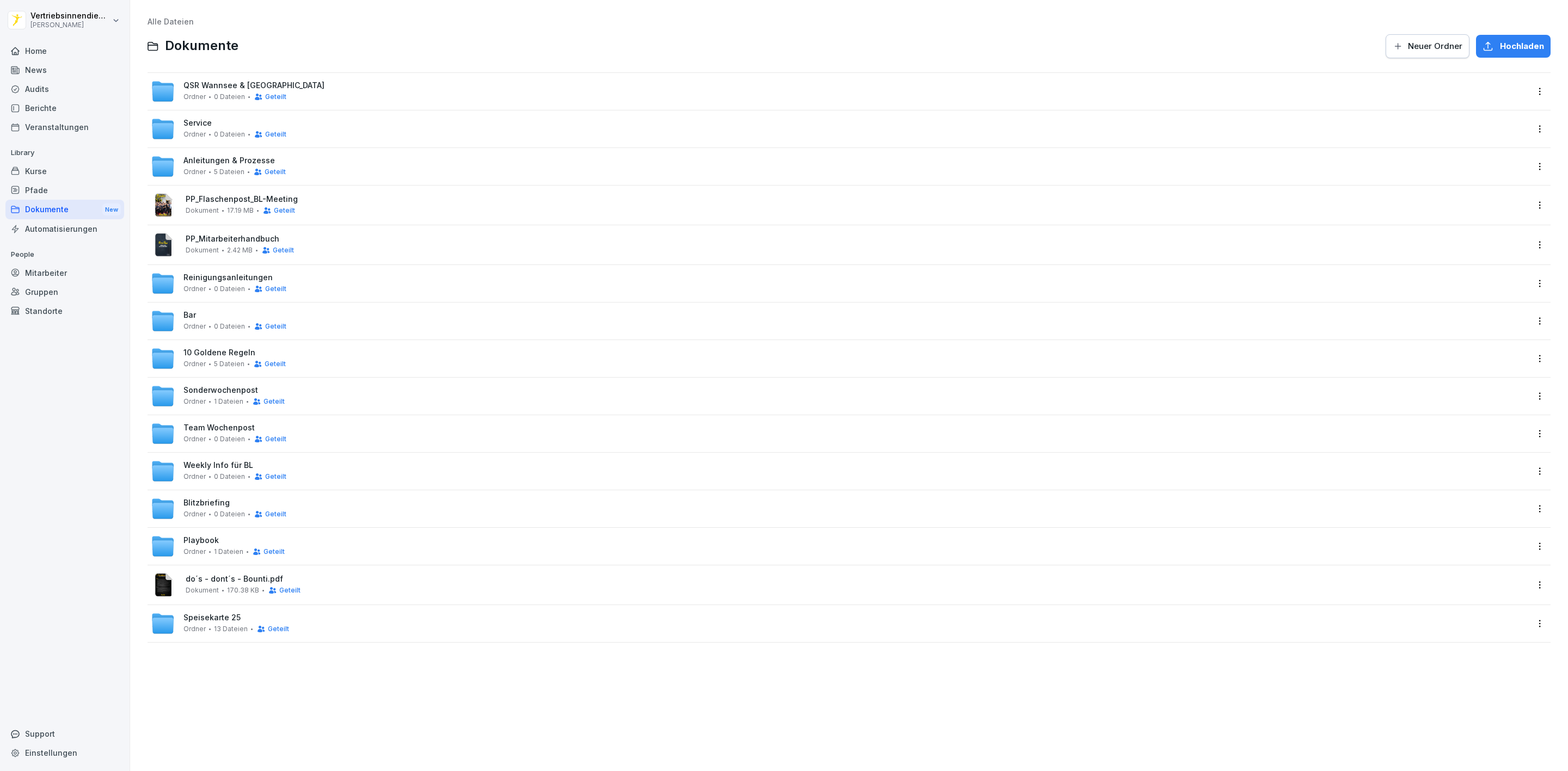
click at [1421, 41] on span "Neuer Ordner" at bounding box center [1435, 46] width 55 height 12
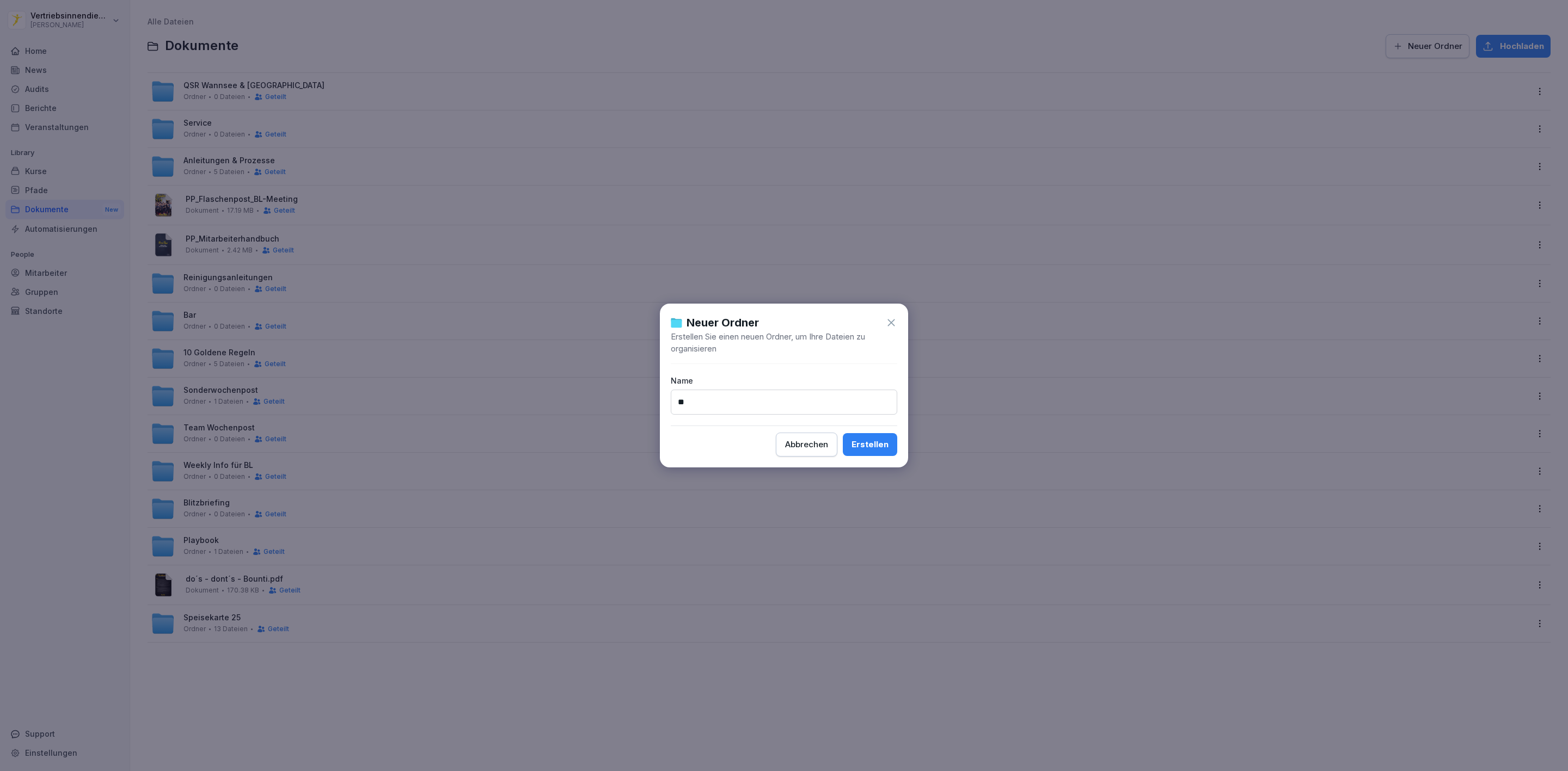
click at [754, 402] on input "**" at bounding box center [783, 402] width 227 height 25
type input "**********"
click at [852, 440] on button "Erstellen" at bounding box center [869, 445] width 55 height 23
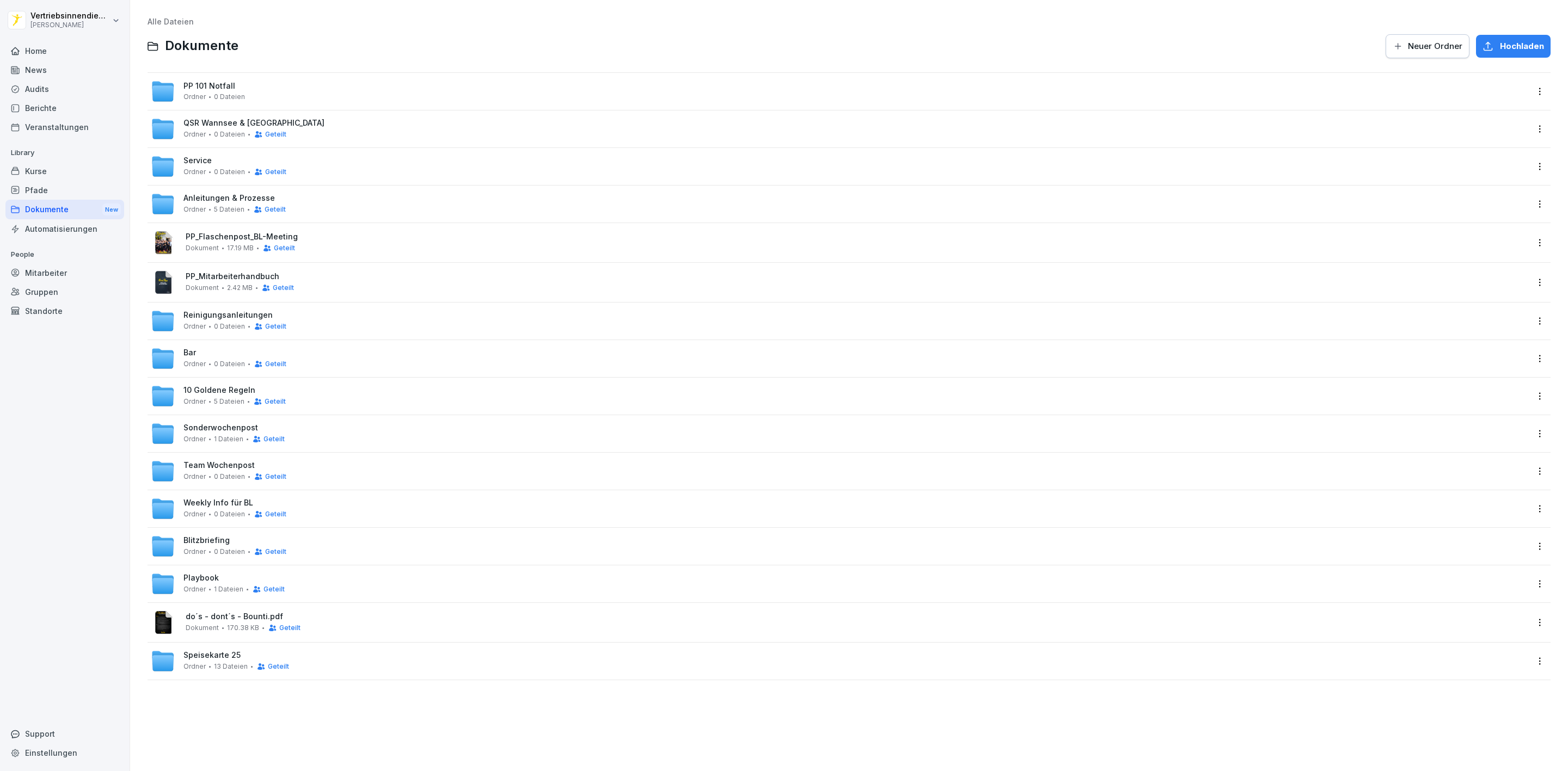
click at [1483, 46] on div "Hochladen" at bounding box center [1513, 46] width 62 height 12
click at [1408, 49] on span "Neuer Ordner" at bounding box center [1435, 46] width 55 height 12
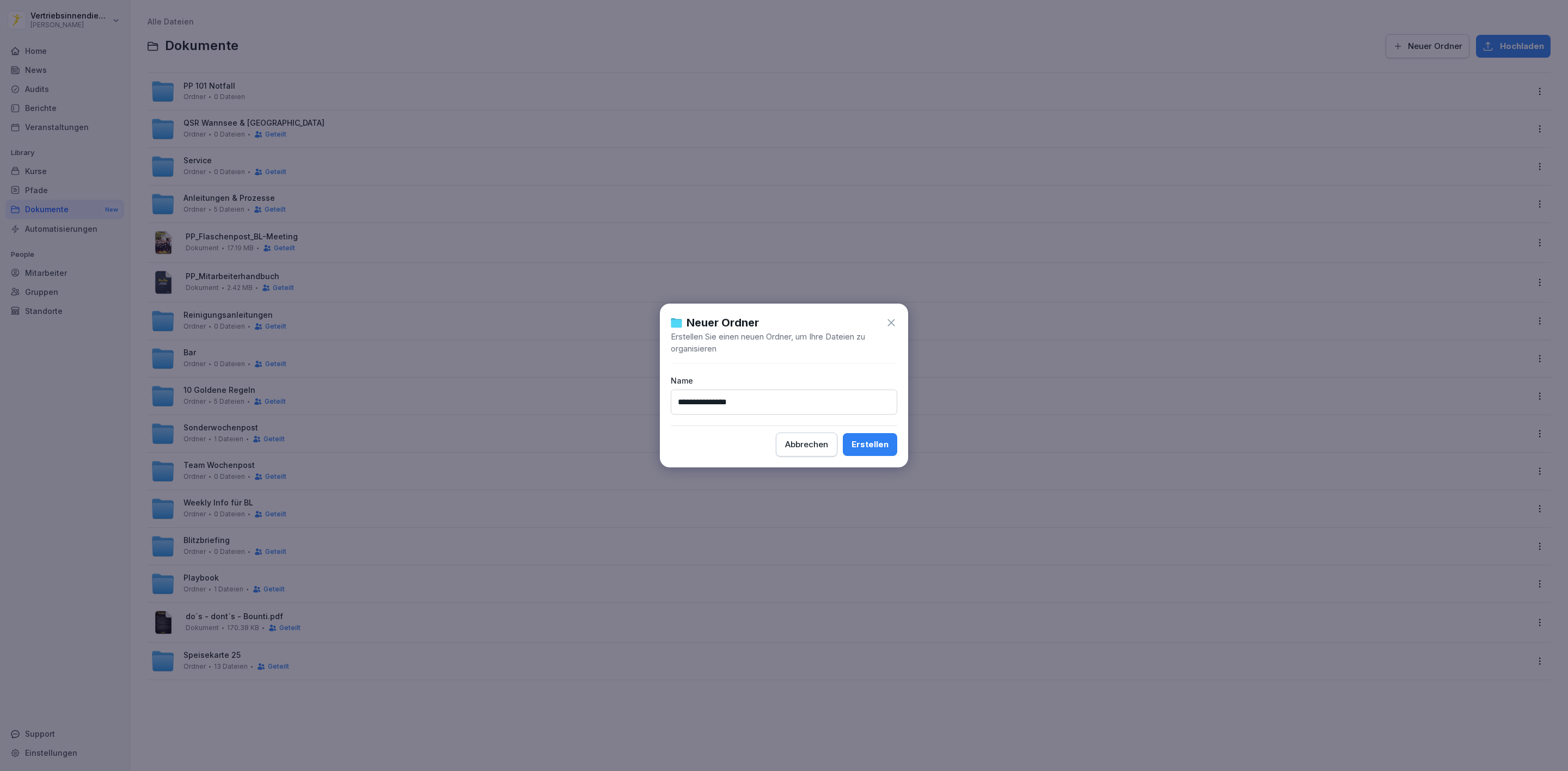
type input "**********"
click at [886, 437] on button "Erstellen" at bounding box center [869, 445] width 55 height 23
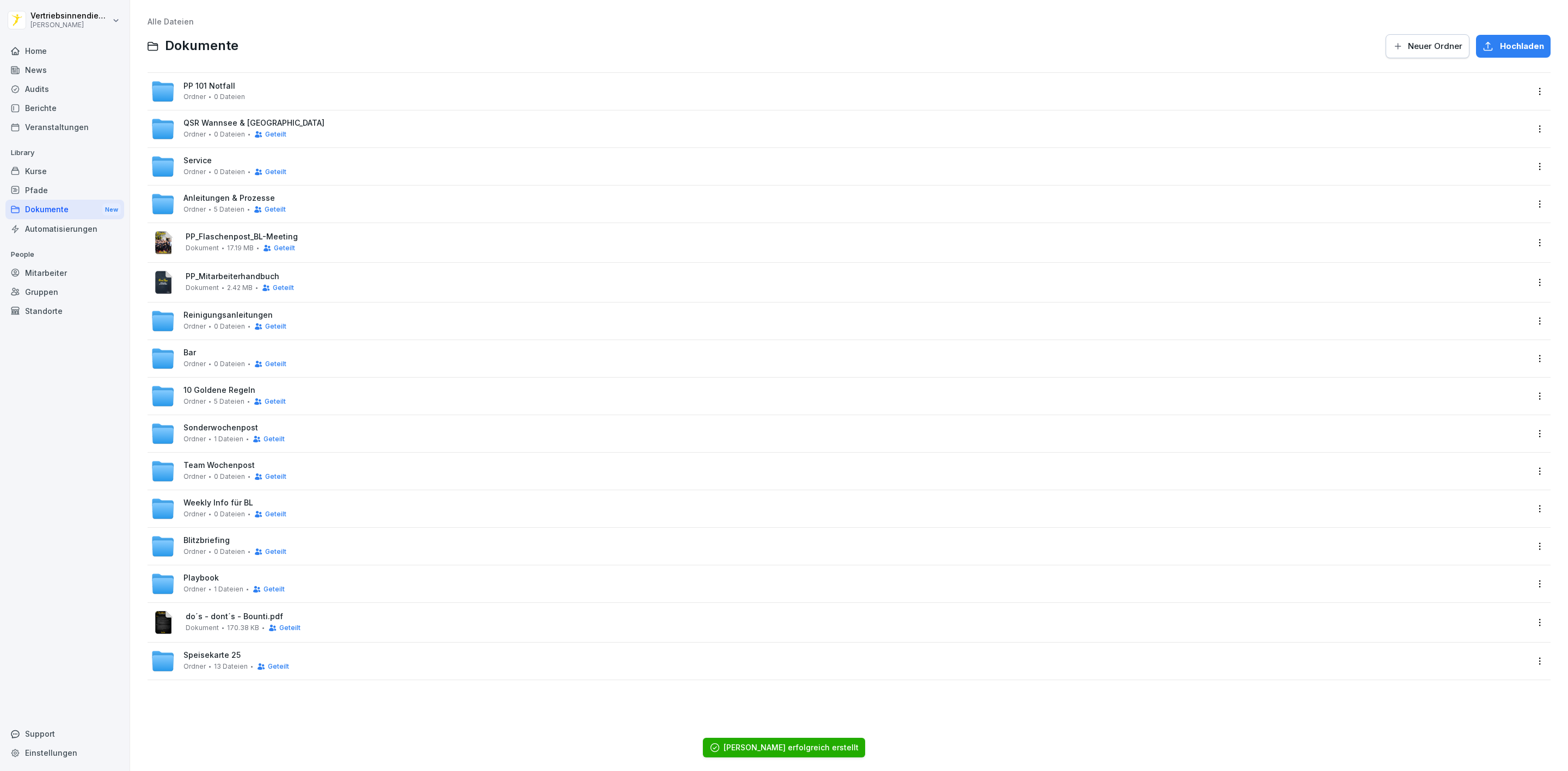
click at [1506, 45] on span "Hochladen" at bounding box center [1522, 46] width 44 height 12
click at [1421, 42] on span "Neuer Ordner" at bounding box center [1435, 46] width 55 height 12
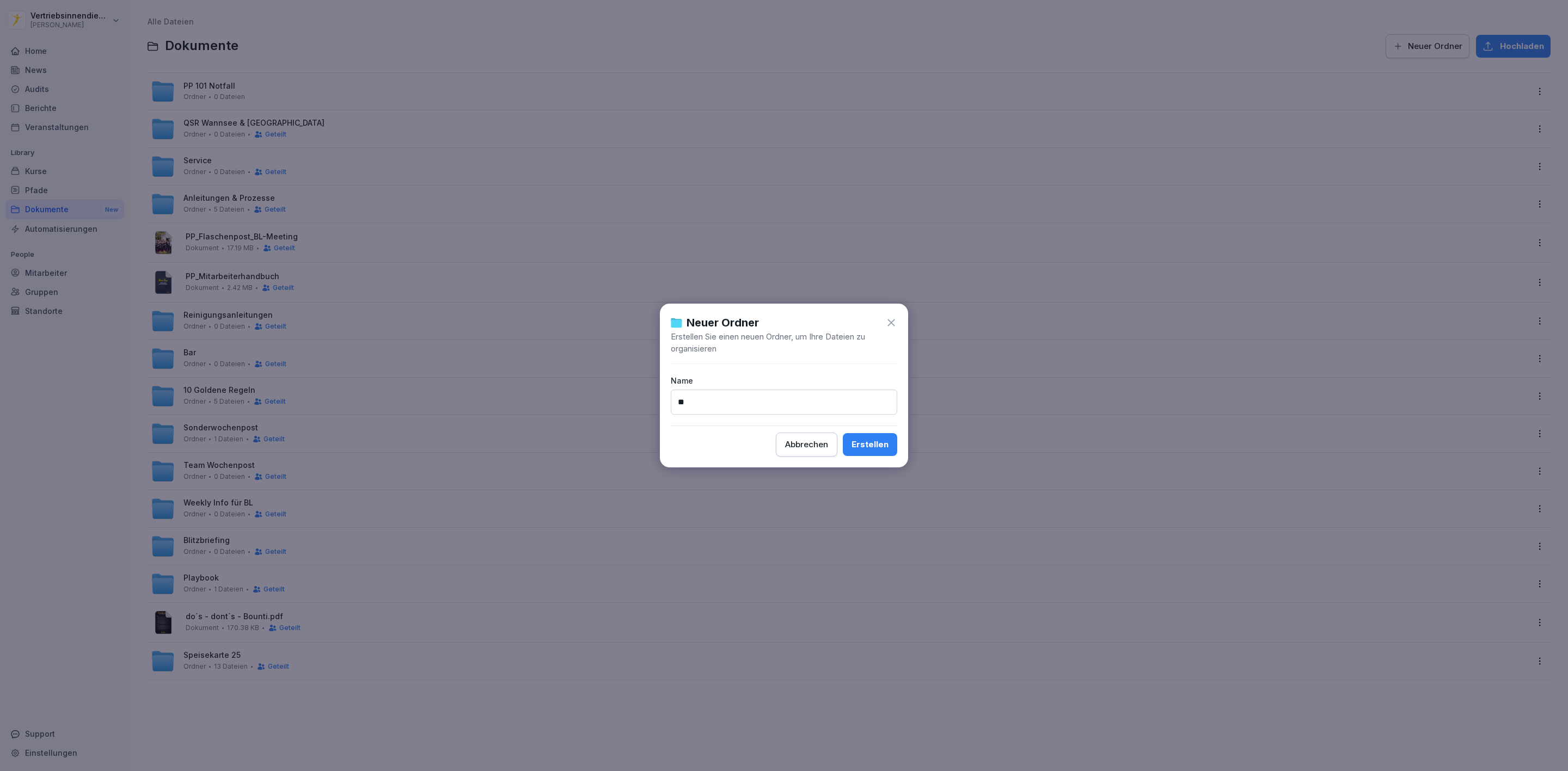
type input "*"
type input "**********"
click at [863, 447] on div "Erstellen" at bounding box center [870, 445] width 37 height 12
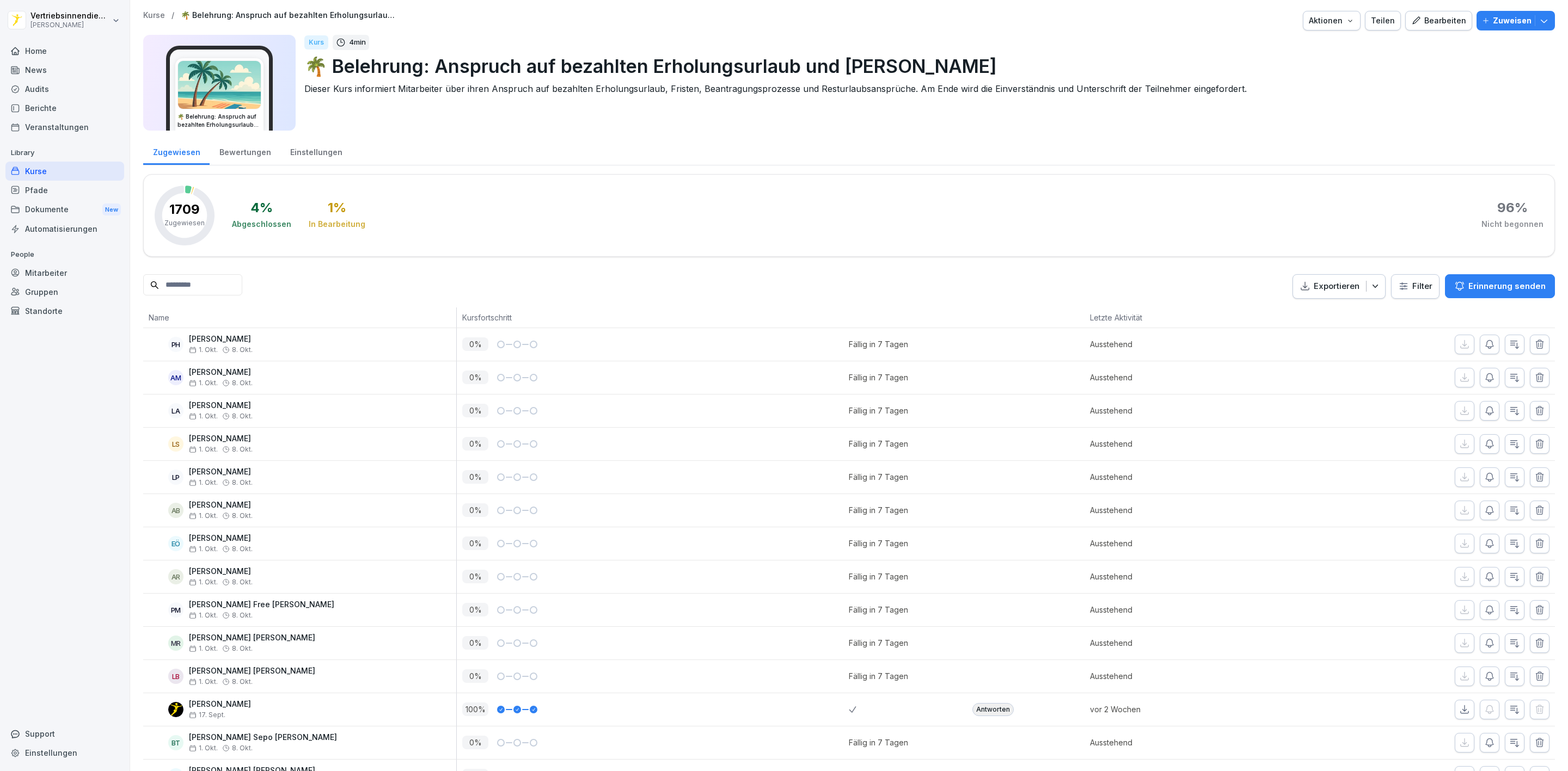
click at [30, 53] on div "Home" at bounding box center [65, 51] width 118 height 19
